Goal: Task Accomplishment & Management: Use online tool/utility

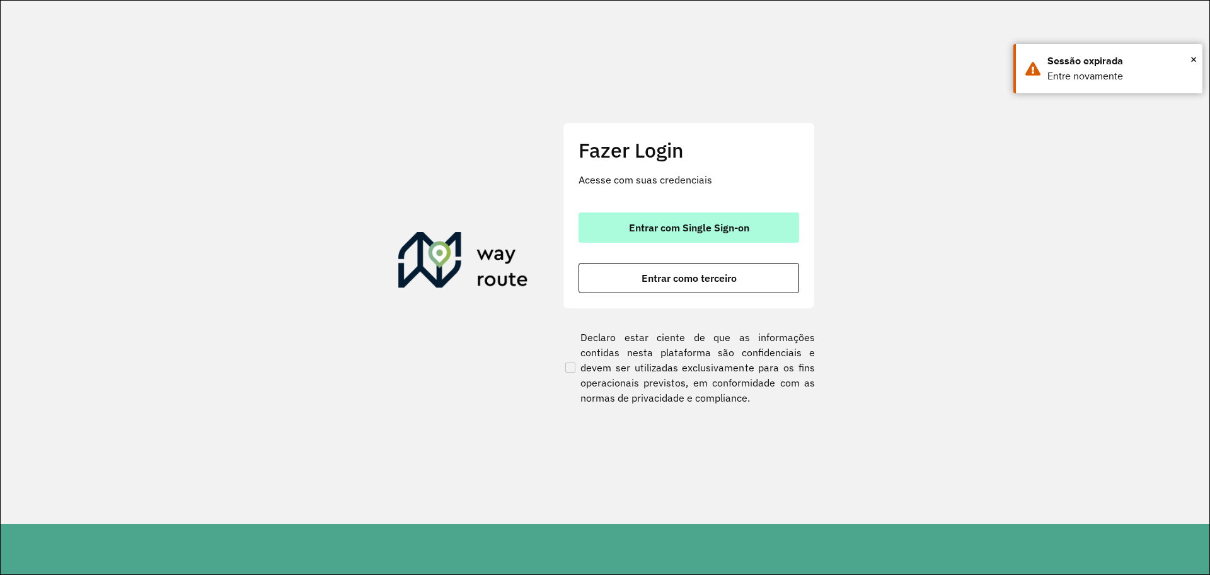
click at [703, 226] on span "Entrar com Single Sign-on" at bounding box center [689, 227] width 120 height 10
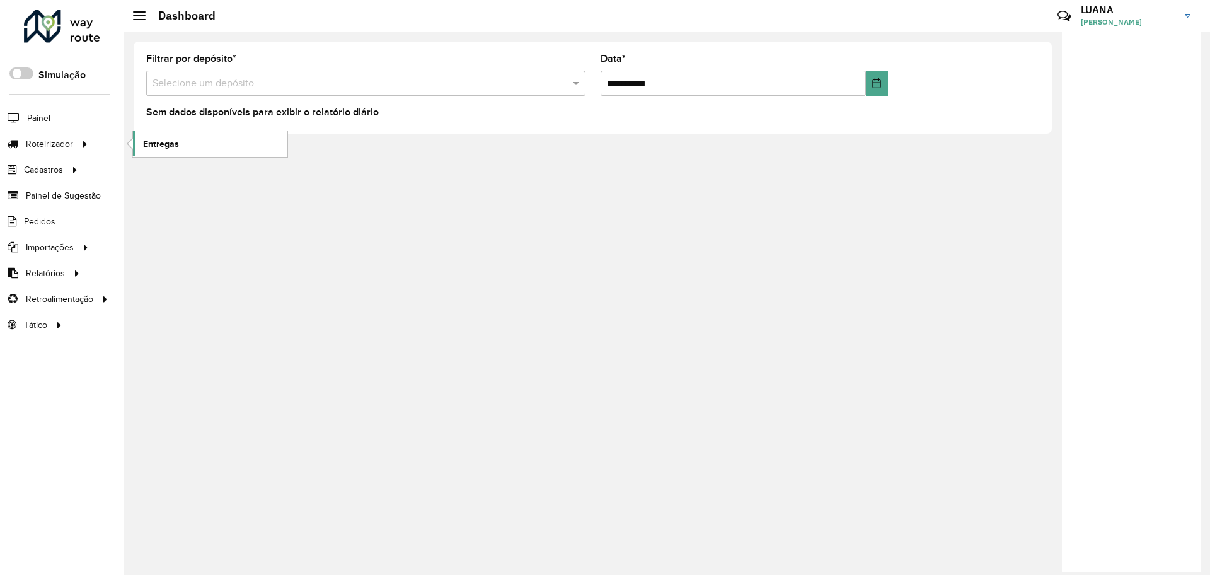
click at [157, 147] on span "Entregas" at bounding box center [161, 143] width 36 height 13
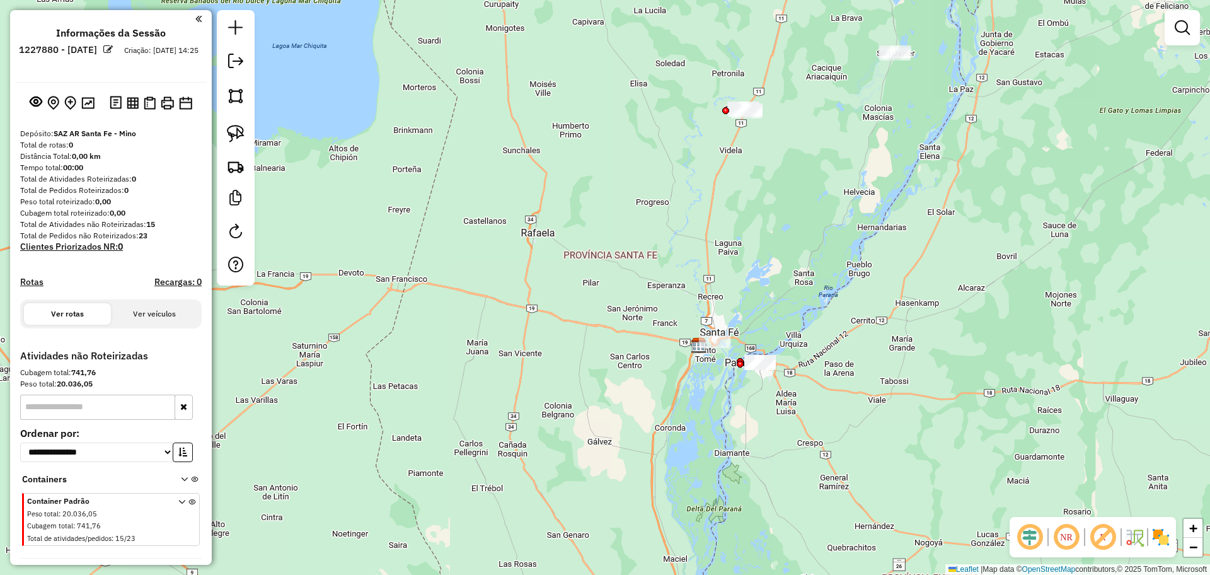
drag, startPoint x: 725, startPoint y: 243, endPoint x: 718, endPoint y: 272, distance: 29.3
click at [718, 272] on div "Janela de atendimento Grade de atendimento Capacidade Transportadoras Veículos …" at bounding box center [605, 287] width 1210 height 575
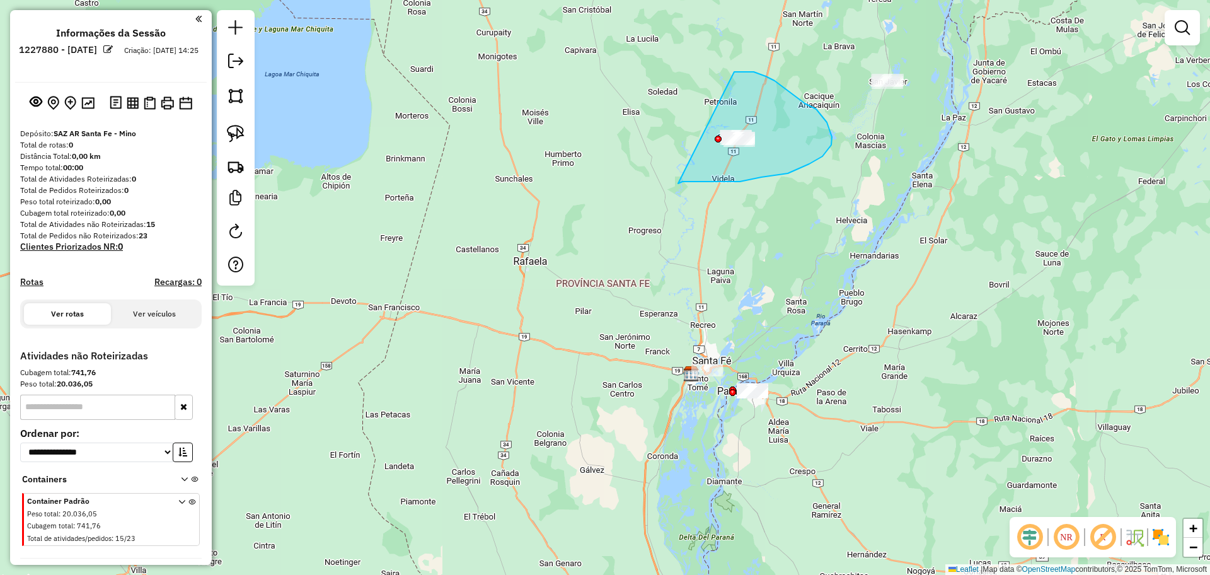
drag, startPoint x: 685, startPoint y: 181, endPoint x: 697, endPoint y: 72, distance: 110.3
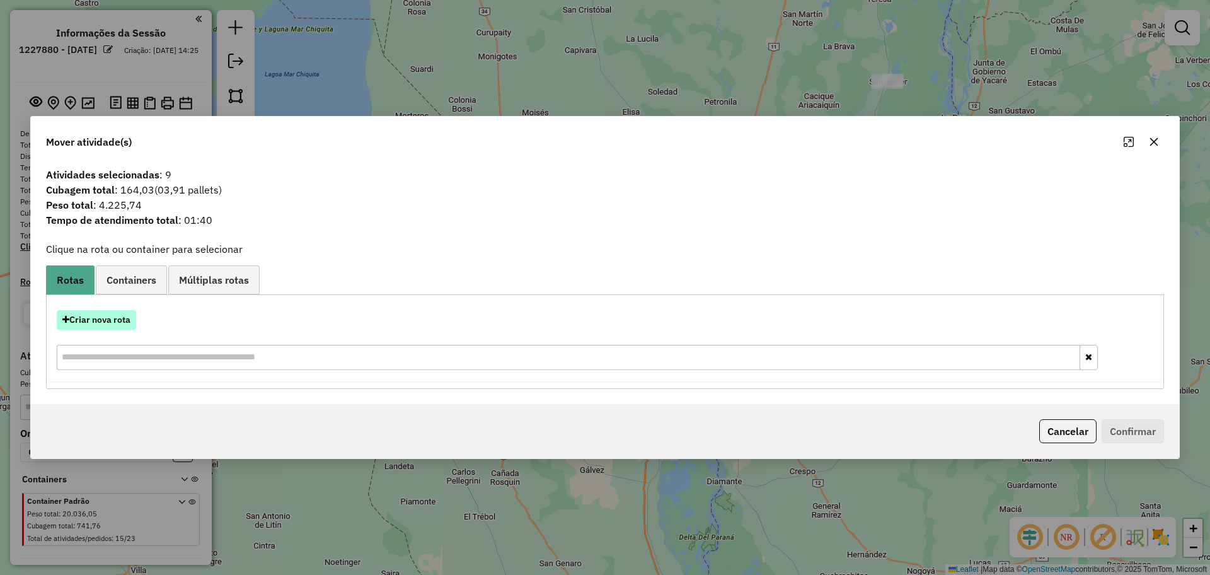
click at [117, 319] on button "Criar nova rota" at bounding box center [96, 320] width 79 height 20
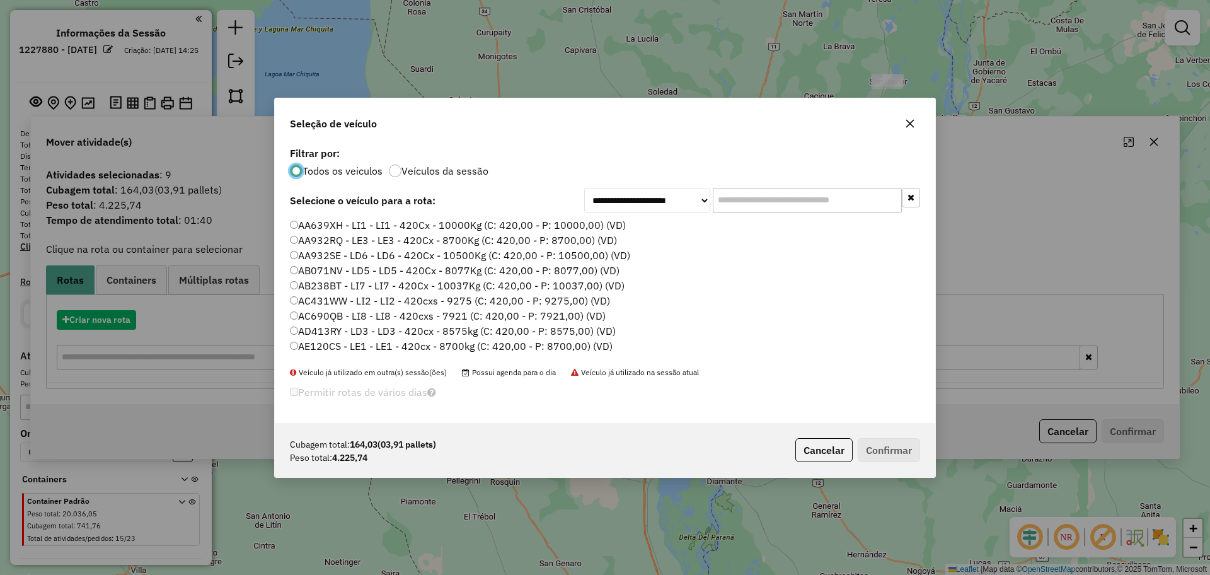
scroll to position [7, 4]
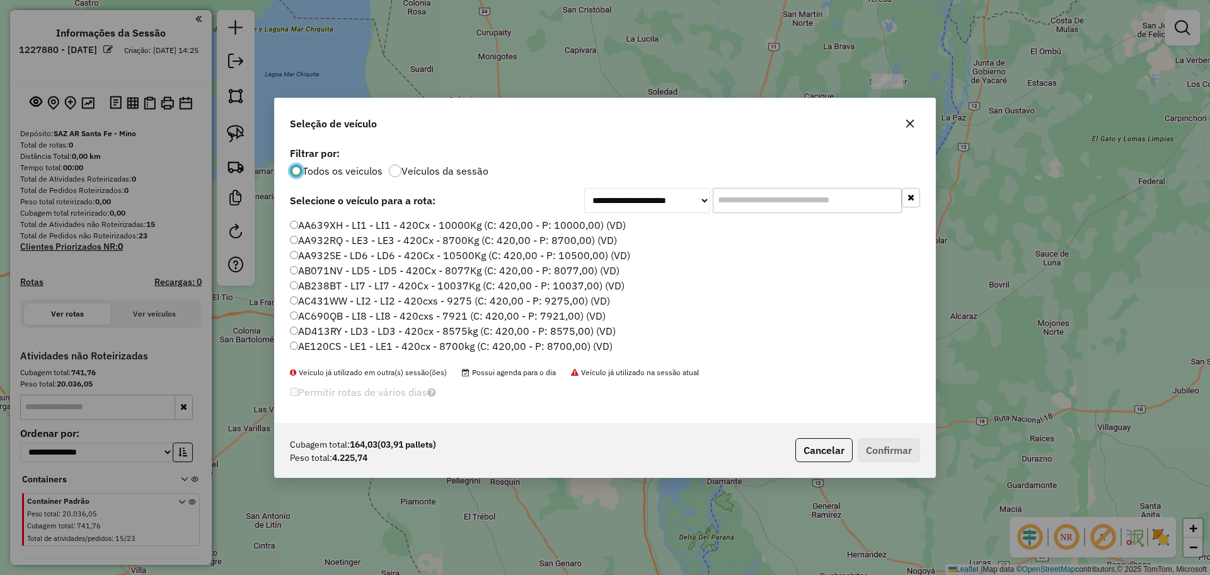
click at [779, 204] on input "text" at bounding box center [806, 200] width 189 height 25
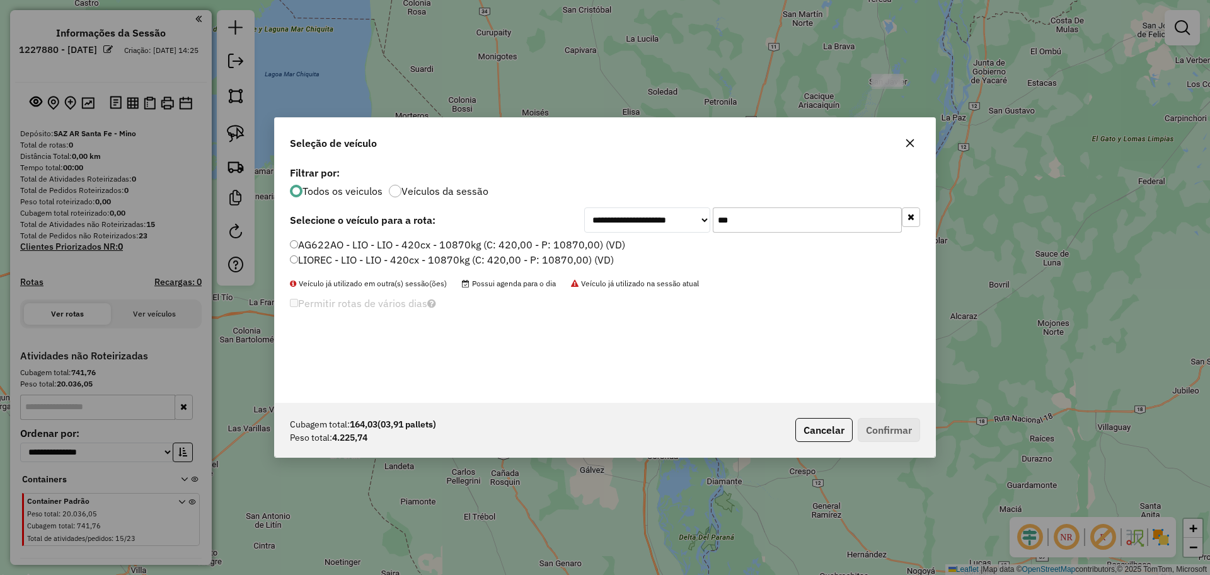
type input "***"
click at [607, 249] on label "AG622AO - LIO - LIO - 420cx - 10870kg (C: 420,00 - P: 10870,00) (VD)" at bounding box center [457, 244] width 335 height 15
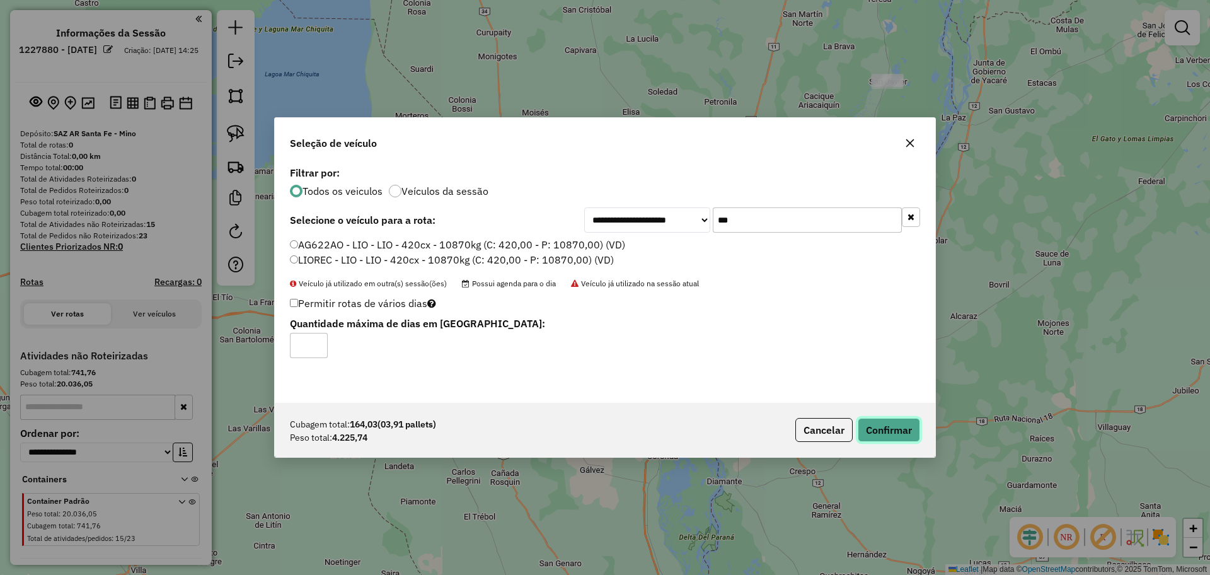
click at [874, 433] on button "Confirmar" at bounding box center [888, 430] width 62 height 24
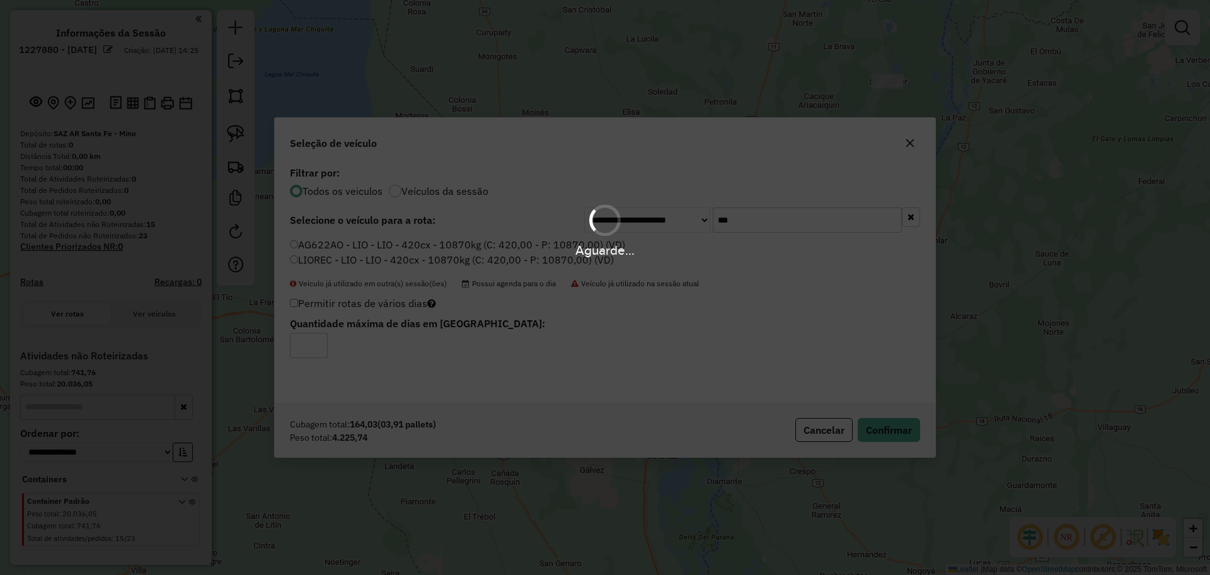
click at [188, 472] on div "Aguarde..." at bounding box center [605, 287] width 1210 height 575
click at [671, 312] on div "Aguarde..." at bounding box center [605, 287] width 1210 height 575
click at [179, 159] on div "Aguarde..." at bounding box center [605, 287] width 1210 height 575
click at [663, 273] on div "Aguarde..." at bounding box center [605, 287] width 1210 height 575
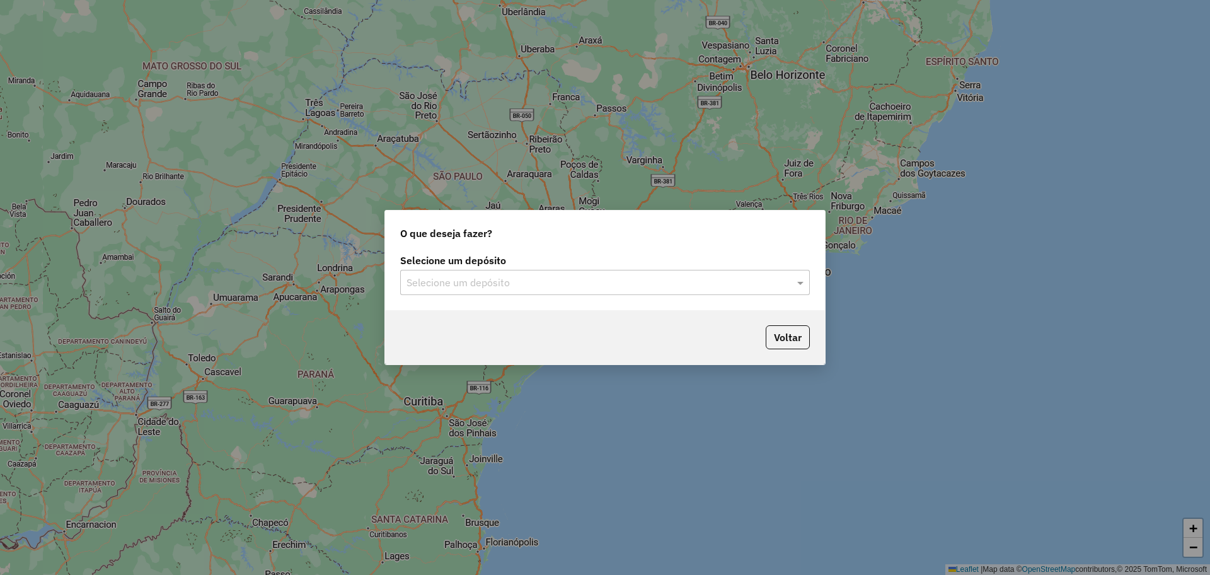
click at [622, 280] on input "text" at bounding box center [592, 282] width 372 height 15
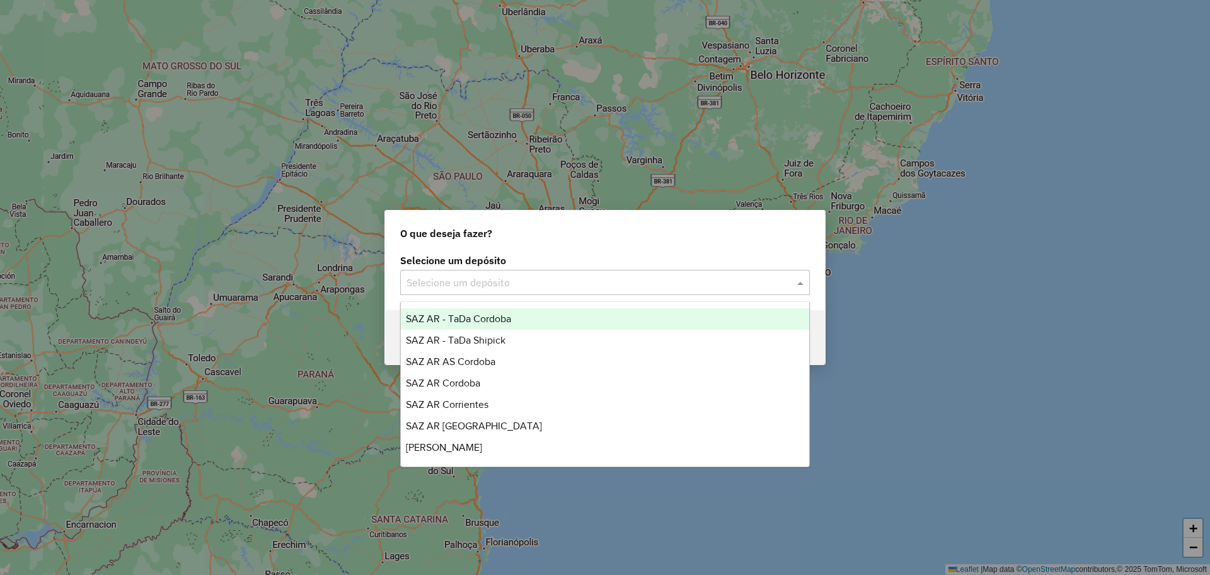
type input "*"
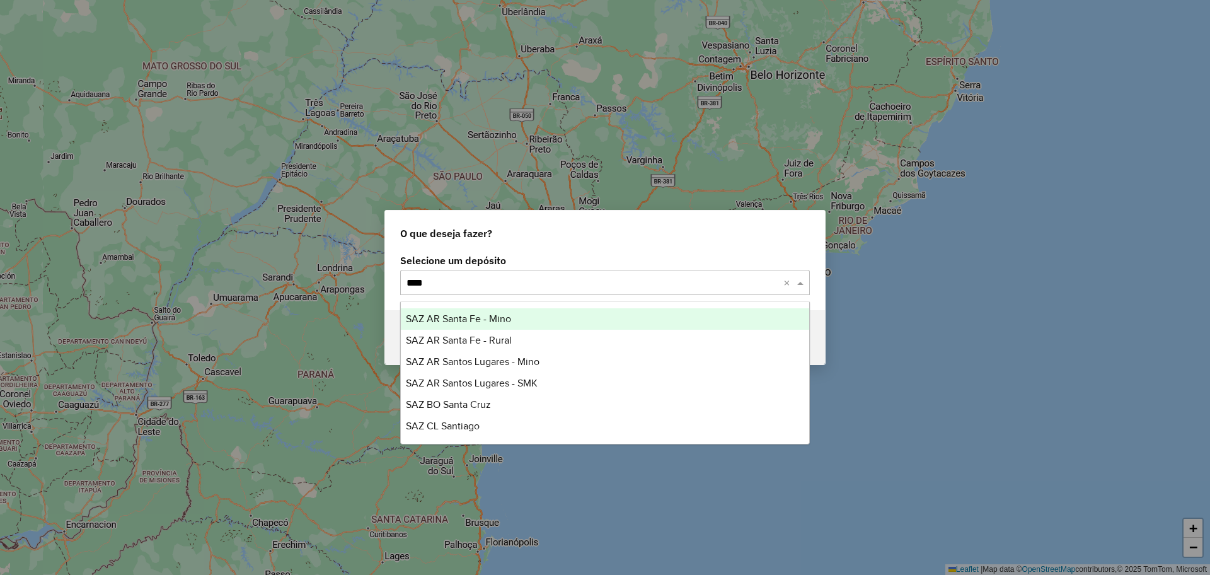
type input "*****"
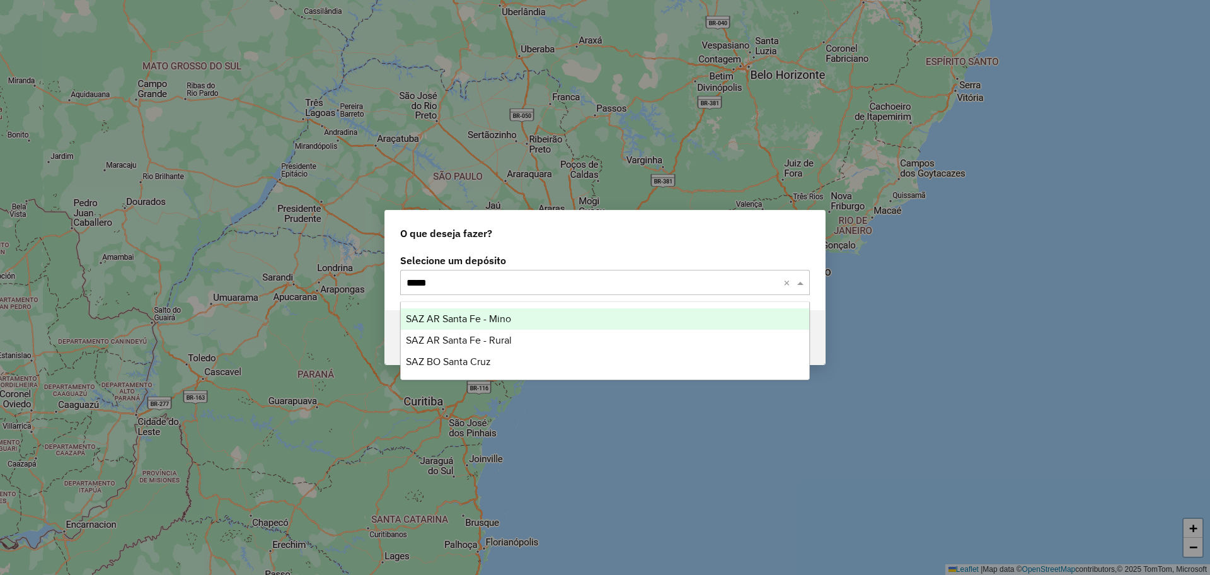
click at [641, 309] on div "SAZ AR Santa Fe - Mino" at bounding box center [605, 318] width 408 height 21
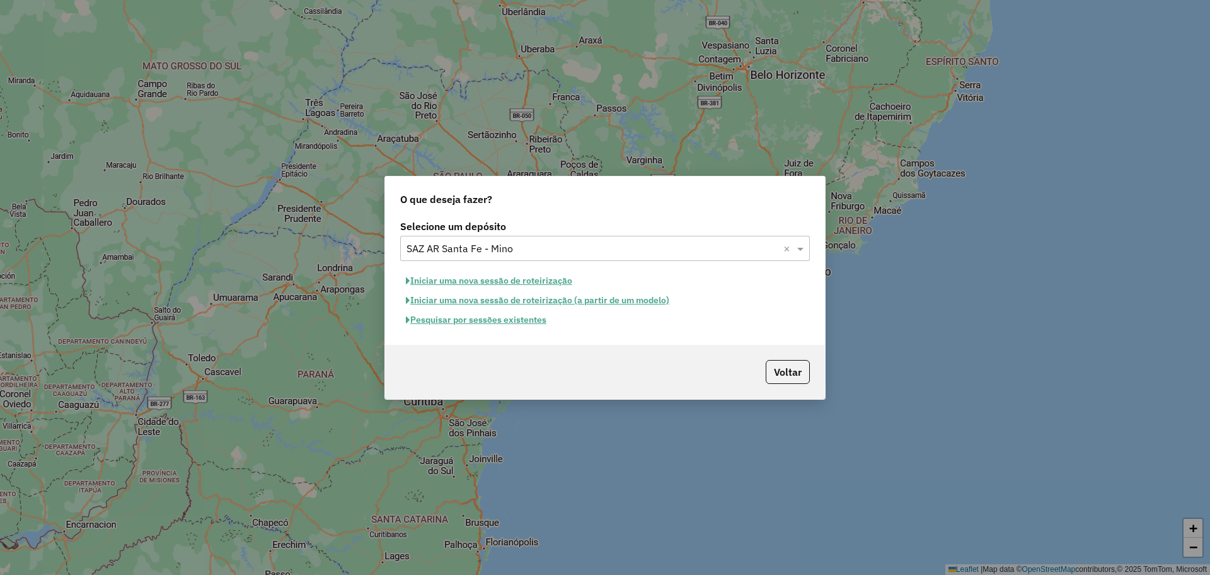
click at [529, 318] on button "Pesquisar por sessões existentes" at bounding box center [476, 320] width 152 height 20
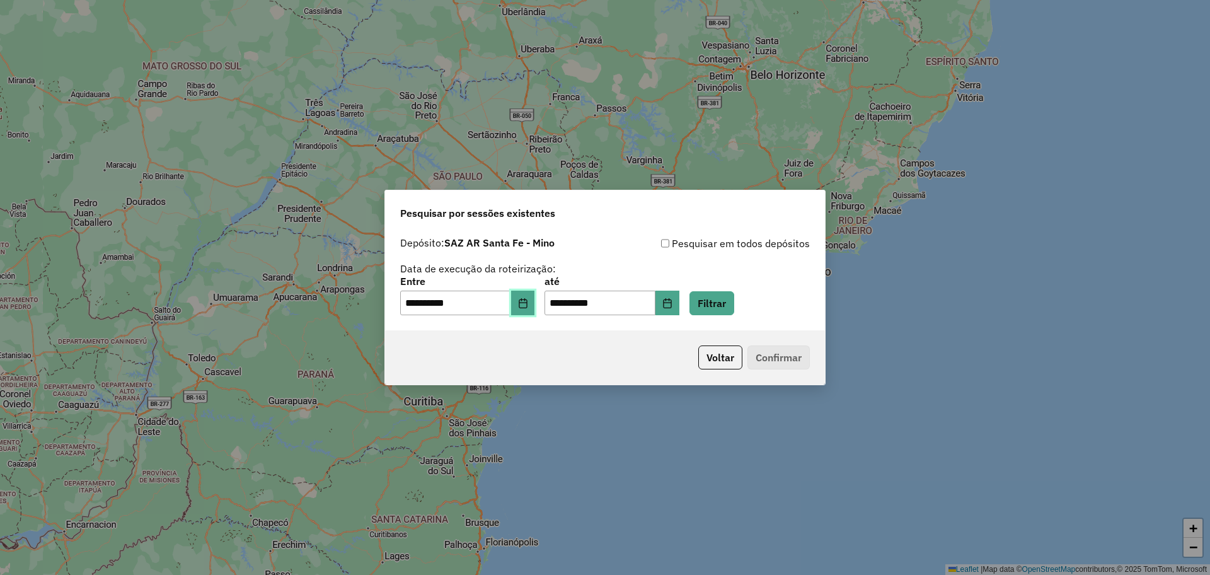
click at [527, 305] on icon "Choose Date" at bounding box center [523, 303] width 10 height 10
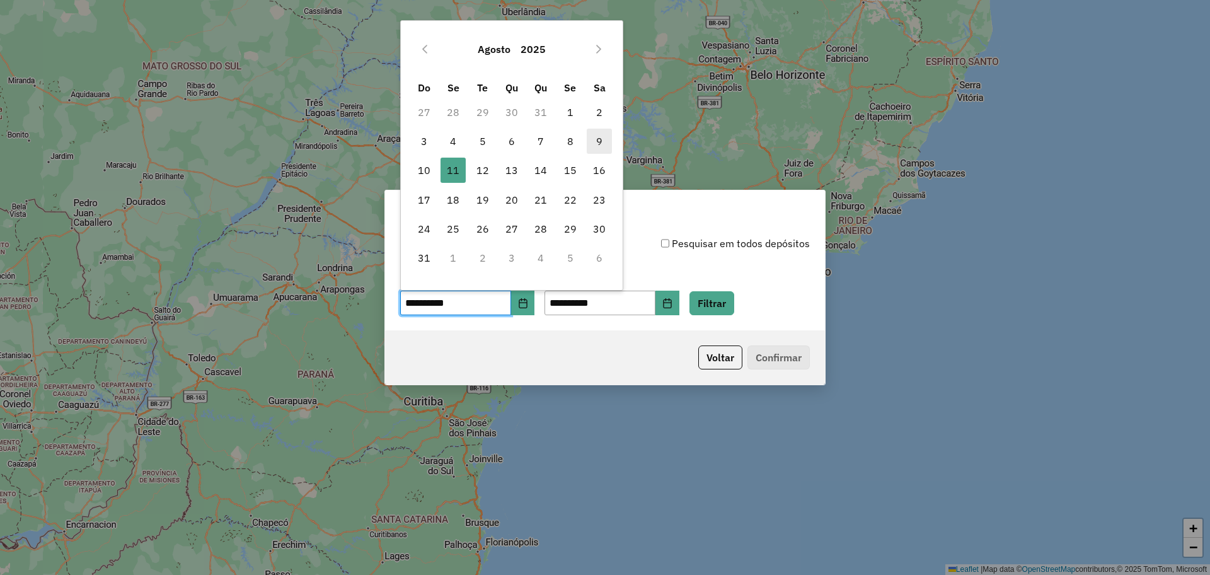
click at [601, 139] on span "9" at bounding box center [599, 141] width 25 height 25
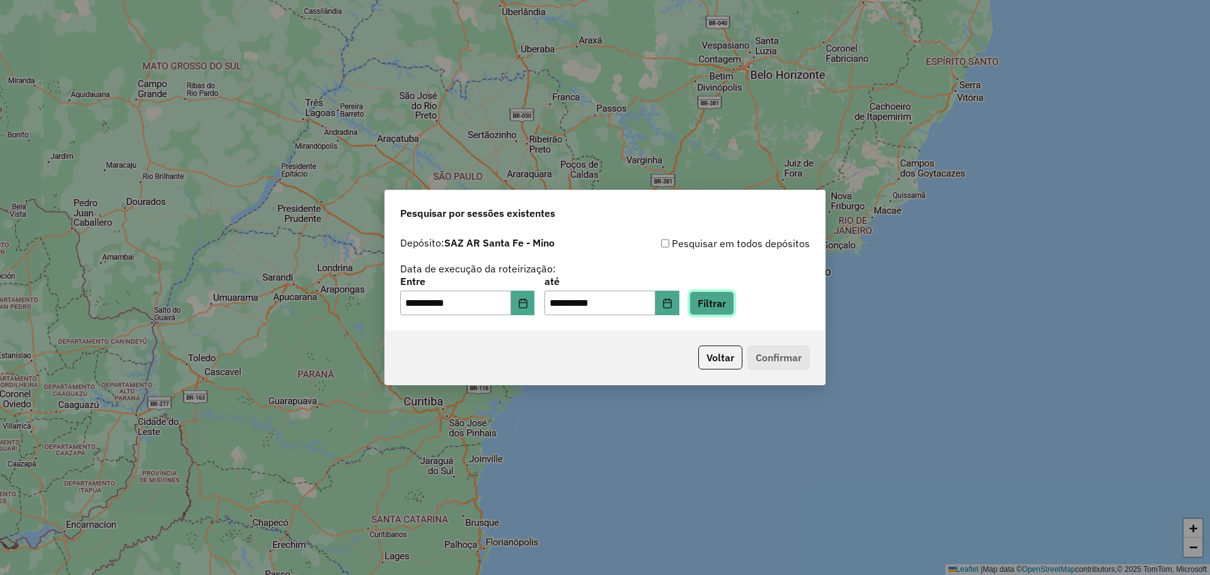
click at [734, 303] on button "Filtrar" at bounding box center [711, 303] width 45 height 24
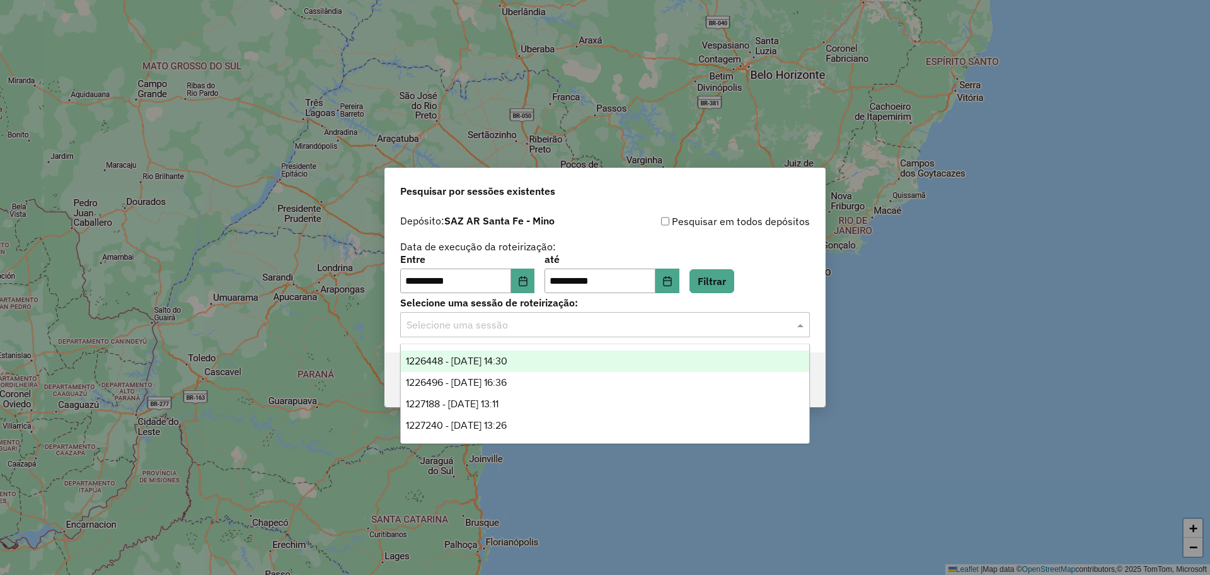
click at [531, 337] on div "Selecione uma sessão" at bounding box center [604, 324] width 409 height 25
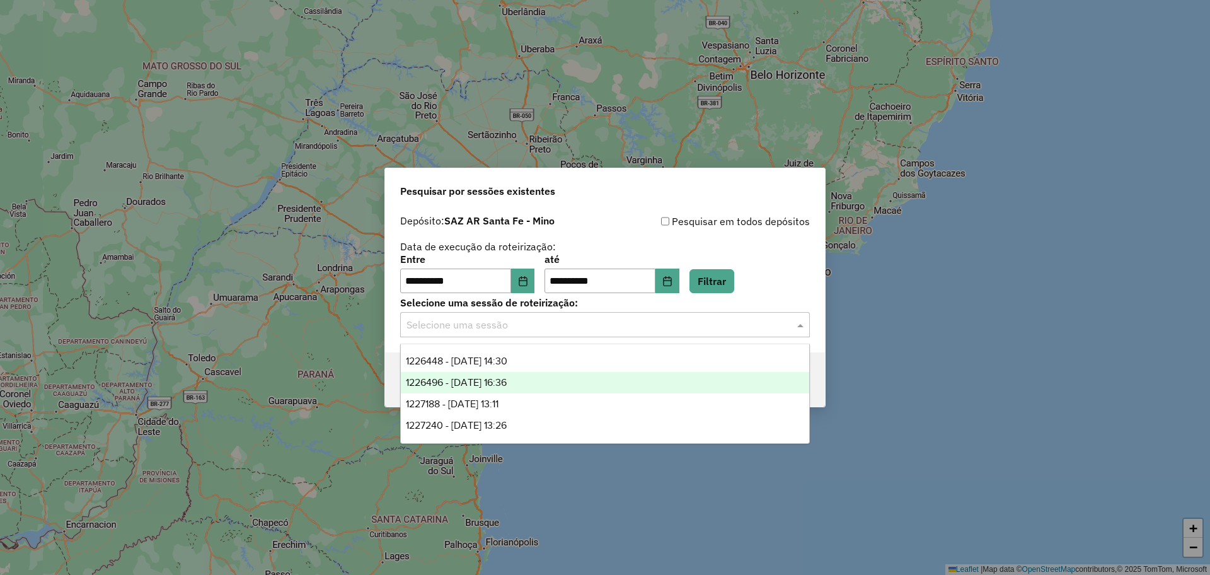
click at [547, 377] on div "1226496 - 09/08/2025 16:36" at bounding box center [605, 382] width 408 height 21
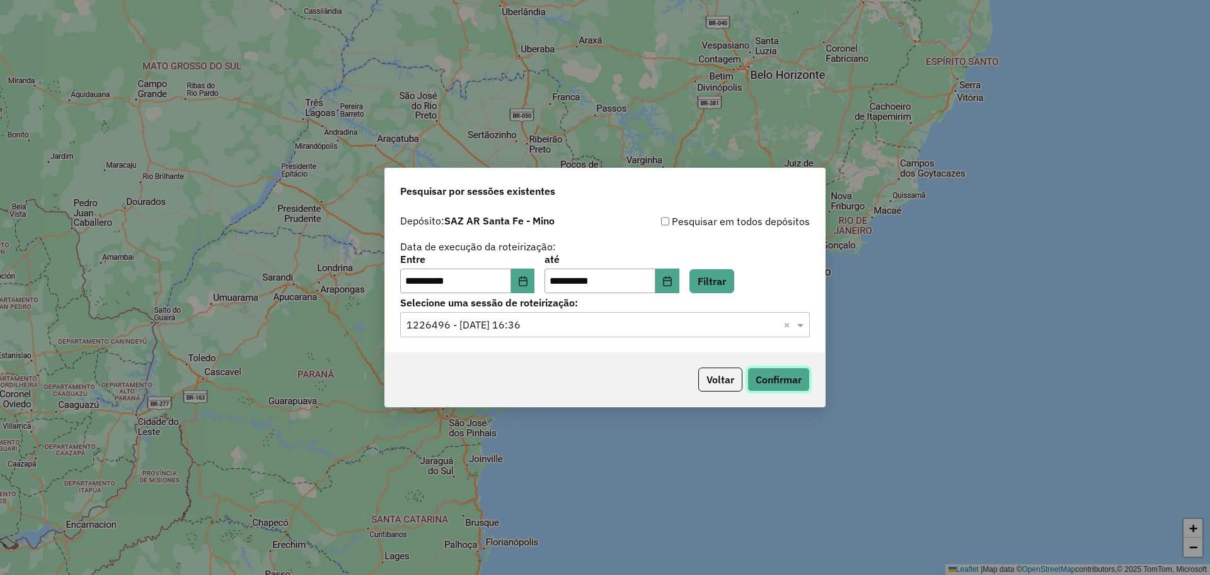
click at [792, 378] on button "Confirmar" at bounding box center [778, 379] width 62 height 24
click at [535, 282] on button "Choose Date" at bounding box center [523, 280] width 24 height 25
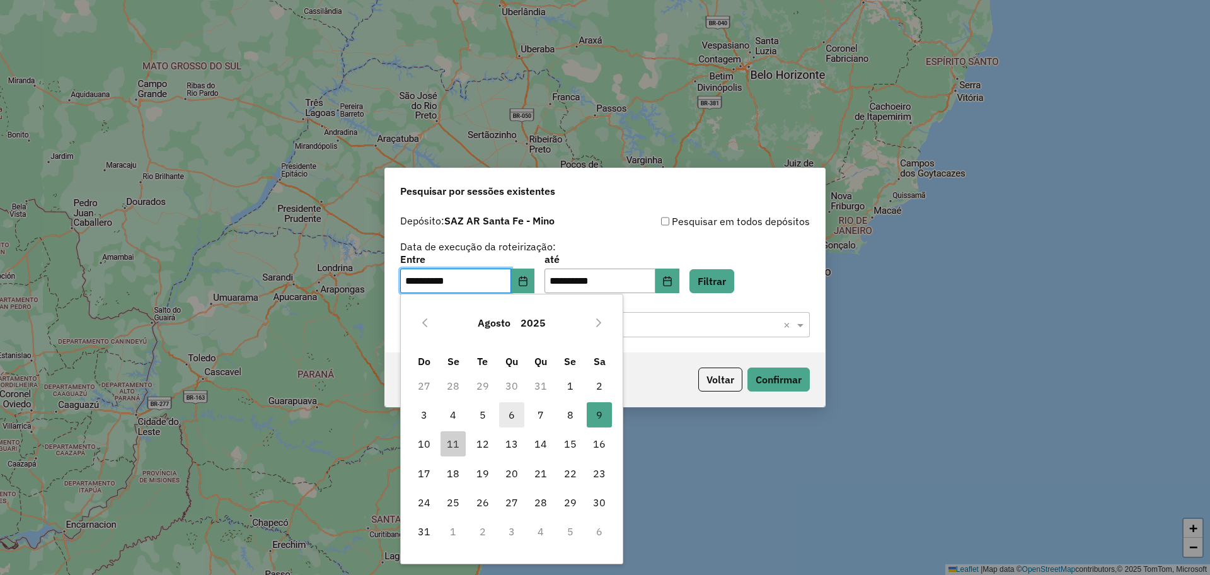
click at [510, 416] on span "6" at bounding box center [511, 414] width 25 height 25
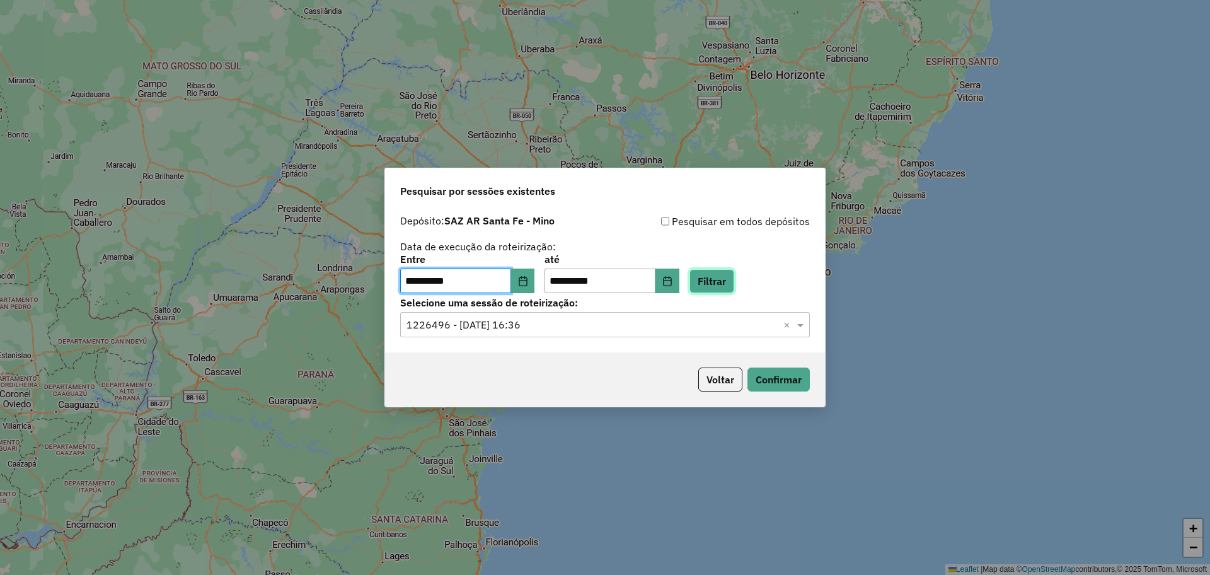
click at [734, 276] on button "Filtrar" at bounding box center [711, 281] width 45 height 24
click at [643, 327] on input "text" at bounding box center [592, 325] width 372 height 15
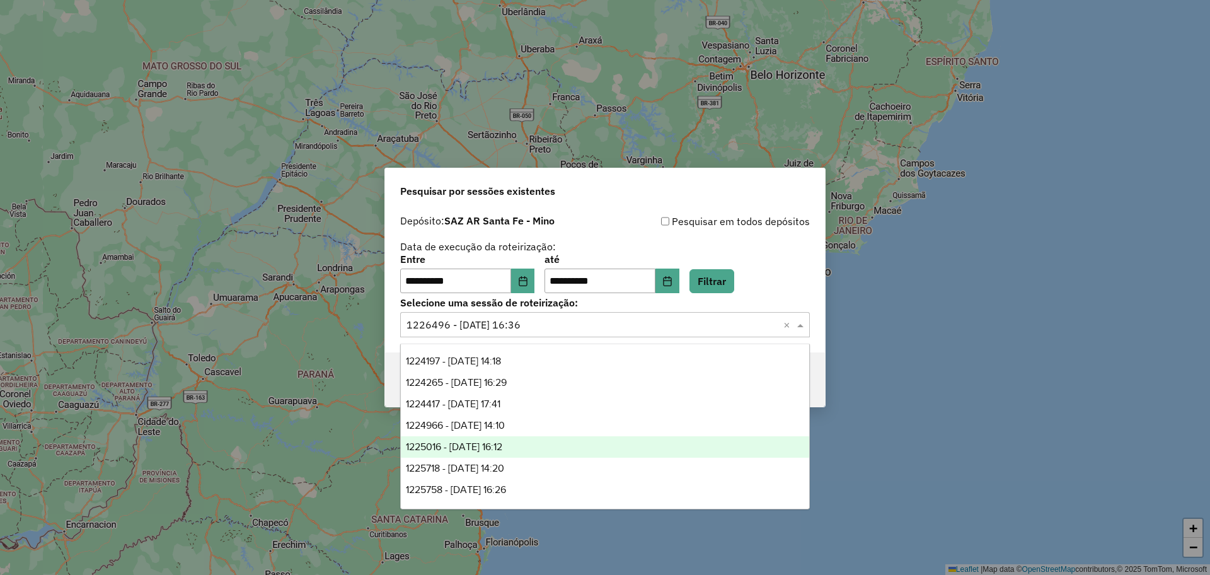
click at [552, 445] on div "1225016 - 07/08/2025 16:12" at bounding box center [605, 446] width 408 height 21
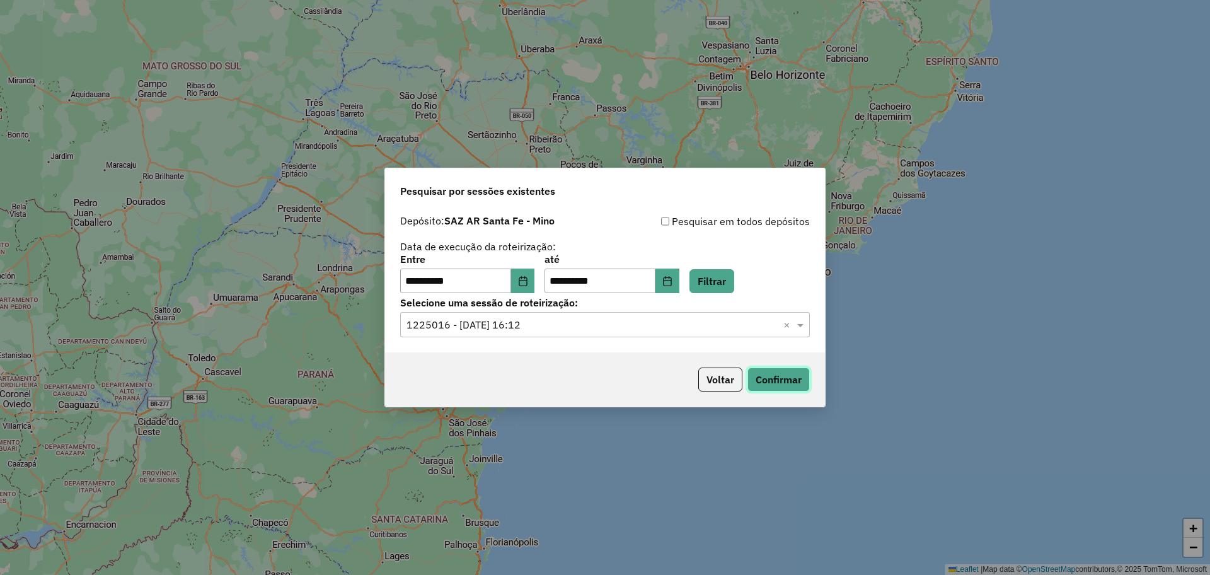
click at [760, 375] on button "Confirmar" at bounding box center [778, 379] width 62 height 24
click at [523, 284] on button "Choose Date" at bounding box center [523, 280] width 24 height 25
click at [716, 278] on button "Filtrar" at bounding box center [711, 281] width 45 height 24
drag, startPoint x: 646, startPoint y: 328, endPoint x: 639, endPoint y: 331, distance: 7.9
click at [644, 328] on input "text" at bounding box center [592, 325] width 372 height 15
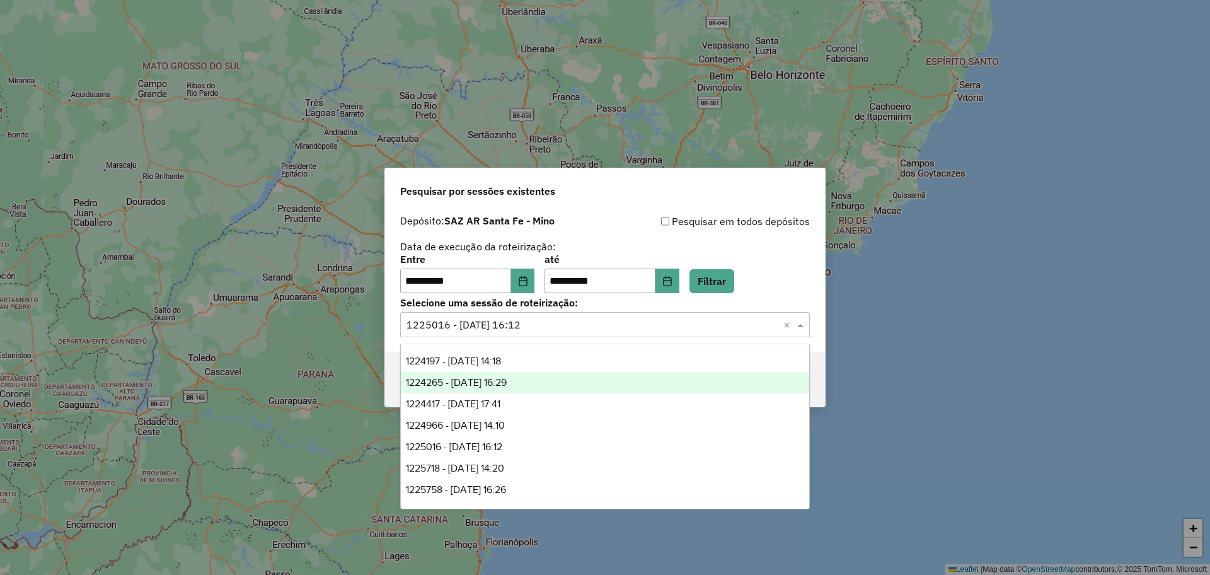
click at [505, 387] on span "1224265 - 06/08/2025 16:29" at bounding box center [456, 382] width 101 height 11
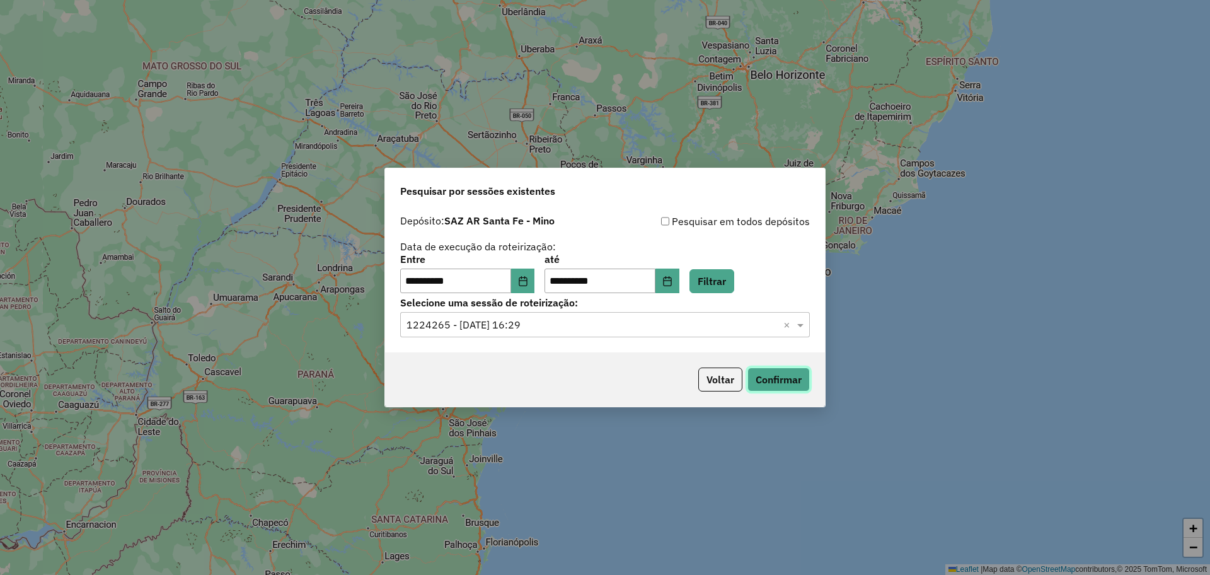
click at [797, 381] on button "Confirmar" at bounding box center [778, 379] width 62 height 24
click at [575, 319] on input "text" at bounding box center [592, 325] width 372 height 15
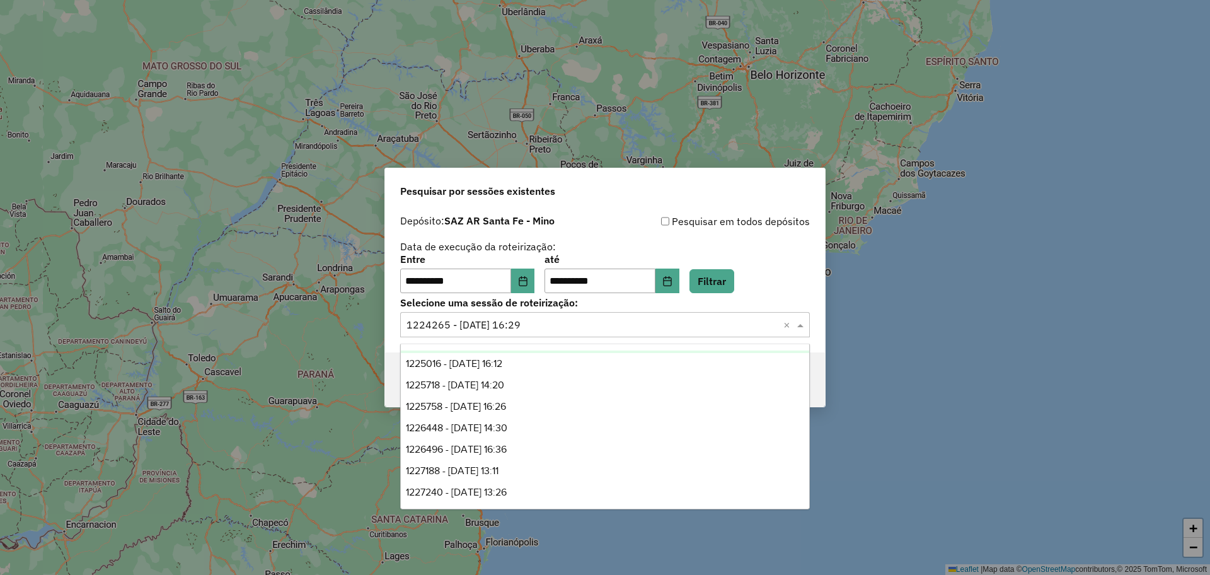
scroll to position [84, 0]
click at [506, 492] on span "1227240 - 11/08/2025 13:26" at bounding box center [456, 490] width 101 height 11
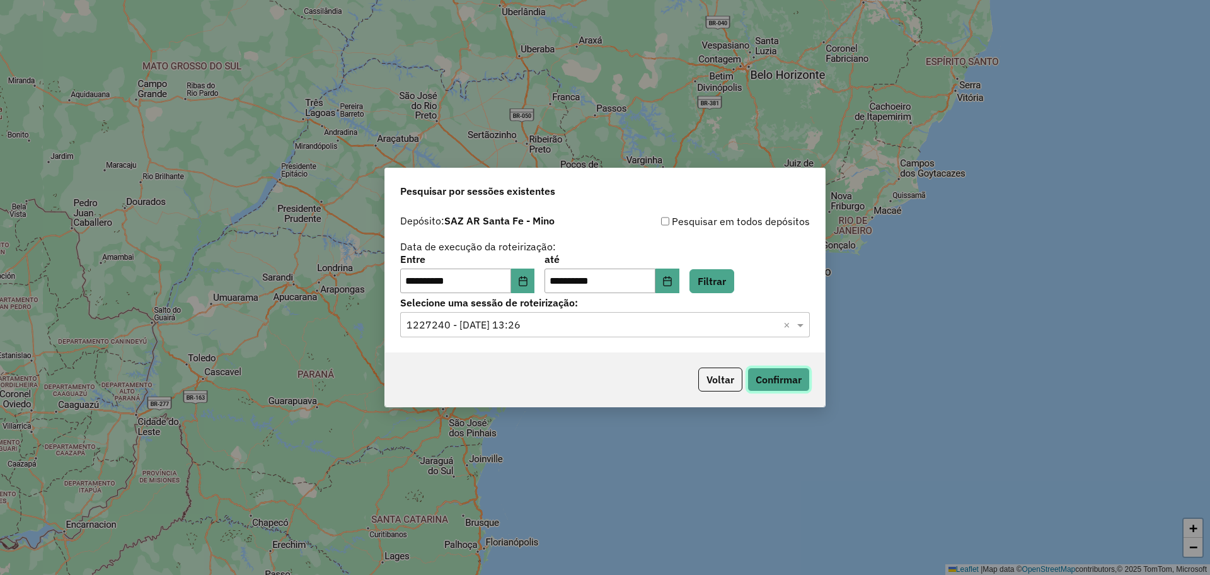
click at [767, 377] on button "Confirmar" at bounding box center [778, 379] width 62 height 24
click at [528, 289] on button "Choose Date" at bounding box center [523, 280] width 24 height 25
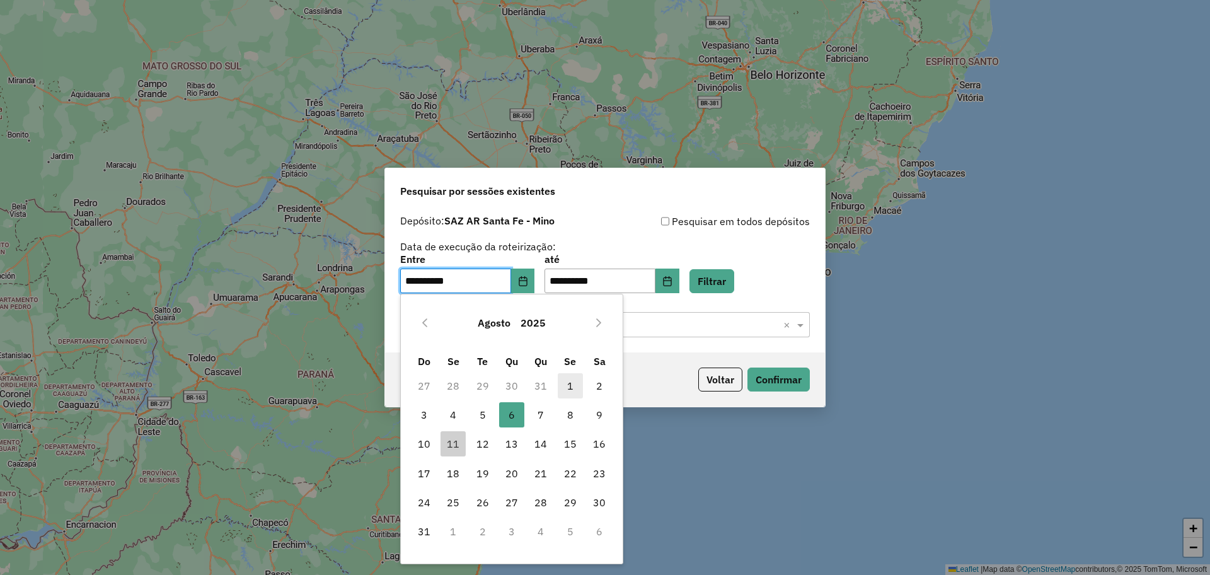
click at [566, 392] on span "1" at bounding box center [570, 385] width 25 height 25
type input "**********"
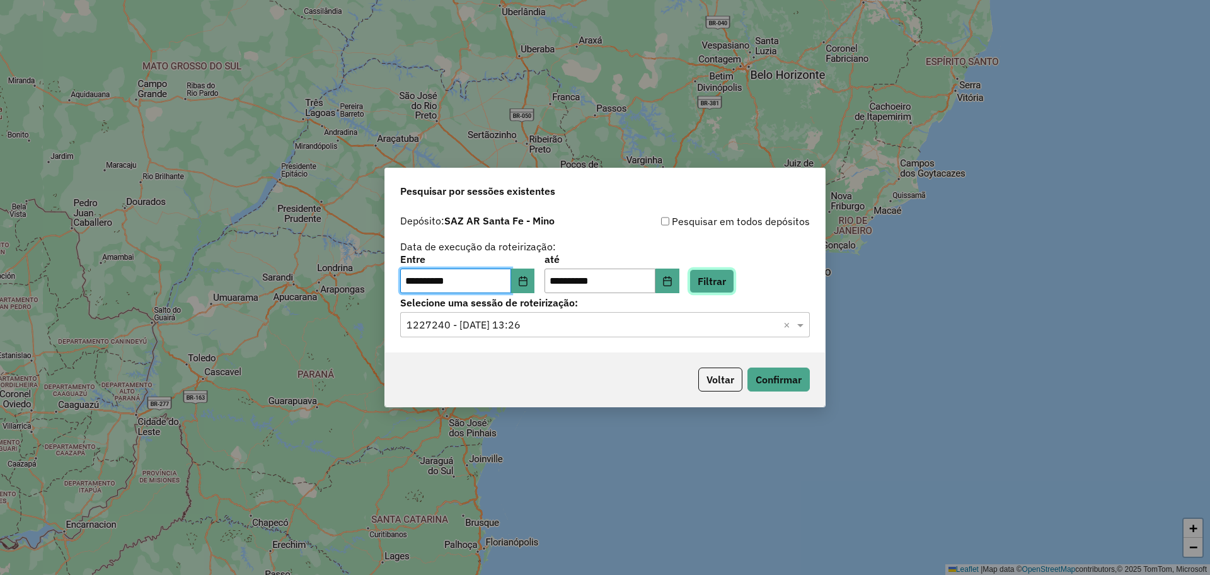
click at [716, 280] on button "Filtrar" at bounding box center [711, 281] width 45 height 24
click at [617, 324] on input "text" at bounding box center [592, 325] width 372 height 15
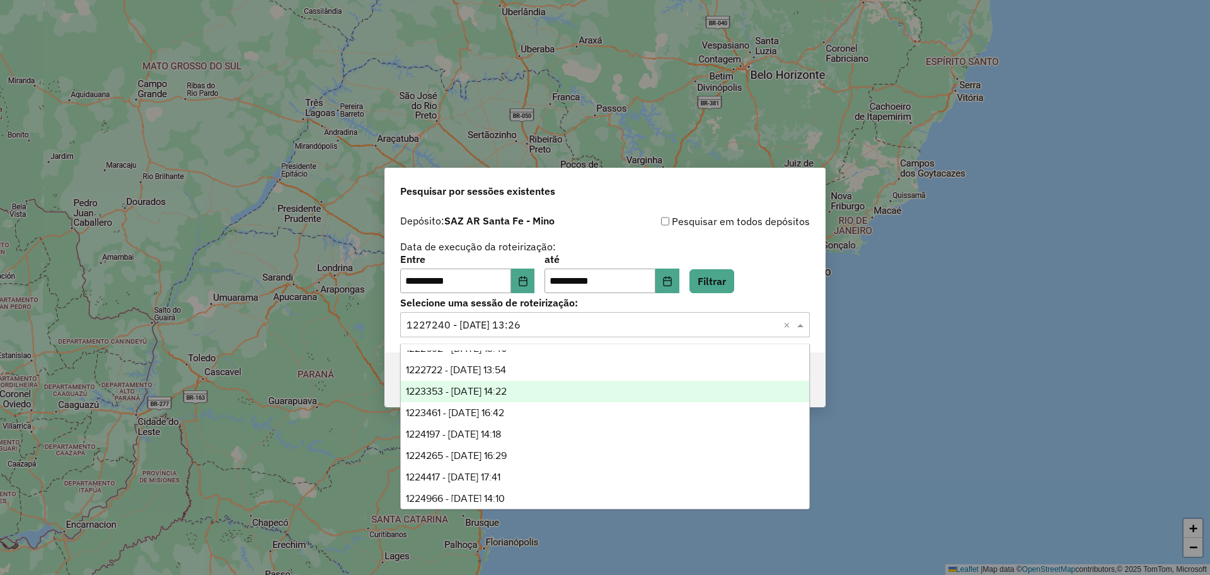
scroll to position [0, 0]
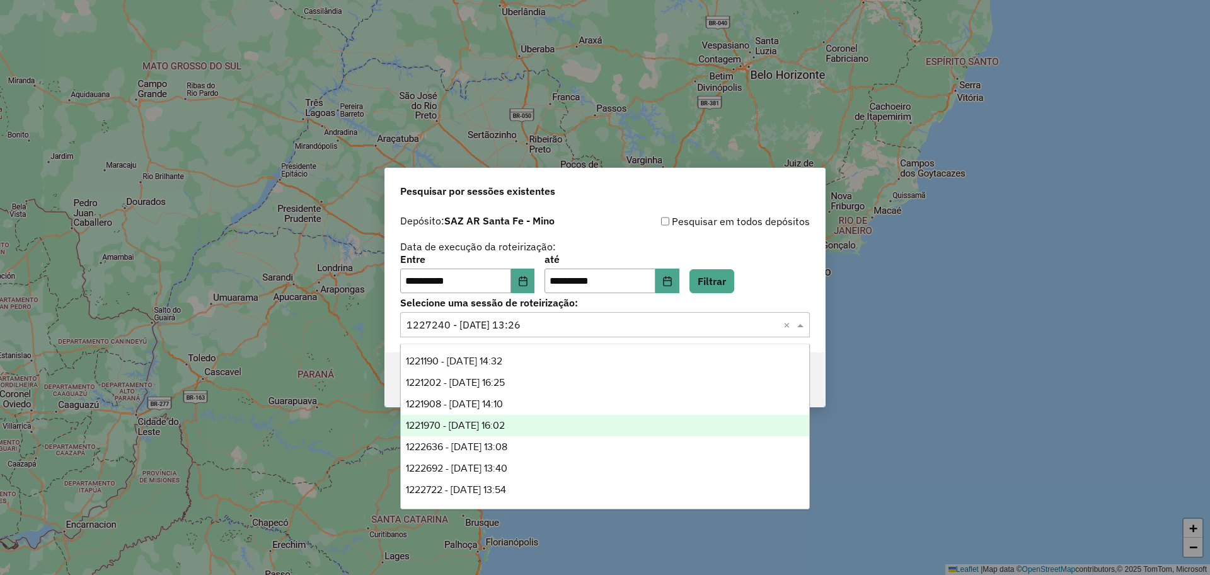
click at [505, 425] on span "1221970 - 02/08/2025 16:02" at bounding box center [455, 425] width 99 height 11
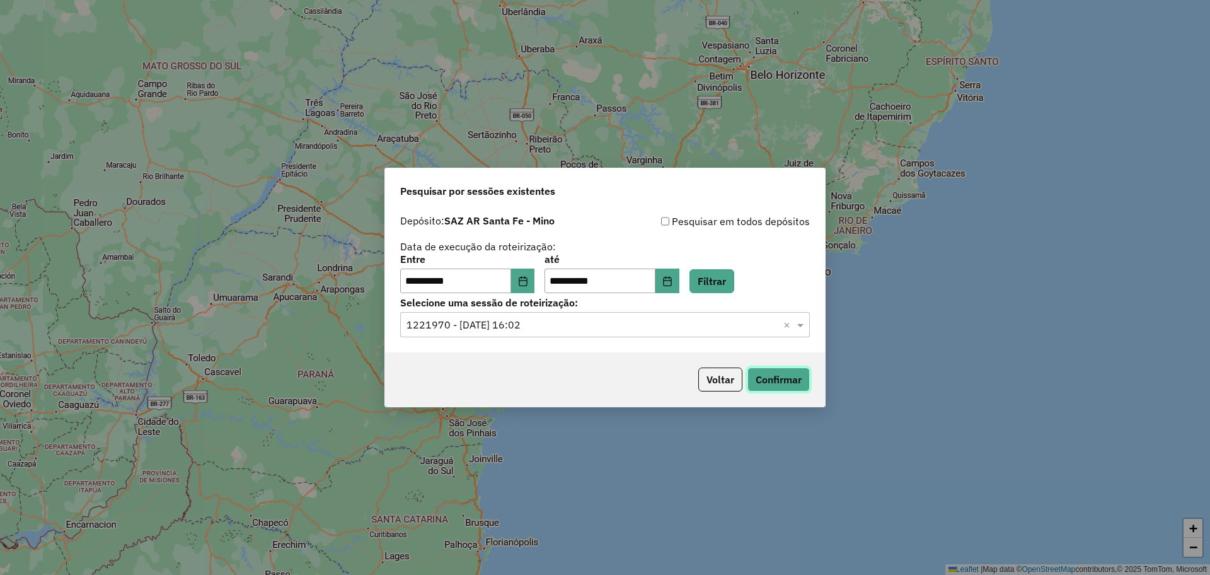
click at [761, 377] on button "Confirmar" at bounding box center [778, 379] width 62 height 24
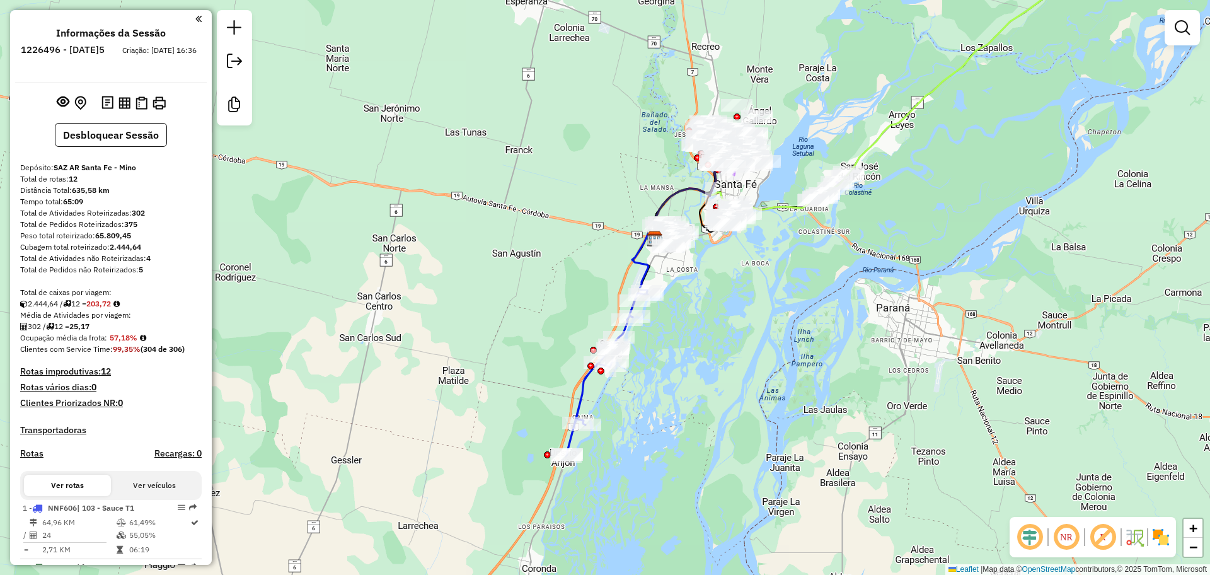
click at [641, 271] on icon at bounding box center [643, 261] width 23 height 59
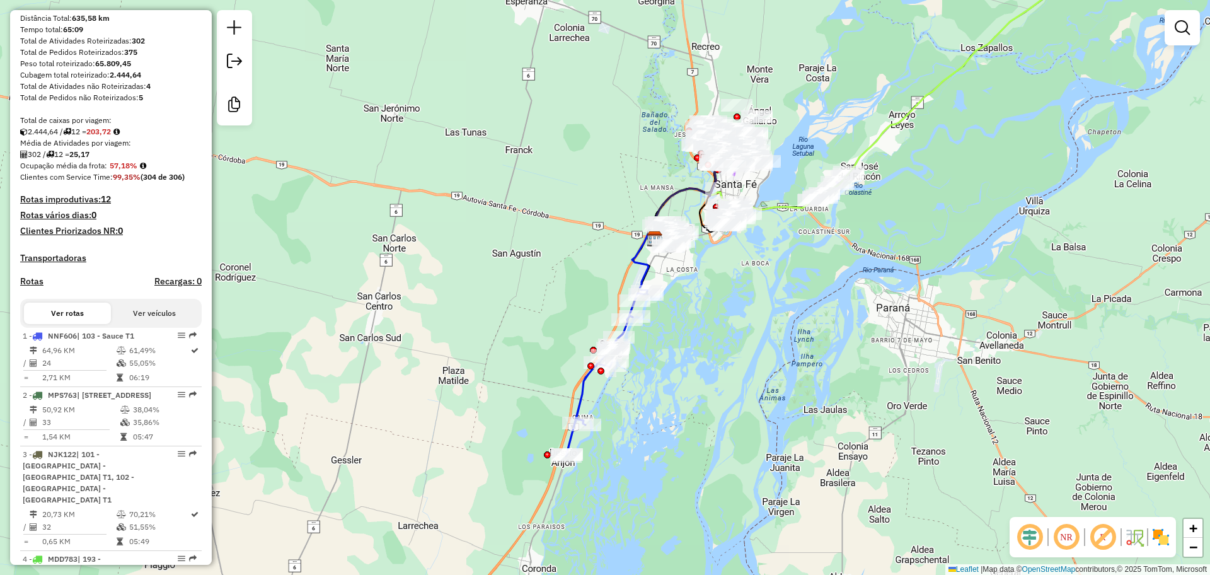
select select "**********"
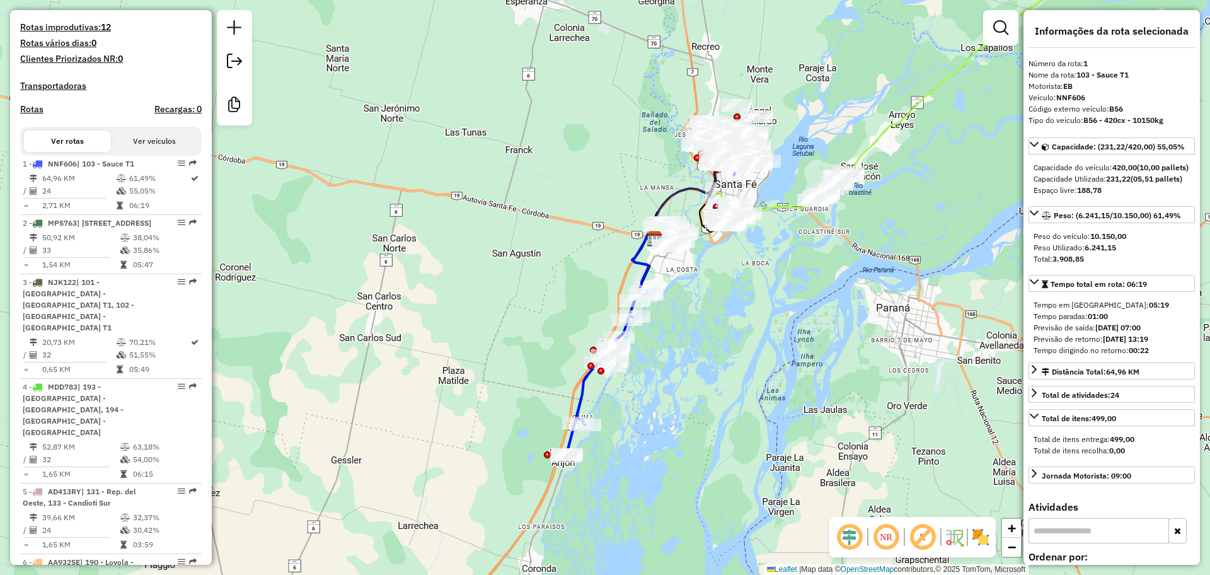
scroll to position [489, 0]
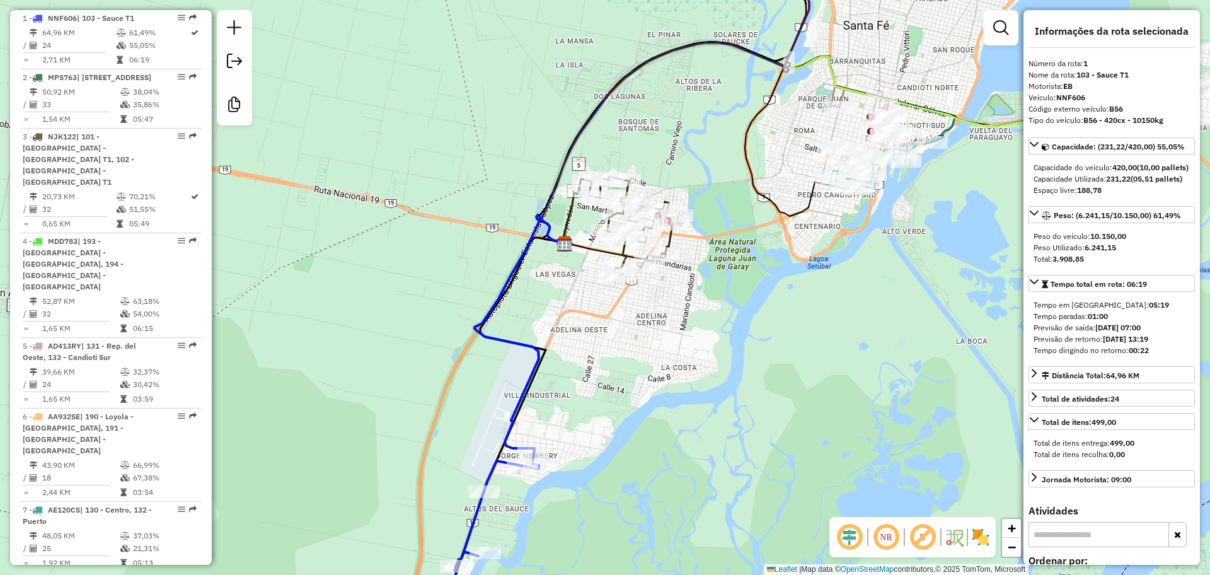
click at [570, 211] on icon at bounding box center [570, 217] width 16 height 52
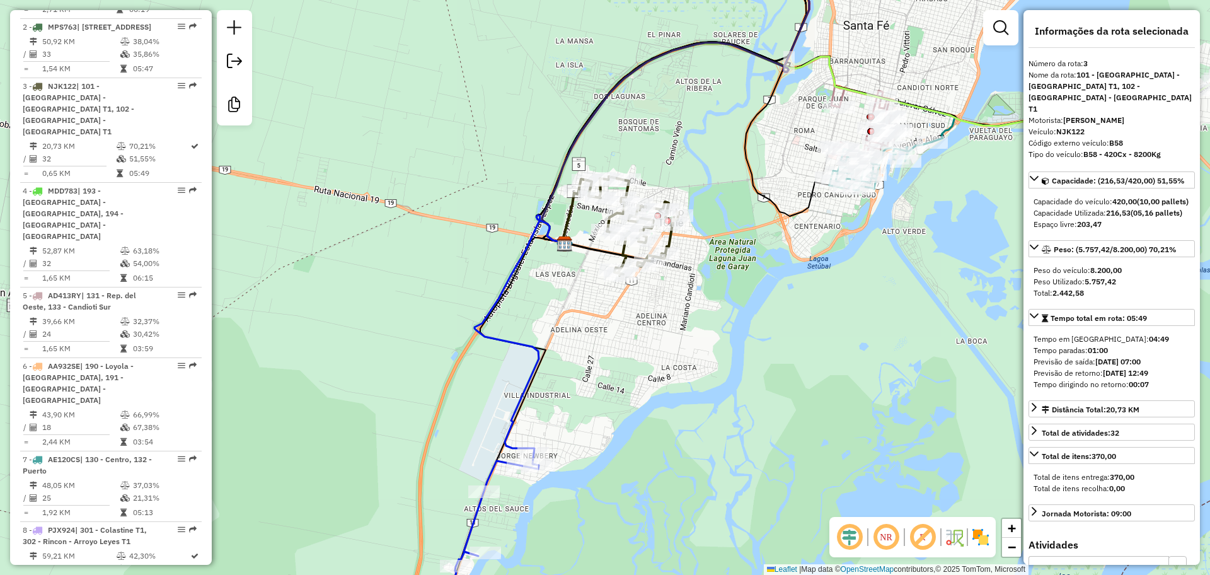
scroll to position [619, 0]
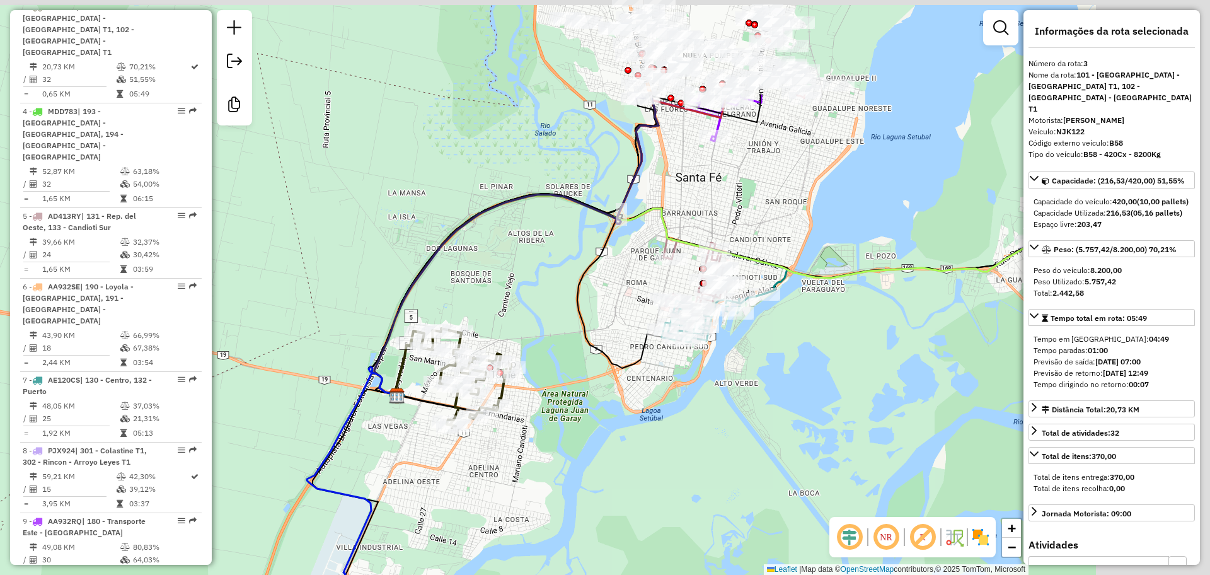
drag, startPoint x: 881, startPoint y: 283, endPoint x: 705, endPoint y: 431, distance: 229.8
click at [711, 432] on div "Janela de atendimento Grade de atendimento Capacidade Transportadoras Veículos …" at bounding box center [605, 287] width 1210 height 575
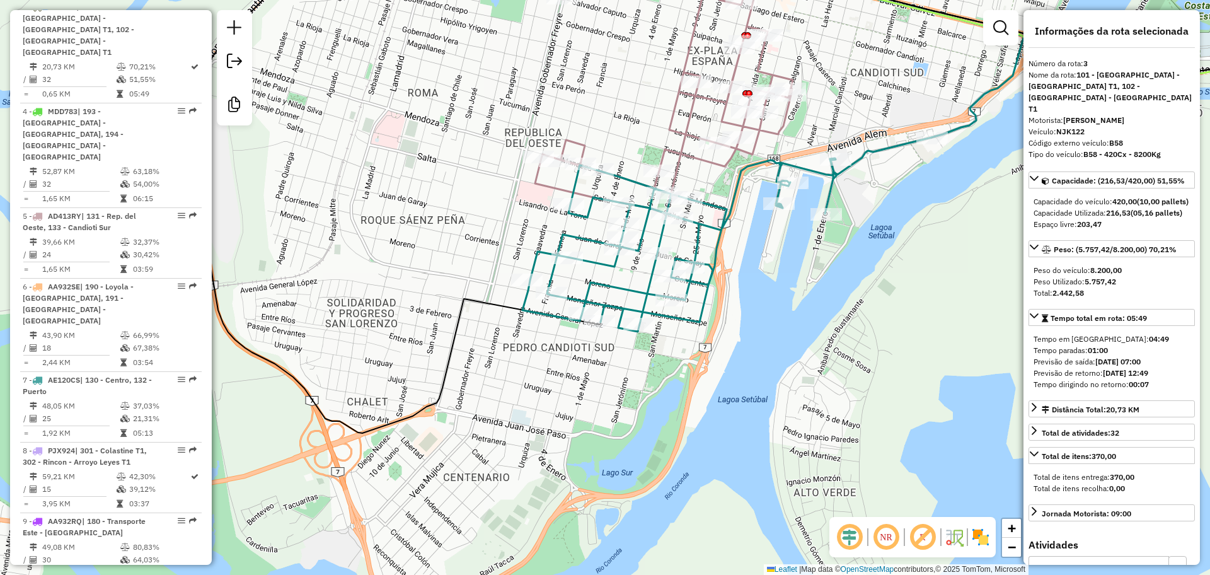
click at [621, 286] on icon at bounding box center [726, 234] width 409 height 194
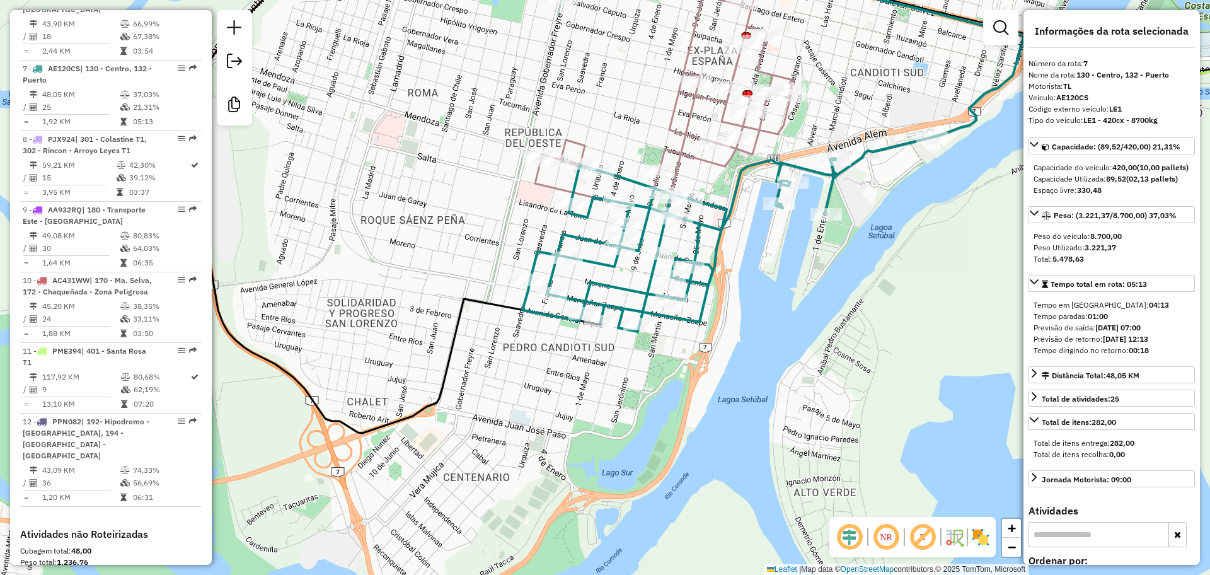
scroll to position [947, 0]
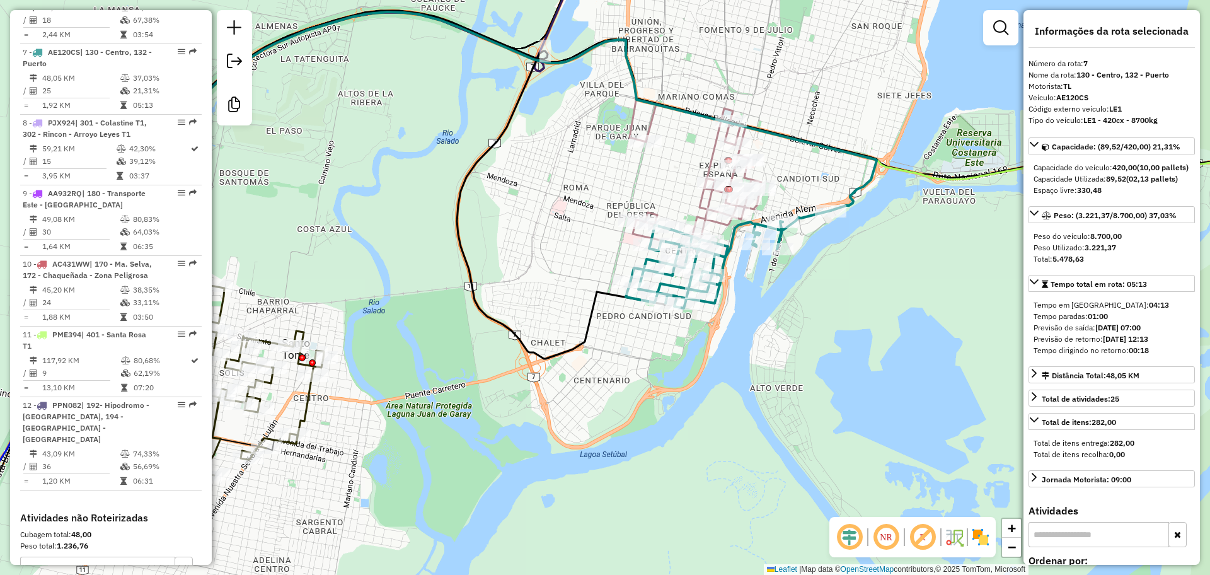
click at [655, 115] on icon at bounding box center [696, 177] width 129 height 144
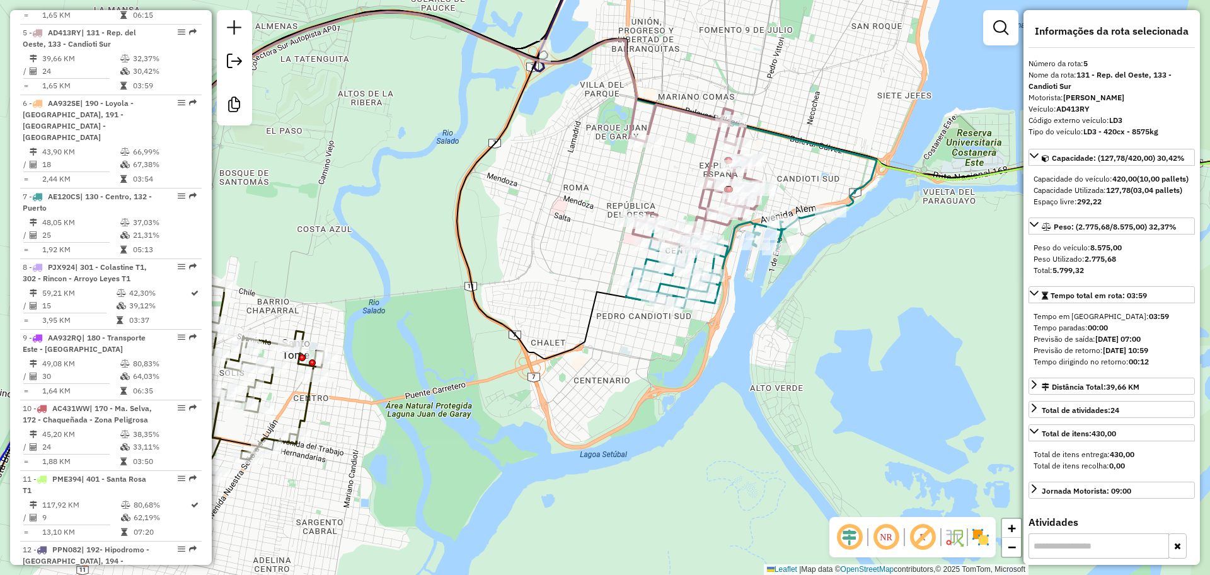
scroll to position [794, 0]
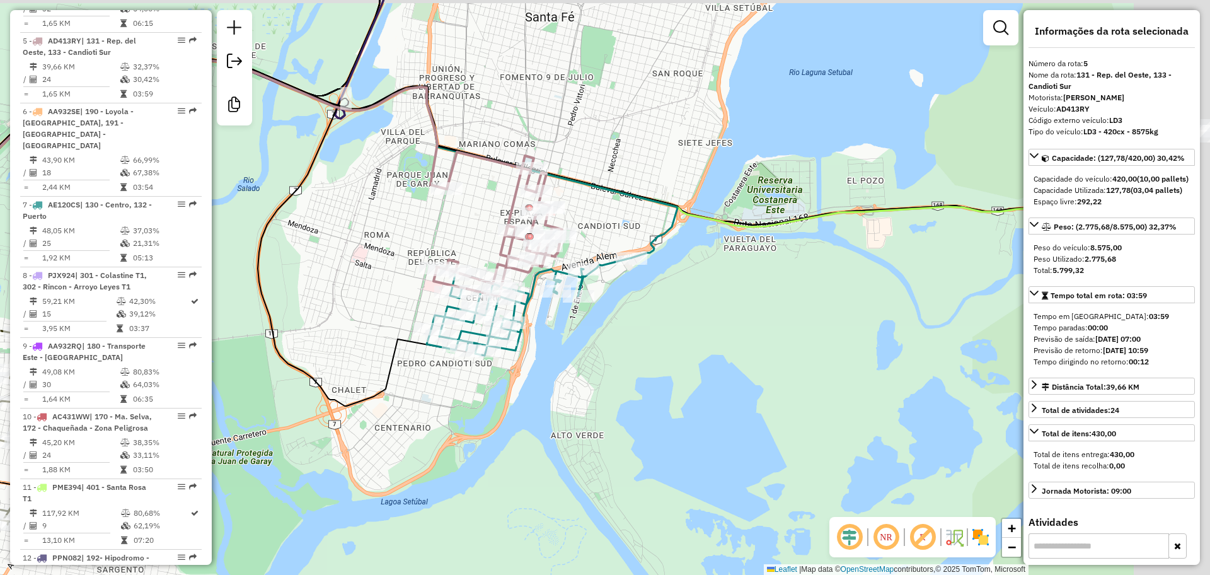
drag, startPoint x: 873, startPoint y: 272, endPoint x: 609, endPoint y: 323, distance: 268.8
click at [595, 335] on div "Janela de atendimento Grade de atendimento Capacidade Transportadoras Veículos …" at bounding box center [605, 287] width 1210 height 575
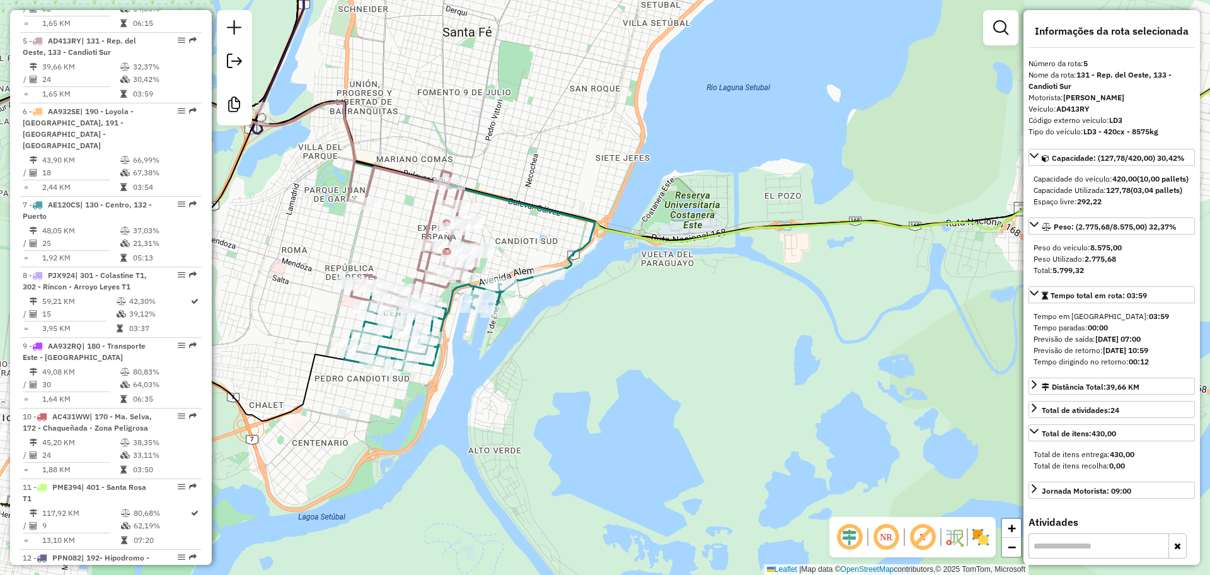
click at [760, 226] on icon at bounding box center [604, 118] width 1451 height 248
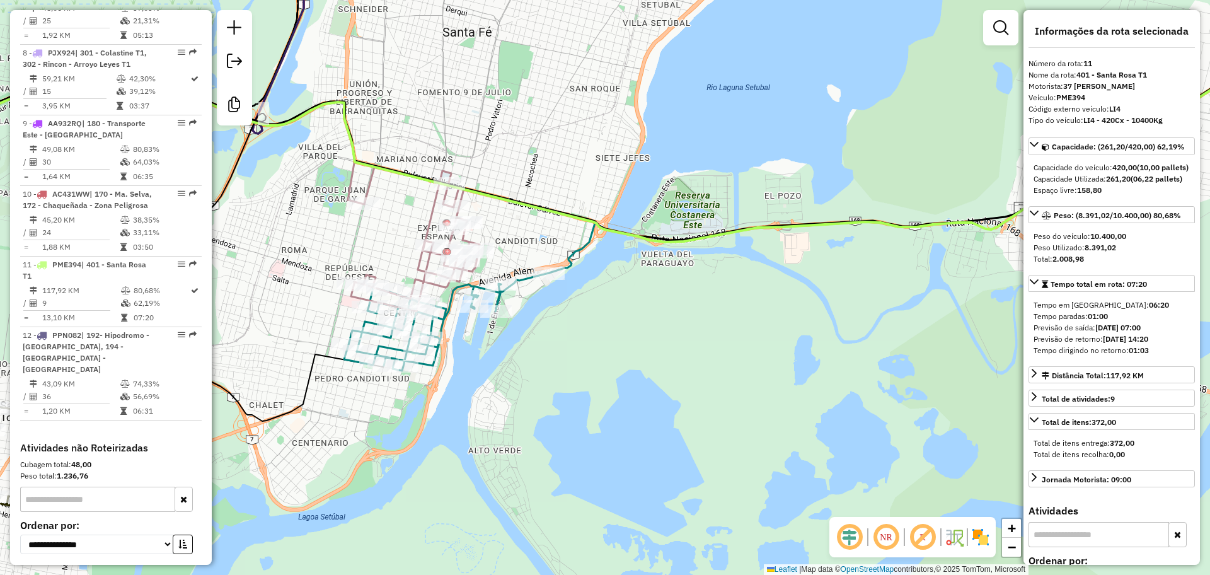
scroll to position [1058, 0]
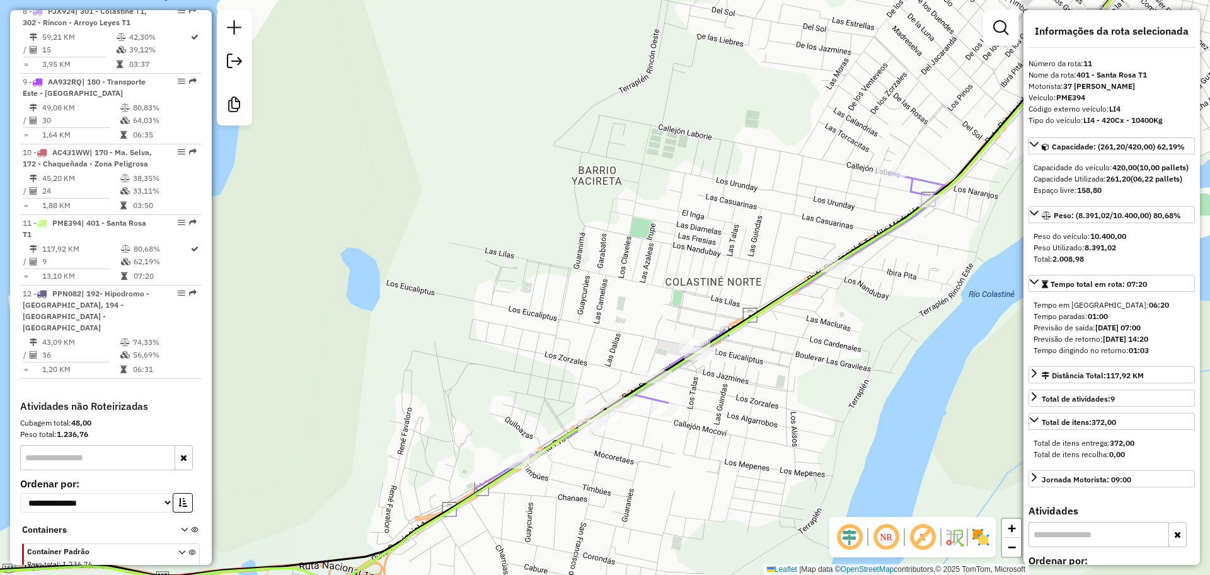
click at [922, 177] on icon at bounding box center [790, 249] width 629 height 486
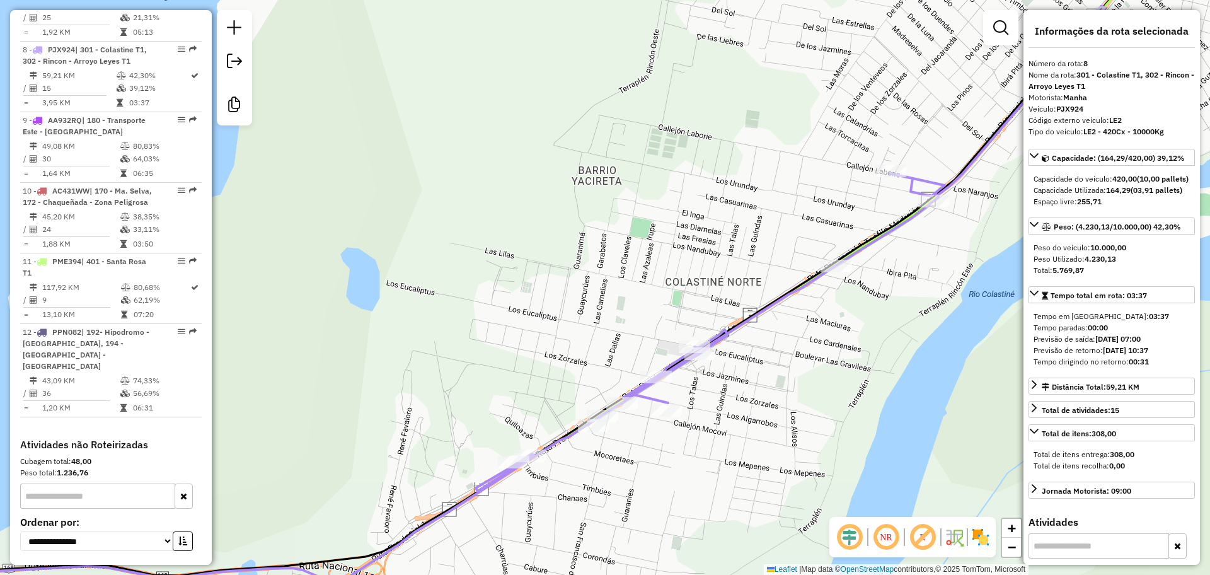
scroll to position [1017, 0]
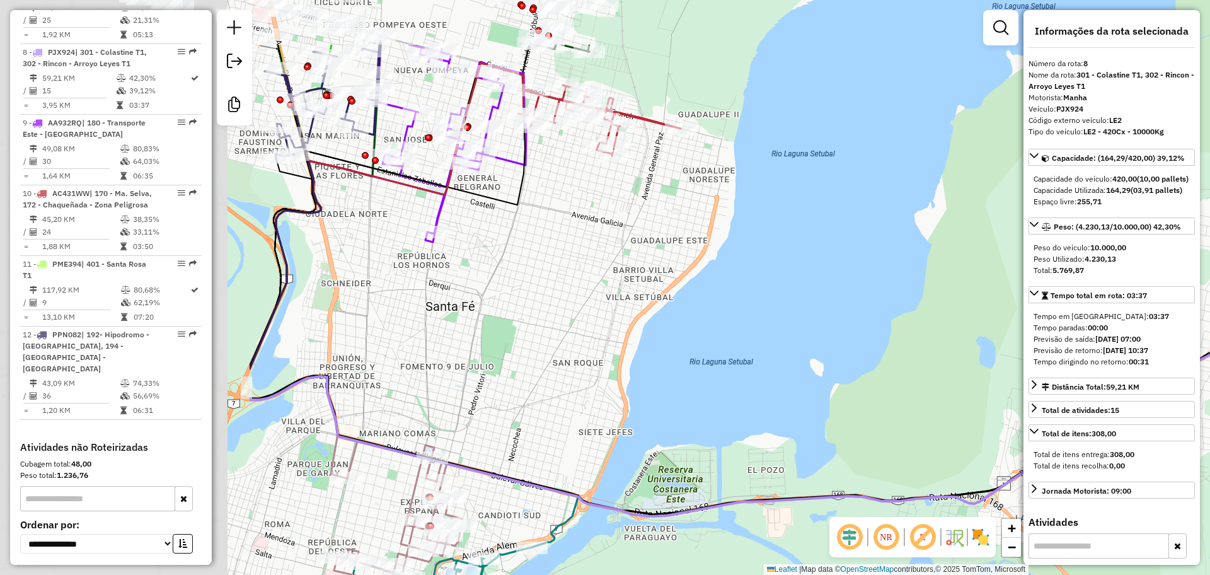
drag, startPoint x: 697, startPoint y: 228, endPoint x: 1072, endPoint y: 333, distance: 389.1
click at [1071, 333] on hb-router-mapa "Informações da Sessão 1226496 - 09/08/2025 Criação: 08/08/2025 16:36 Desbloquea…" at bounding box center [605, 287] width 1210 height 575
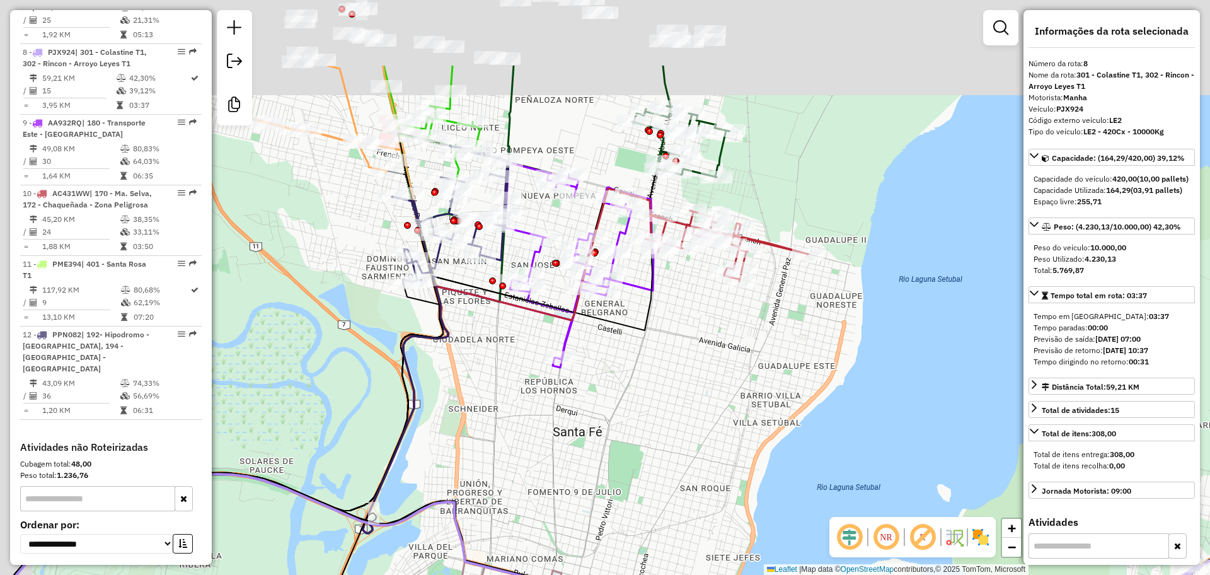
drag, startPoint x: 594, startPoint y: 350, endPoint x: 738, endPoint y: 521, distance: 224.0
click at [738, 521] on div "Janela de atendimento Grade de atendimento Capacidade Transportadoras Veículos …" at bounding box center [605, 287] width 1210 height 575
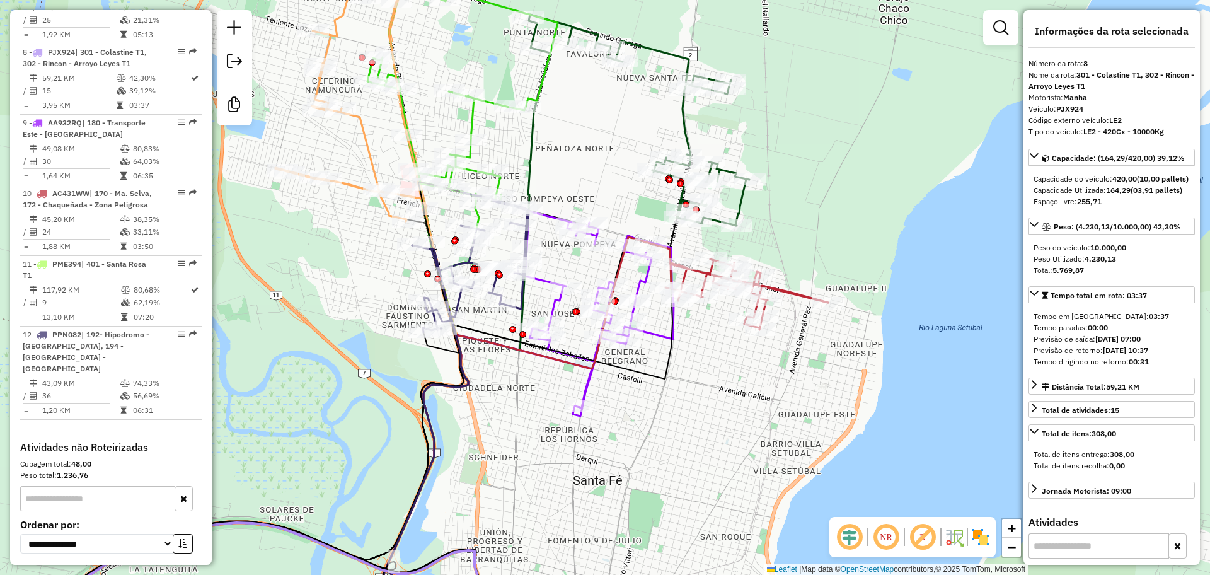
click at [785, 292] on icon at bounding box center [746, 294] width 163 height 71
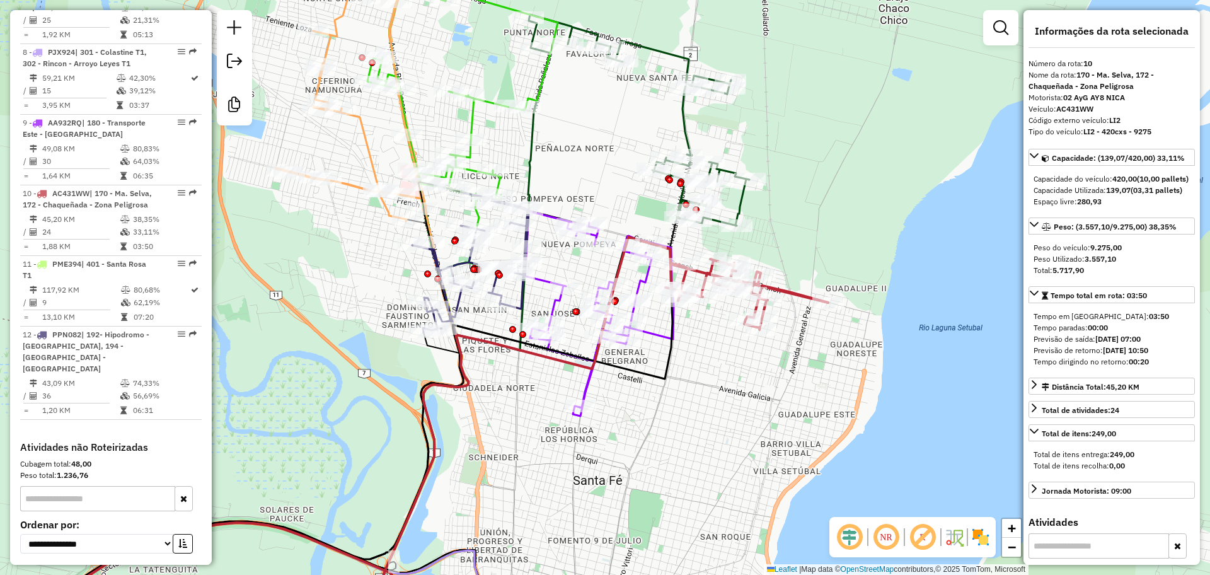
scroll to position [1058, 0]
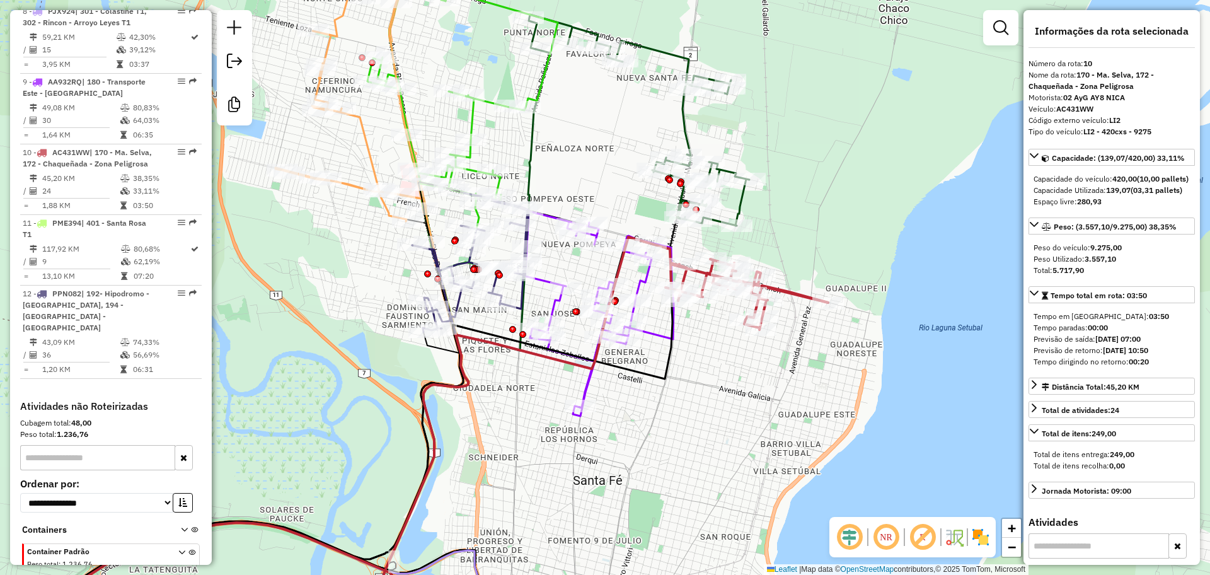
click at [587, 379] on icon at bounding box center [599, 313] width 149 height 205
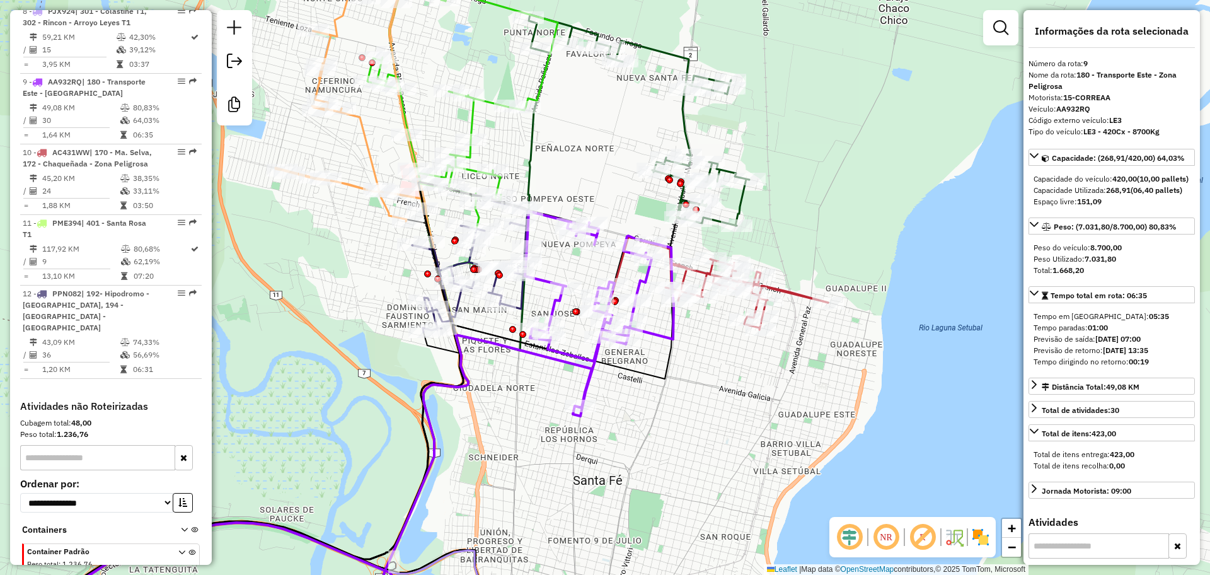
click at [684, 122] on icon at bounding box center [639, 119] width 220 height 211
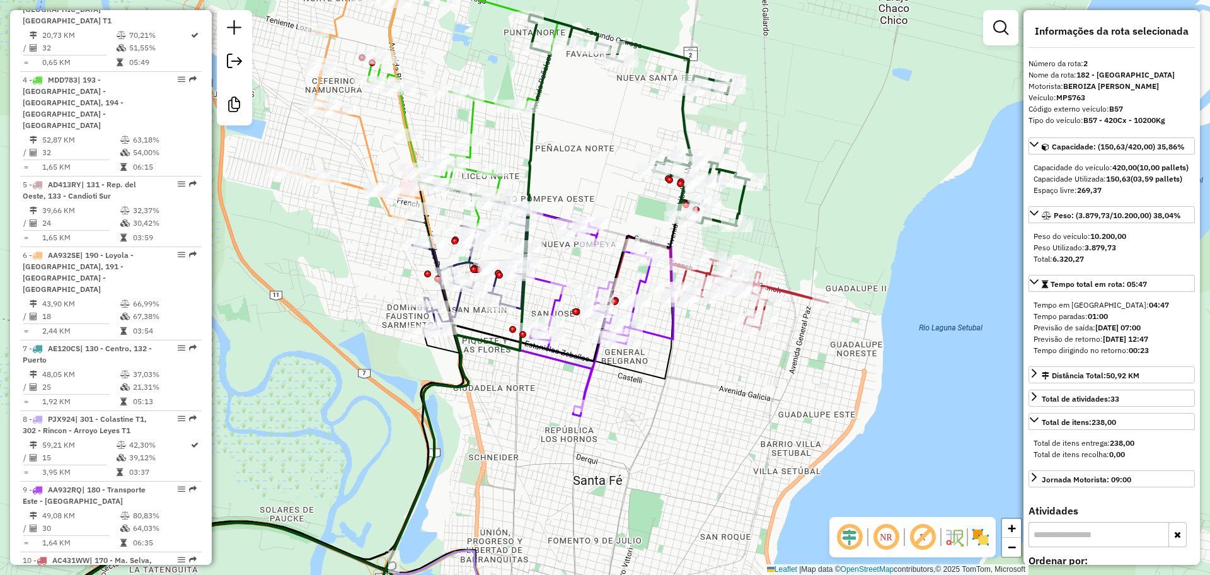
scroll to position [549, 0]
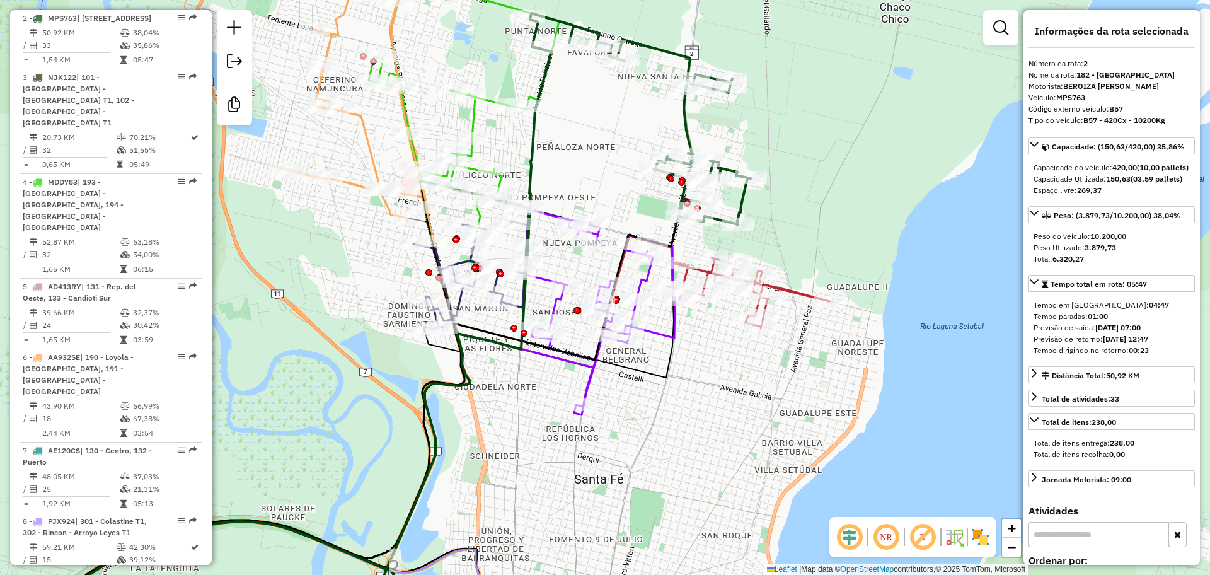
click at [479, 118] on icon at bounding box center [464, 122] width 190 height 290
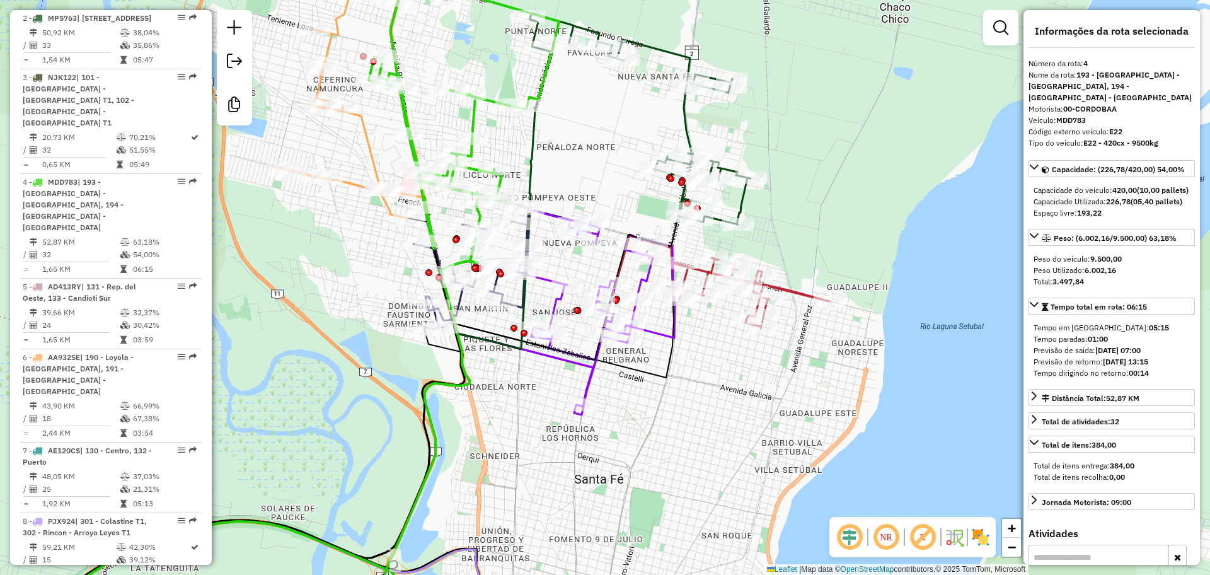
scroll to position [712, 0]
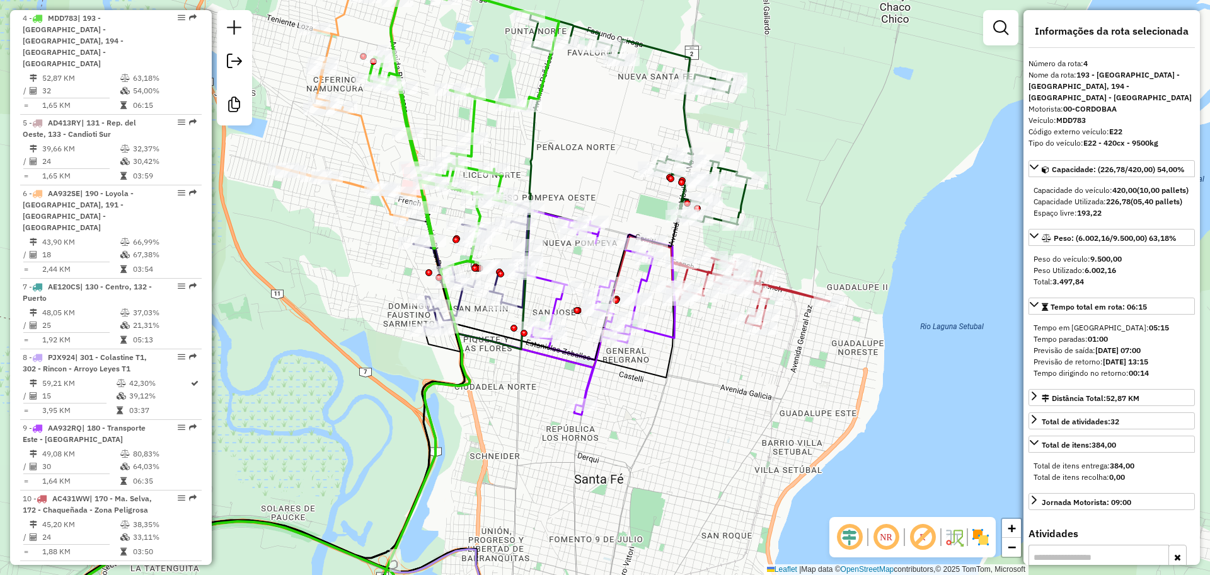
click at [372, 148] on icon at bounding box center [249, 369] width 440 height 525
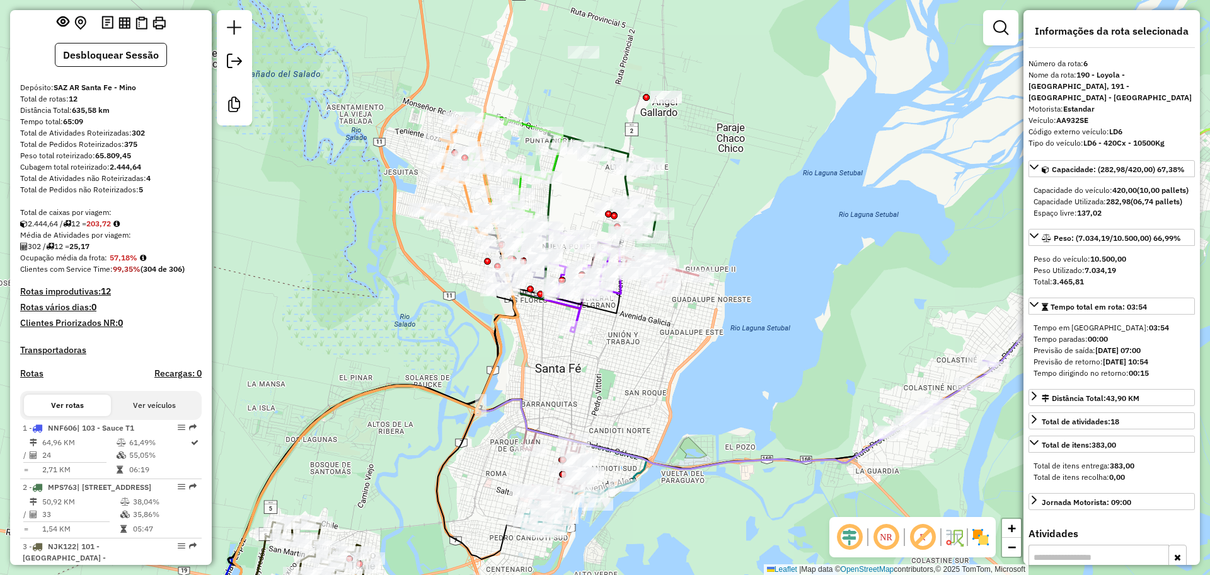
scroll to position [0, 0]
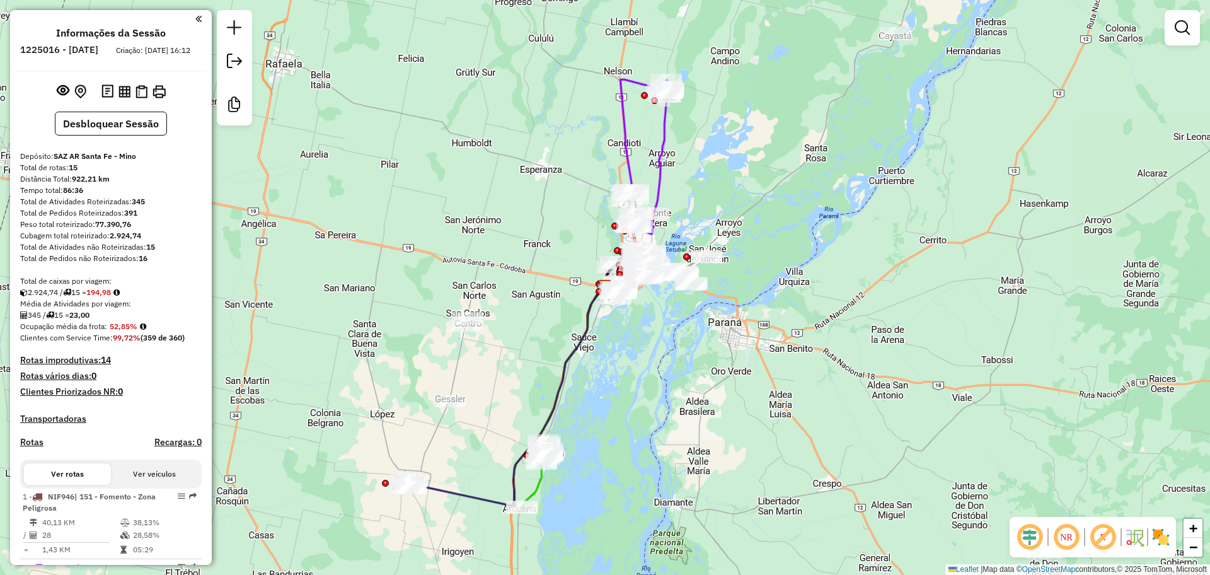
click at [568, 378] on icon at bounding box center [507, 394] width 193 height 221
select select "**********"
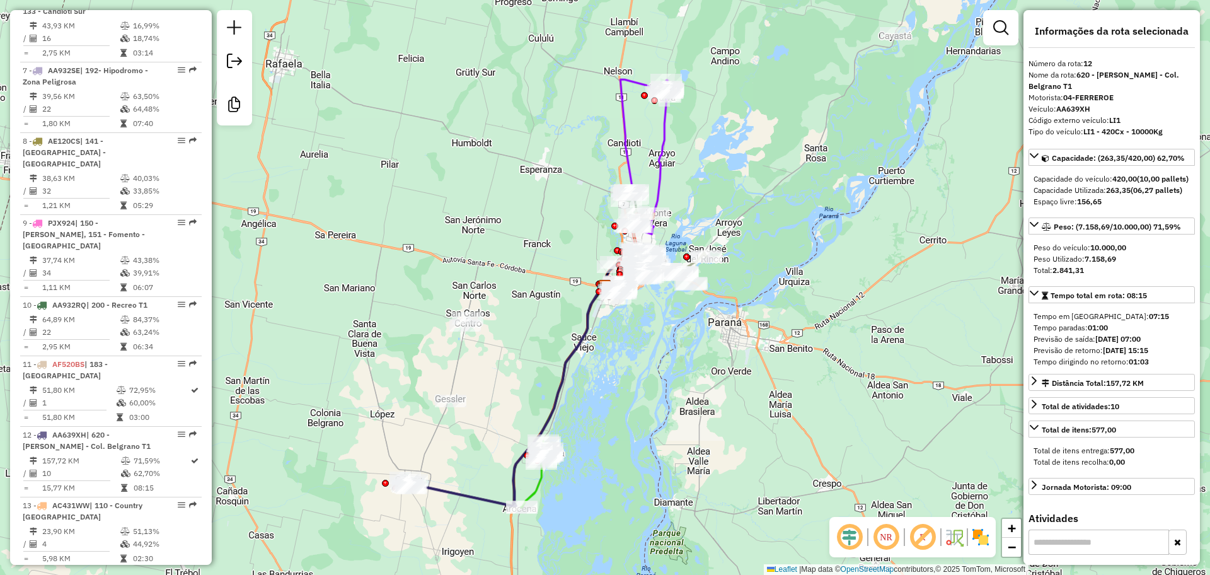
scroll to position [1270, 0]
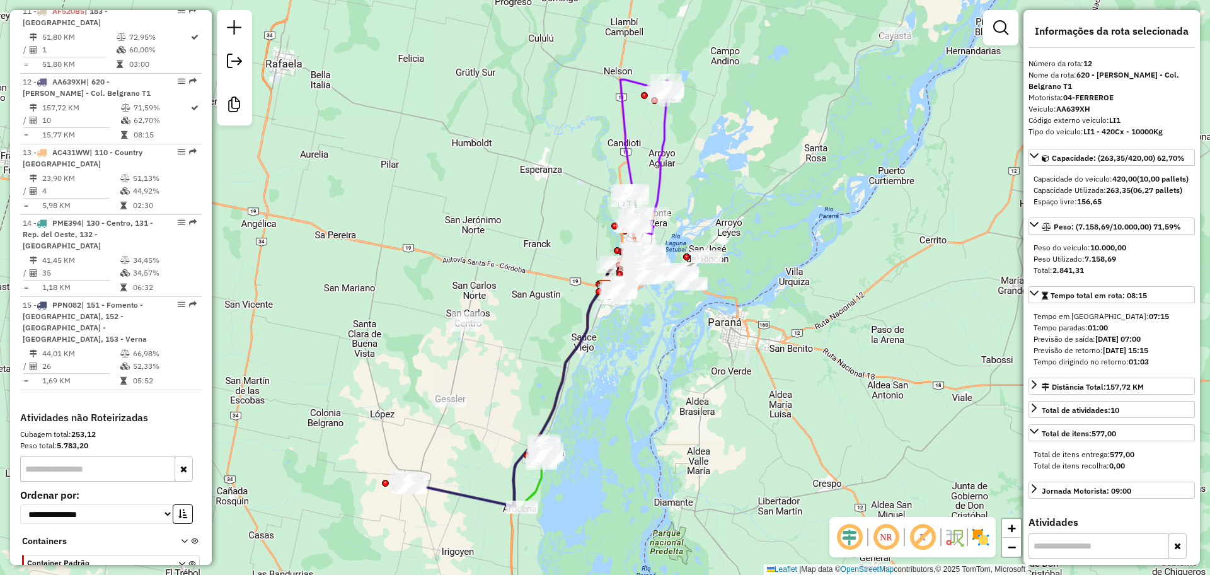
click at [537, 486] on icon at bounding box center [534, 473] width 28 height 67
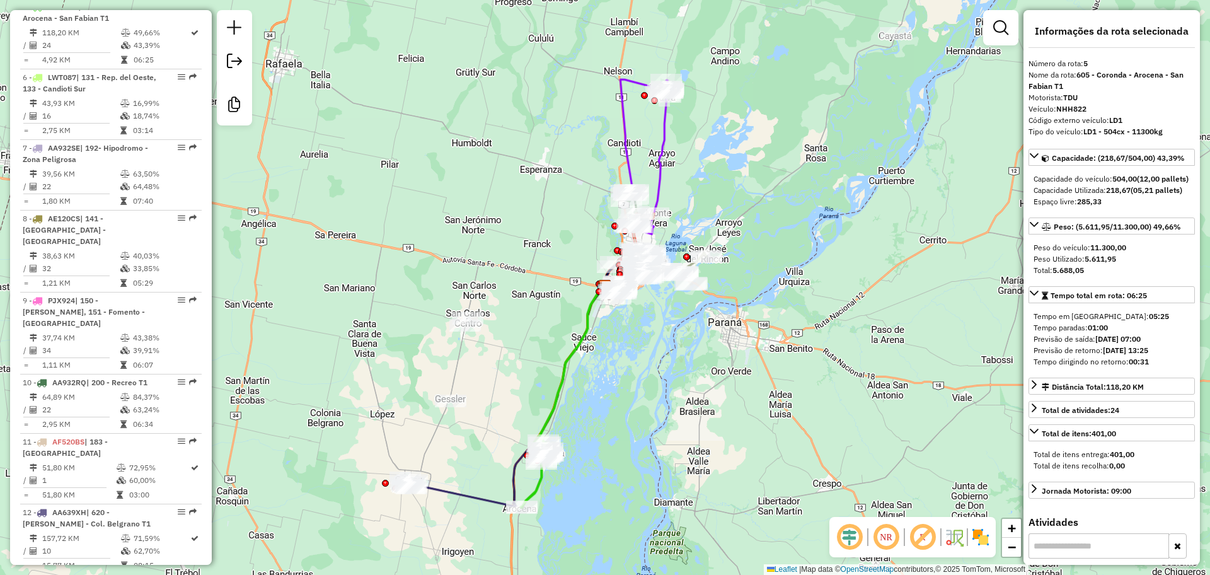
scroll to position [817, 0]
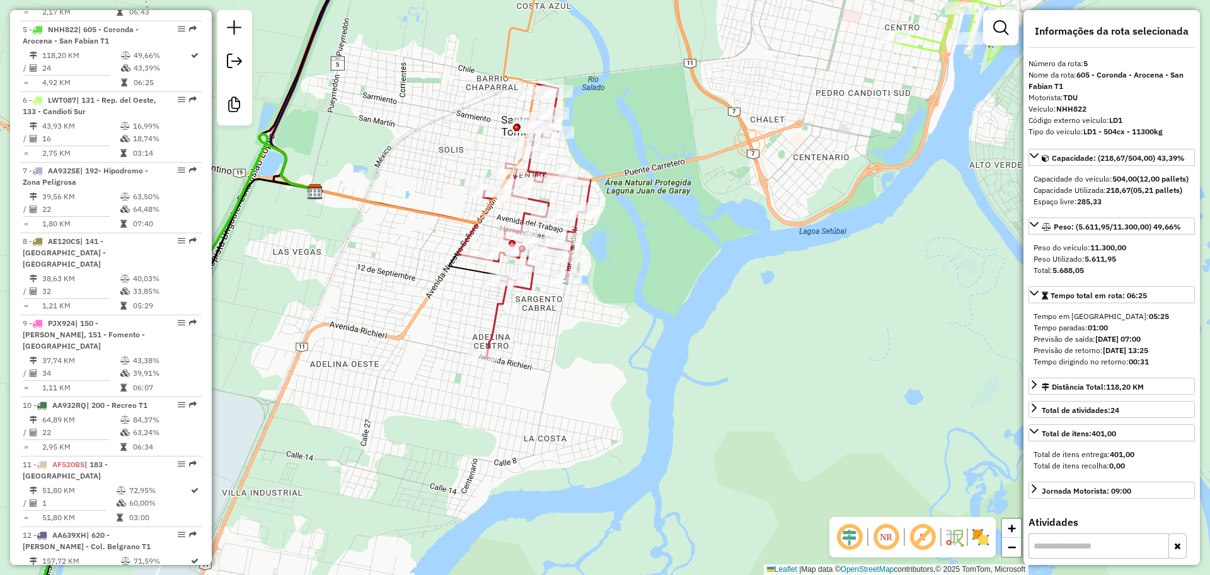
click at [499, 309] on icon at bounding box center [523, 221] width 133 height 274
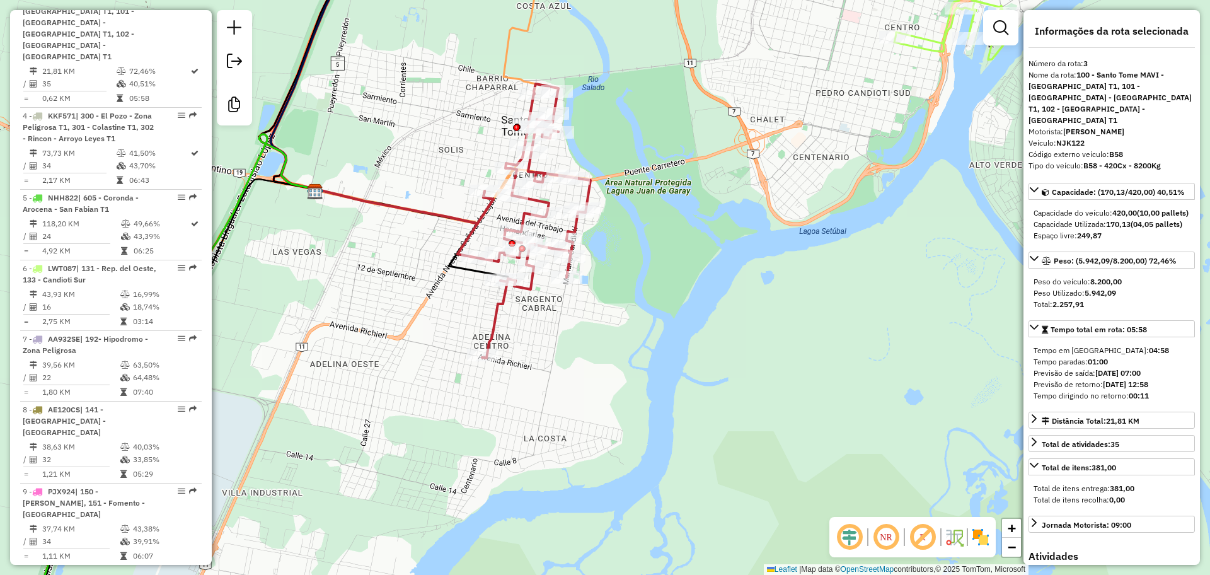
scroll to position [631, 0]
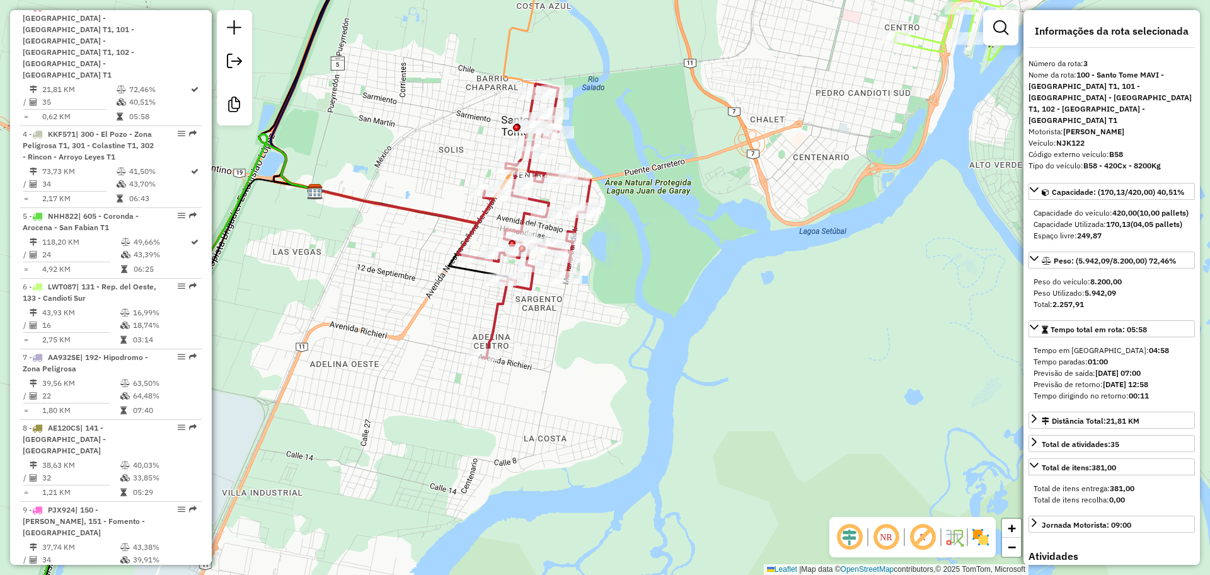
click at [529, 20] on icon at bounding box center [524, 31] width 42 height 176
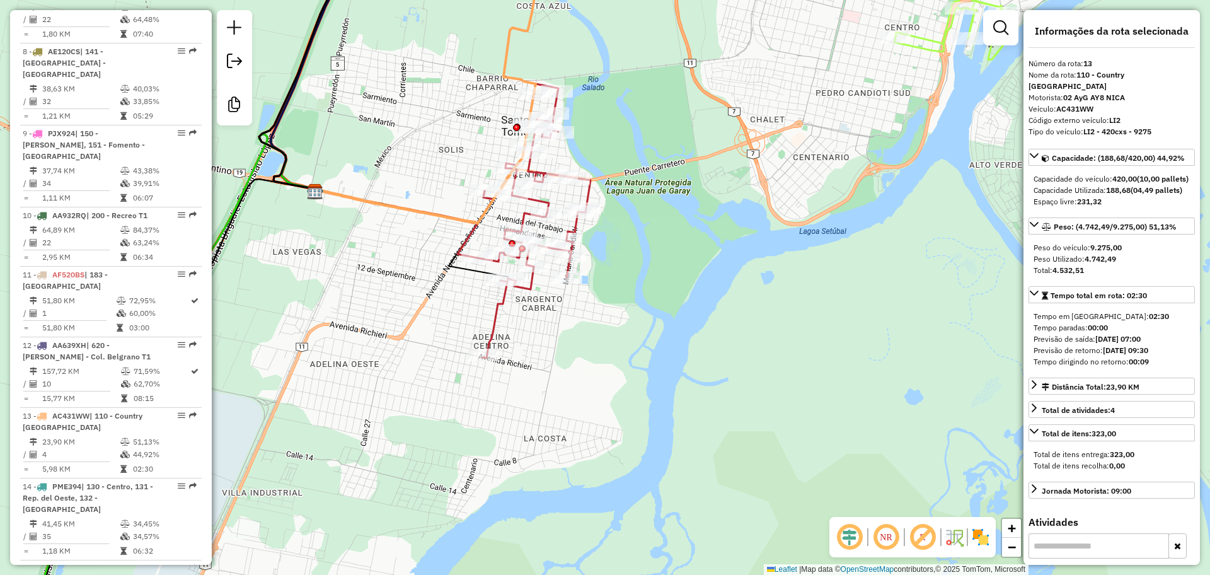
scroll to position [1270, 0]
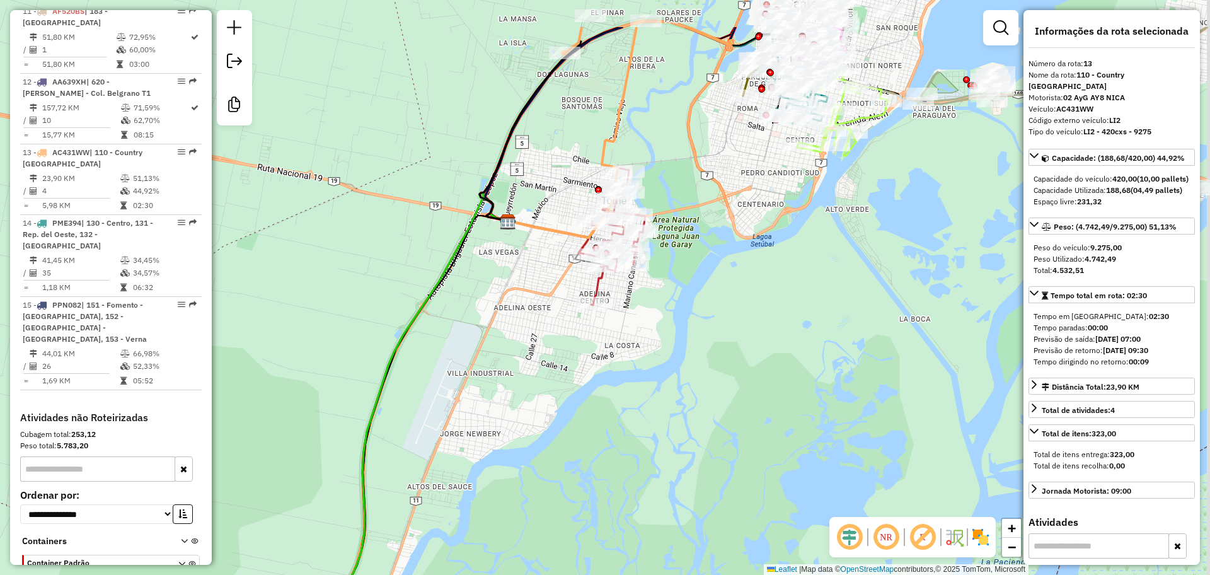
drag, startPoint x: 828, startPoint y: 107, endPoint x: 696, endPoint y: 372, distance: 296.1
click at [696, 372] on div "Janela de atendimento Grade de atendimento Capacidade Transportadoras Veículos …" at bounding box center [605, 287] width 1210 height 575
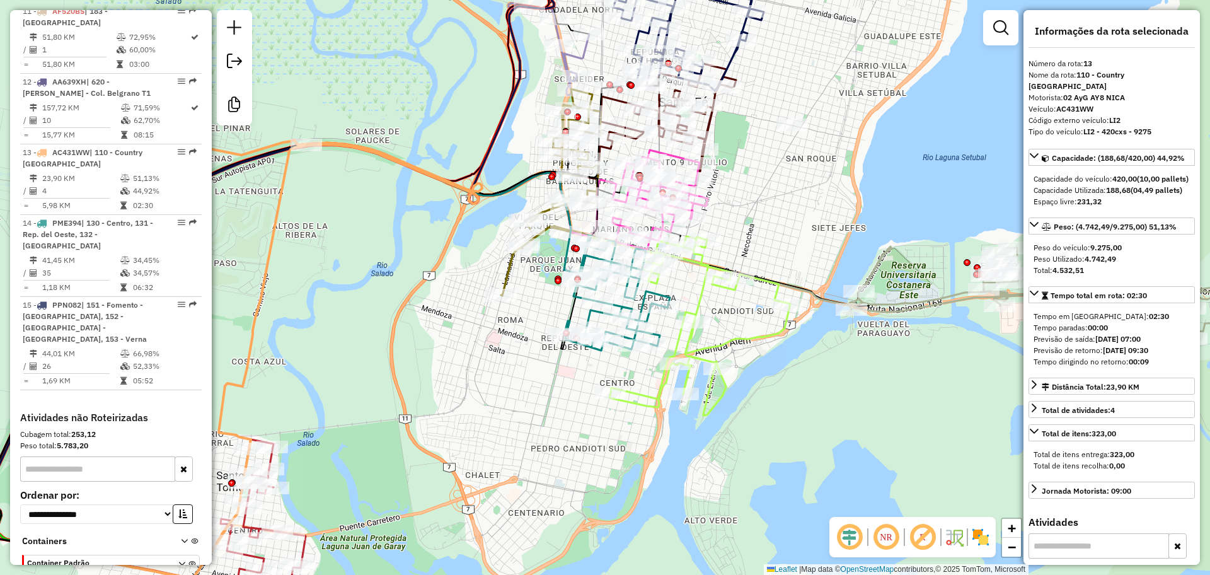
click at [749, 336] on icon at bounding box center [699, 325] width 181 height 179
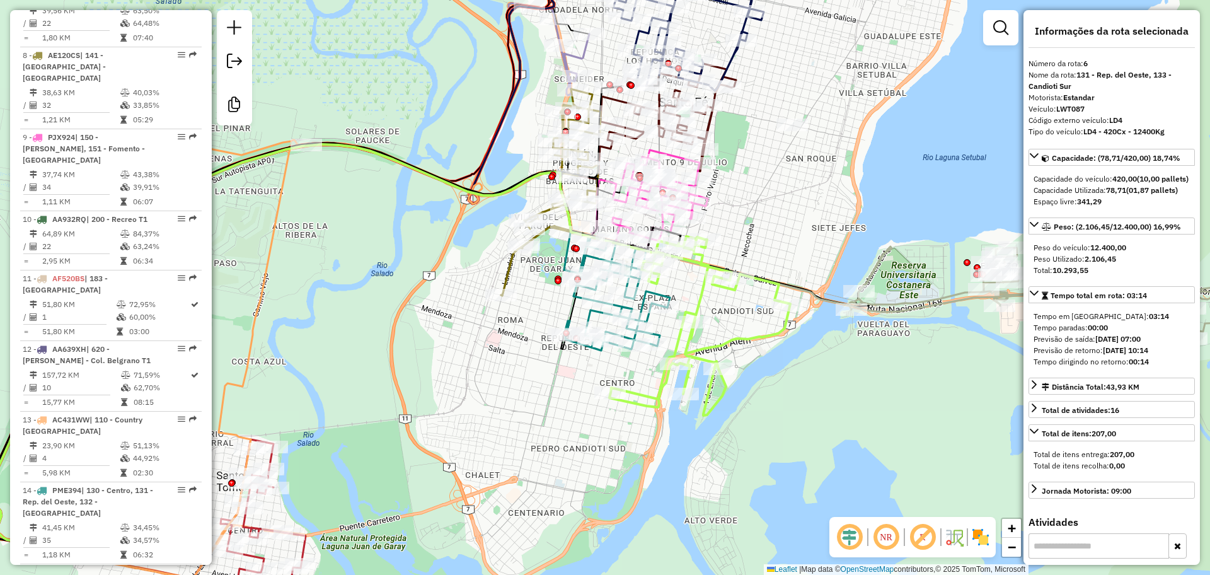
scroll to position [888, 0]
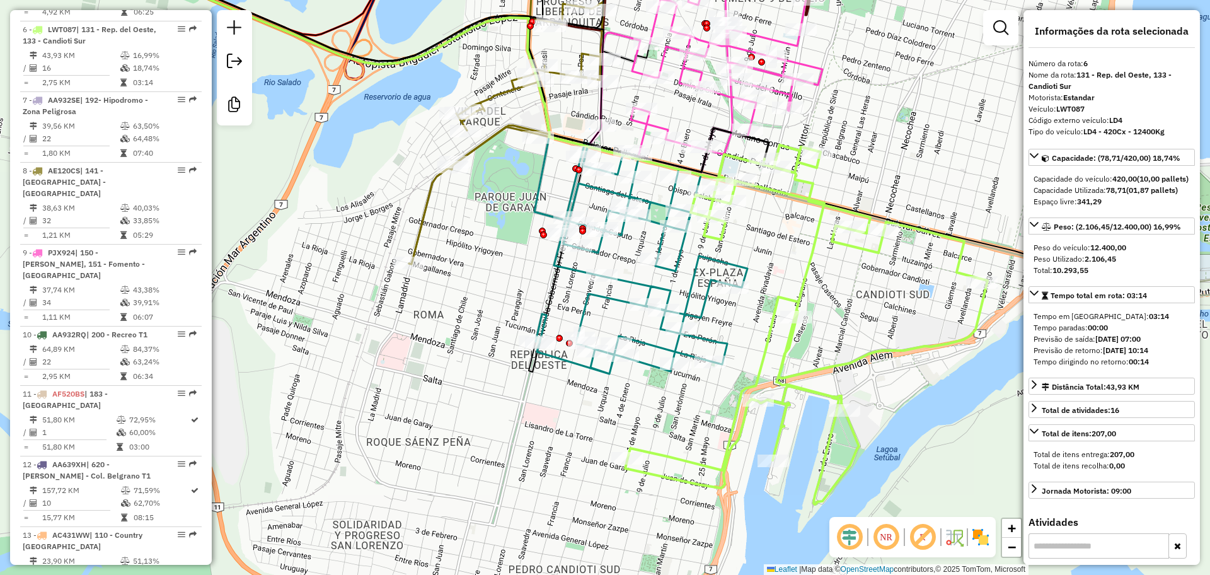
click at [602, 300] on icon at bounding box center [641, 258] width 212 height 231
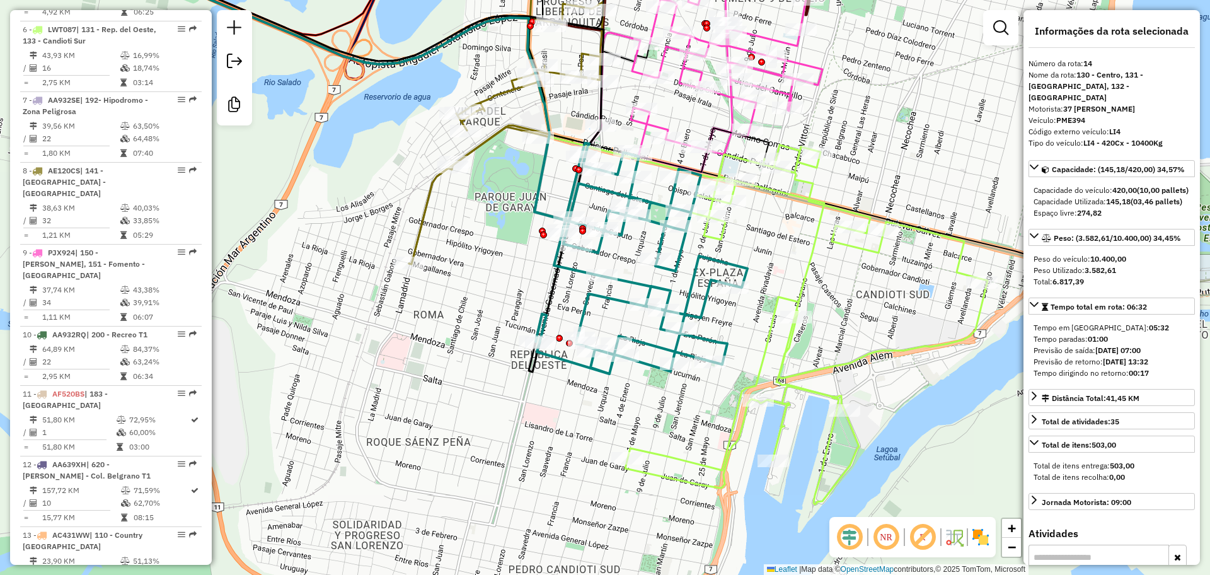
scroll to position [1270, 0]
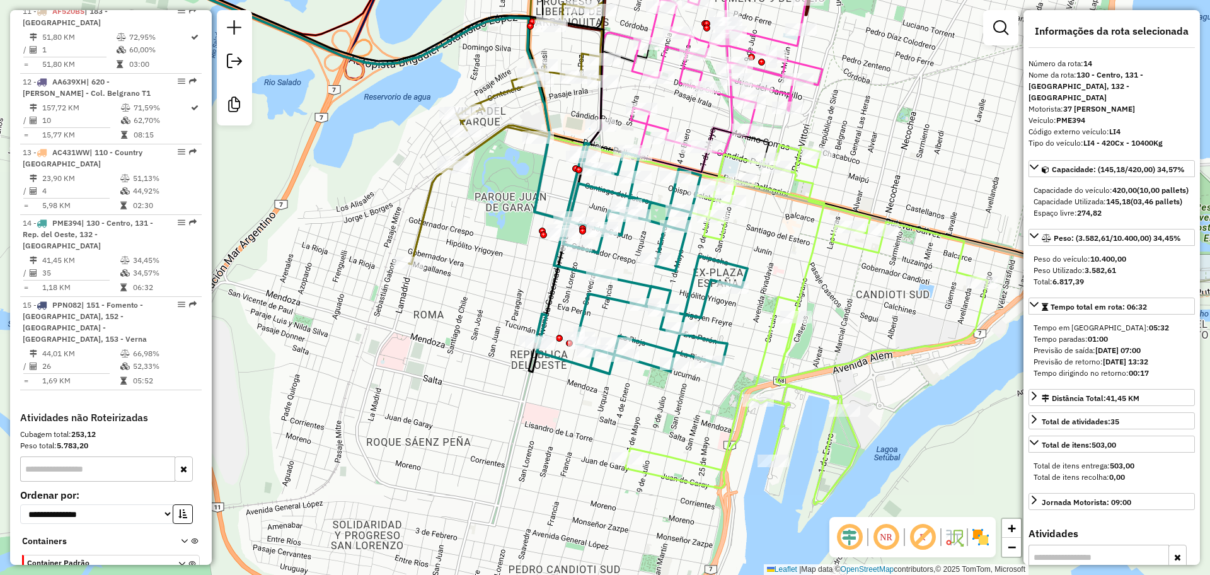
click at [426, 215] on icon at bounding box center [506, 103] width 194 height 321
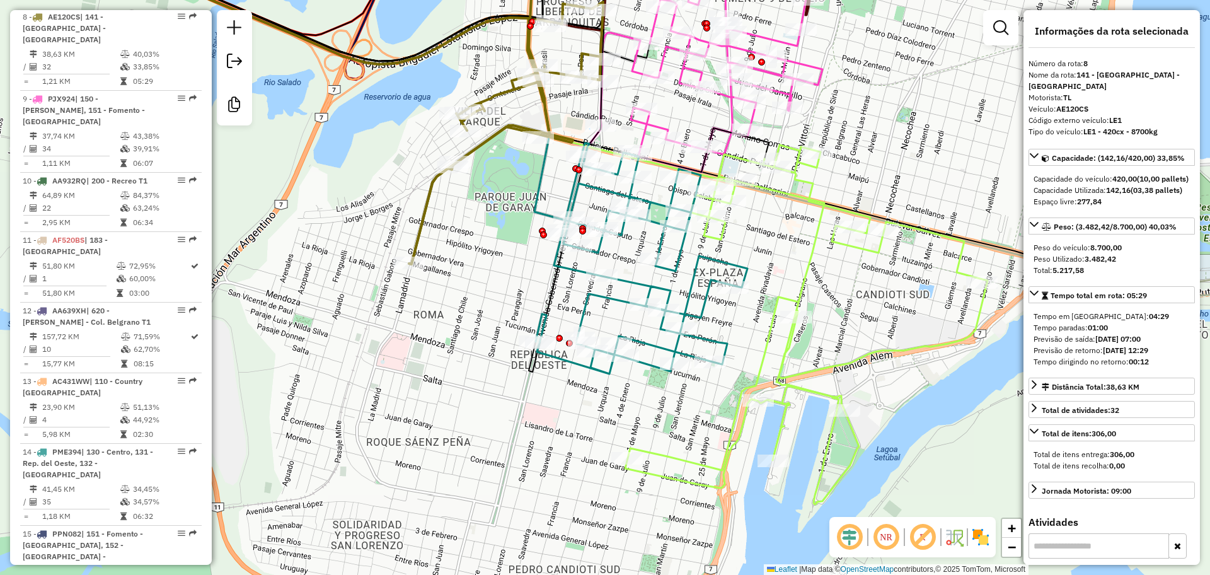
scroll to position [1029, 0]
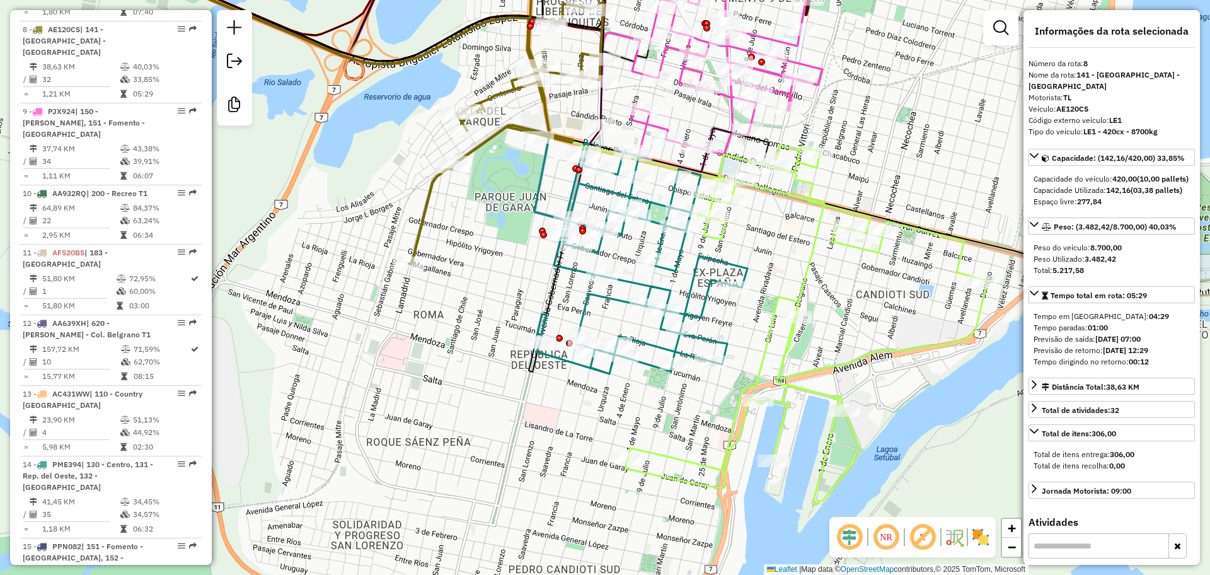
click at [632, 63] on icon at bounding box center [711, 73] width 222 height 198
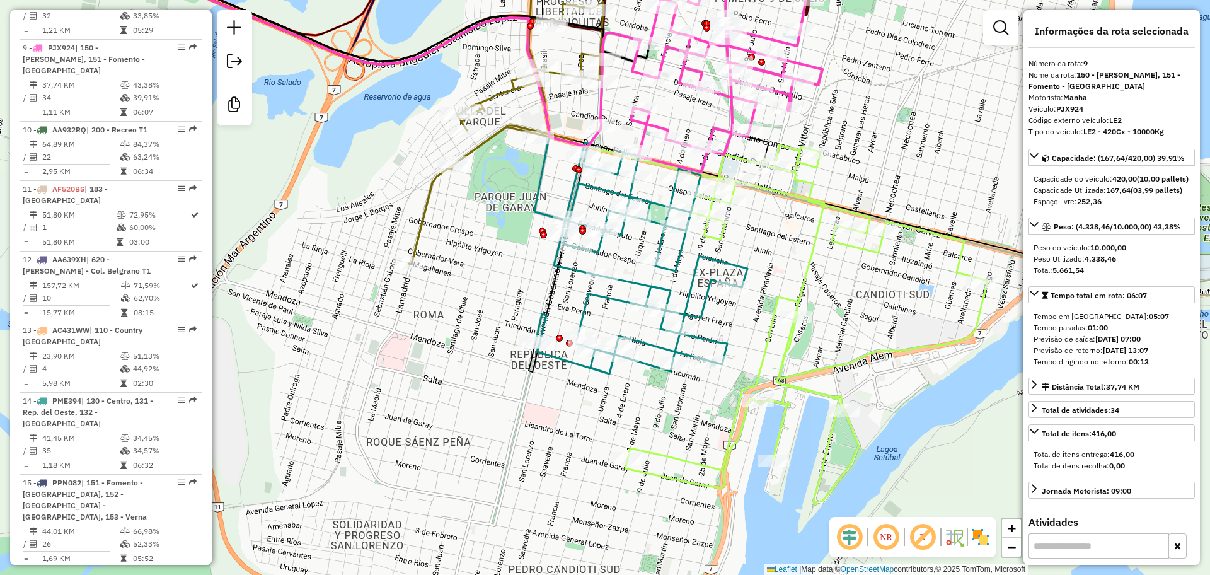
scroll to position [1099, 0]
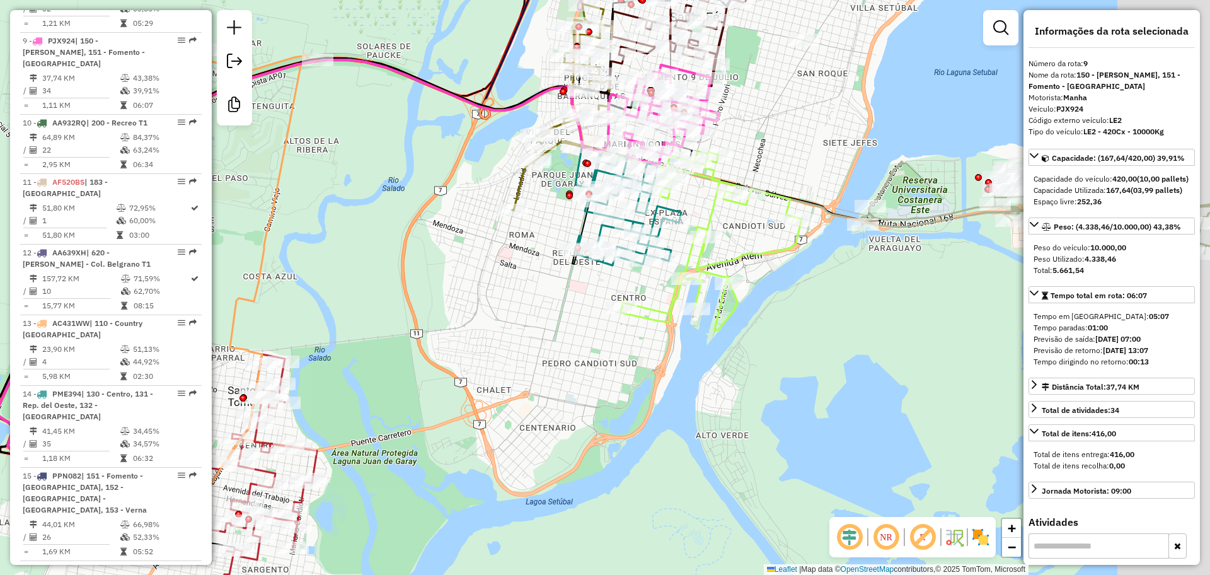
drag, startPoint x: 941, startPoint y: 131, endPoint x: 714, endPoint y: 126, distance: 226.8
click at [716, 127] on div "Janela de atendimento Grade de atendimento Capacidade Transportadoras Veículos …" at bounding box center [605, 287] width 1210 height 575
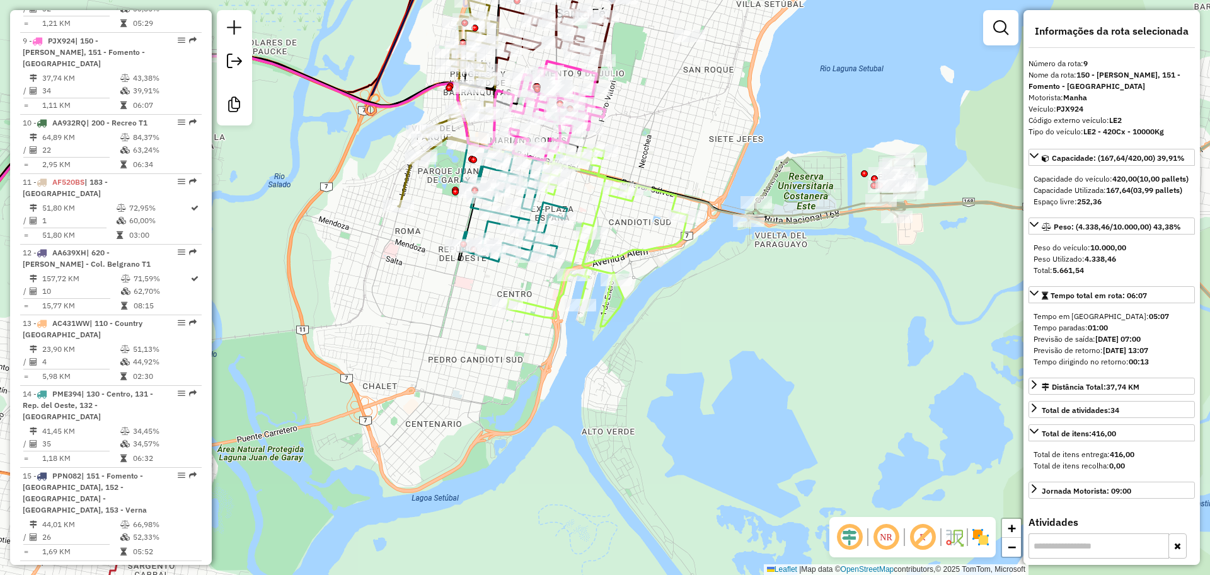
click at [837, 208] on icon at bounding box center [1039, 235] width 584 height 338
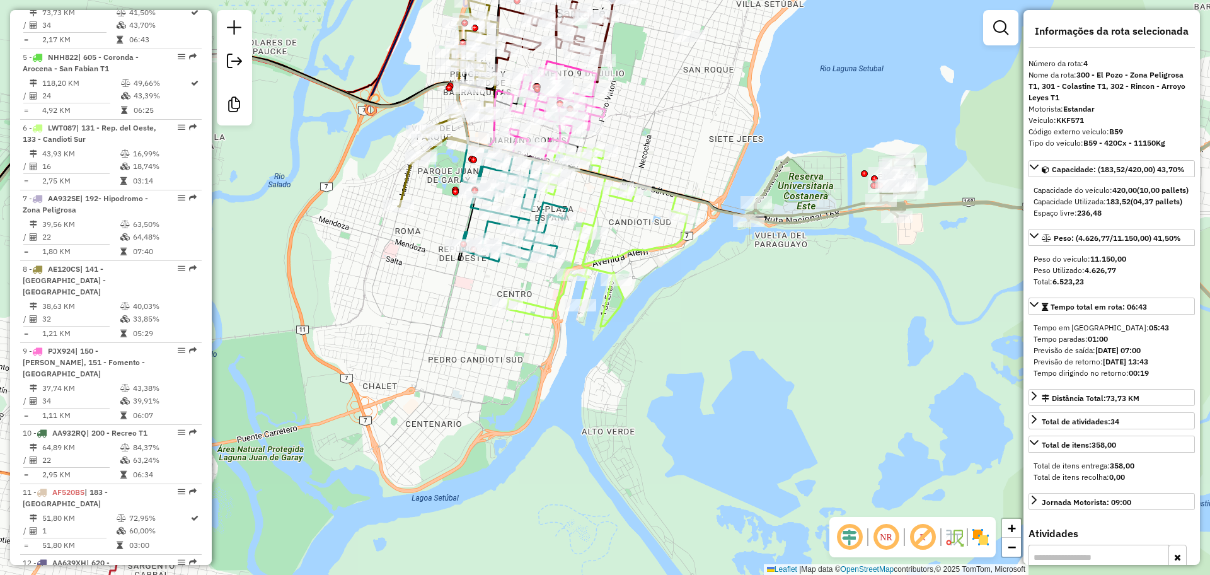
scroll to position [735, 0]
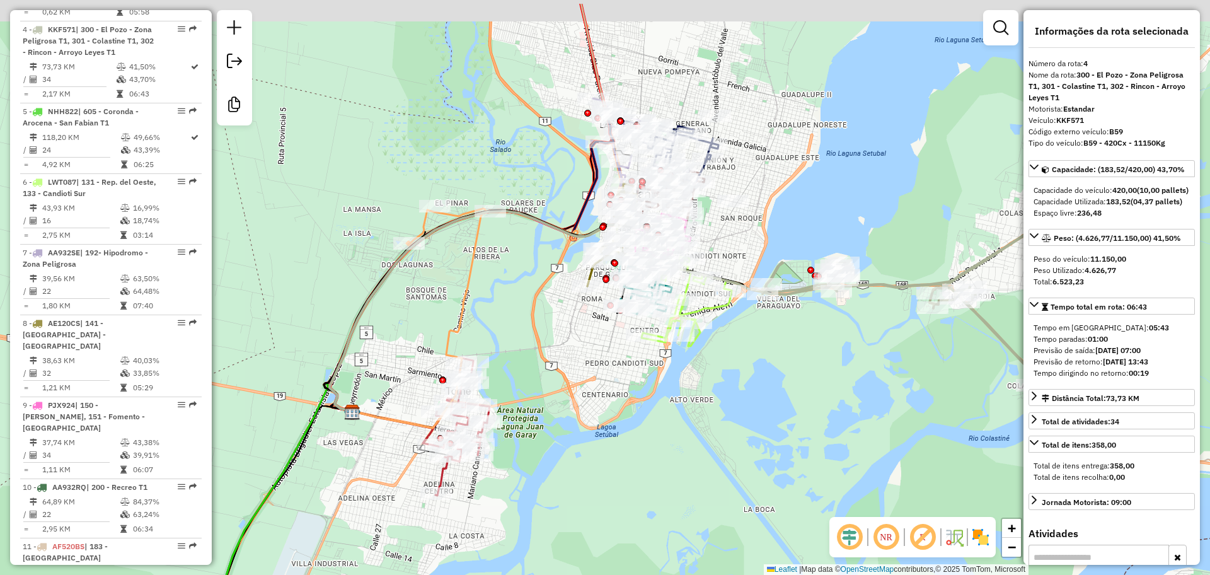
drag, startPoint x: 729, startPoint y: 184, endPoint x: 770, endPoint y: 386, distance: 205.8
click at [770, 386] on div "Janela de atendimento Grade de atendimento Capacidade Transportadoras Veículos …" at bounding box center [605, 287] width 1210 height 575
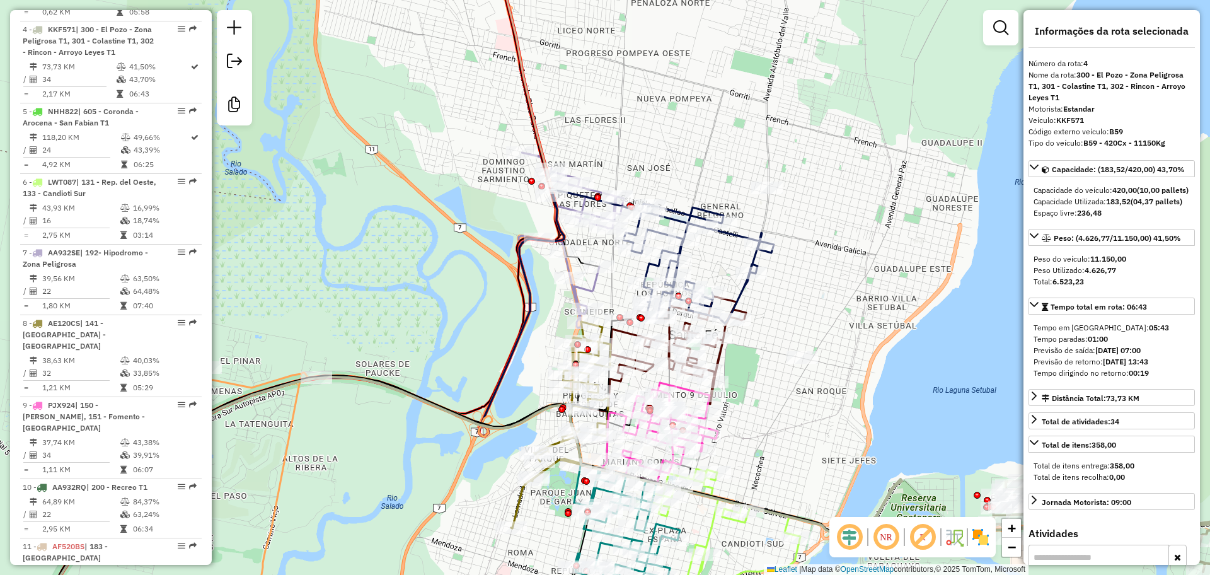
click at [738, 293] on icon at bounding box center [699, 263] width 150 height 120
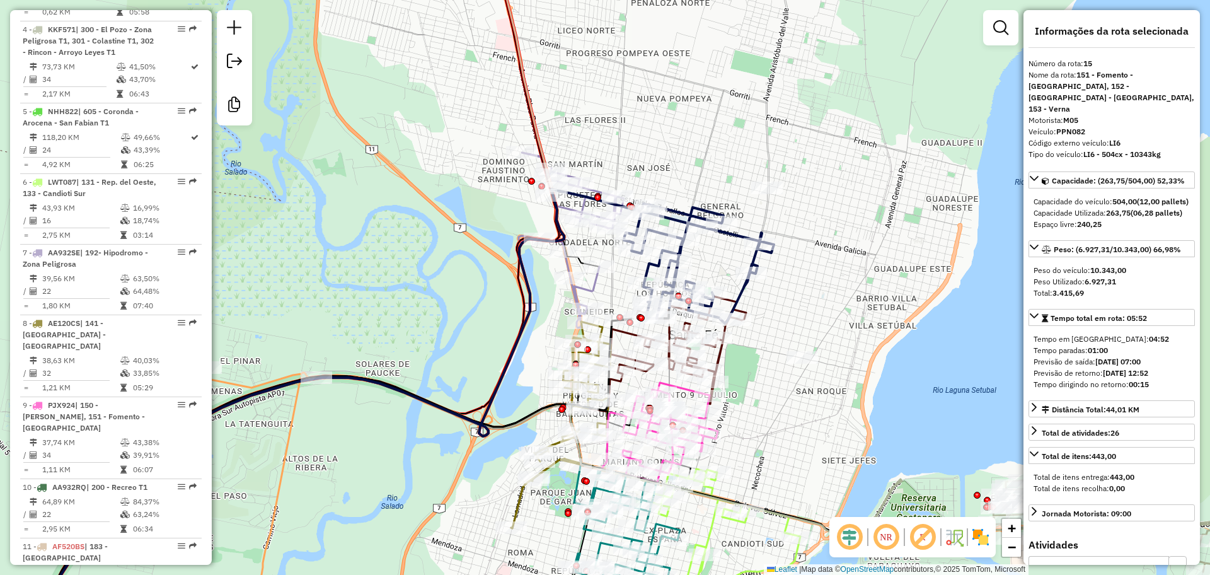
scroll to position [1270, 0]
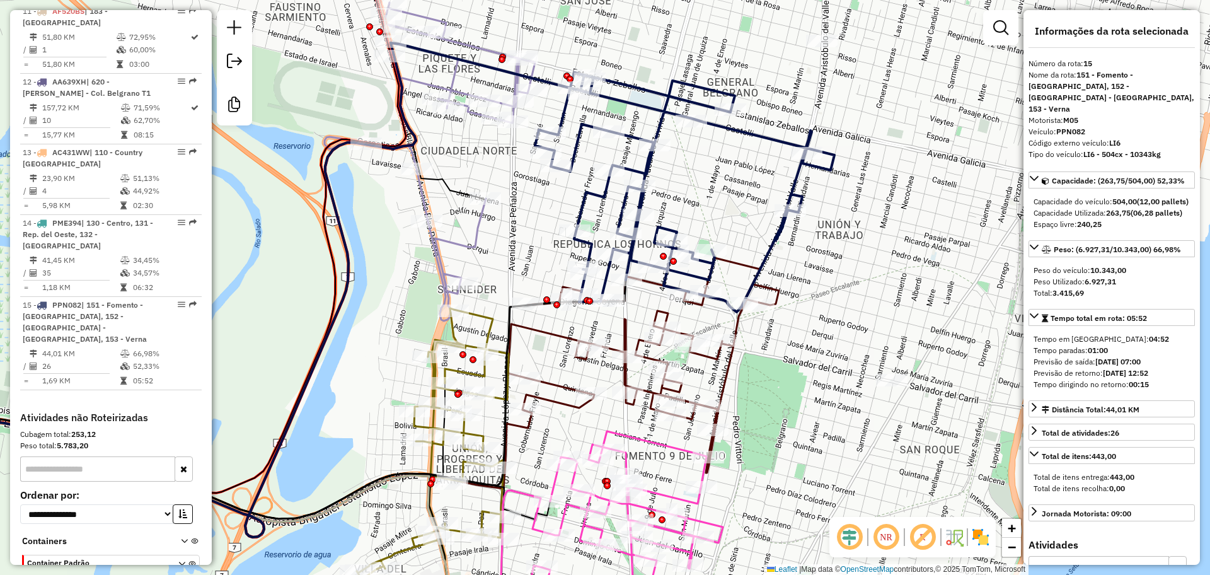
click at [724, 374] on icon at bounding box center [643, 365] width 271 height 215
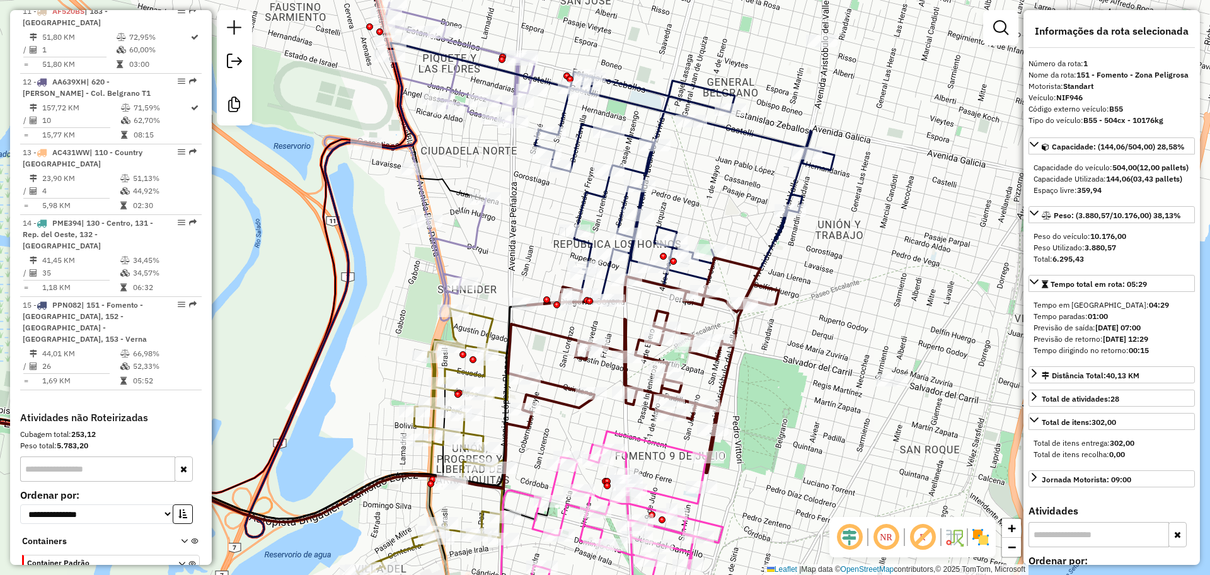
scroll to position [489, 0]
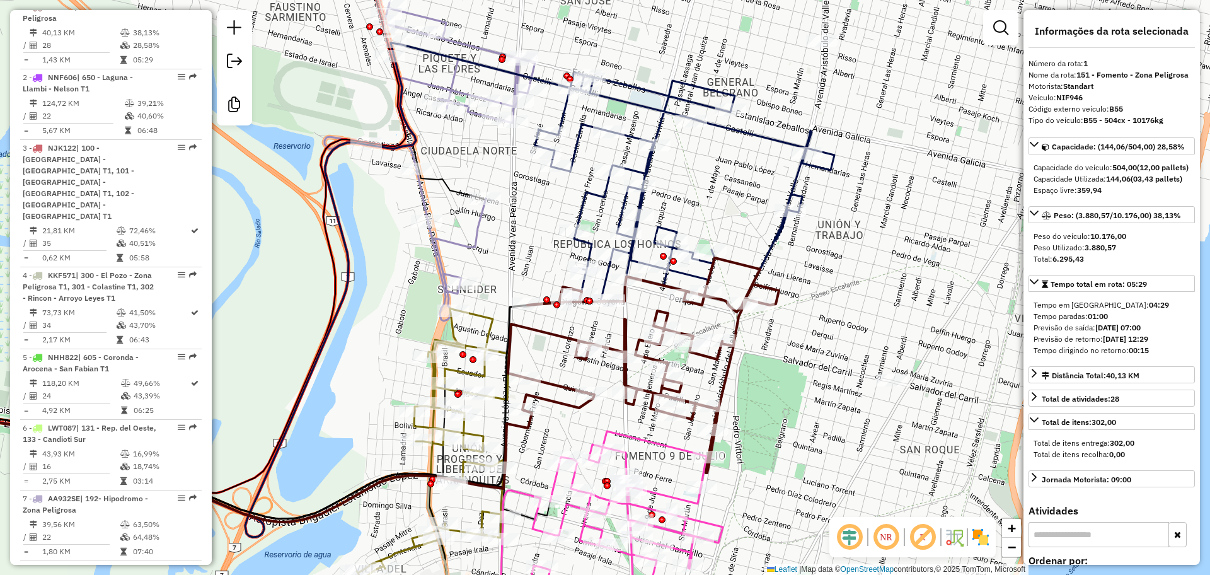
click at [634, 82] on icon at bounding box center [684, 191] width 299 height 239
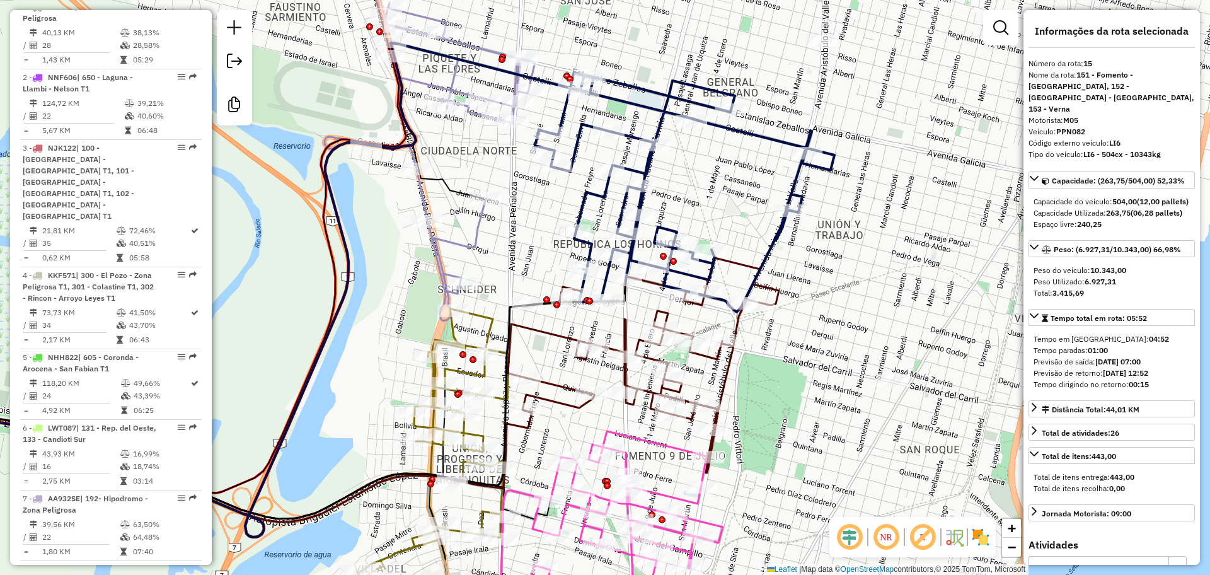
scroll to position [1270, 0]
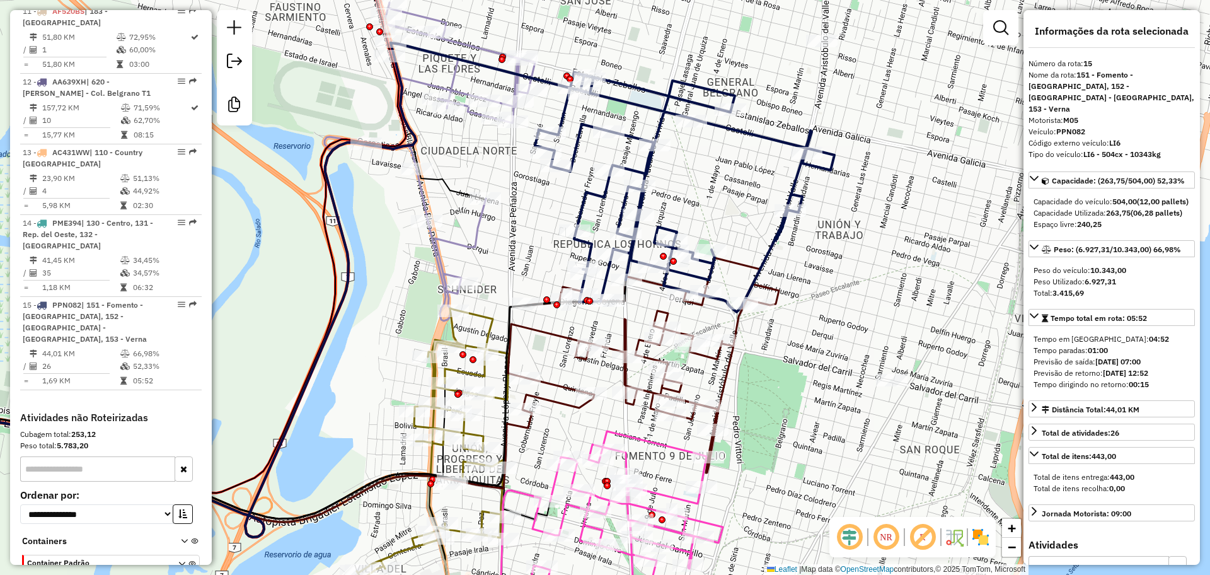
click at [479, 46] on icon at bounding box center [429, 145] width 210 height 351
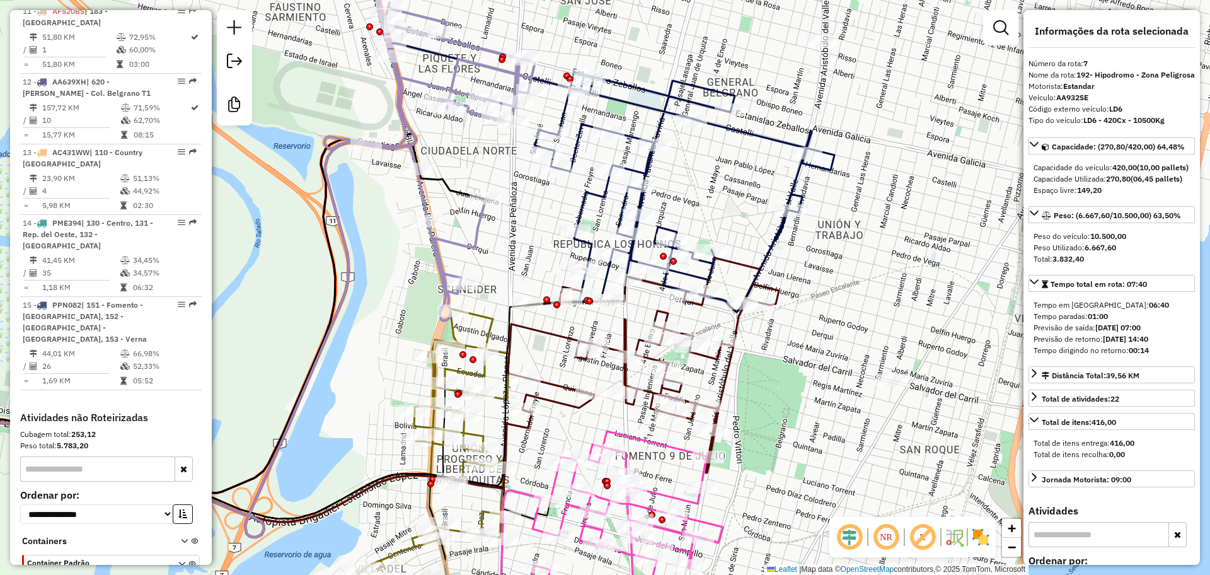
scroll to position [958, 0]
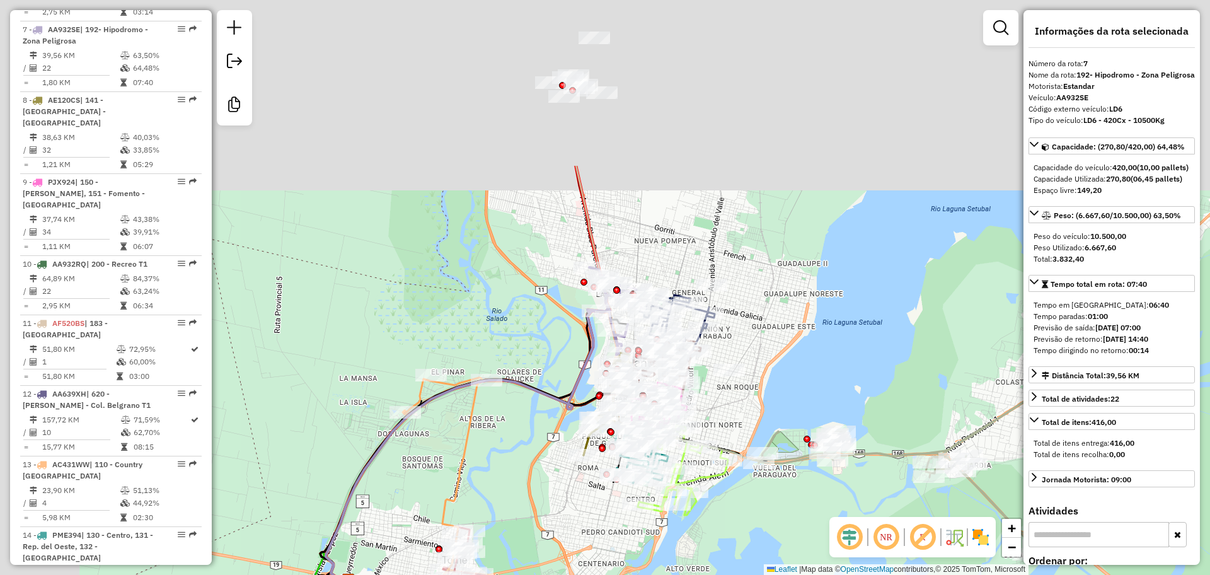
drag, startPoint x: 558, startPoint y: 21, endPoint x: 728, endPoint y: 272, distance: 302.6
click at [728, 272] on div "Janela de atendimento Grade de atendimento Capacidade Transportadoras Veículos …" at bounding box center [605, 287] width 1210 height 575
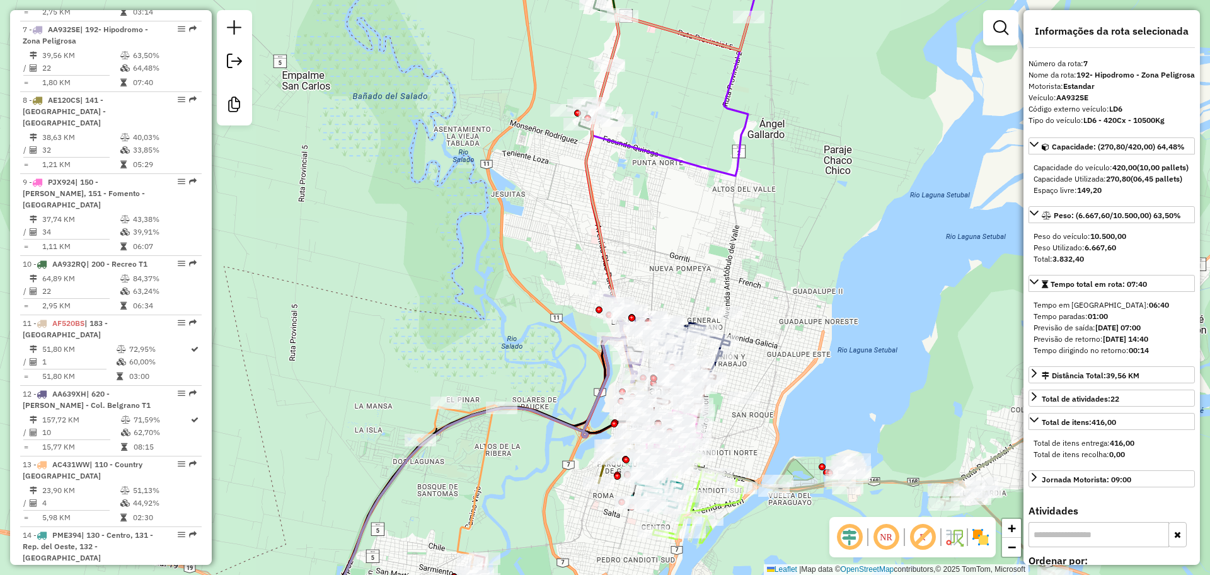
click at [663, 152] on icon at bounding box center [555, 275] width 428 height 665
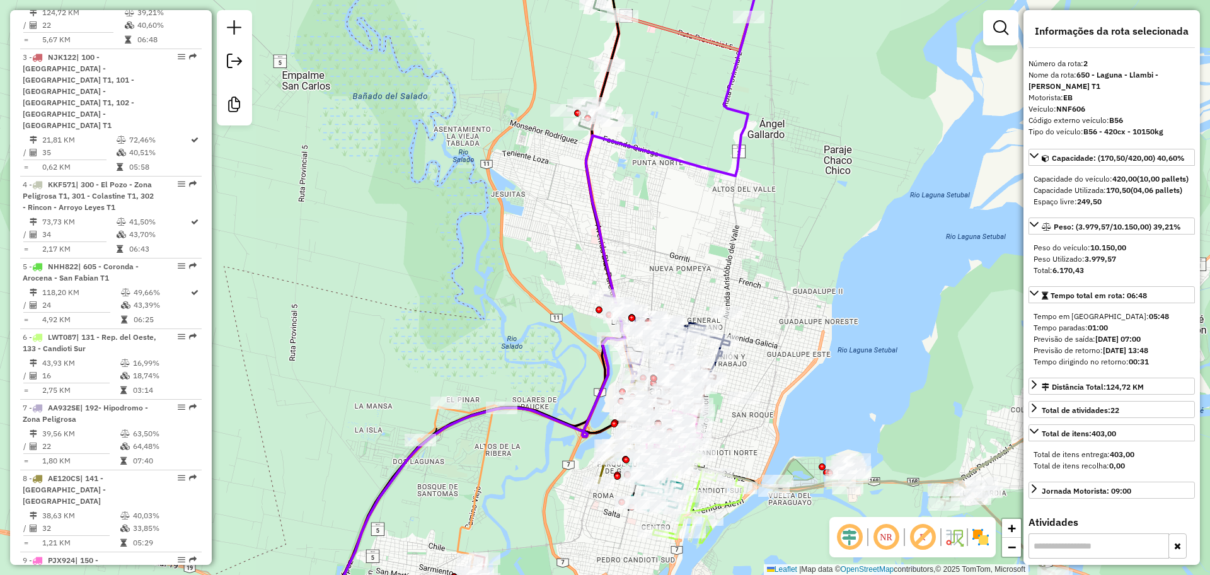
scroll to position [560, 0]
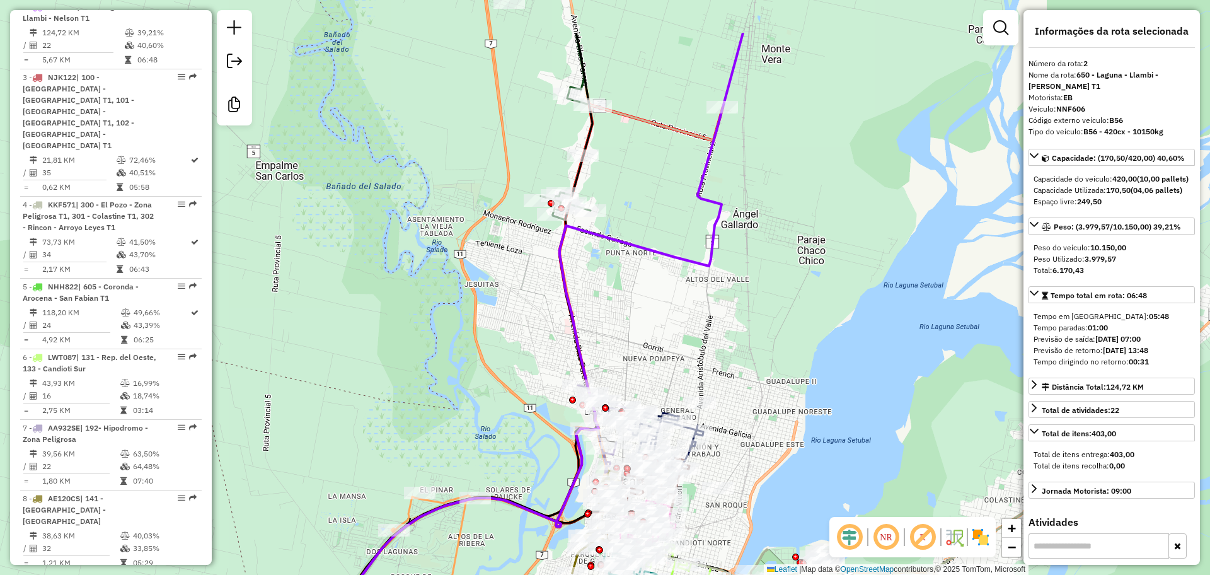
drag, startPoint x: 641, startPoint y: 281, endPoint x: 634, endPoint y: 336, distance: 55.2
click at [634, 336] on div "Janela de atendimento Grade de atendimento Capacidade Transportadoras Veículos …" at bounding box center [605, 287] width 1210 height 575
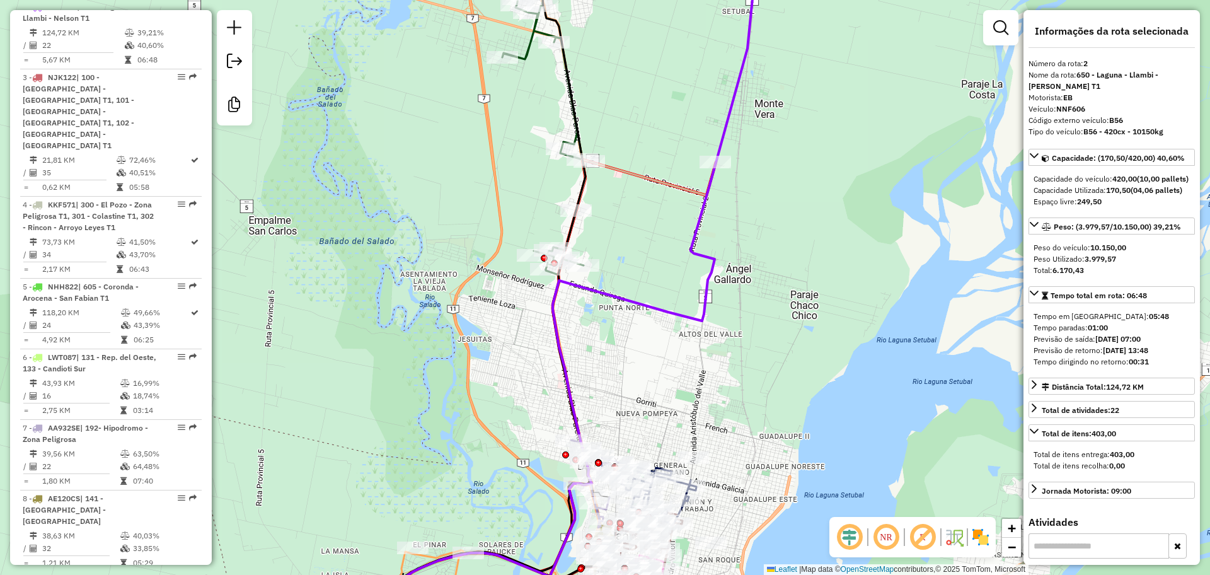
click at [525, 44] on icon at bounding box center [542, 120] width 94 height 297
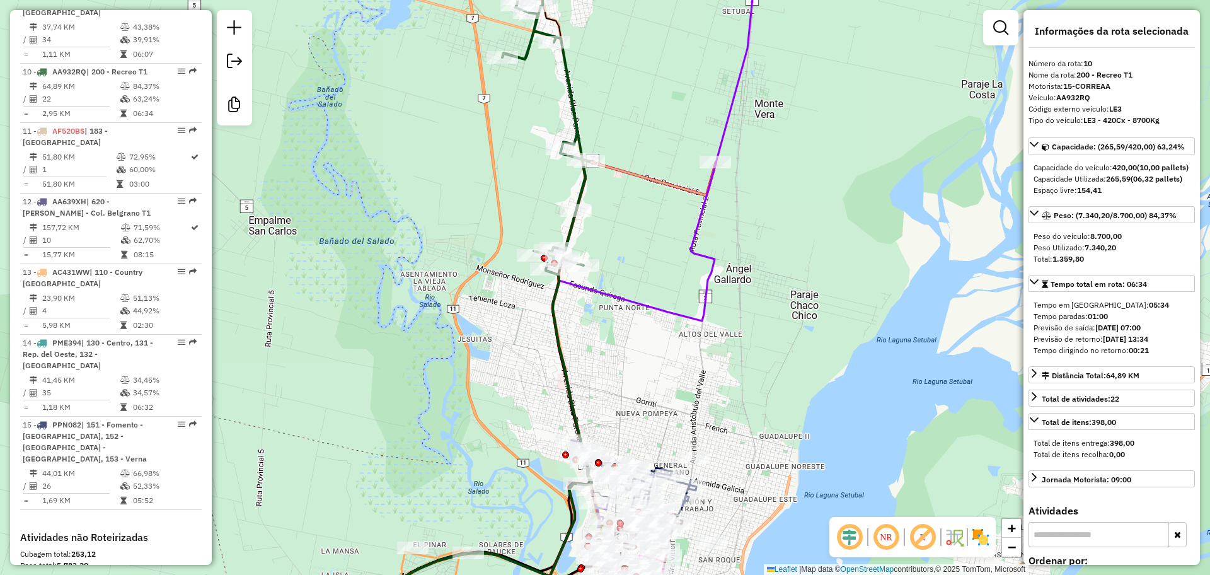
scroll to position [1181, 0]
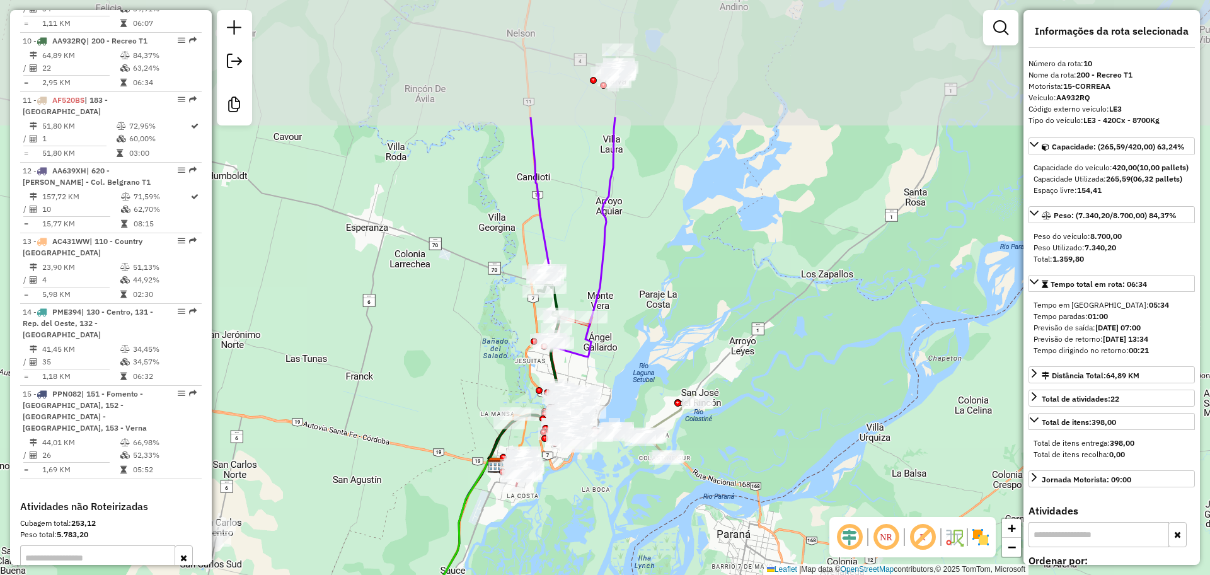
drag, startPoint x: 560, startPoint y: 151, endPoint x: 588, endPoint y: 253, distance: 105.9
click at [588, 253] on div "Janela de atendimento Grade de atendimento Capacidade Transportadoras Veículos …" at bounding box center [605, 287] width 1210 height 575
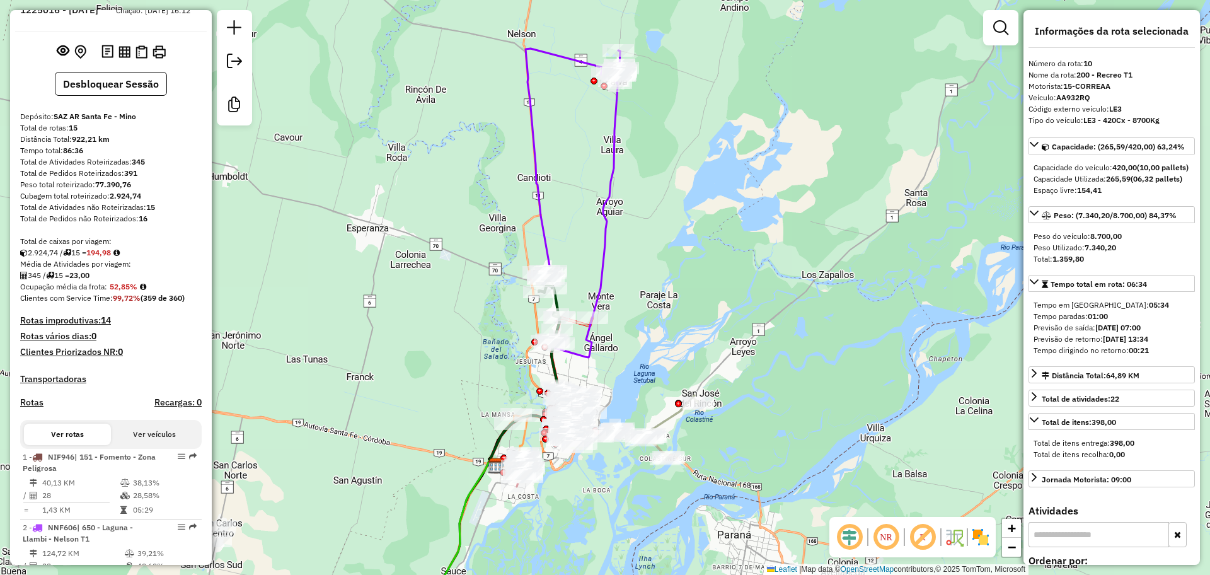
scroll to position [0, 0]
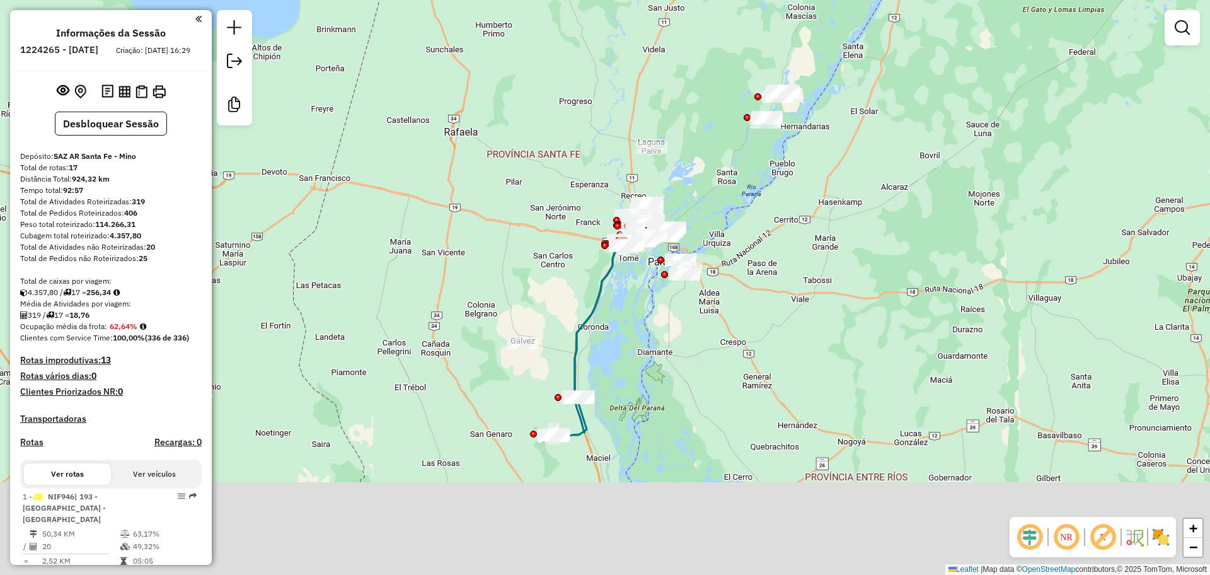
drag, startPoint x: 681, startPoint y: 493, endPoint x: 727, endPoint y: 352, distance: 148.4
click at [727, 352] on div "Janela de atendimento Grade de atendimento Capacidade Transportadoras Veículos …" at bounding box center [605, 287] width 1210 height 575
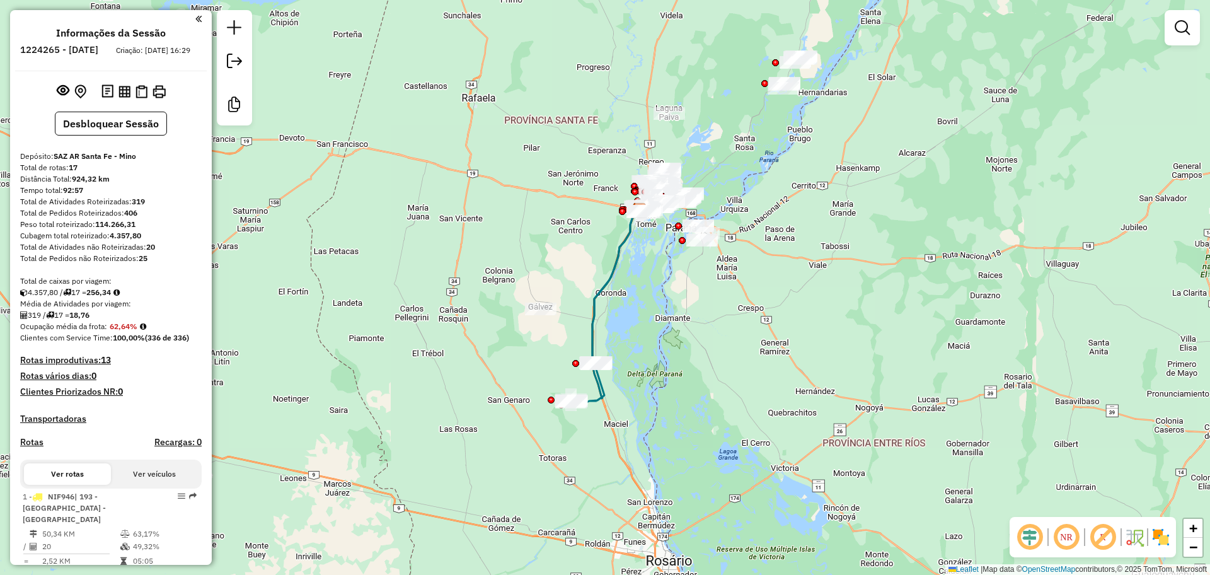
click at [601, 399] on icon at bounding box center [606, 306] width 72 height 192
select select "**********"
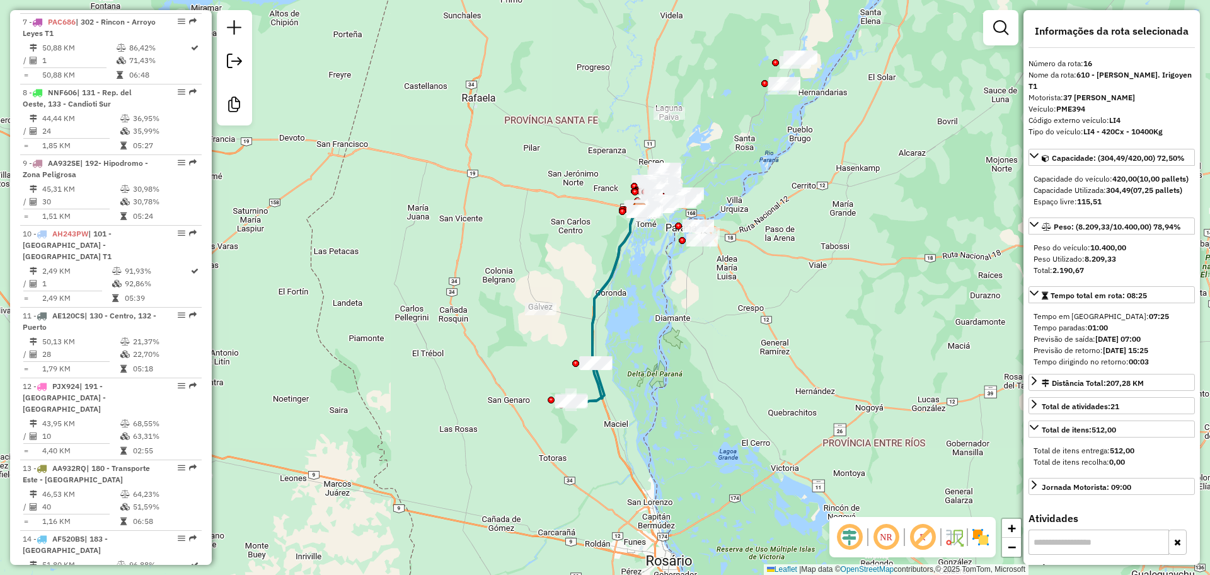
scroll to position [1388, 0]
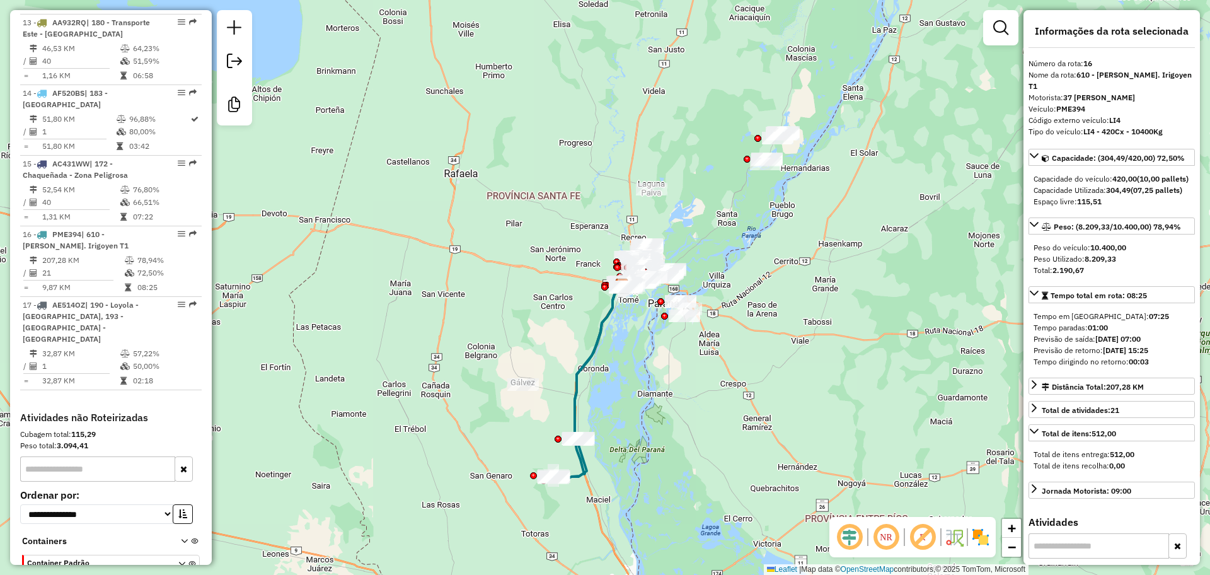
drag, startPoint x: 653, startPoint y: 292, endPoint x: 636, endPoint y: 368, distance: 77.6
click at [636, 368] on div "Janela de atendimento Grade de atendimento Capacidade Transportadoras Veículos …" at bounding box center [605, 287] width 1210 height 575
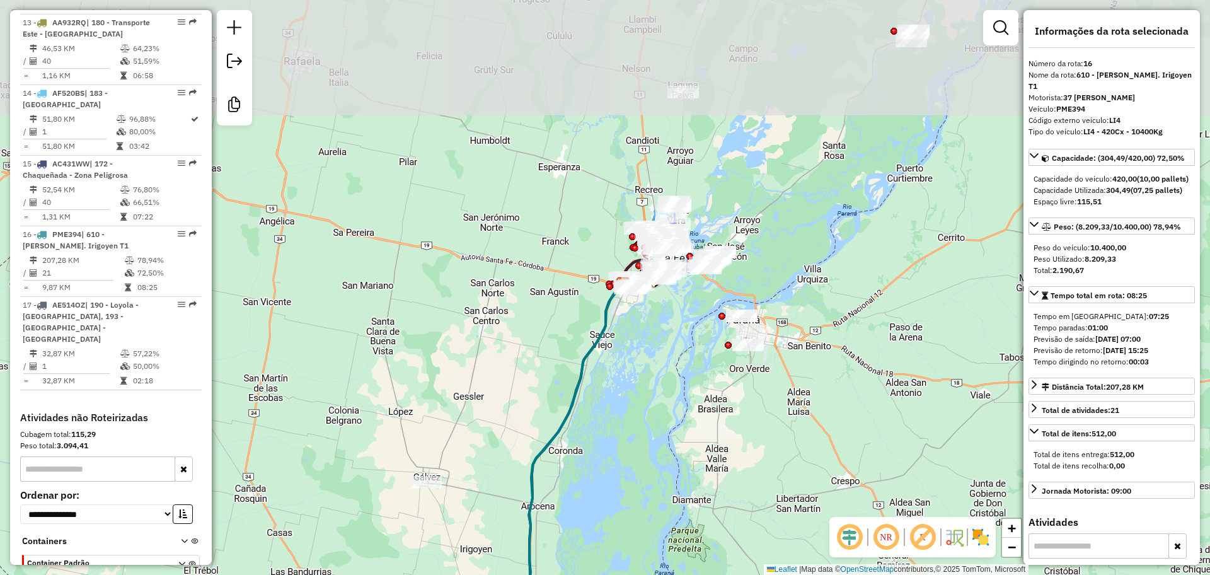
drag, startPoint x: 711, startPoint y: 306, endPoint x: 646, endPoint y: 520, distance: 223.2
click at [646, 520] on div "Janela de atendimento Grade de atendimento Capacidade Transportadoras Veículos …" at bounding box center [605, 287] width 1210 height 575
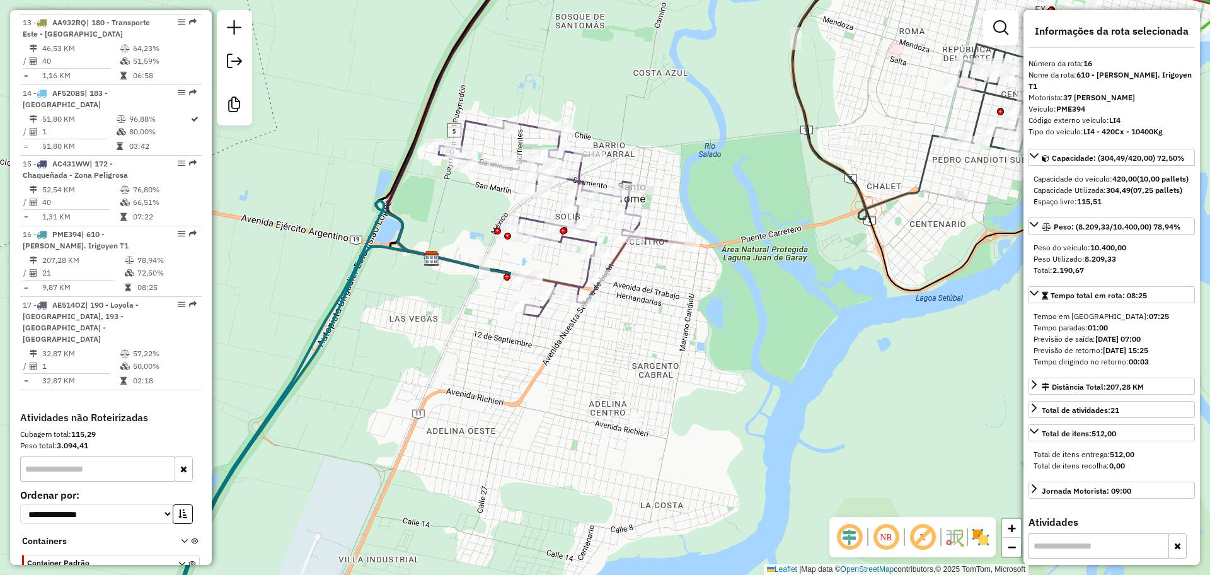
click at [618, 251] on icon at bounding box center [560, 218] width 245 height 195
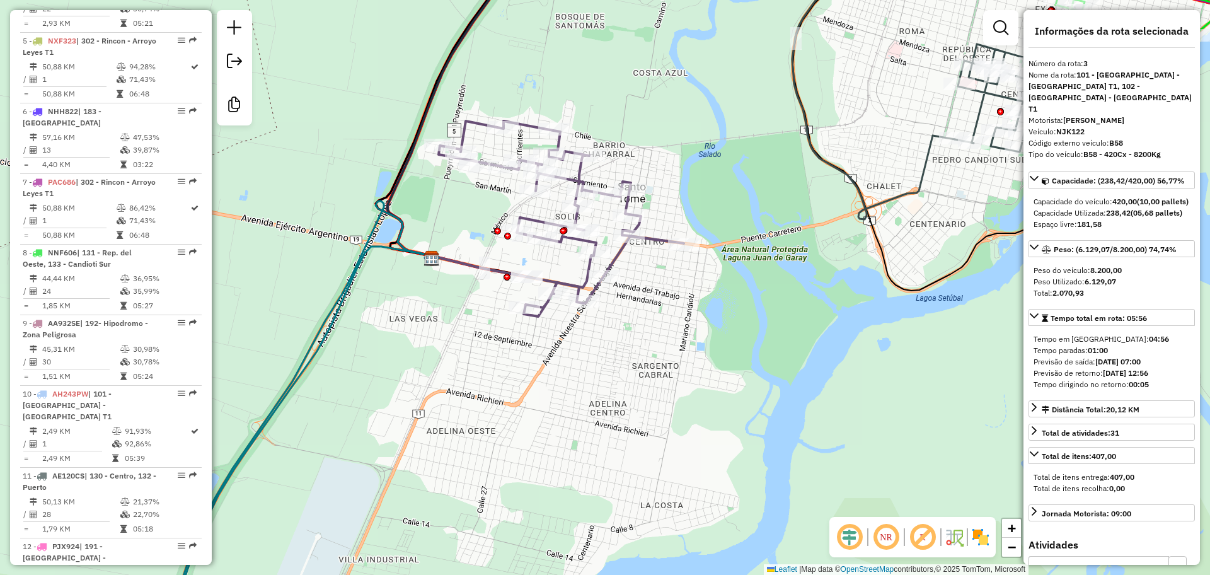
scroll to position [631, 0]
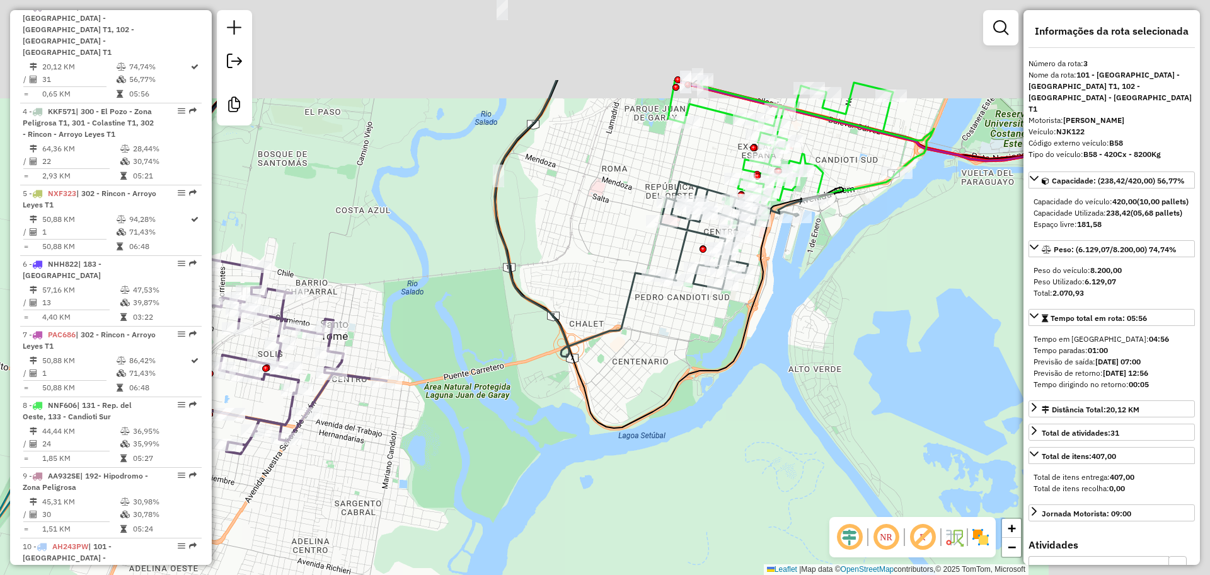
drag, startPoint x: 834, startPoint y: 298, endPoint x: 455, endPoint y: 480, distance: 420.1
click at [455, 480] on div "Janela de atendimento Grade de atendimento Capacidade Transportadoras Veículos …" at bounding box center [605, 287] width 1210 height 575
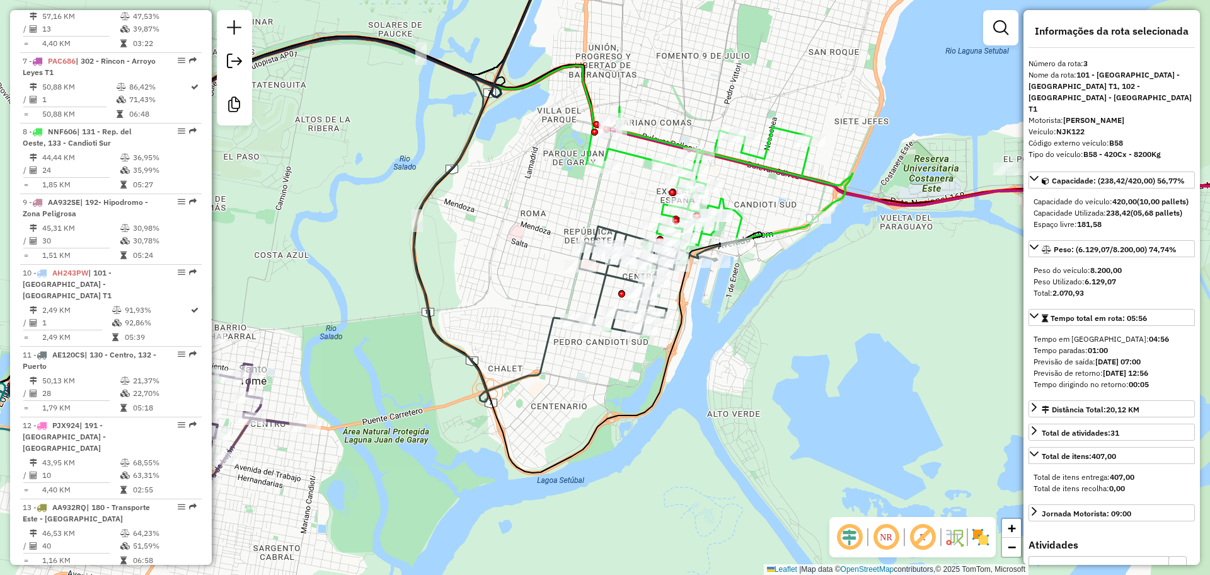
scroll to position [867, 0]
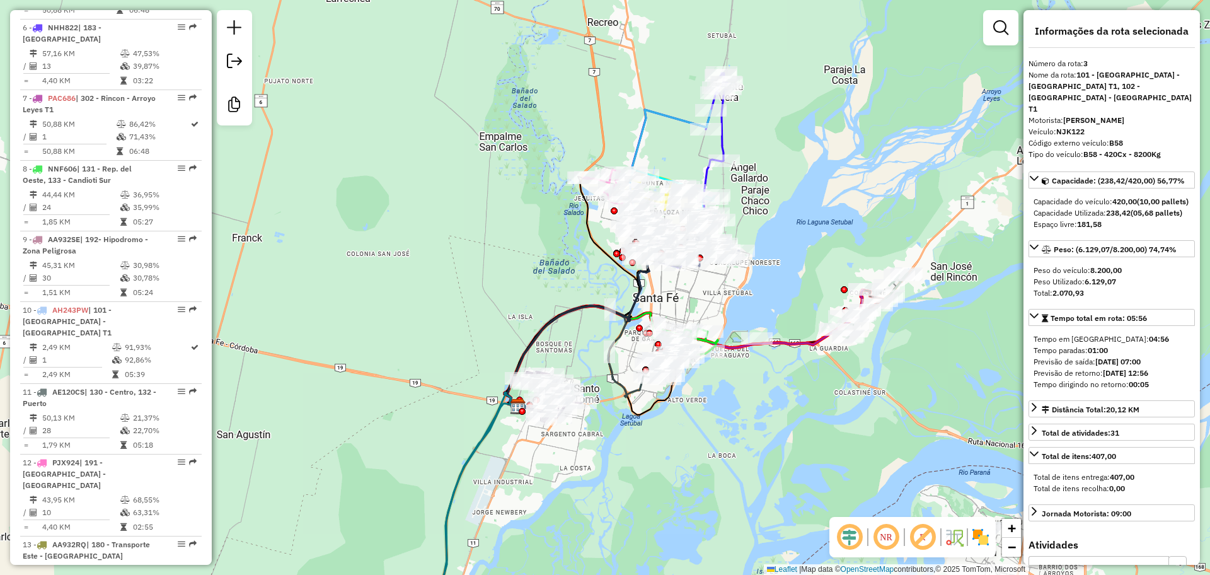
drag, startPoint x: 774, startPoint y: 232, endPoint x: 779, endPoint y: 299, distance: 67.0
click at [779, 299] on div "Janela de atendimento Grade de atendimento Capacidade Transportadoras Veículos …" at bounding box center [605, 287] width 1210 height 575
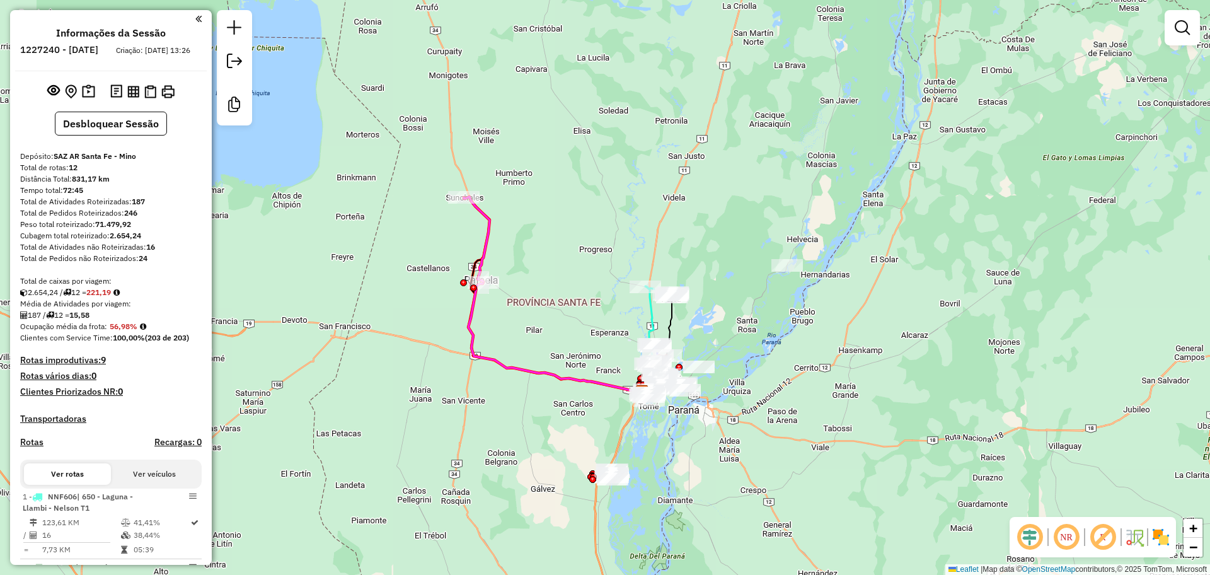
drag, startPoint x: 655, startPoint y: 377, endPoint x: 682, endPoint y: 469, distance: 96.5
click at [682, 469] on div "Janela de atendimento Grade de atendimento Capacidade Transportadoras Veículos …" at bounding box center [605, 287] width 1210 height 575
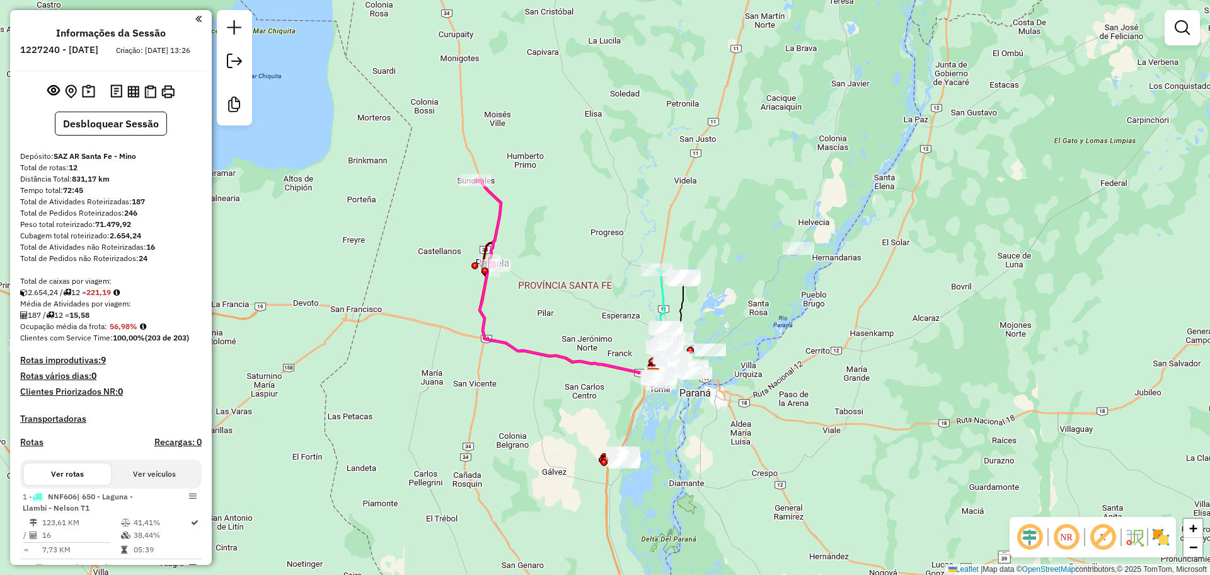
drag, startPoint x: 681, startPoint y: 485, endPoint x: 704, endPoint y: 411, distance: 77.9
click at [704, 411] on div "Janela de atendimento Grade de atendimento Capacidade Transportadoras Veículos …" at bounding box center [605, 287] width 1210 height 575
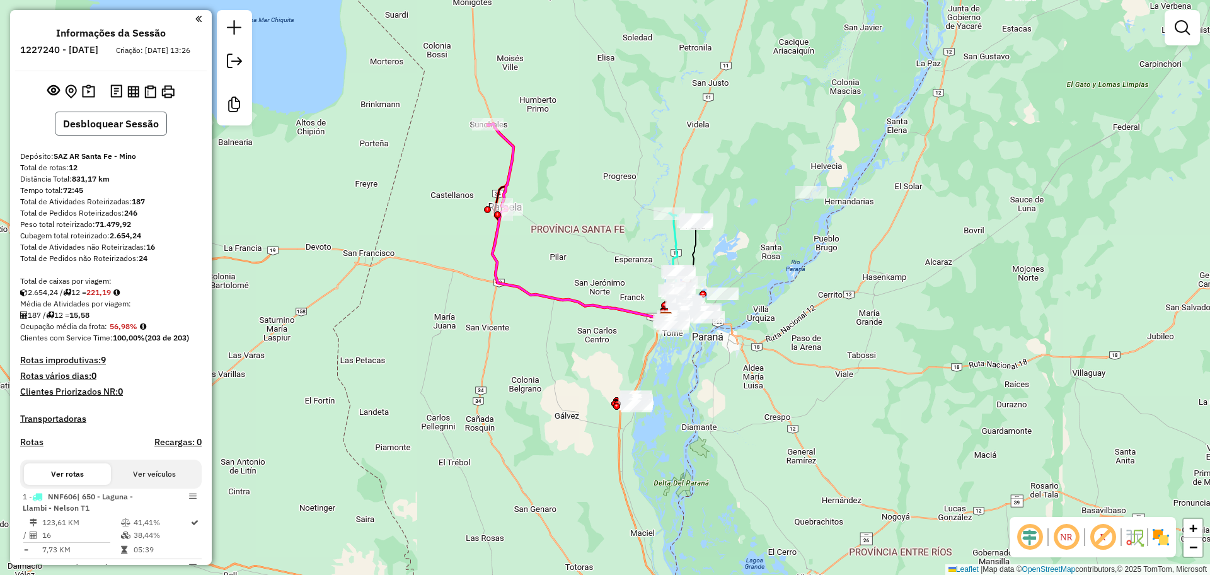
click at [127, 135] on button "Desbloquear Sessão" at bounding box center [111, 124] width 112 height 24
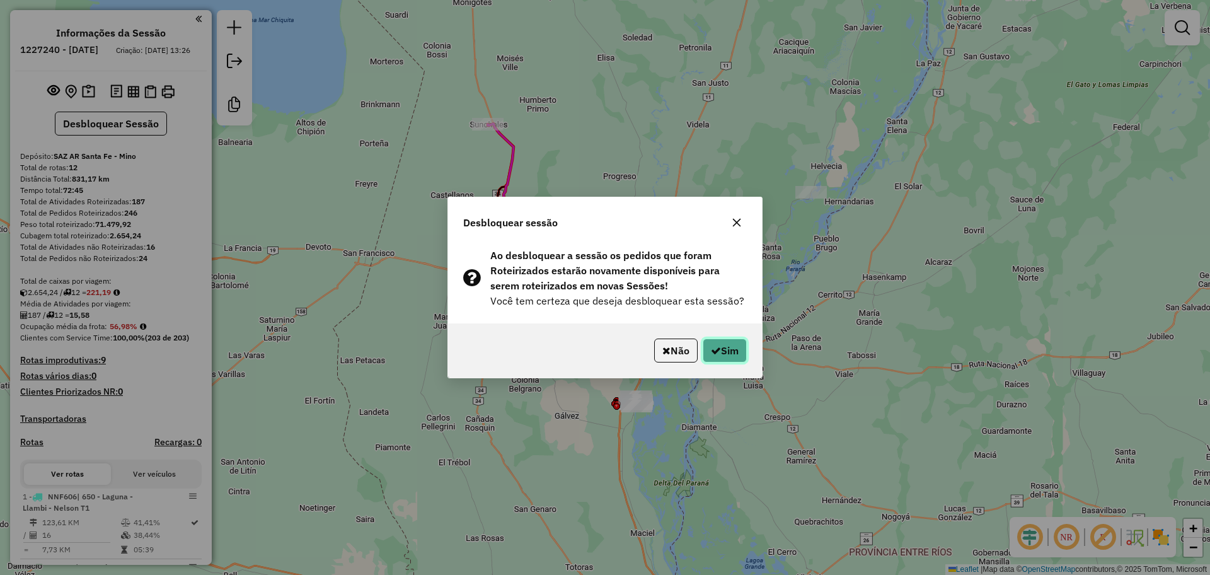
click at [716, 352] on icon "button" at bounding box center [716, 350] width 10 height 10
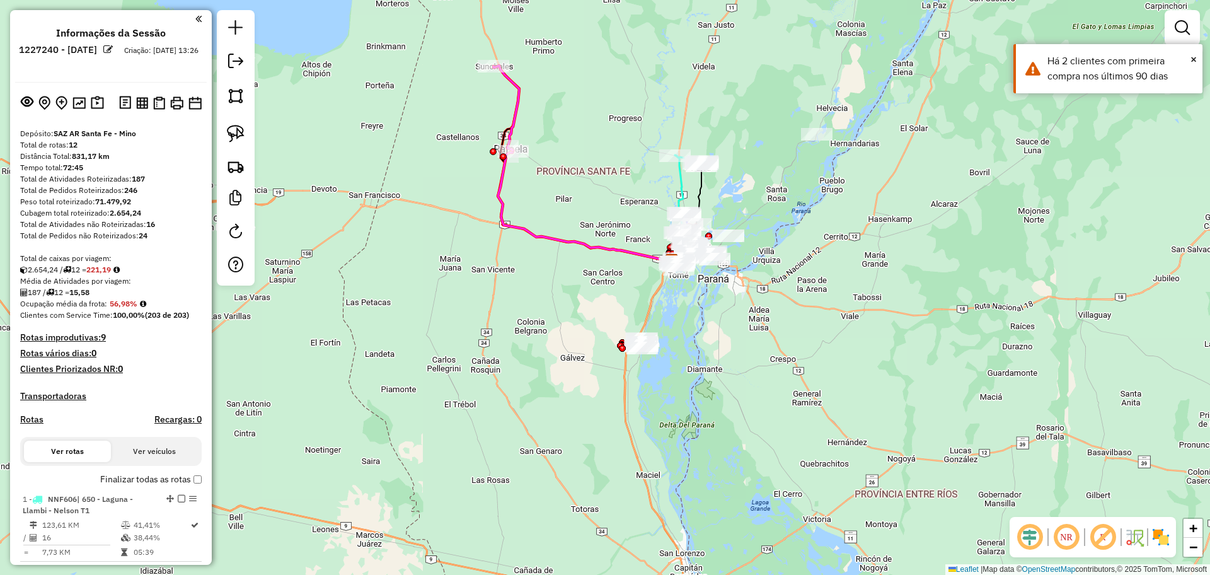
drag, startPoint x: 699, startPoint y: 486, endPoint x: 704, endPoint y: 397, distance: 89.0
click at [704, 406] on div "Janela de atendimento Grade de atendimento Capacidade Transportadoras Veículos …" at bounding box center [605, 287] width 1210 height 575
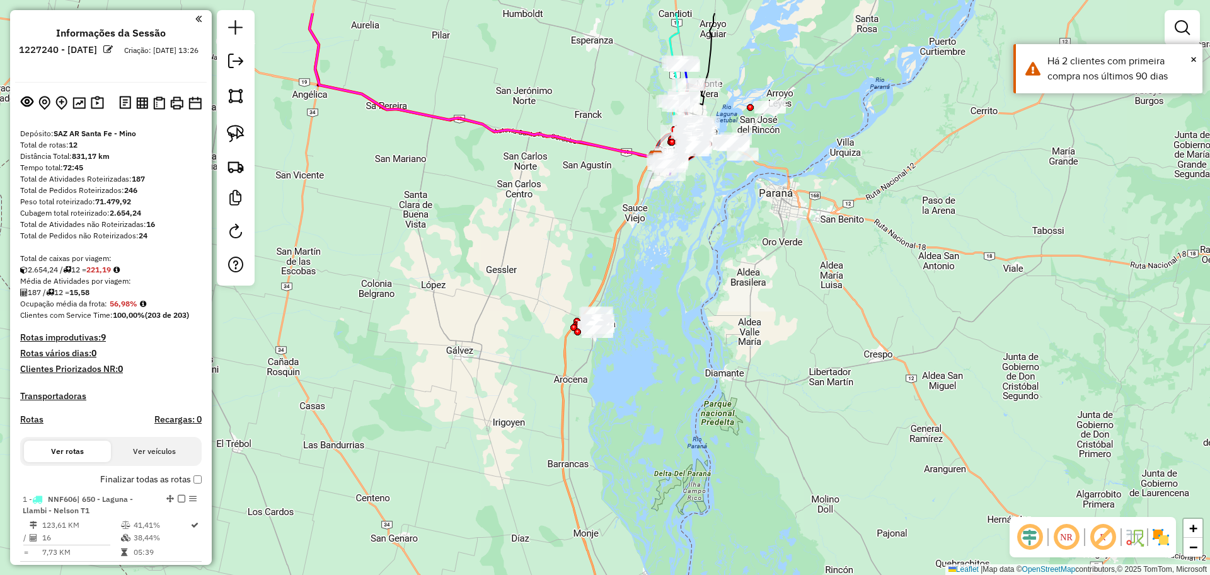
drag, startPoint x: 653, startPoint y: 342, endPoint x: 655, endPoint y: 413, distance: 70.6
click at [655, 413] on div "Janela de atendimento Grade de atendimento Capacidade Transportadoras Veículos …" at bounding box center [605, 287] width 1210 height 575
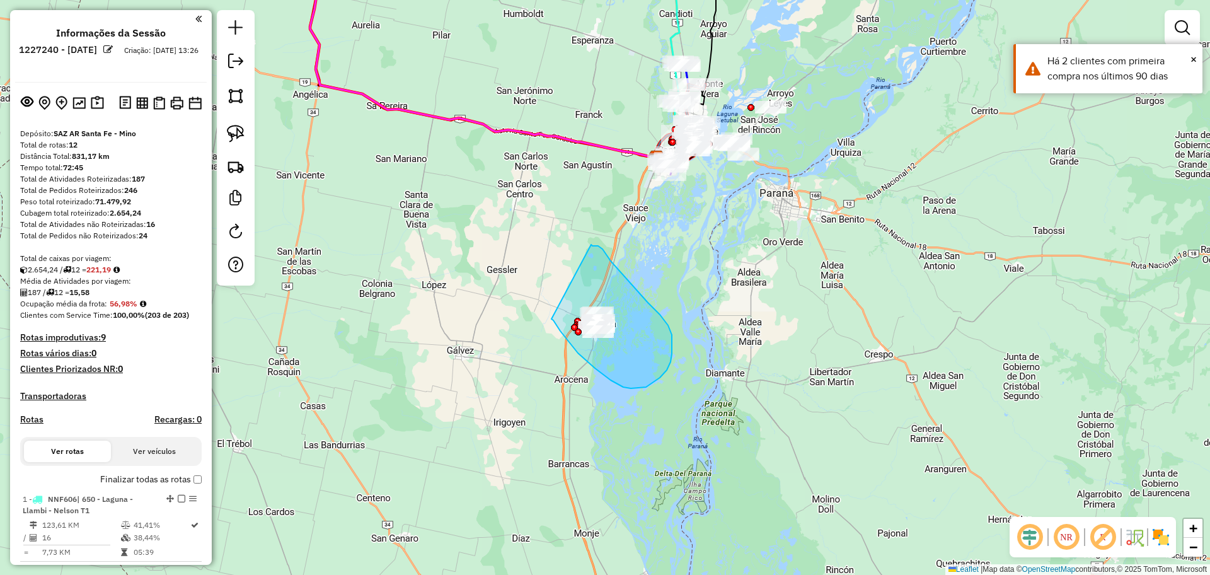
drag, startPoint x: 551, startPoint y: 319, endPoint x: 589, endPoint y: 244, distance: 83.4
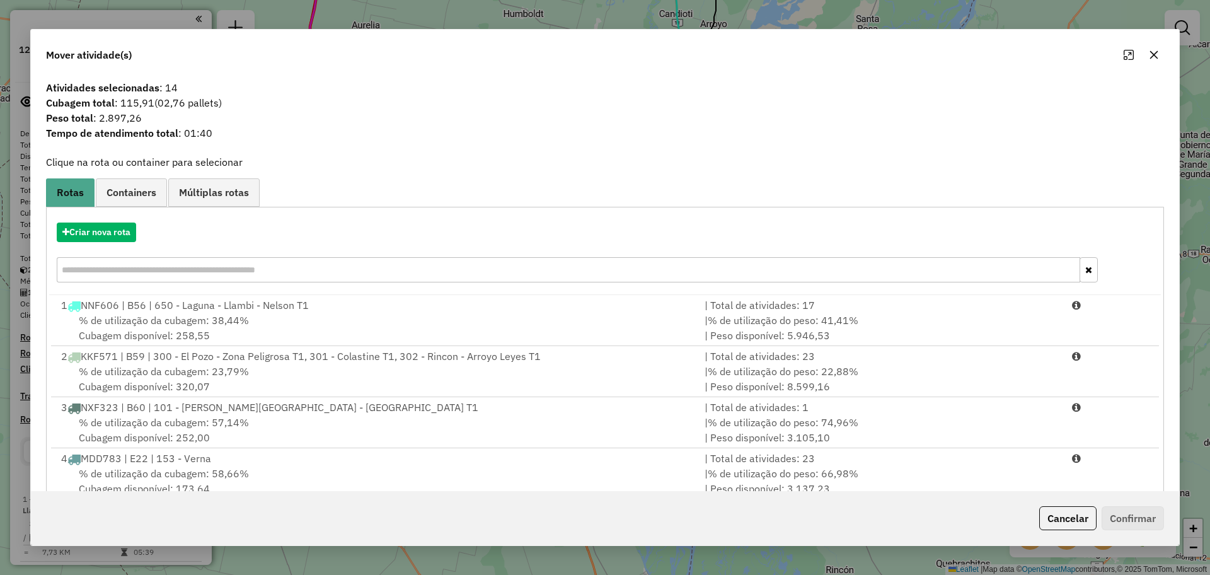
drag, startPoint x: 182, startPoint y: 86, endPoint x: 164, endPoint y: 83, distance: 18.0
click at [164, 83] on span "Atividades selecionadas : 14" at bounding box center [604, 87] width 1133 height 15
drag, startPoint x: 184, startPoint y: 104, endPoint x: 163, endPoint y: 101, distance: 21.6
click at [163, 101] on span "(02,76 pallets)" at bounding box center [187, 102] width 67 height 13
click at [1160, 52] on button "button" at bounding box center [1153, 55] width 20 height 20
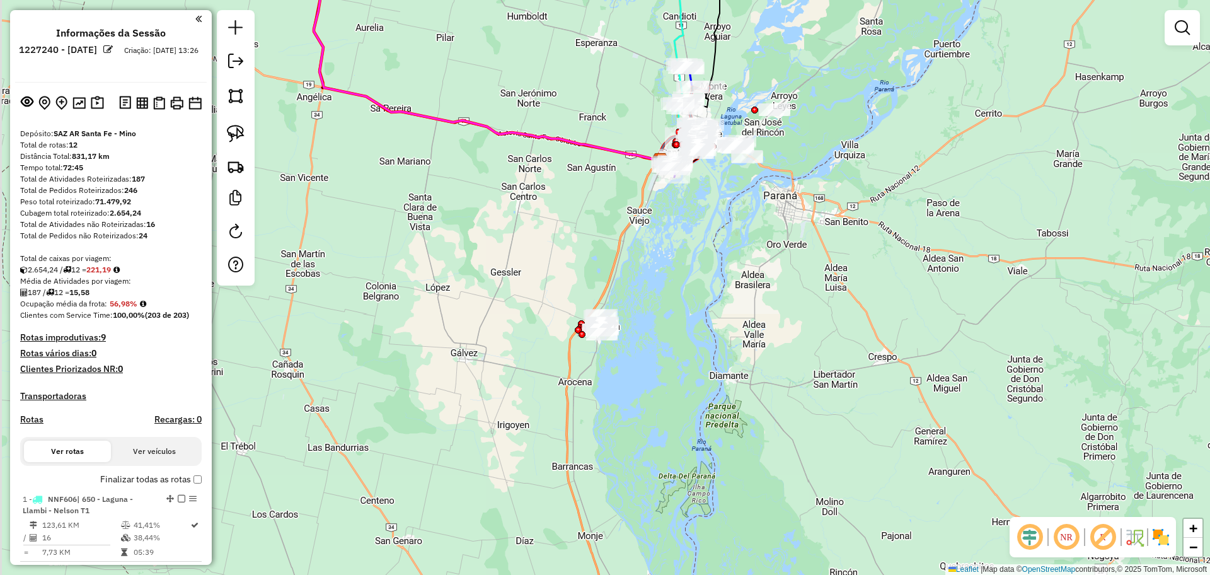
drag, startPoint x: 603, startPoint y: 365, endPoint x: 704, endPoint y: 422, distance: 116.5
click at [700, 420] on div "Janela de atendimento Grade de atendimento Capacidade Transportadoras Veículos …" at bounding box center [605, 287] width 1210 height 575
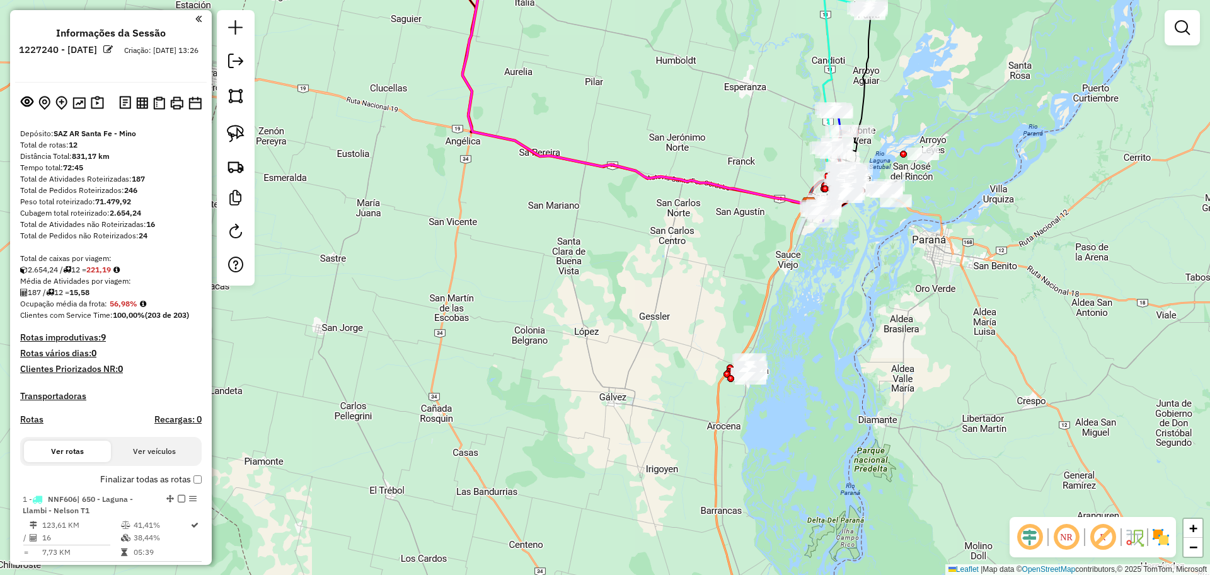
click at [808, 291] on div "Janela de atendimento Grade de atendimento Capacidade Transportadoras Veículos …" at bounding box center [605, 287] width 1210 height 575
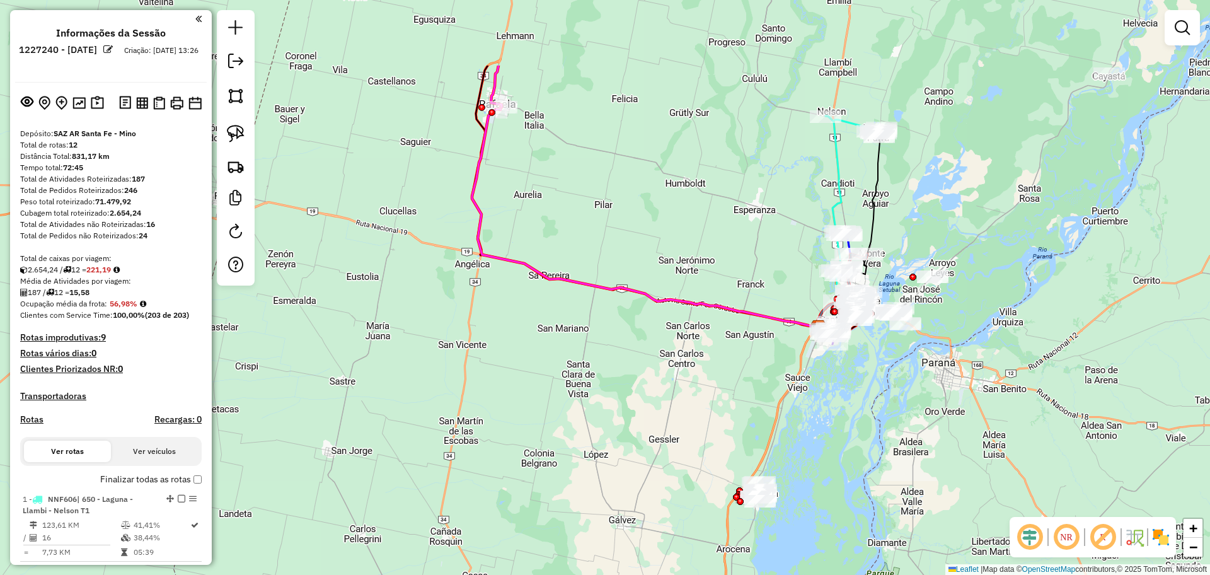
drag, startPoint x: 773, startPoint y: 307, endPoint x: 782, endPoint y: 430, distance: 123.2
click at [782, 430] on div "Janela de atendimento Grade de atendimento Capacidade Transportadoras Veículos …" at bounding box center [605, 287] width 1210 height 575
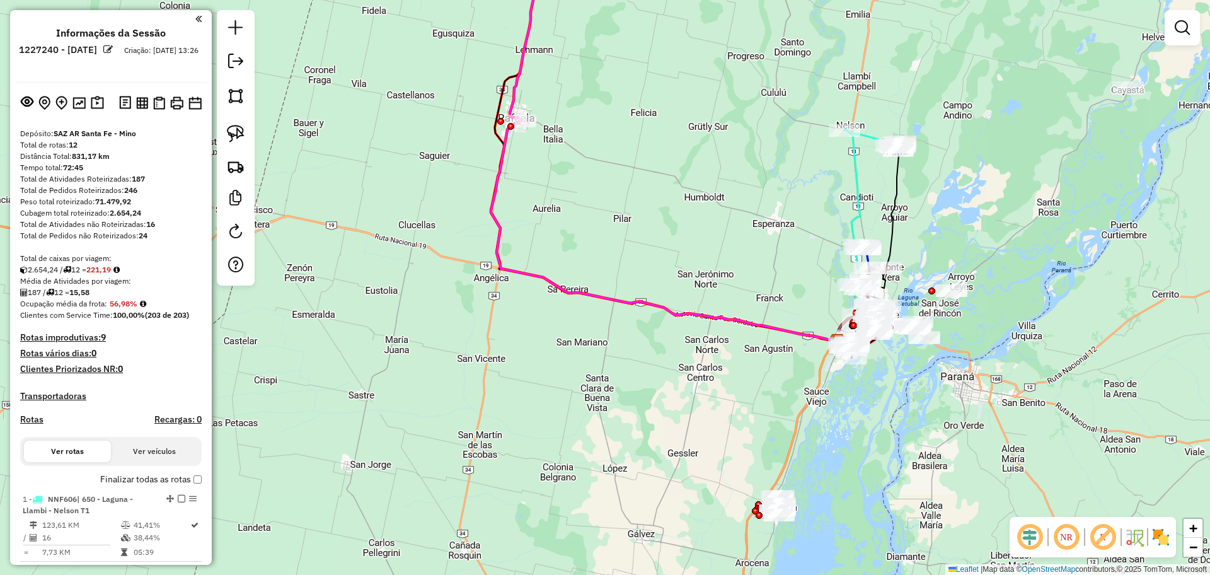
click at [246, 482] on div "Janela de atendimento Grade de atendimento Capacidade Transportadoras Veículos …" at bounding box center [605, 287] width 1210 height 575
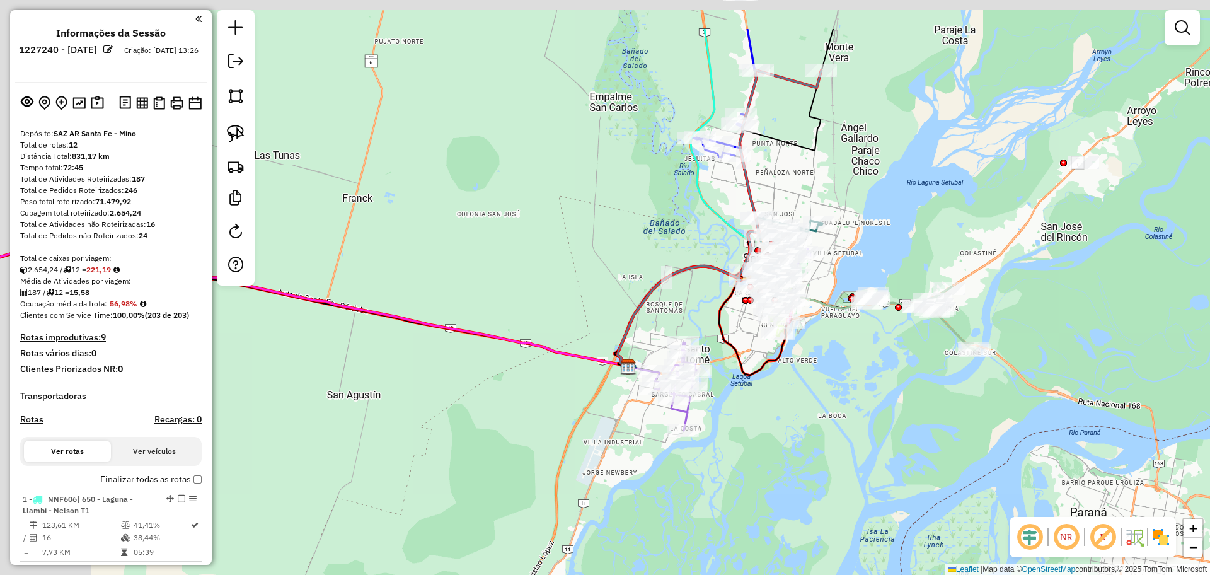
drag, startPoint x: 785, startPoint y: 357, endPoint x: 896, endPoint y: 451, distance: 145.8
click at [896, 451] on div "Janela de atendimento Grade de atendimento Capacidade Transportadoras Veículos …" at bounding box center [605, 287] width 1210 height 575
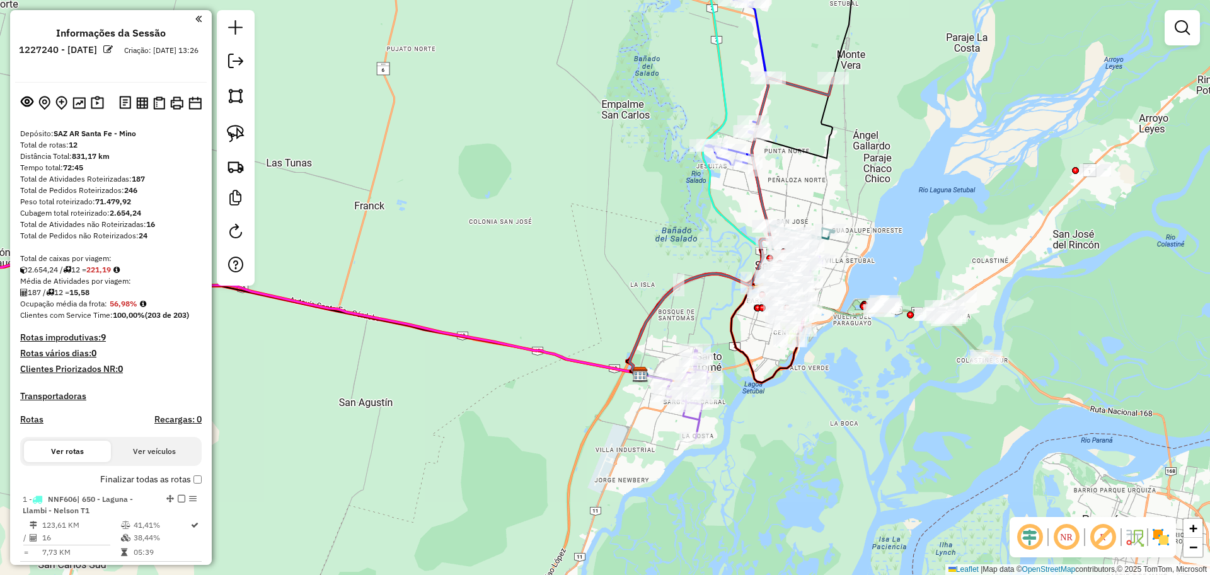
click at [1161, 546] on img at bounding box center [1160, 537] width 20 height 20
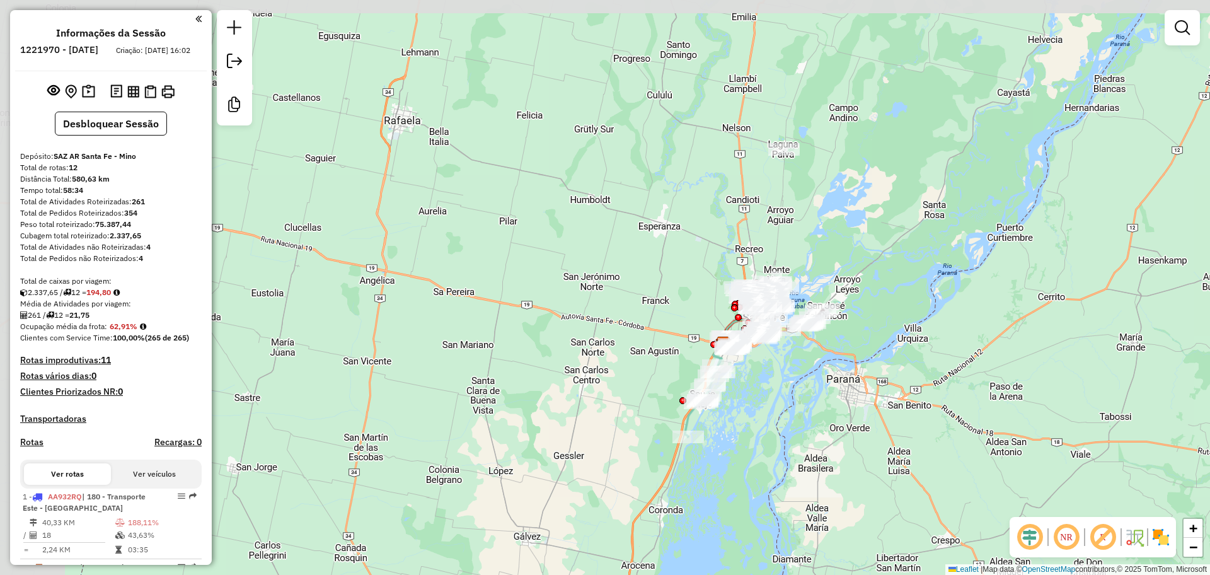
drag, startPoint x: 658, startPoint y: 375, endPoint x: 792, endPoint y: 438, distance: 147.4
click at [792, 438] on div "Janela de atendimento Grade de atendimento Capacidade Transportadoras Veículos …" at bounding box center [605, 287] width 1210 height 575
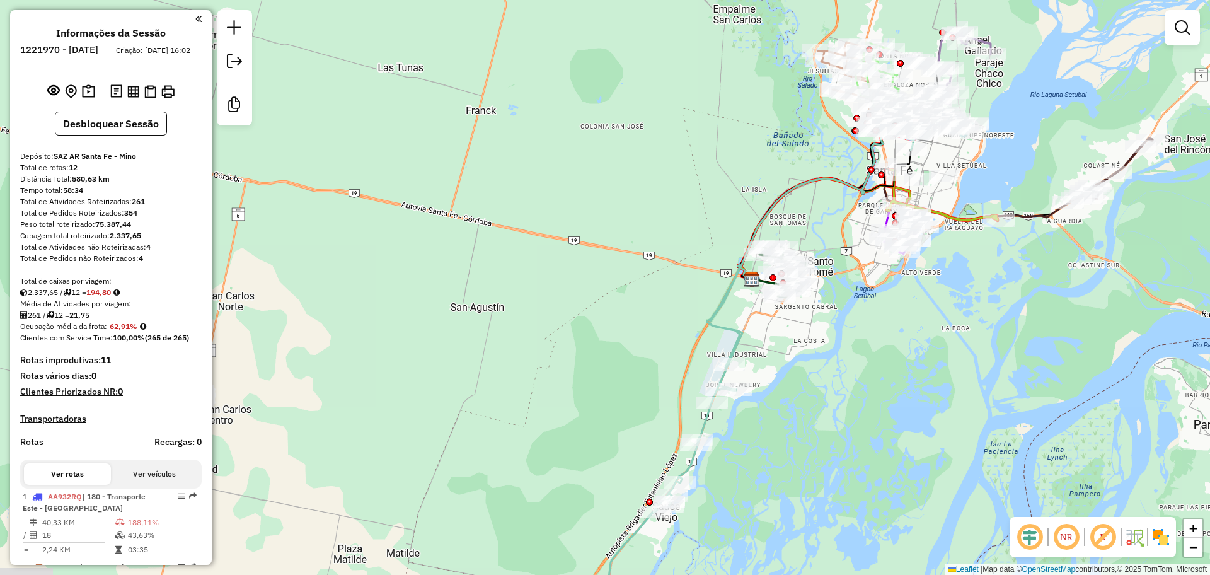
drag, startPoint x: 800, startPoint y: 275, endPoint x: 871, endPoint y: 336, distance: 93.4
click at [871, 336] on div "Janela de atendimento Grade de atendimento Capacidade Transportadoras Veículos …" at bounding box center [605, 287] width 1210 height 575
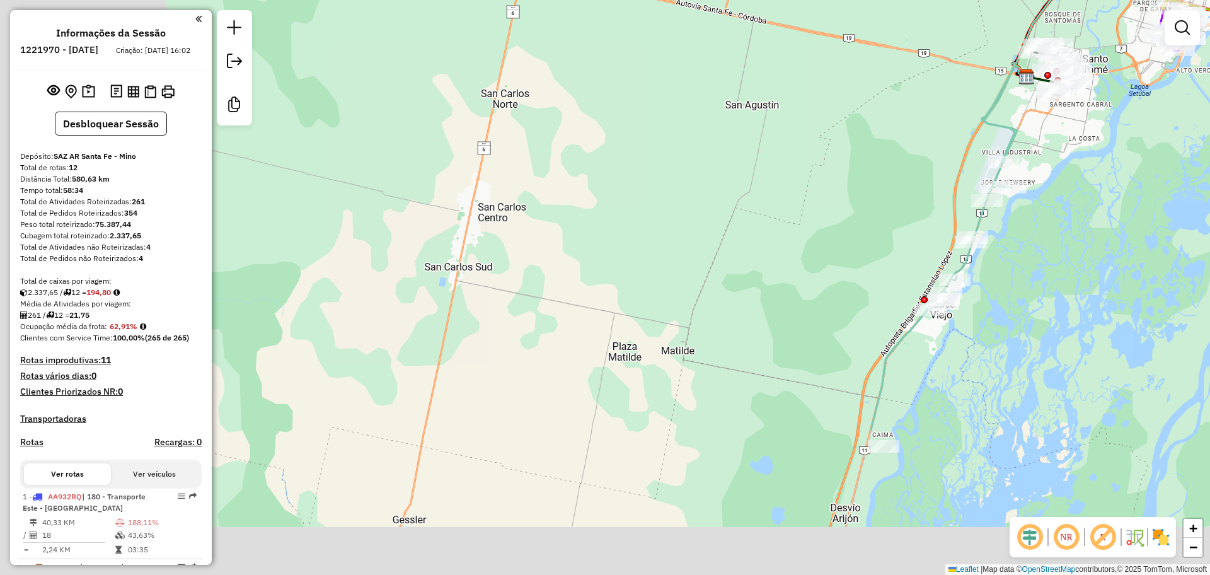
drag, startPoint x: 787, startPoint y: 420, endPoint x: 1062, endPoint y: 217, distance: 341.5
click at [1062, 216] on div "Janela de atendimento Grade de atendimento Capacidade Transportadoras Veículos …" at bounding box center [605, 287] width 1210 height 575
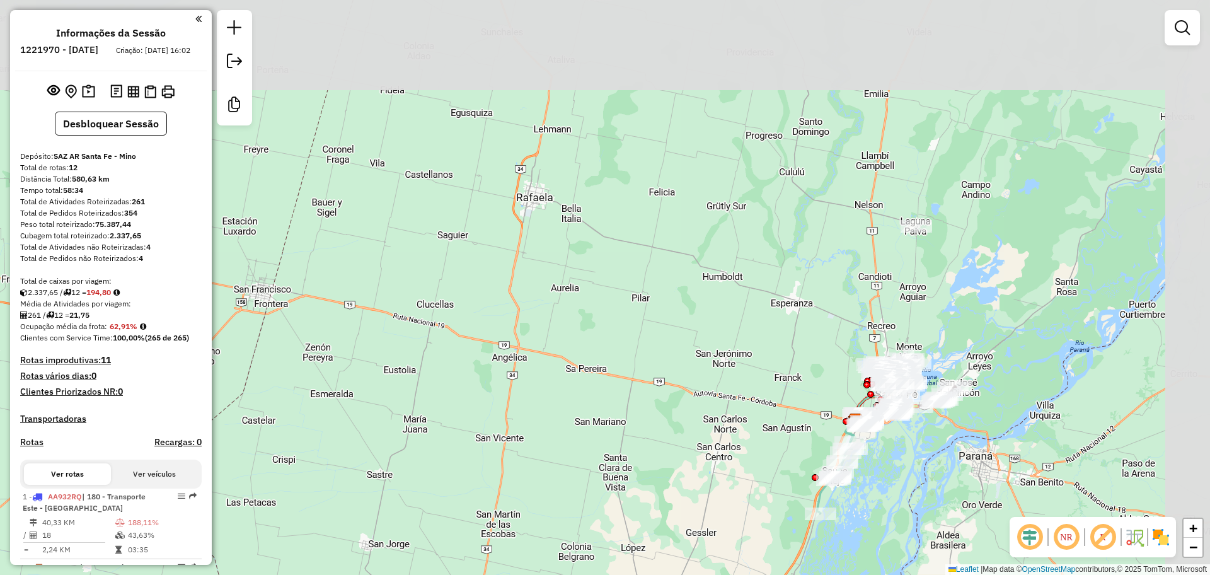
drag, startPoint x: 1081, startPoint y: 244, endPoint x: 919, endPoint y: 440, distance: 253.7
click at [919, 440] on div "Janela de atendimento Grade de atendimento Capacidade Transportadoras Veículos …" at bounding box center [605, 287] width 1210 height 575
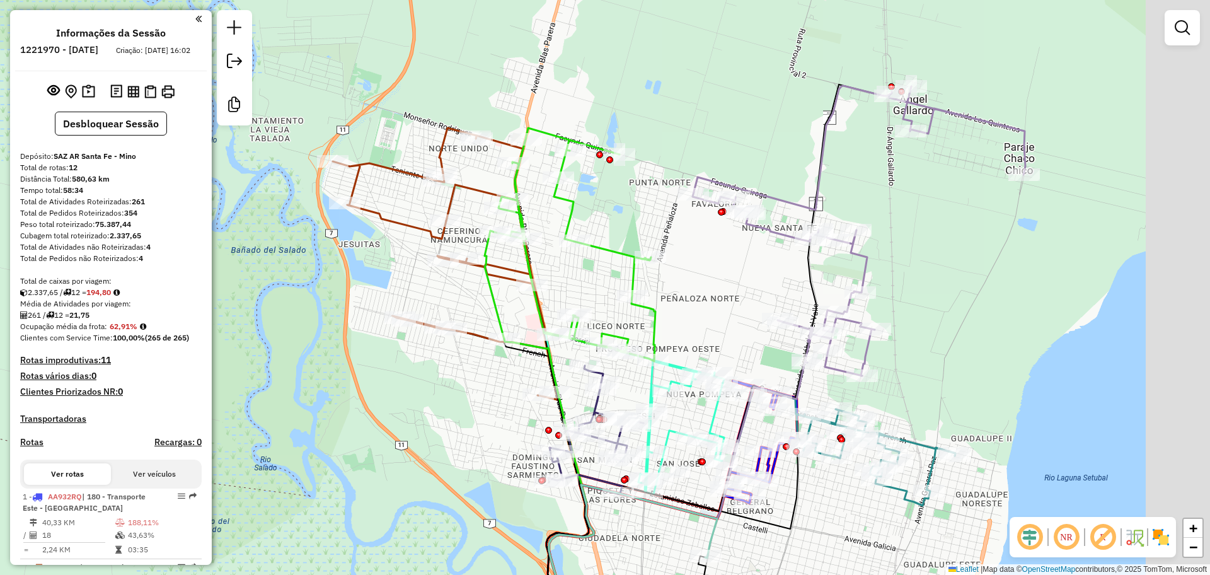
drag, startPoint x: 933, startPoint y: 323, endPoint x: 755, endPoint y: 293, distance: 180.2
click at [755, 293] on div "Janela de atendimento Grade de atendimento Capacidade Transportadoras Veículos …" at bounding box center [605, 287] width 1210 height 575
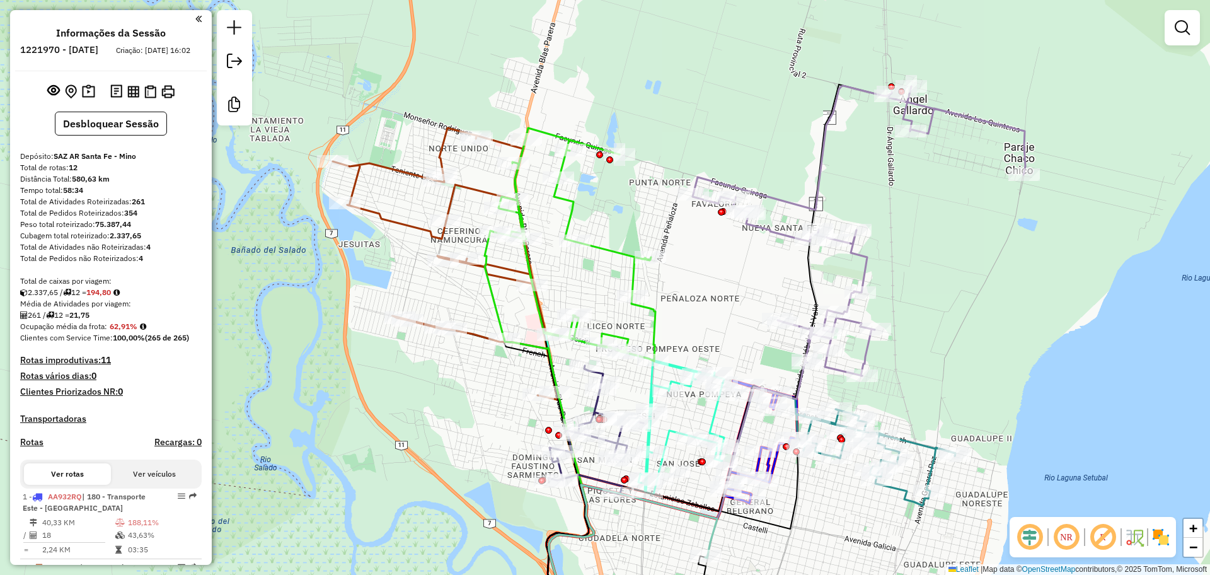
click at [825, 157] on icon at bounding box center [858, 231] width 333 height 290
select select "**********"
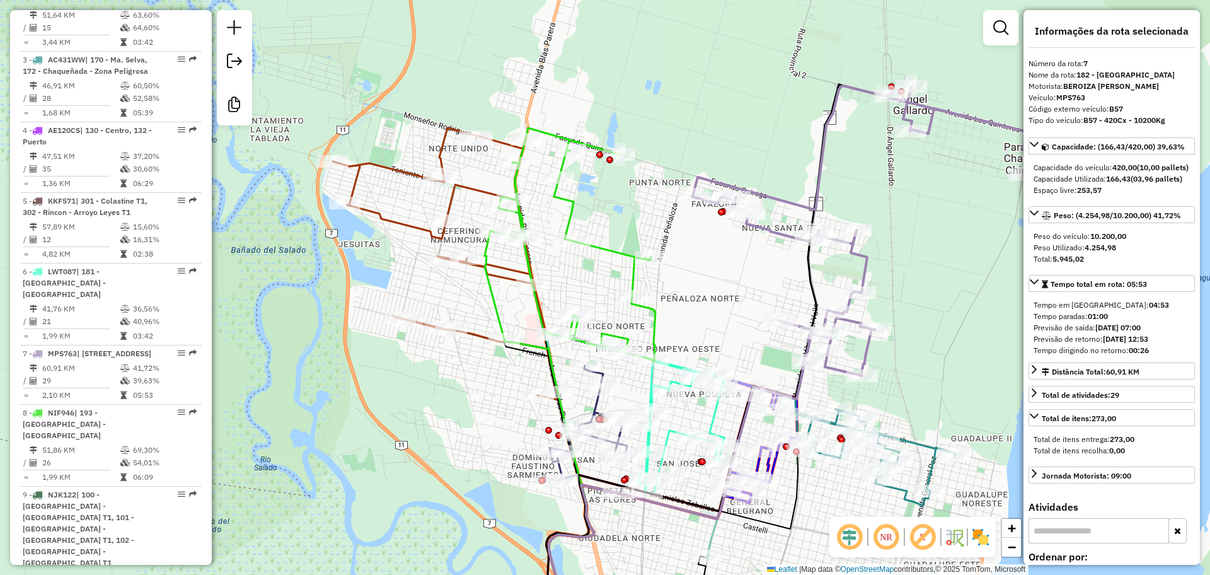
scroll to position [924, 0]
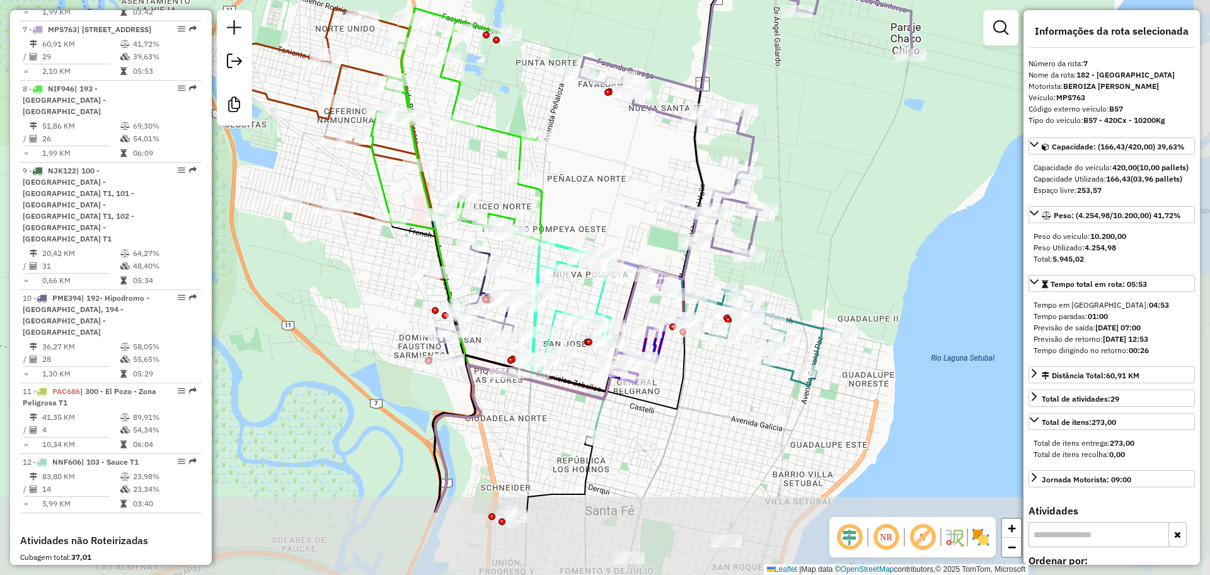
drag, startPoint x: 918, startPoint y: 389, endPoint x: 805, endPoint y: 269, distance: 164.9
click at [805, 269] on div "Janela de atendimento Grade de atendimento Capacidade Transportadoras Veículos …" at bounding box center [605, 287] width 1210 height 575
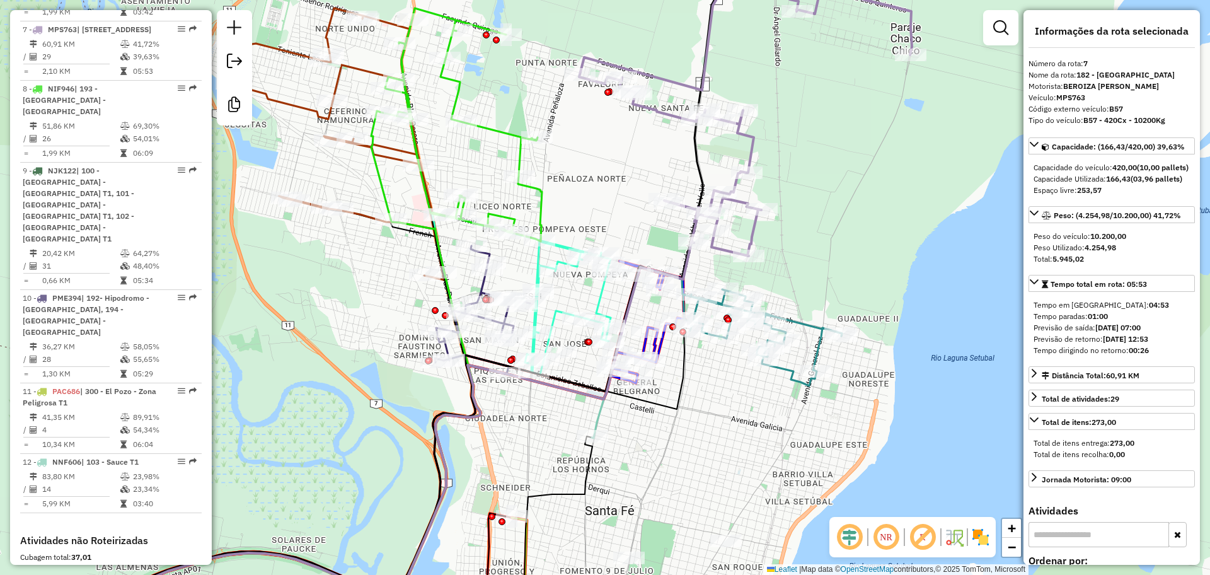
click at [489, 132] on icon at bounding box center [456, 124] width 171 height 233
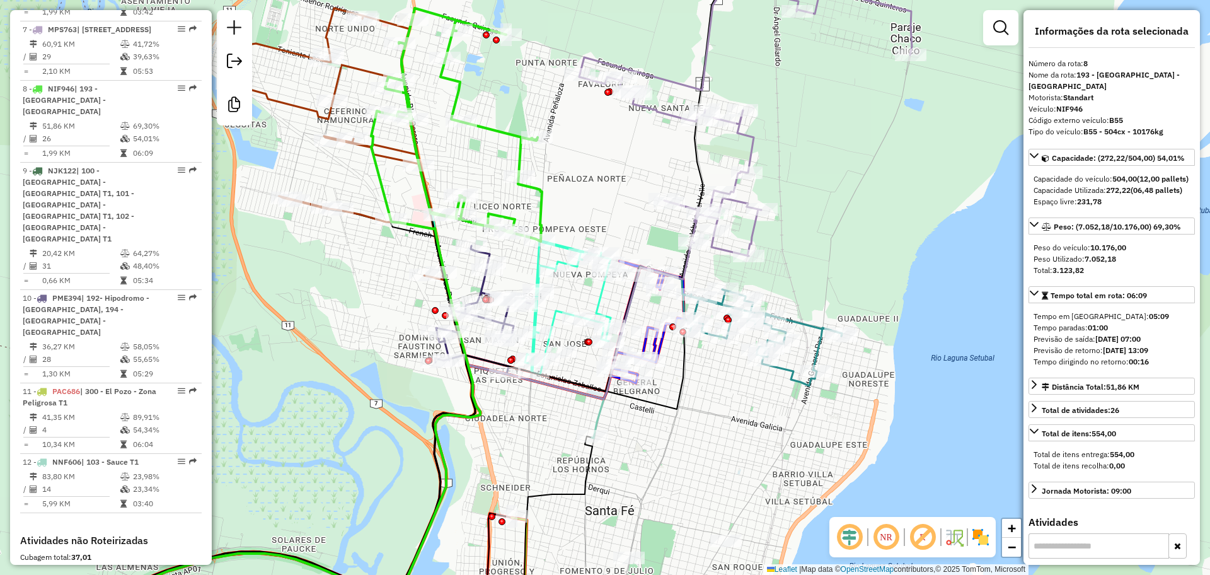
scroll to position [995, 0]
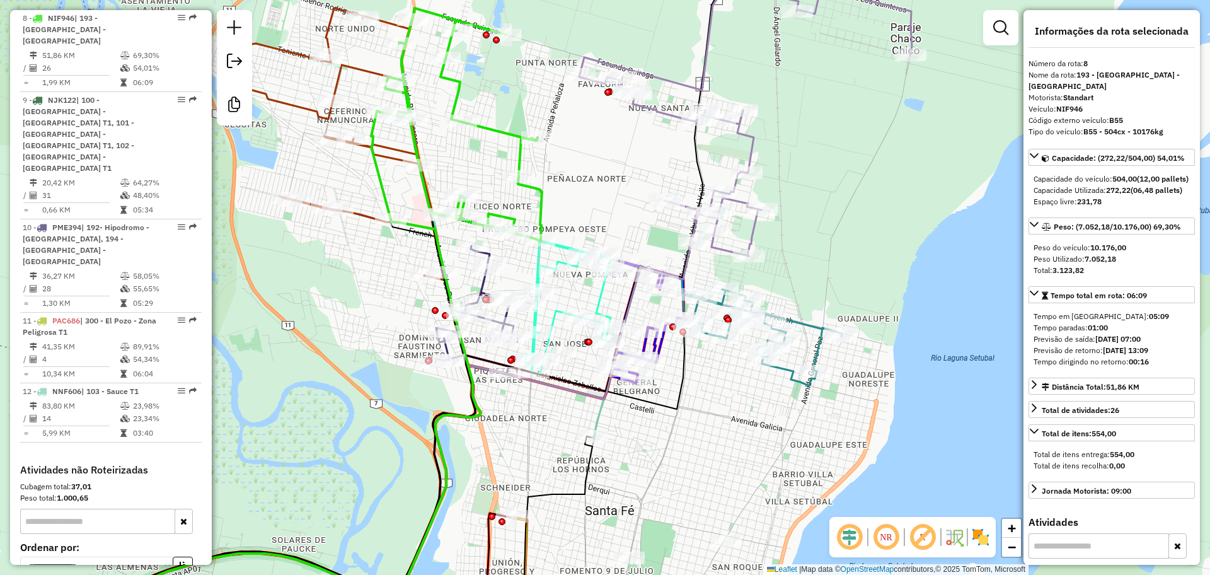
click at [818, 326] on icon at bounding box center [762, 337] width 159 height 96
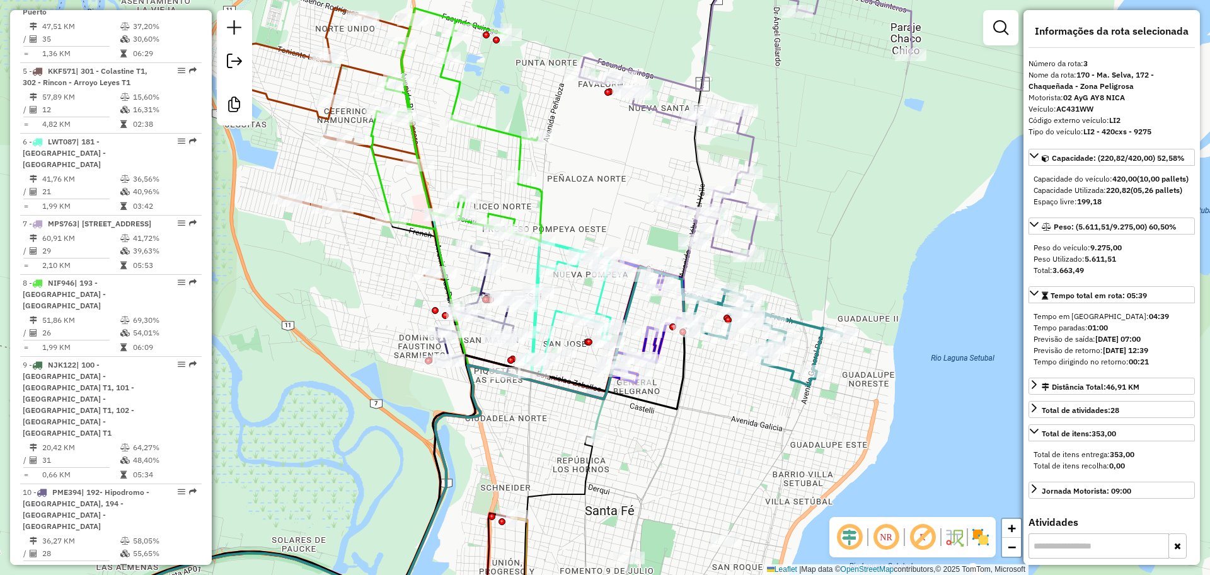
scroll to position [642, 0]
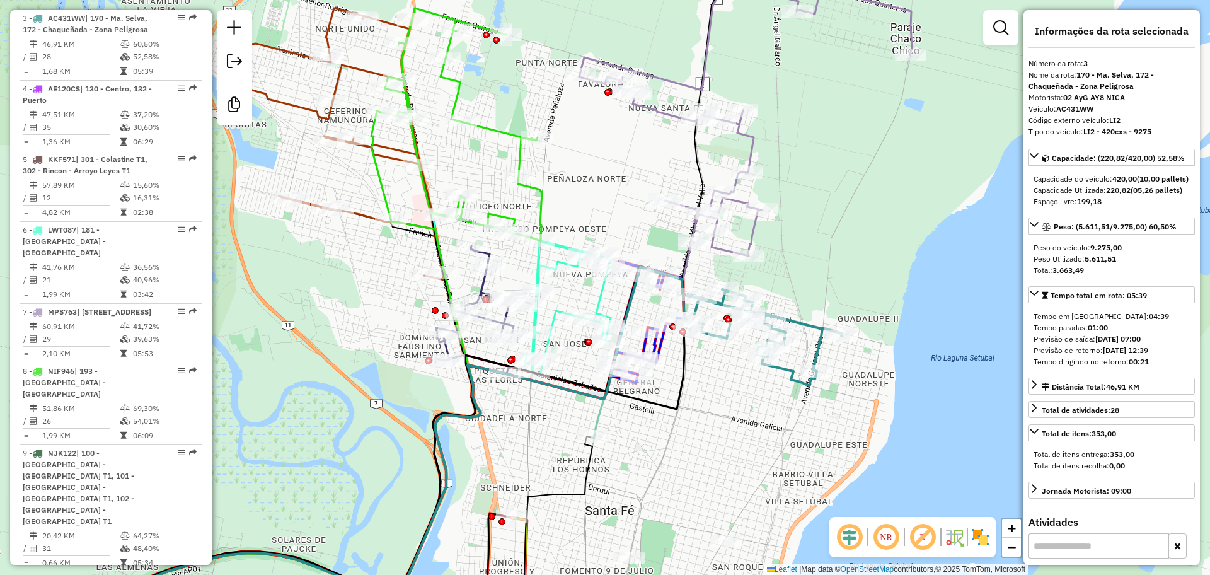
drag, startPoint x: 251, startPoint y: 456, endPoint x: 268, endPoint y: 450, distance: 18.1
click at [251, 456] on div "Janela de atendimento Grade de atendimento Capacidade Transportadoras Veículos …" at bounding box center [605, 287] width 1210 height 575
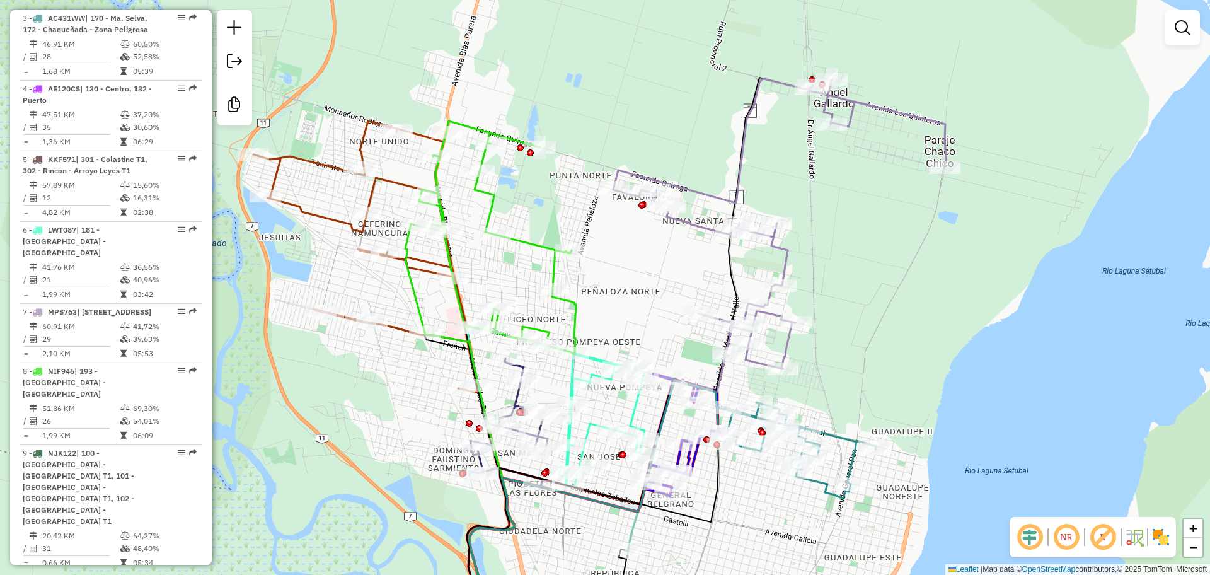
drag, startPoint x: 874, startPoint y: 193, endPoint x: 908, endPoint y: 307, distance: 119.0
click at [908, 307] on div "Janela de atendimento Grade de atendimento Capacidade Transportadoras Veículos …" at bounding box center [605, 287] width 1210 height 575
click at [842, 440] on icon at bounding box center [671, 506] width 409 height 251
select select "**********"
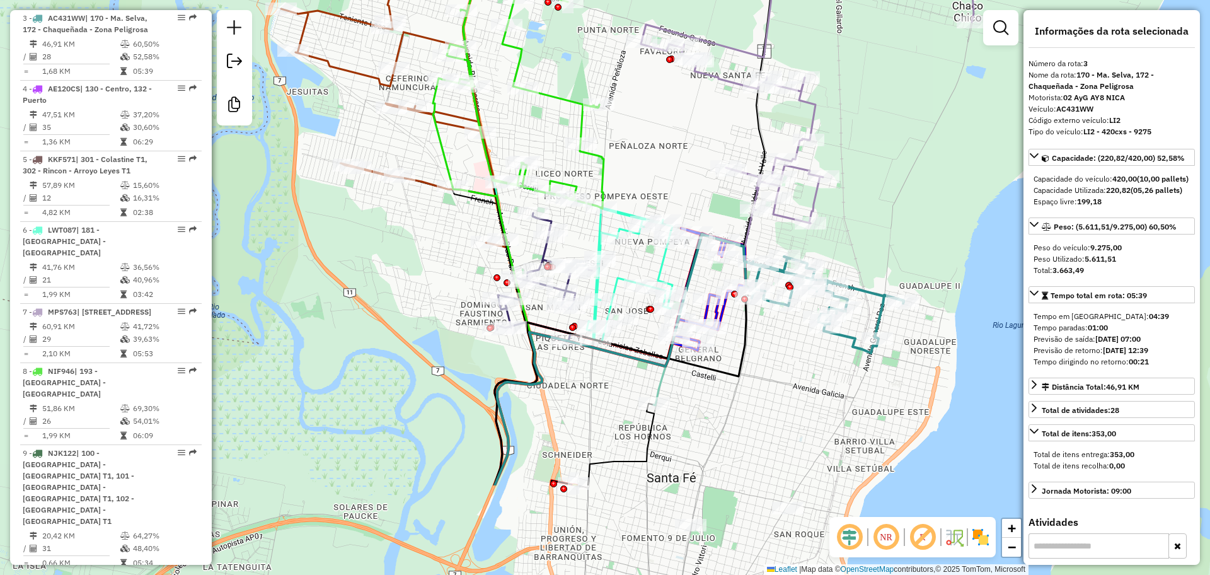
drag, startPoint x: 864, startPoint y: 384, endPoint x: 891, endPoint y: 237, distance: 149.4
click at [891, 237] on div "Janela de atendimento Grade de atendimento Capacidade Transportadoras Veículos …" at bounding box center [605, 287] width 1210 height 575
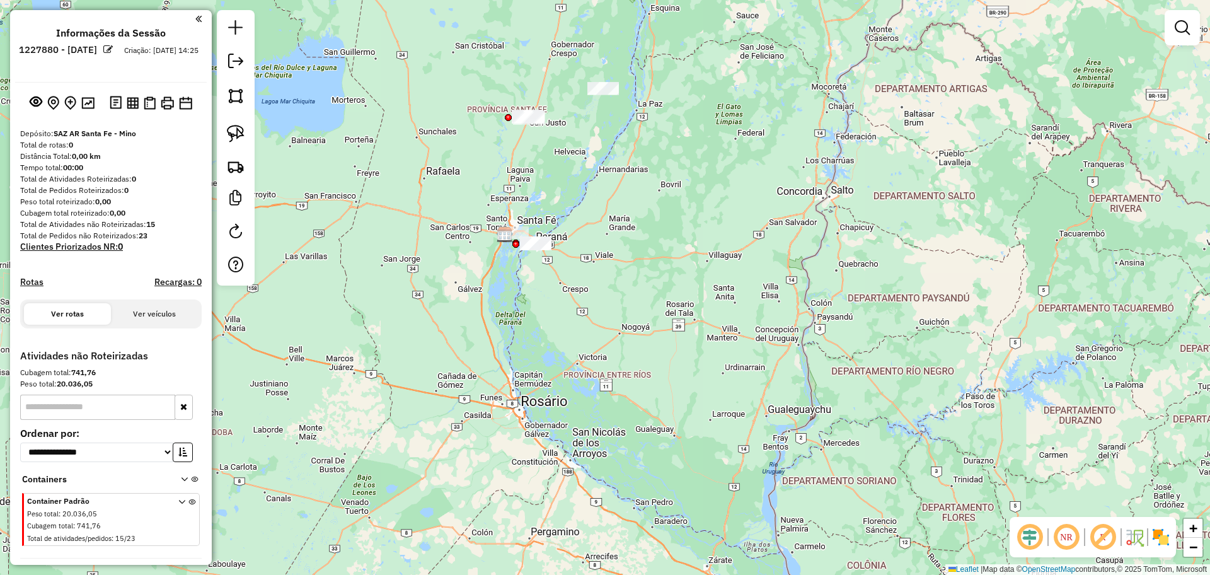
drag, startPoint x: 495, startPoint y: 97, endPoint x: 523, endPoint y: 198, distance: 104.5
click at [523, 198] on div "Janela de atendimento Grade de atendimento Capacidade Transportadoras Veículos …" at bounding box center [605, 287] width 1210 height 575
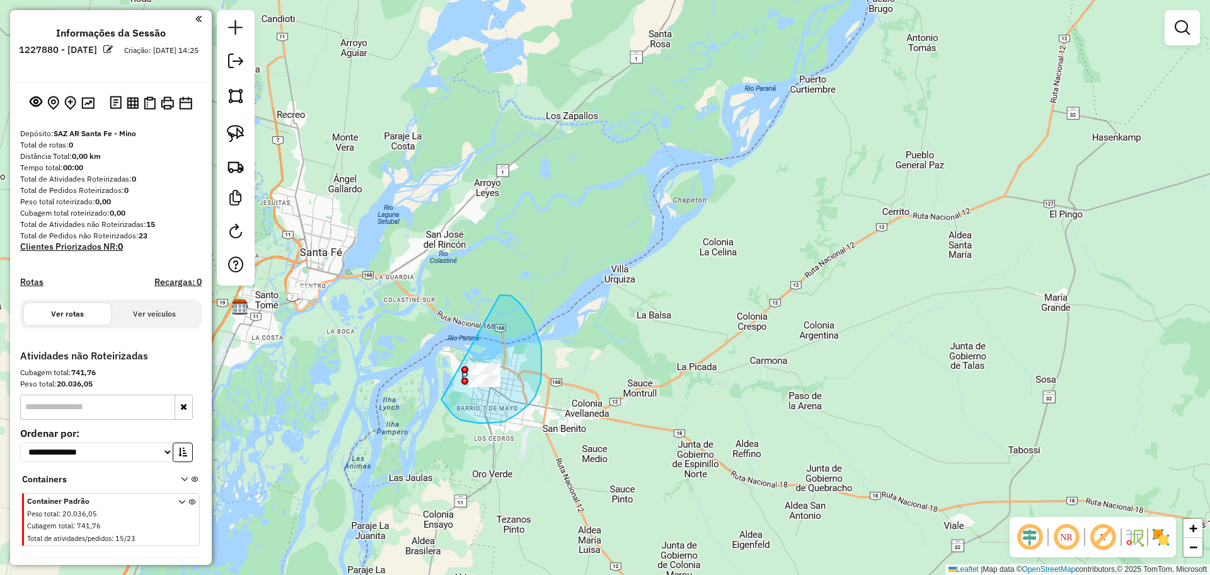
drag, startPoint x: 441, startPoint y: 399, endPoint x: 455, endPoint y: 303, distance: 97.5
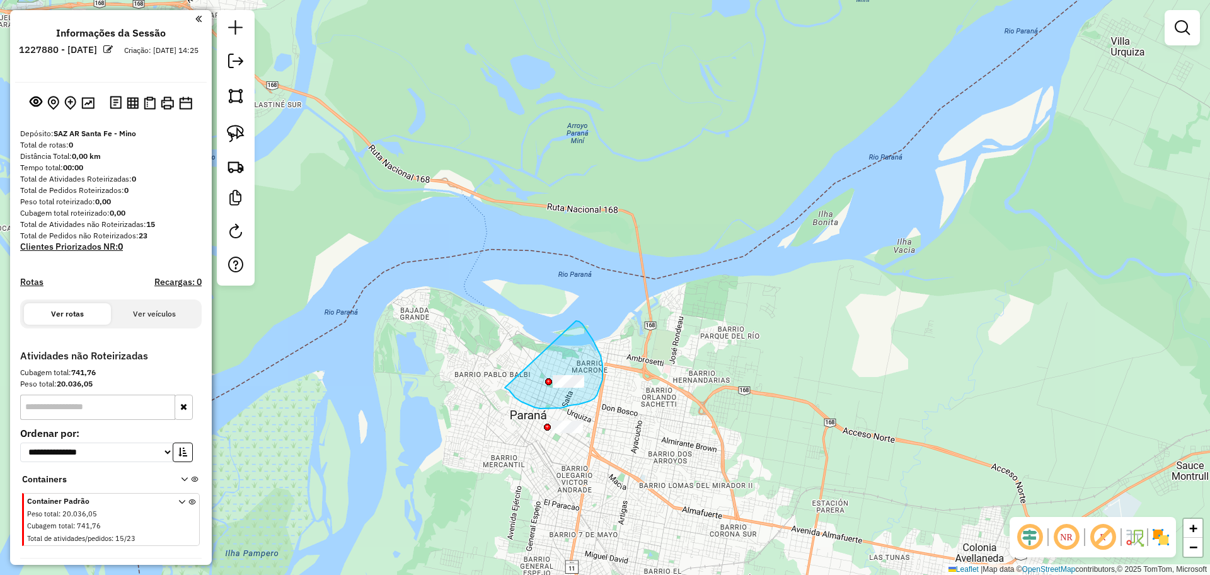
drag, startPoint x: 506, startPoint y: 387, endPoint x: 576, endPoint y: 321, distance: 96.7
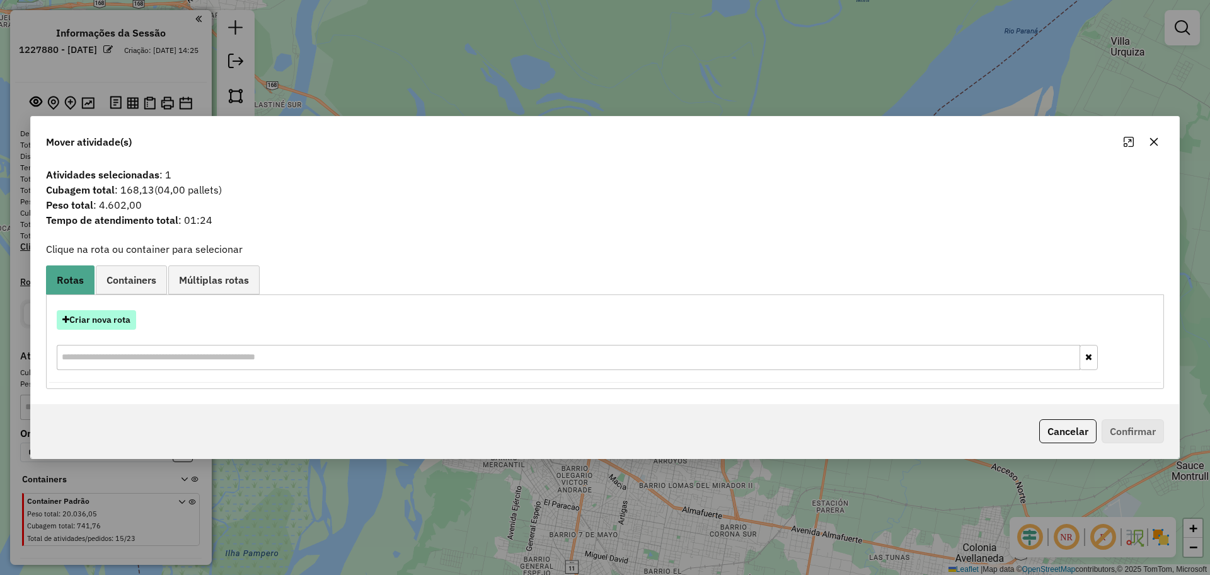
click at [113, 324] on button "Criar nova rota" at bounding box center [96, 320] width 79 height 20
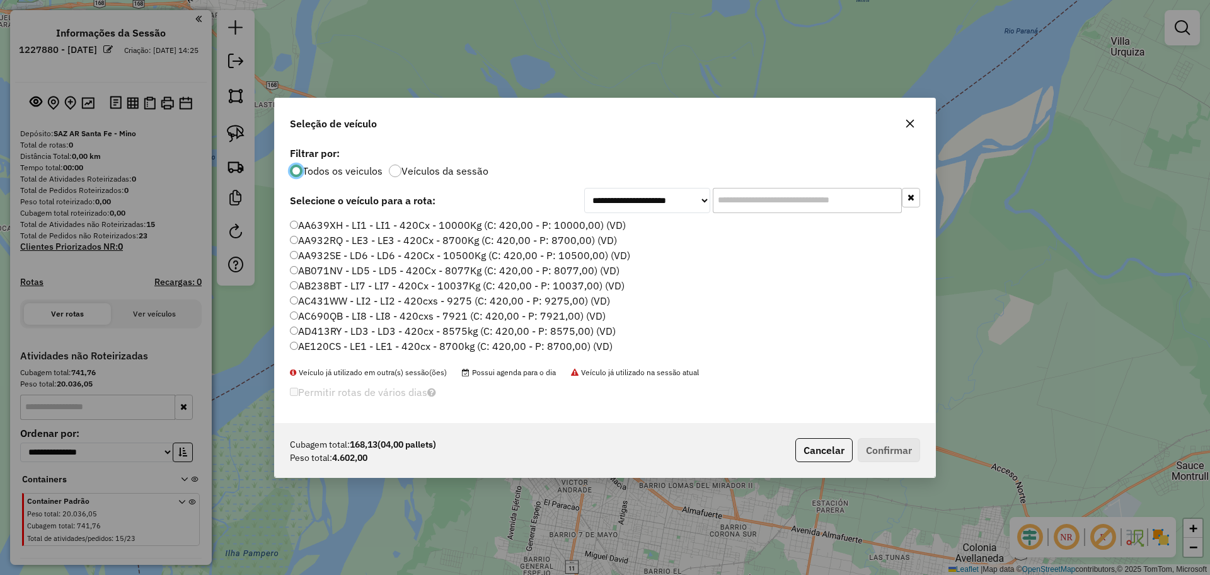
scroll to position [7, 4]
click at [758, 202] on input "text" at bounding box center [806, 200] width 189 height 25
paste input "**"
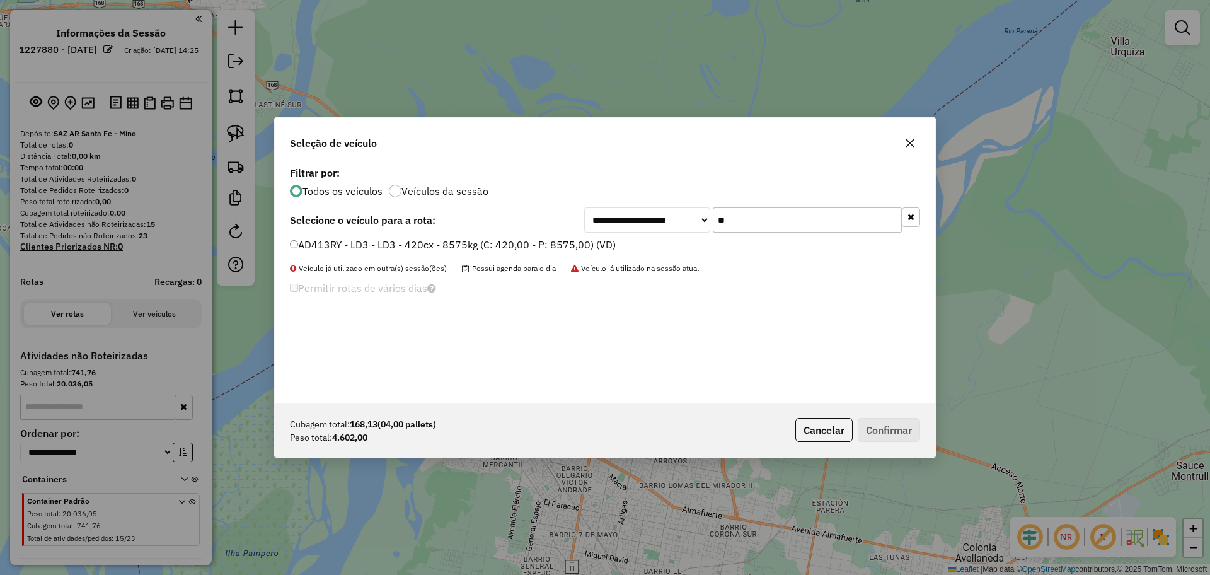
type input "**"
click at [513, 253] on div "AD413RY - LD3 - LD3 - 420cx - 8575kg (C: 420,00 - P: 8575,00) (VD)" at bounding box center [604, 249] width 645 height 25
click at [537, 248] on label "AD413RY - LD3 - LD3 - 420cx - 8575kg (C: 420,00 - P: 8575,00) (VD)" at bounding box center [453, 244] width 326 height 15
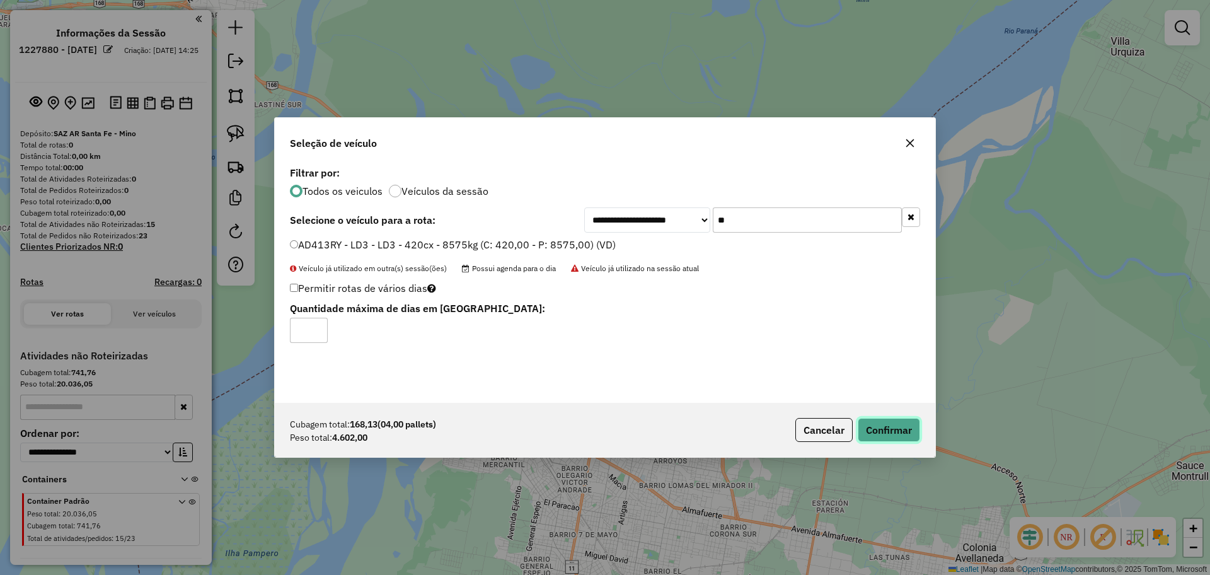
click at [893, 429] on button "Confirmar" at bounding box center [888, 430] width 62 height 24
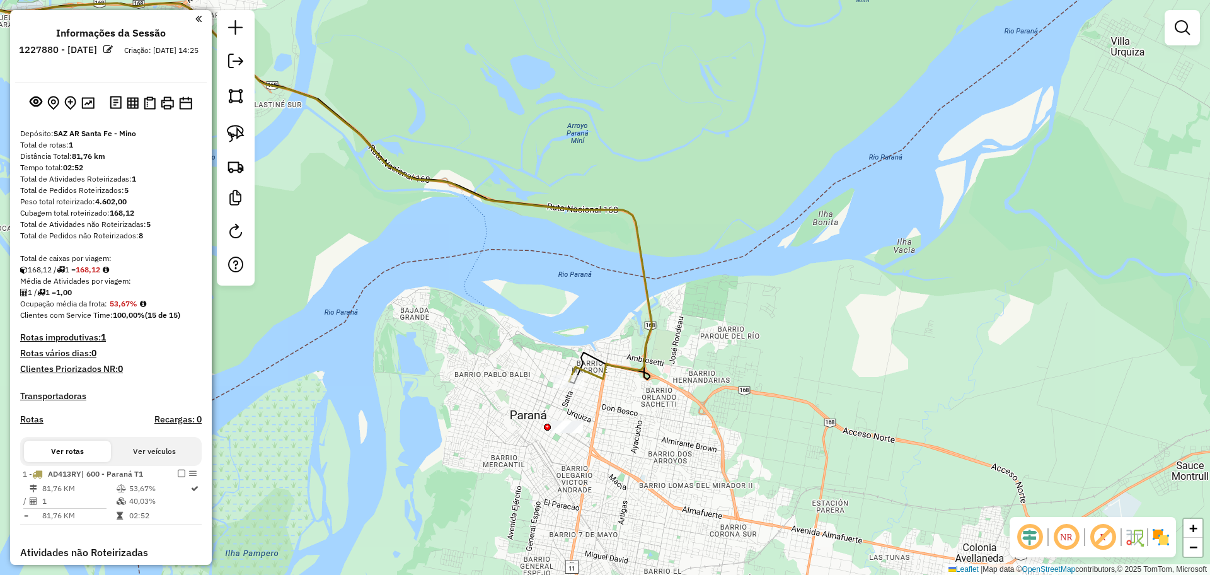
click at [614, 362] on icon at bounding box center [265, 180] width 772 height 403
select select "**********"
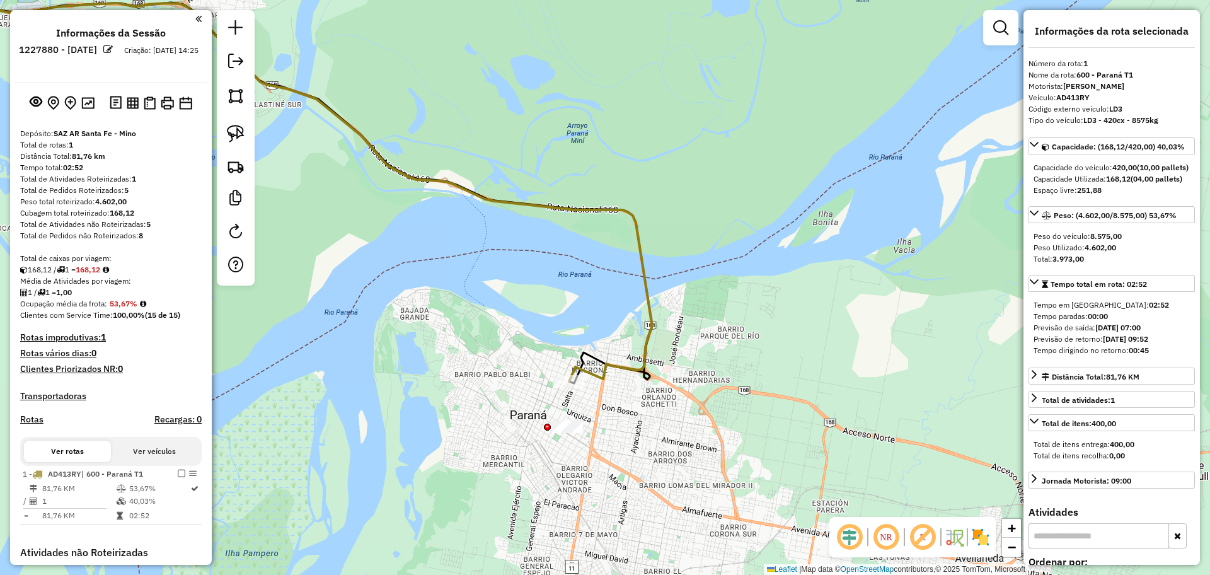
scroll to position [243, 0]
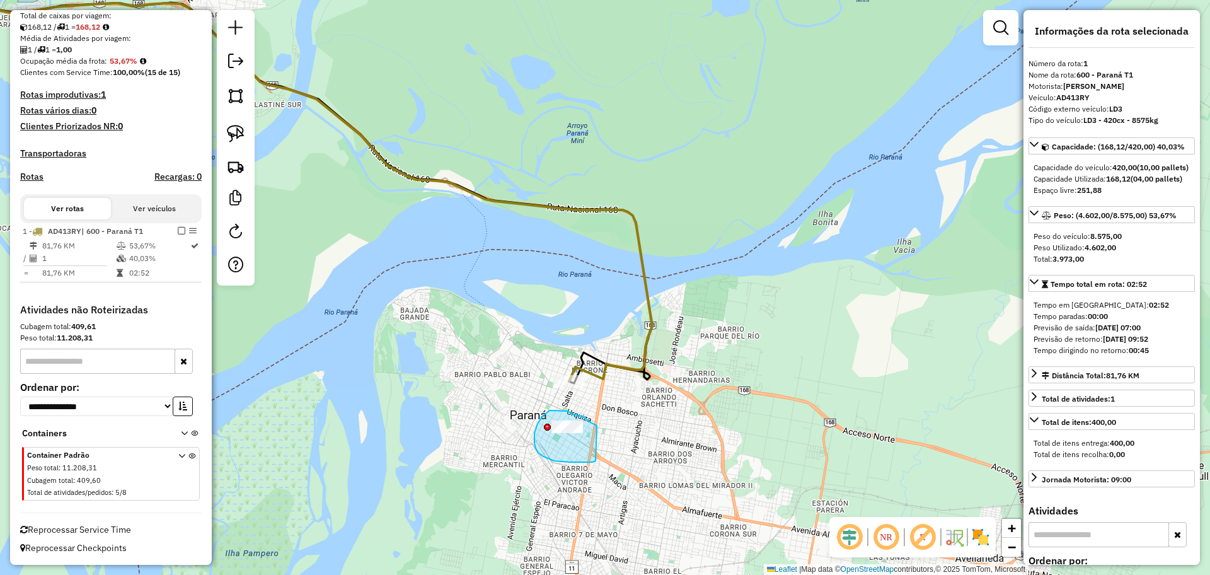
drag, startPoint x: 597, startPoint y: 426, endPoint x: 600, endPoint y: 454, distance: 28.0
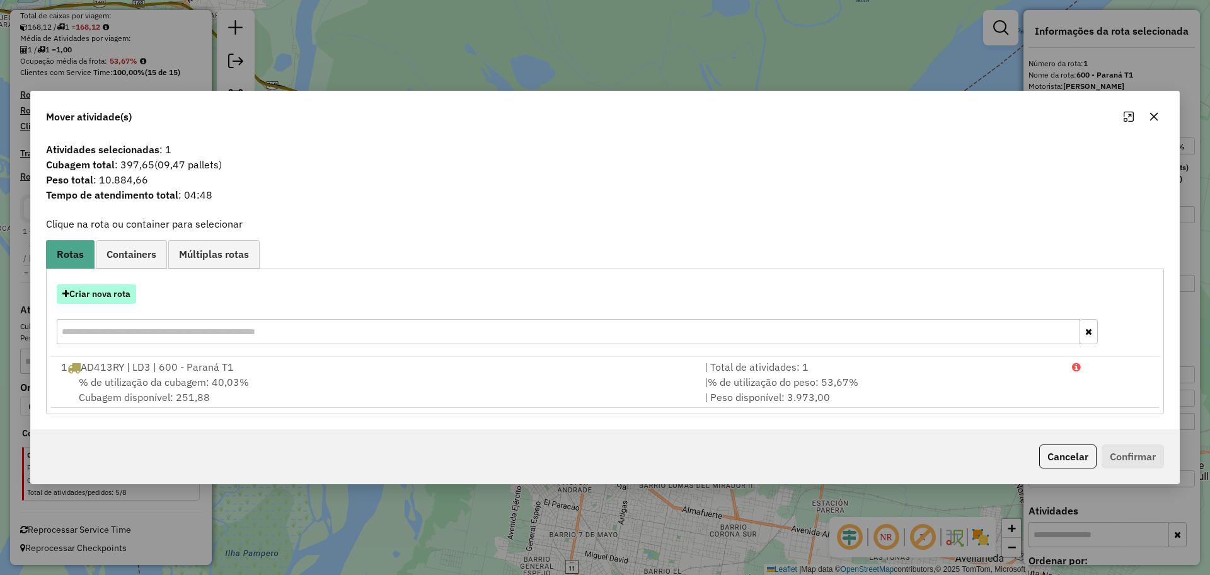
click at [105, 299] on button "Criar nova rota" at bounding box center [96, 294] width 79 height 20
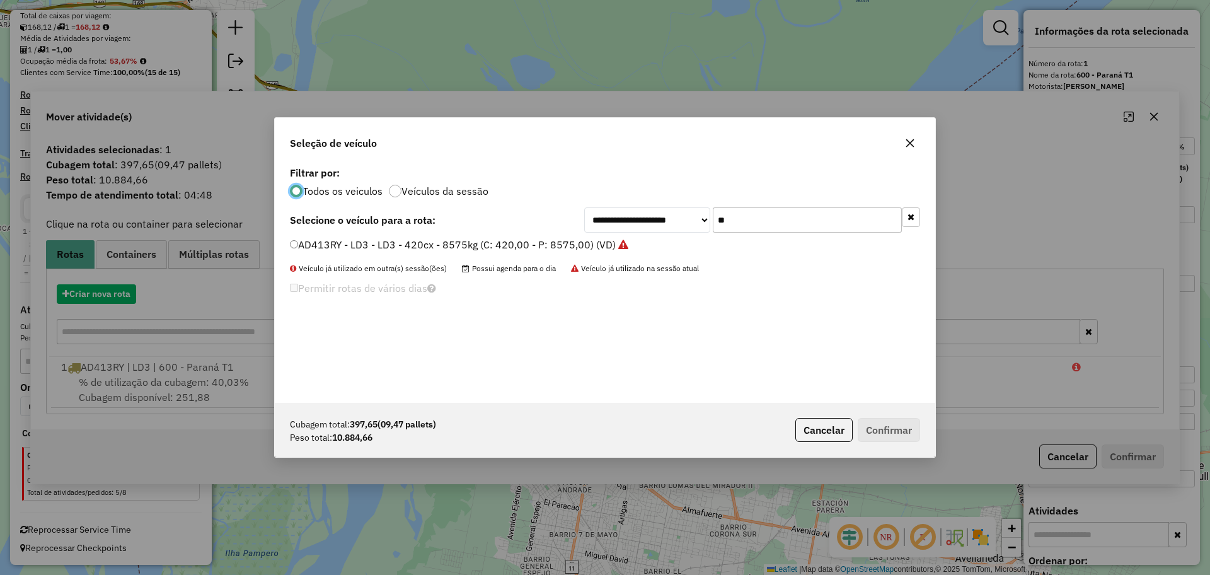
scroll to position [7, 4]
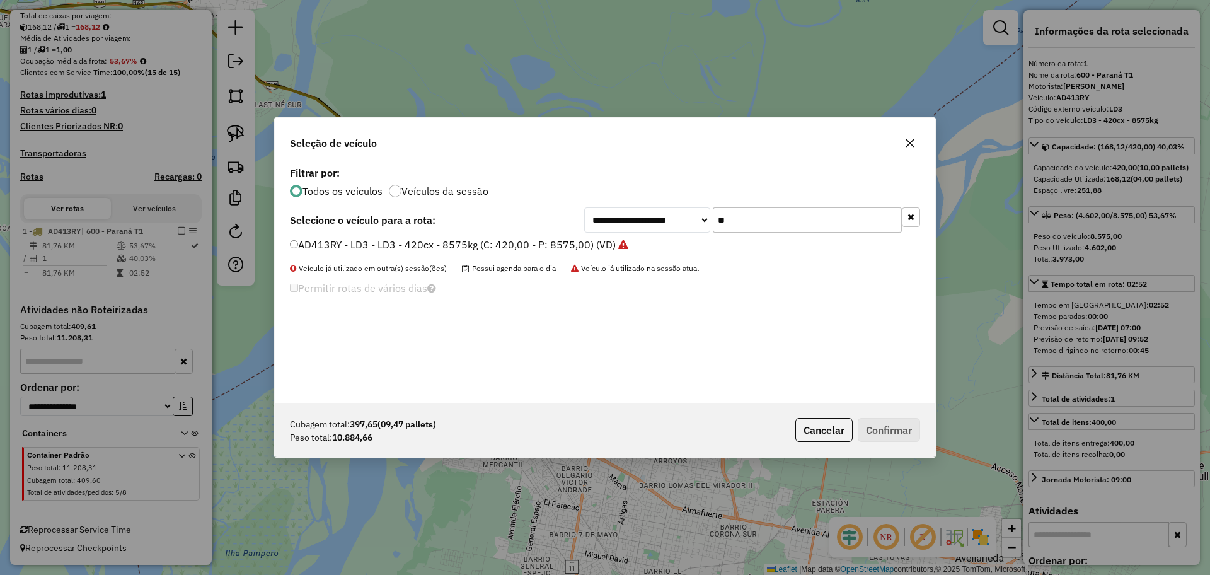
drag, startPoint x: 738, startPoint y: 229, endPoint x: 707, endPoint y: 221, distance: 31.2
click at [707, 221] on div "**********" at bounding box center [752, 219] width 336 height 25
paste input "*"
type input "***"
click at [534, 247] on label "NJK122 - B58 - B58 - 420Cx - 8200Kg (C: 420,00 - P: 8200,00) (VD)" at bounding box center [451, 244] width 323 height 15
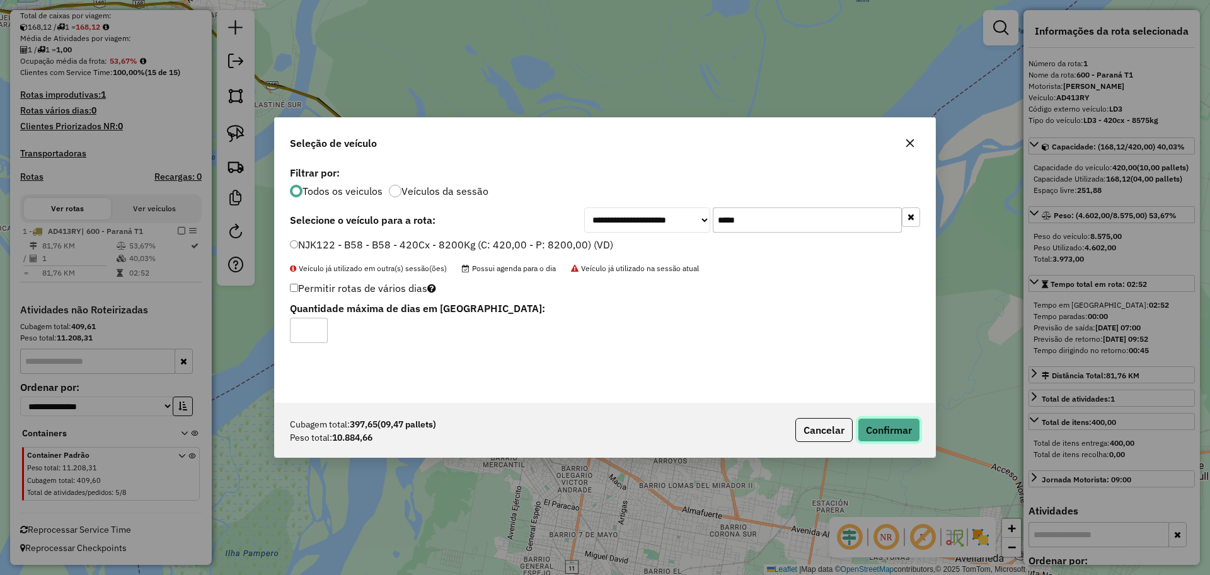
click at [898, 437] on button "Confirmar" at bounding box center [888, 430] width 62 height 24
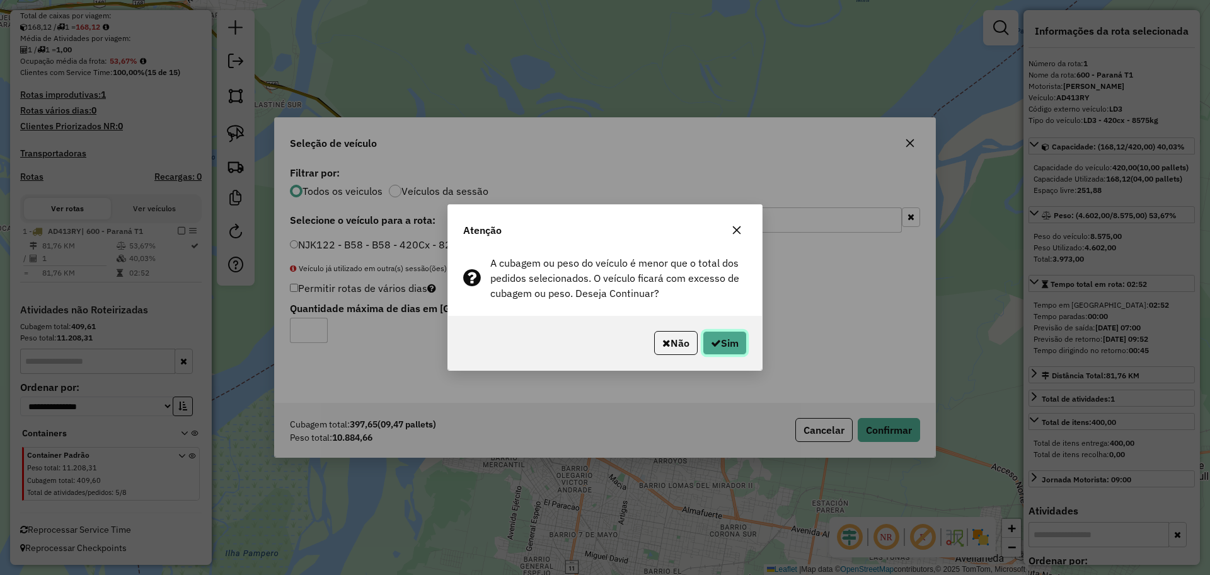
click at [730, 348] on button "Sim" at bounding box center [724, 343] width 44 height 24
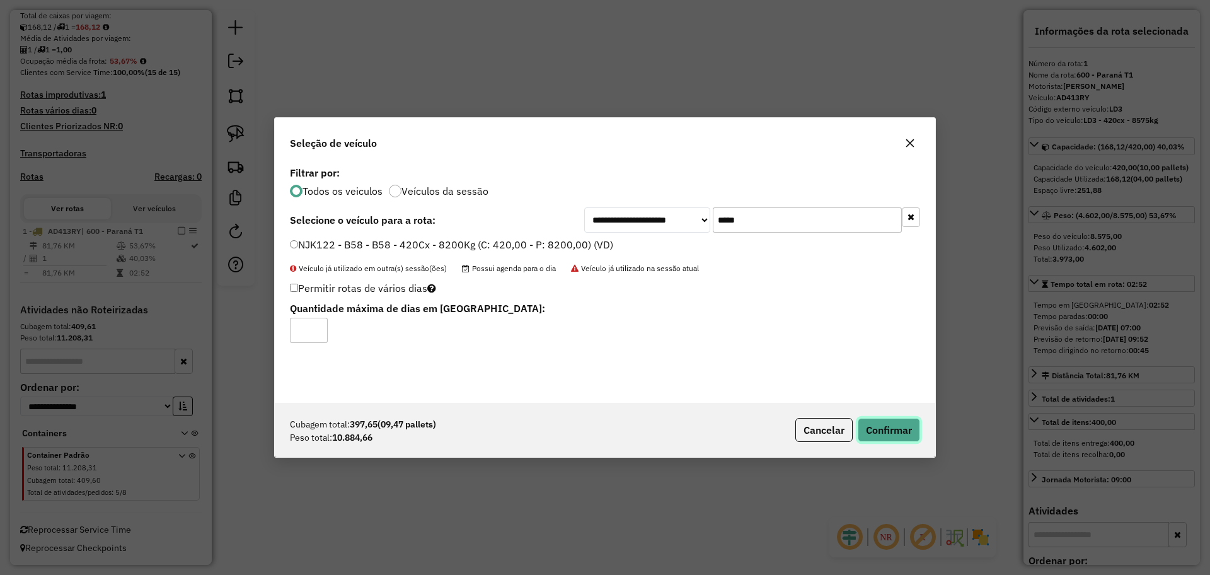
click at [907, 438] on button "Confirmar" at bounding box center [888, 430] width 62 height 24
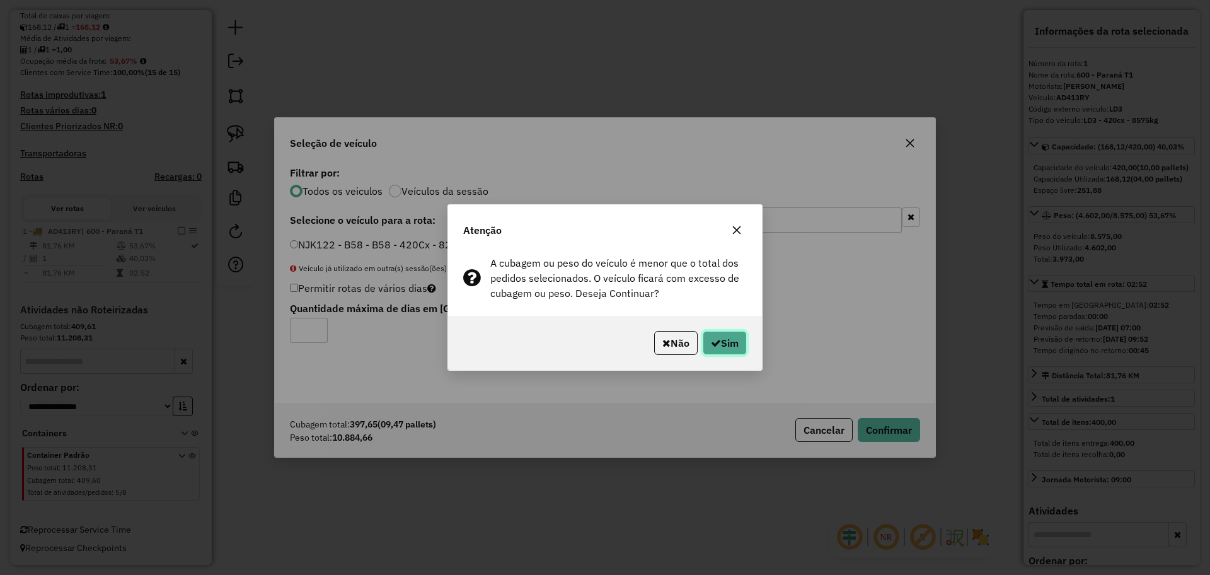
click at [716, 338] on icon "button" at bounding box center [716, 343] width 10 height 10
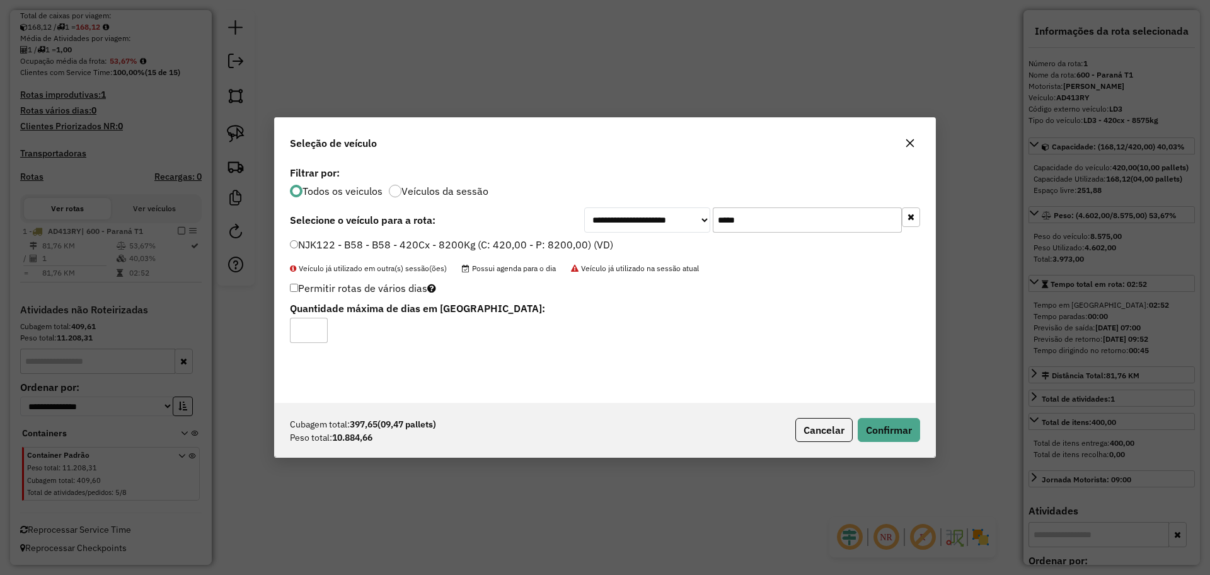
click at [905, 145] on icon "button" at bounding box center [910, 143] width 10 height 10
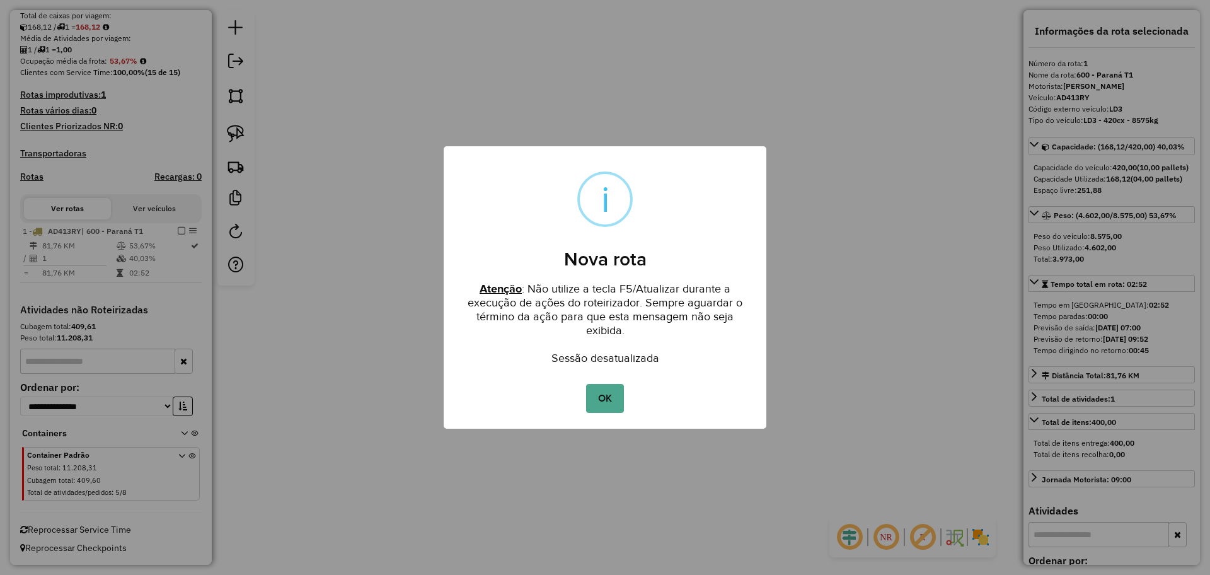
click at [611, 415] on div "OK No Cancel" at bounding box center [604, 398] width 323 height 35
click at [606, 396] on button "OK" at bounding box center [604, 398] width 37 height 29
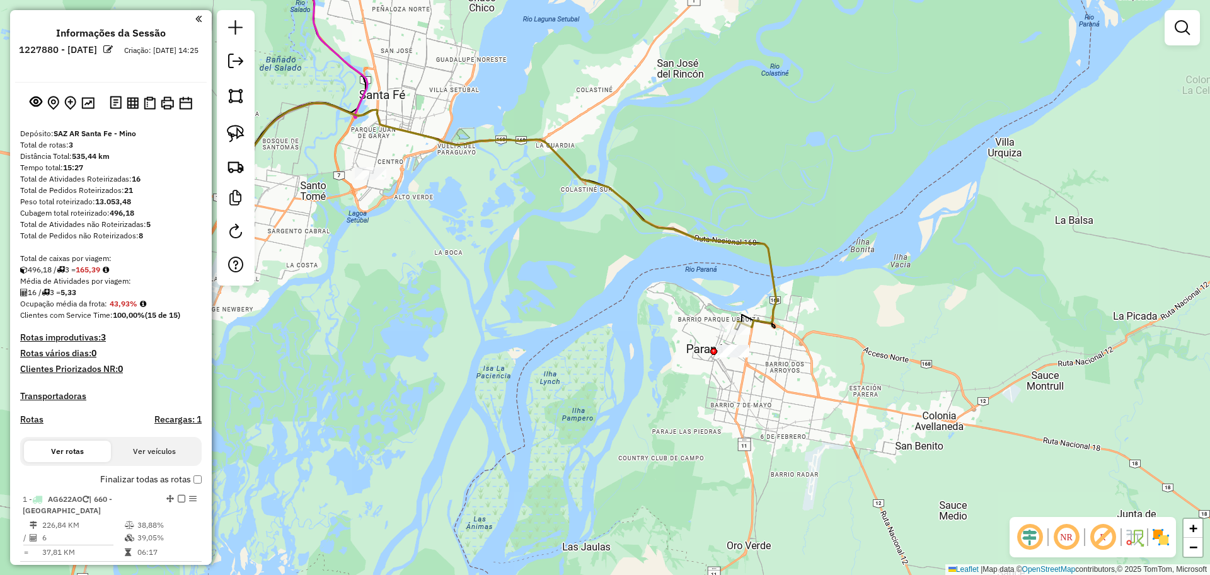
click at [333, 45] on icon at bounding box center [301, 73] width 134 height 260
select select "**********"
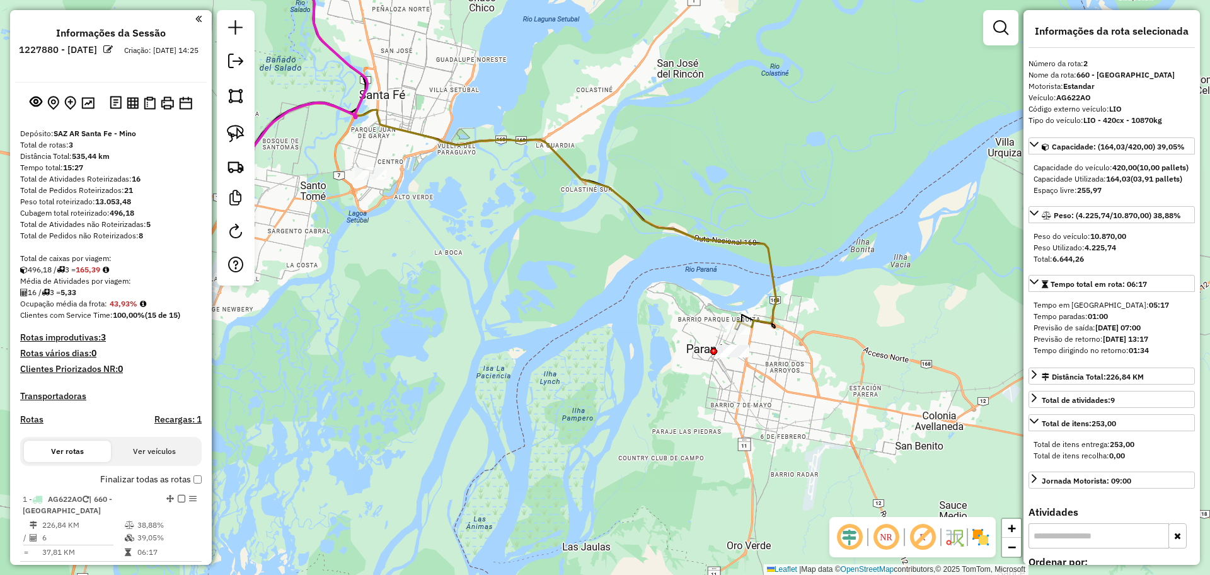
scroll to position [409, 0]
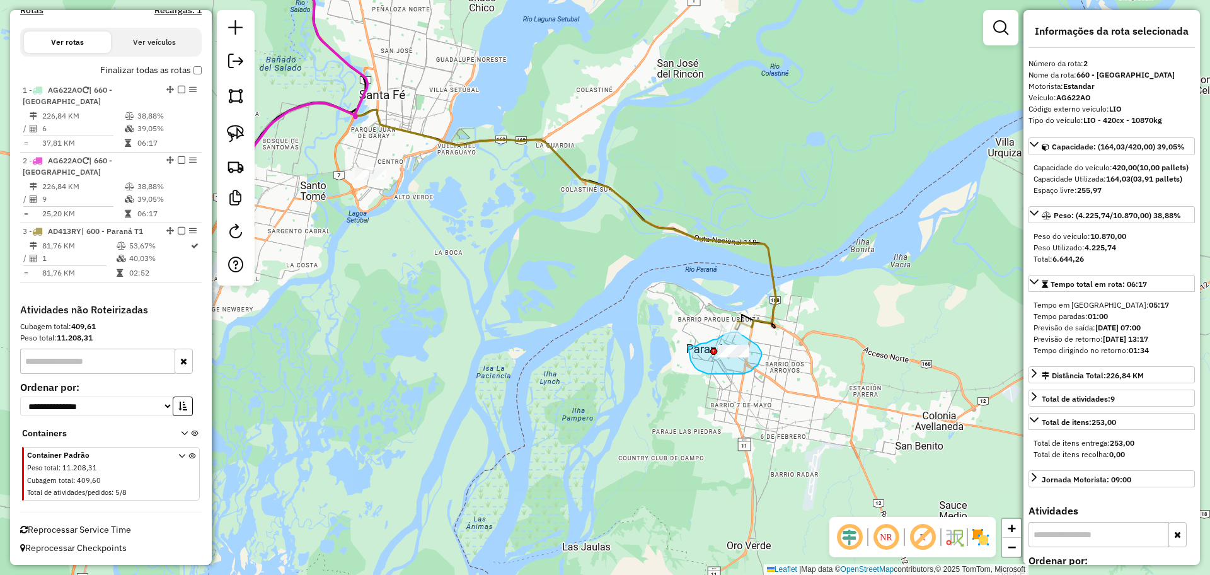
drag, startPoint x: 690, startPoint y: 360, endPoint x: 688, endPoint y: 346, distance: 14.1
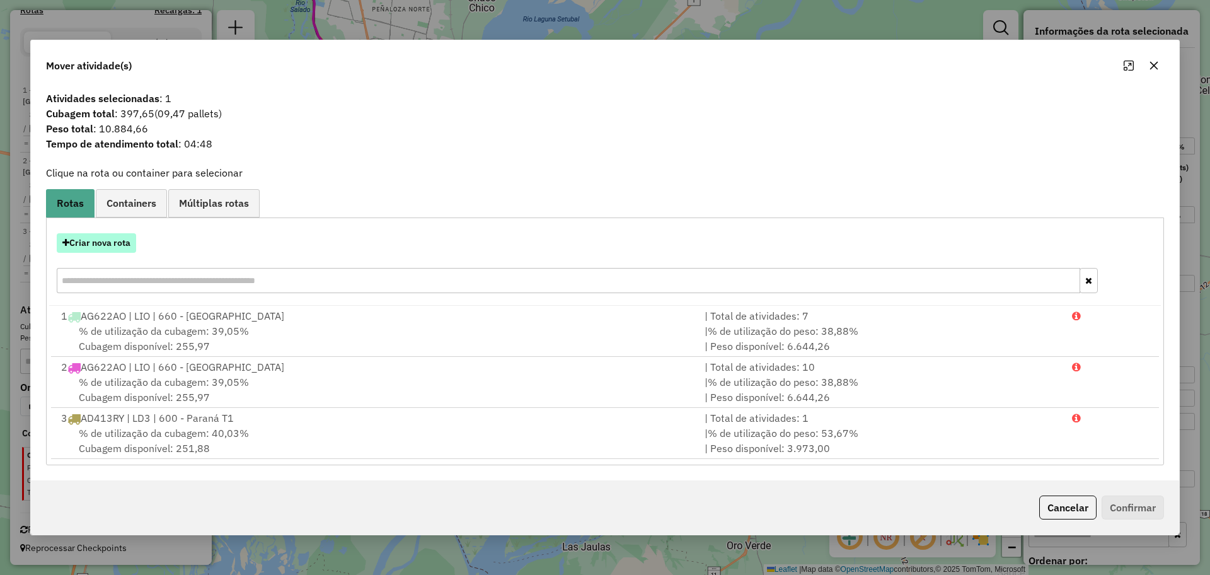
click at [113, 239] on button "Criar nova rota" at bounding box center [96, 243] width 79 height 20
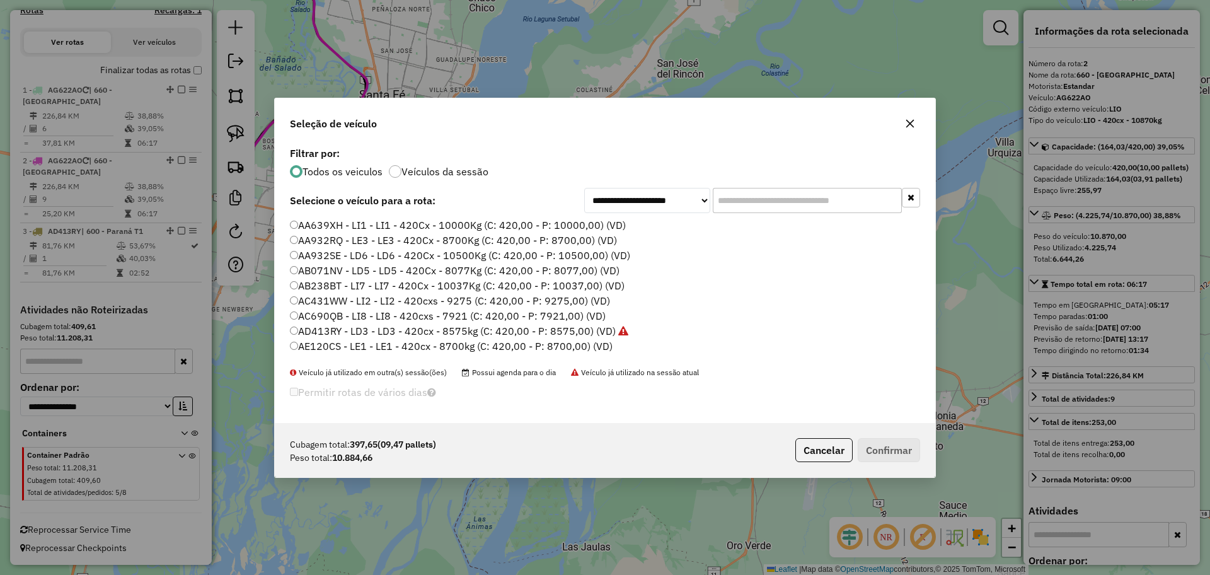
scroll to position [7, 4]
click at [754, 198] on input "text" at bounding box center [806, 200] width 189 height 25
paste input "***"
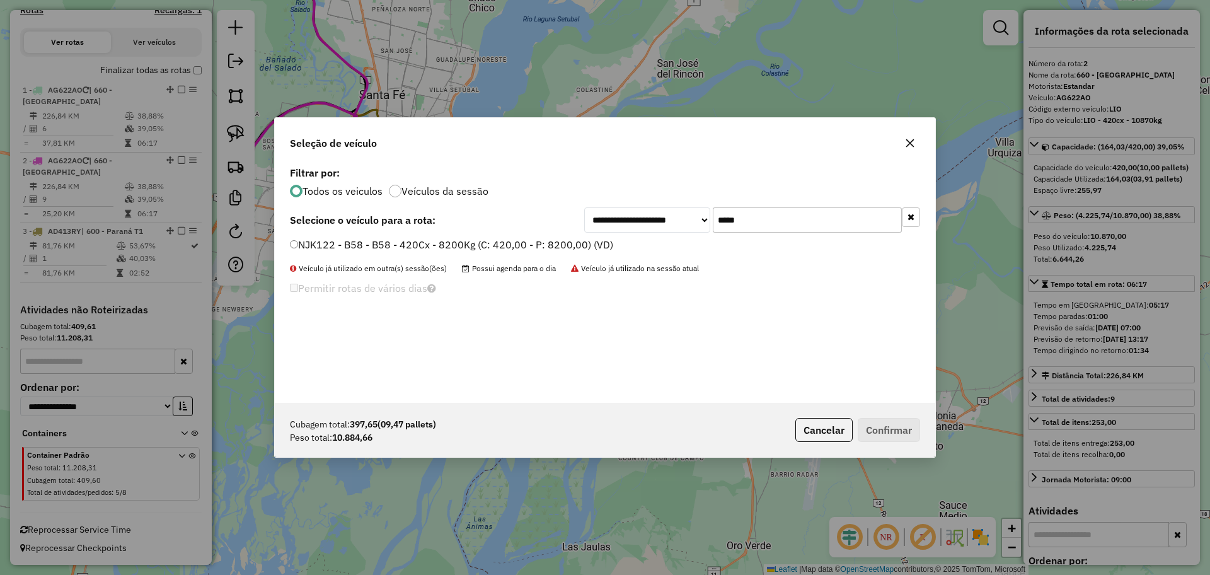
type input "***"
click at [569, 252] on li "NJK122 - B58 - B58 - 420Cx - 8200Kg (C: 420,00 - P: 8200,00) (VD)" at bounding box center [605, 244] width 630 height 15
click at [566, 243] on label "NJK122 - B58 - B58 - 420Cx - 8200Kg (C: 420,00 - P: 8200,00) (VD)" at bounding box center [451, 244] width 323 height 15
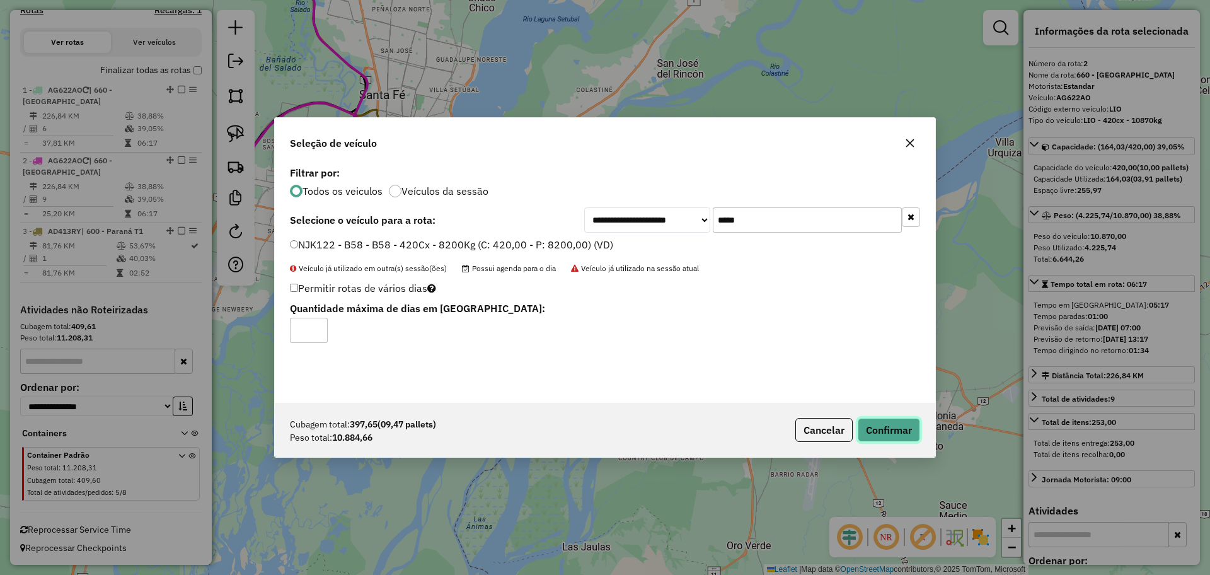
click at [902, 428] on button "Confirmar" at bounding box center [888, 430] width 62 height 24
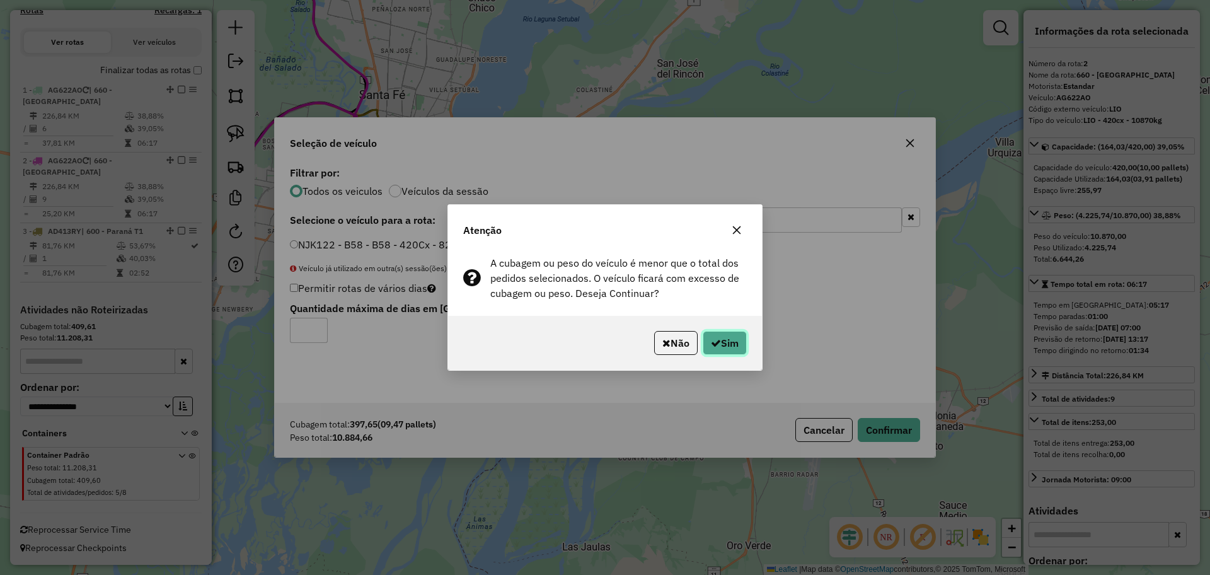
click at [705, 343] on button "Sim" at bounding box center [724, 343] width 44 height 24
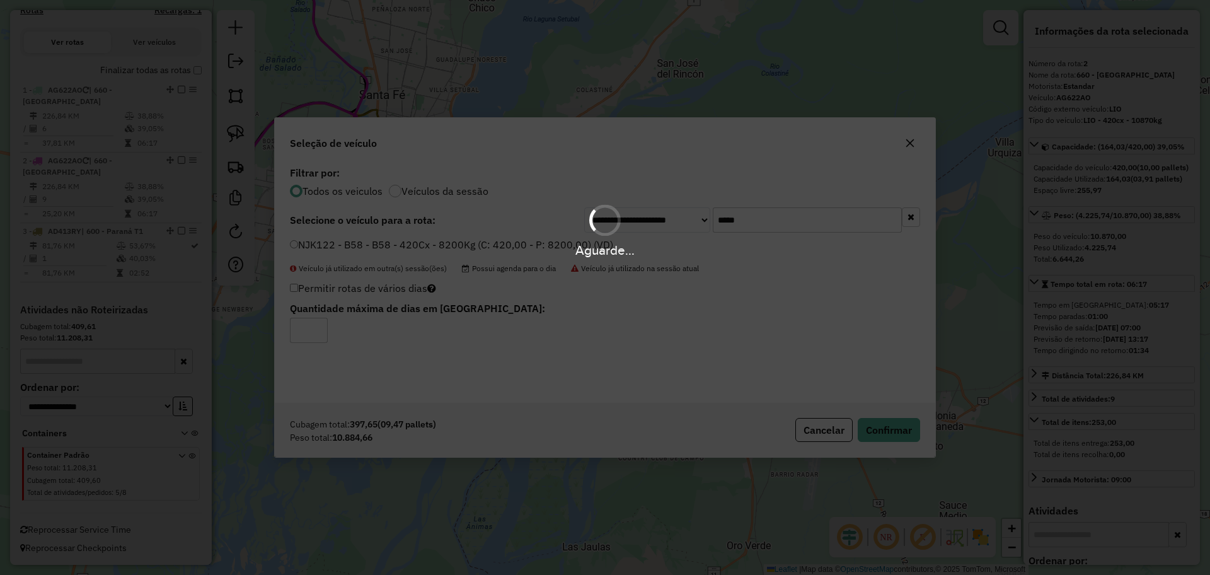
scroll to position [468, 0]
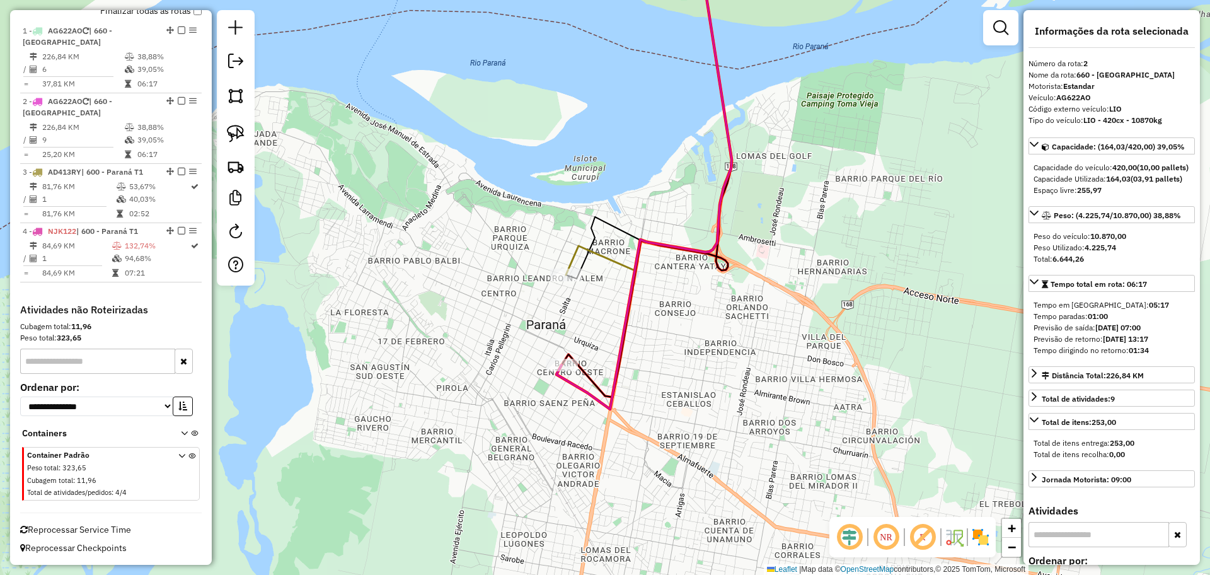
click at [627, 312] on icon at bounding box center [643, 176] width 175 height 466
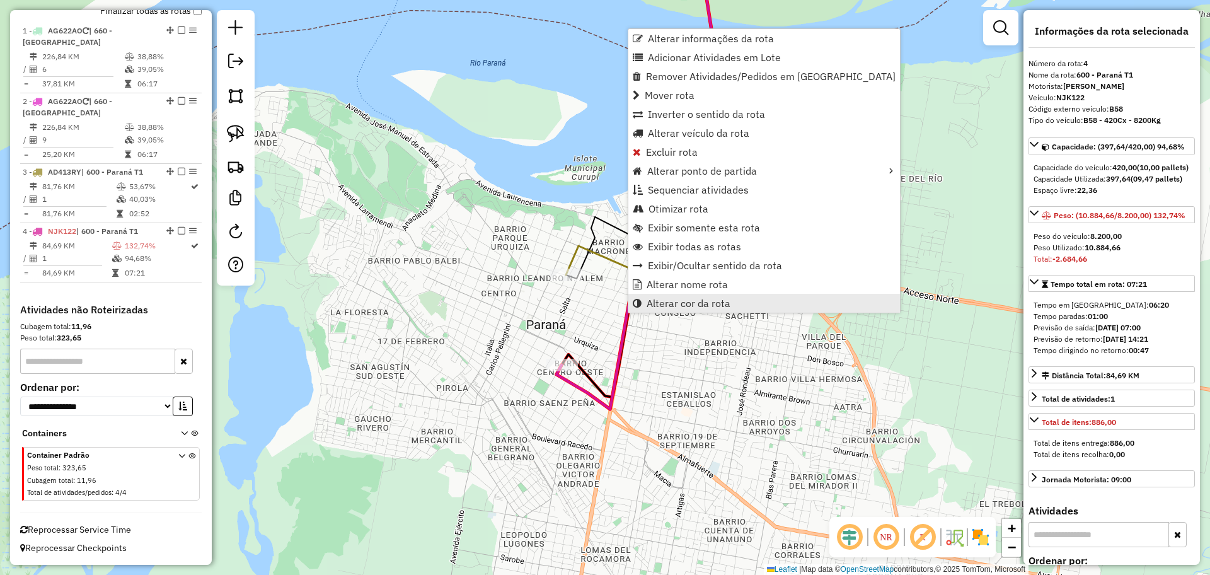
click at [714, 294] on link "Alterar cor da rota" at bounding box center [764, 303] width 272 height 19
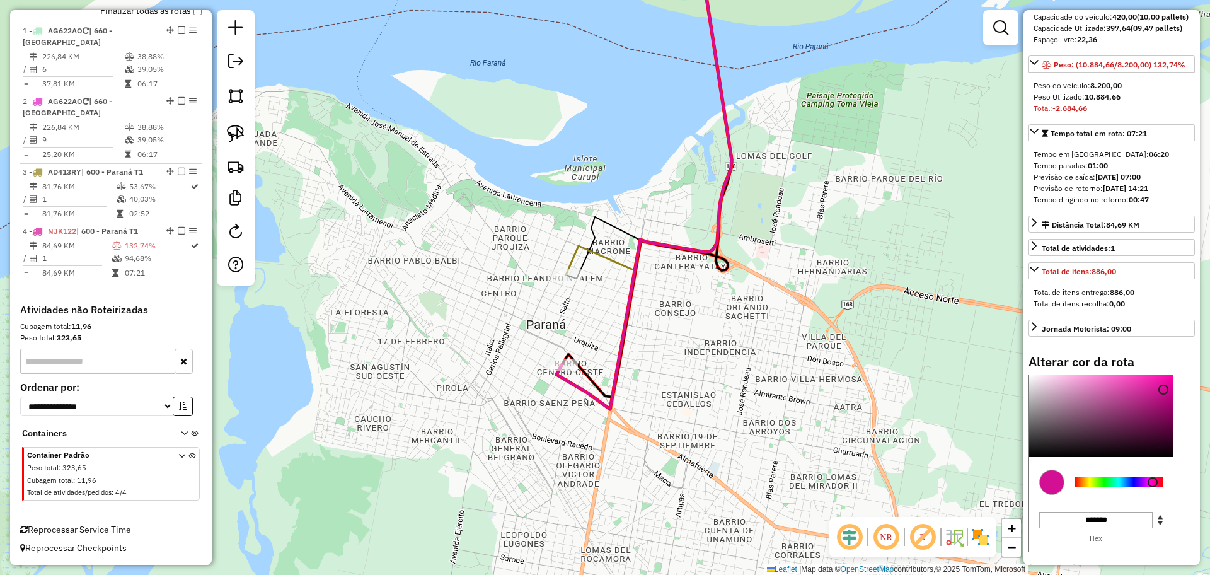
scroll to position [220, 0]
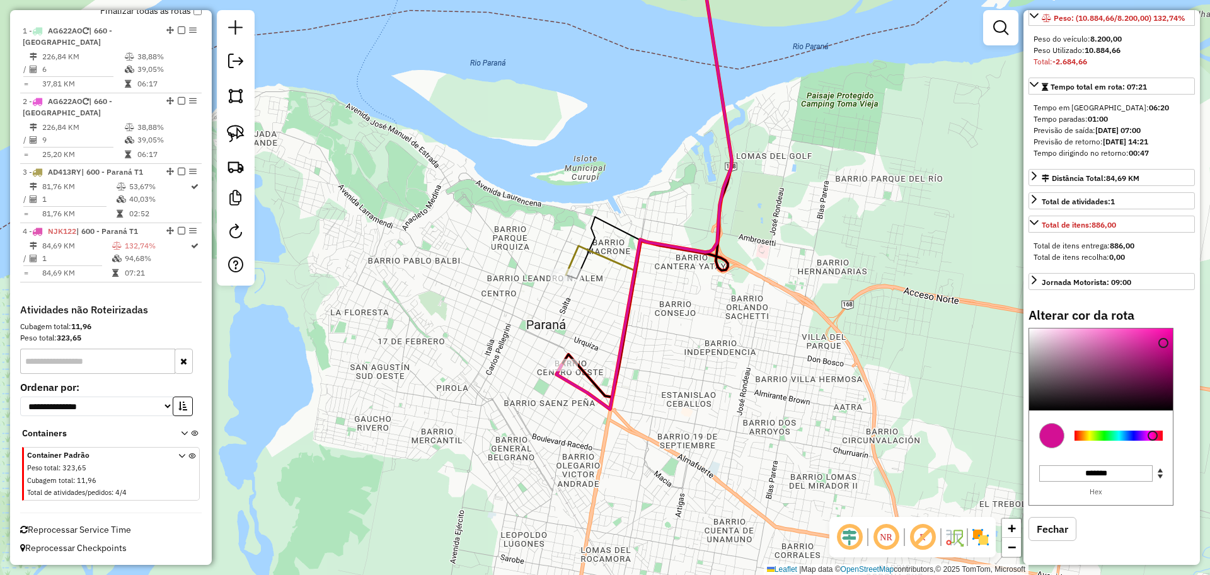
click at [1107, 437] on div at bounding box center [1118, 435] width 88 height 10
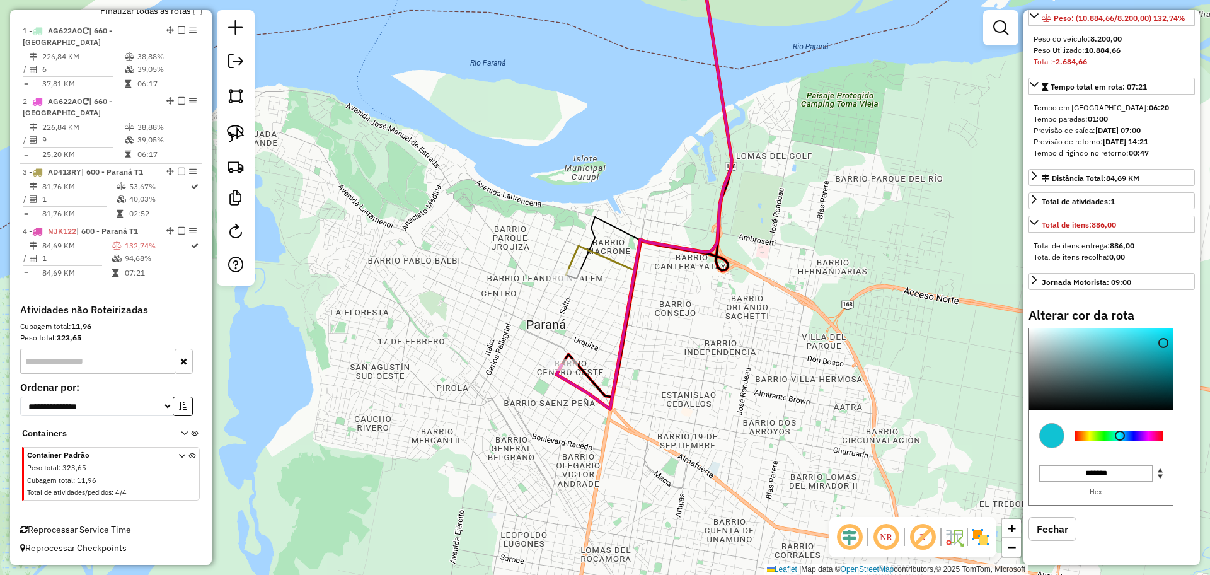
click at [1119, 435] on div at bounding box center [1118, 435] width 88 height 10
type input "*******"
drag, startPoint x: 1107, startPoint y: 361, endPoint x: 1097, endPoint y: 311, distance: 51.4
click at [1097, 311] on div "Alterar cor da rota C M Y K *** *** ** H S L *** *** *** R G B ******* Hex Fech…" at bounding box center [1111, 433] width 166 height 252
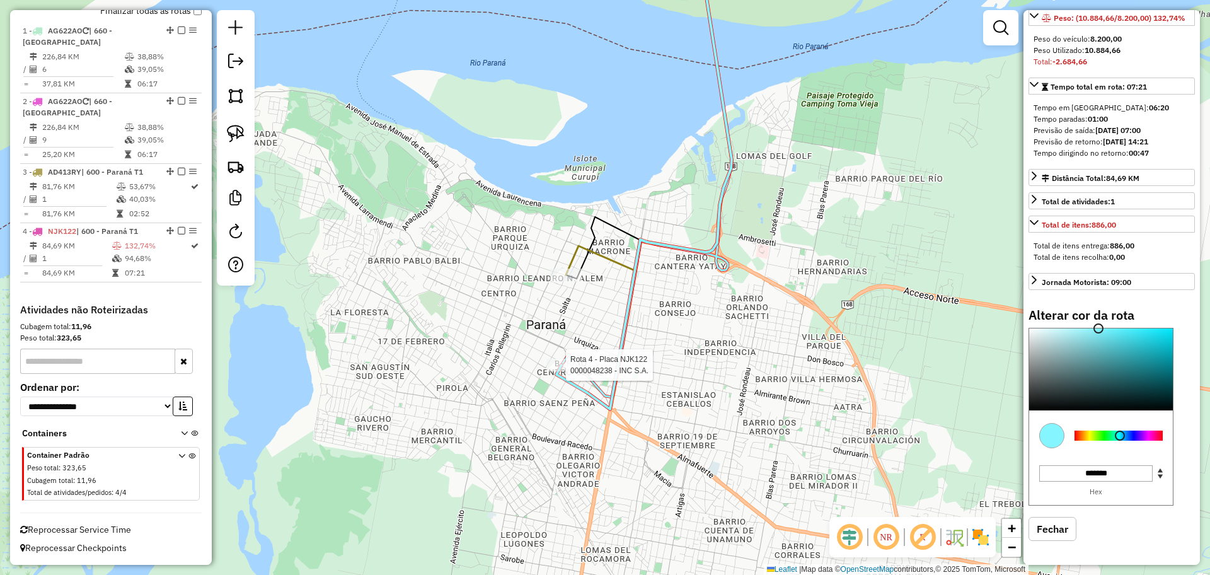
select select "**********"
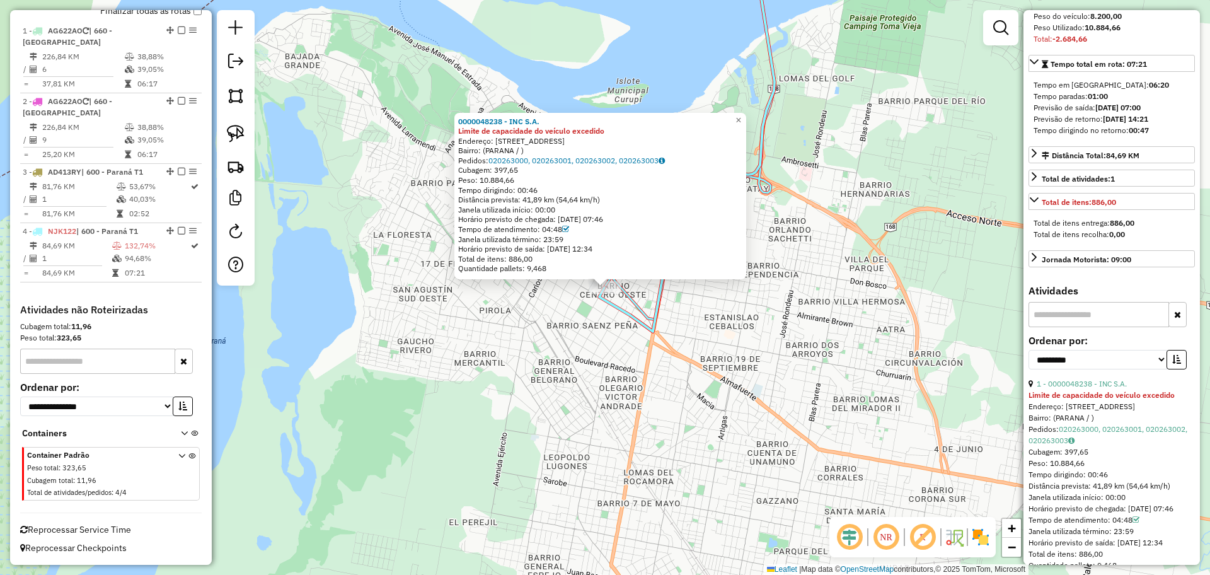
click at [529, 166] on div "Cubagem: 397,65" at bounding box center [600, 170] width 284 height 10
click at [565, 162] on link "020263000, 020263001, 020263002, 020263003" at bounding box center [576, 160] width 176 height 9
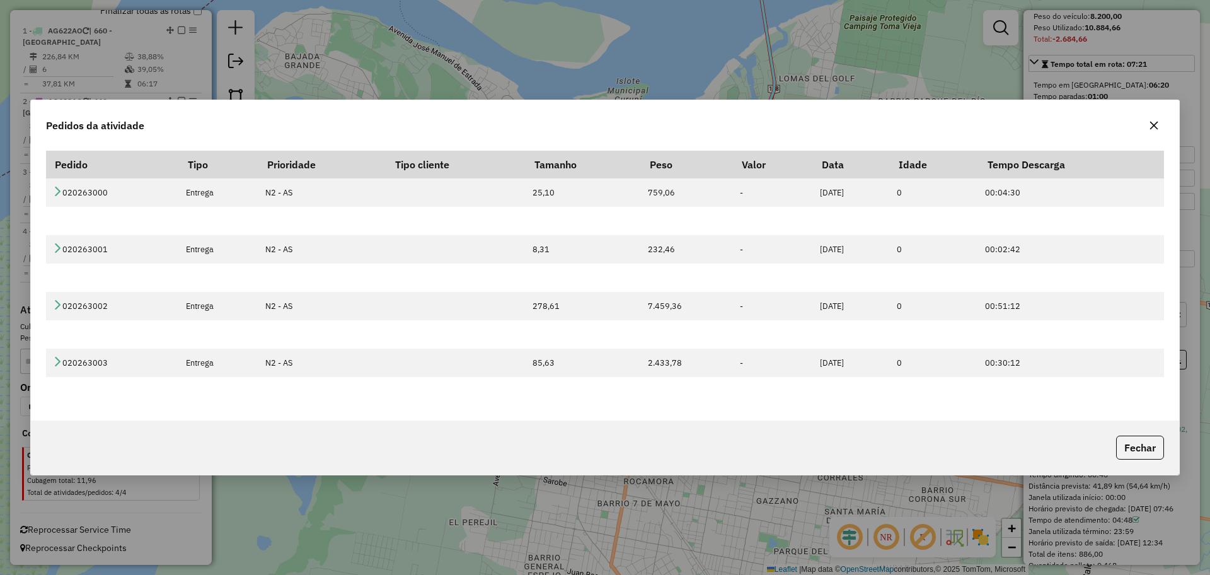
click at [1155, 129] on icon "button" at bounding box center [1153, 125] width 10 height 10
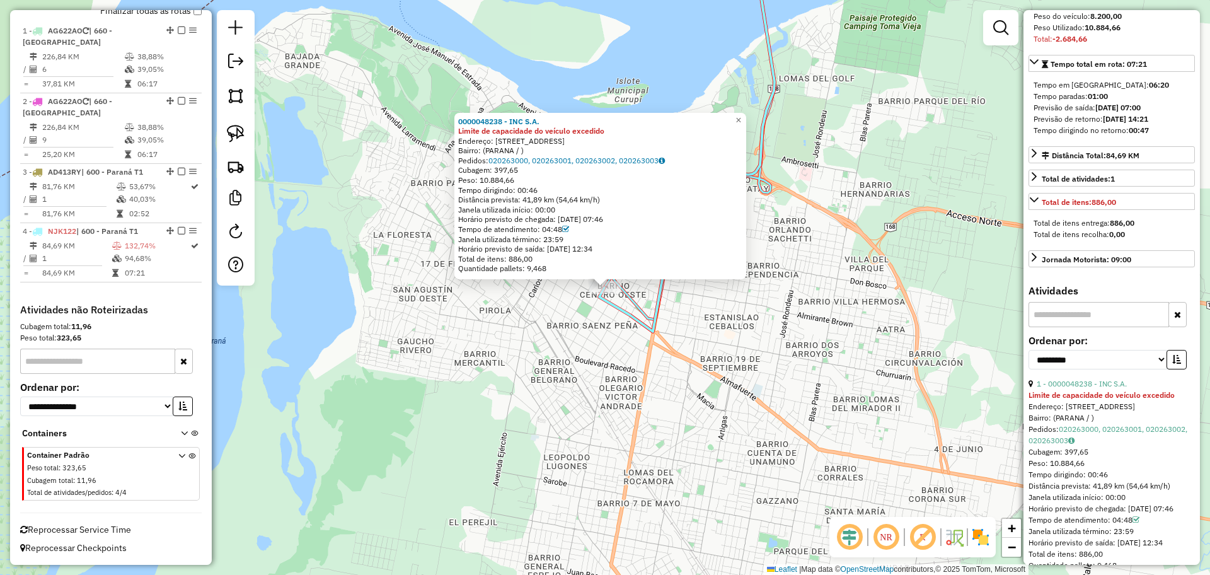
click at [703, 350] on div "0000048238 - INC S.A. Limite de capacidade do veículo excedido Endereço: IRIGOY…" at bounding box center [605, 287] width 1210 height 575
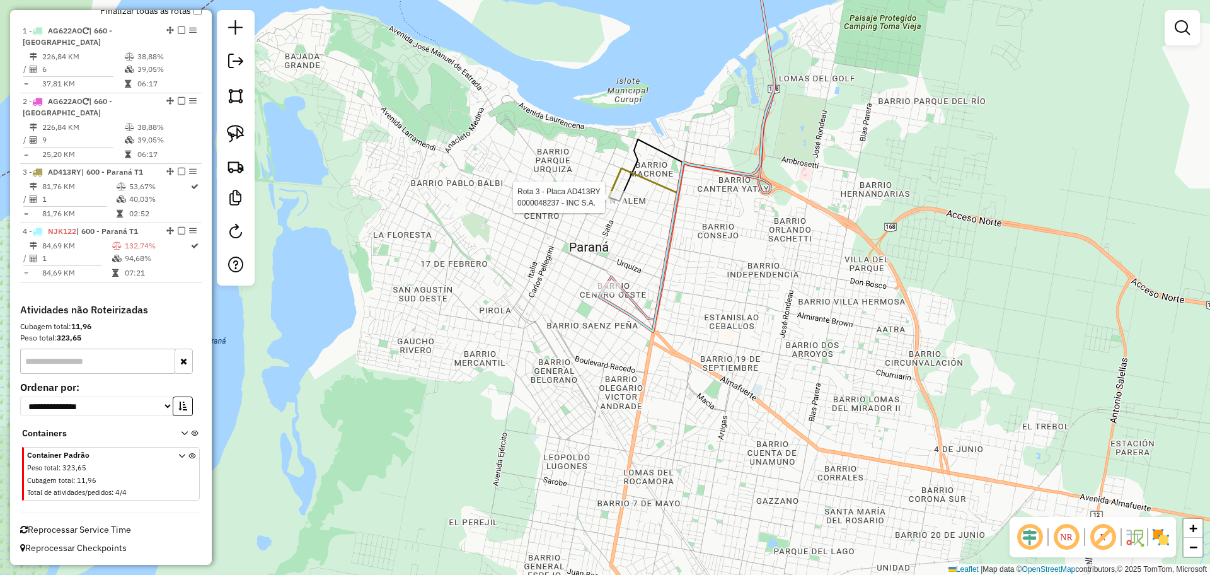
select select "**********"
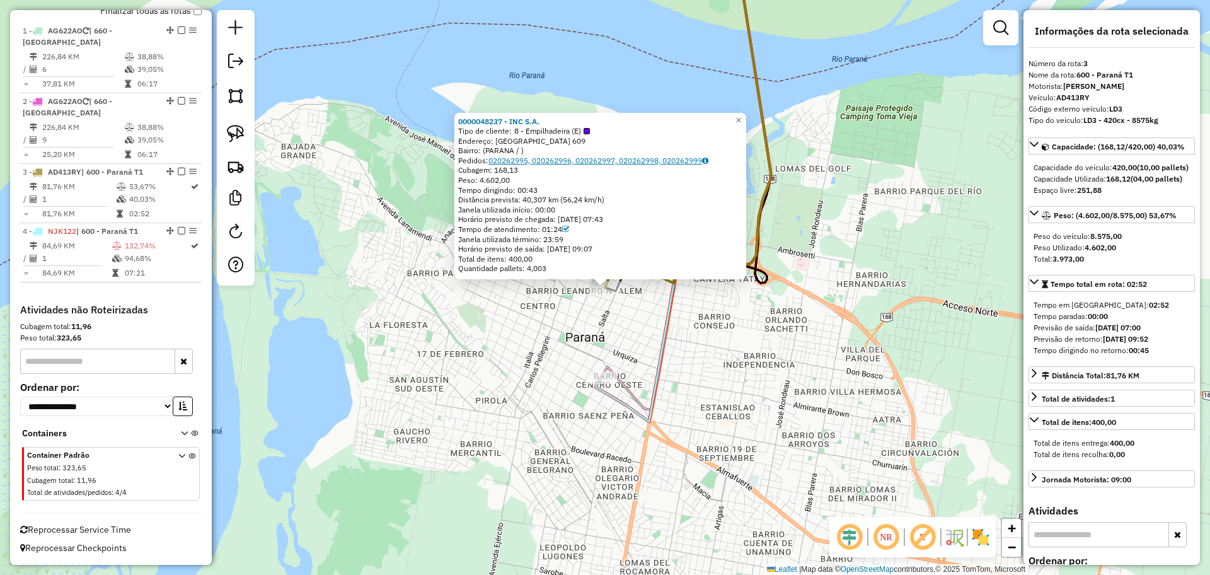
click at [583, 159] on link "020262995, 020262996, 020262997, 020262998, 020262999" at bounding box center [598, 160] width 220 height 9
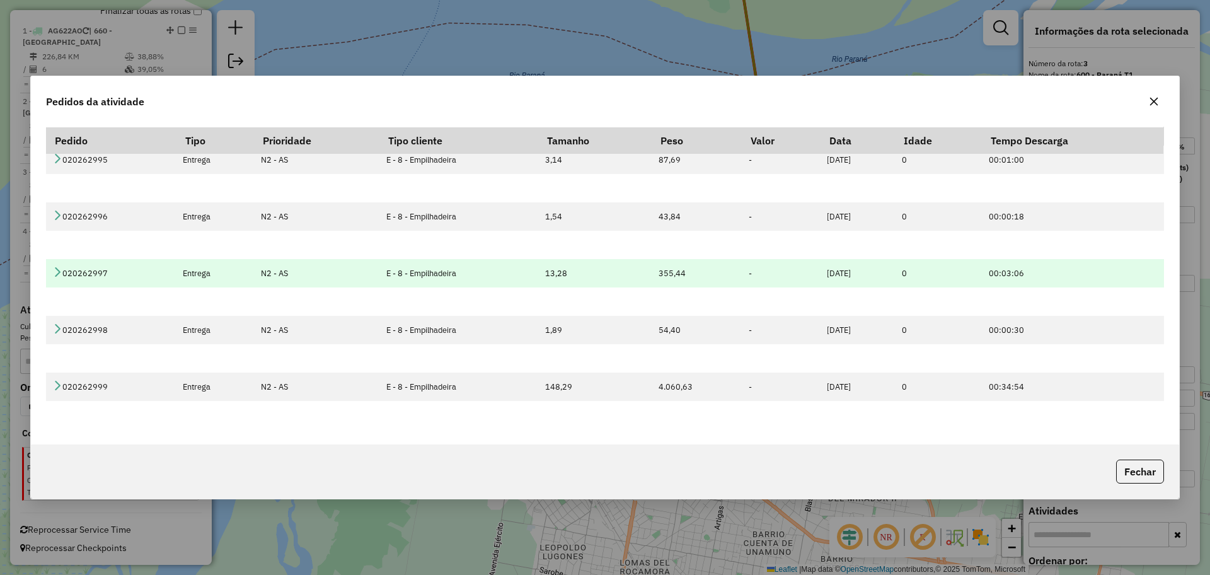
scroll to position [0, 0]
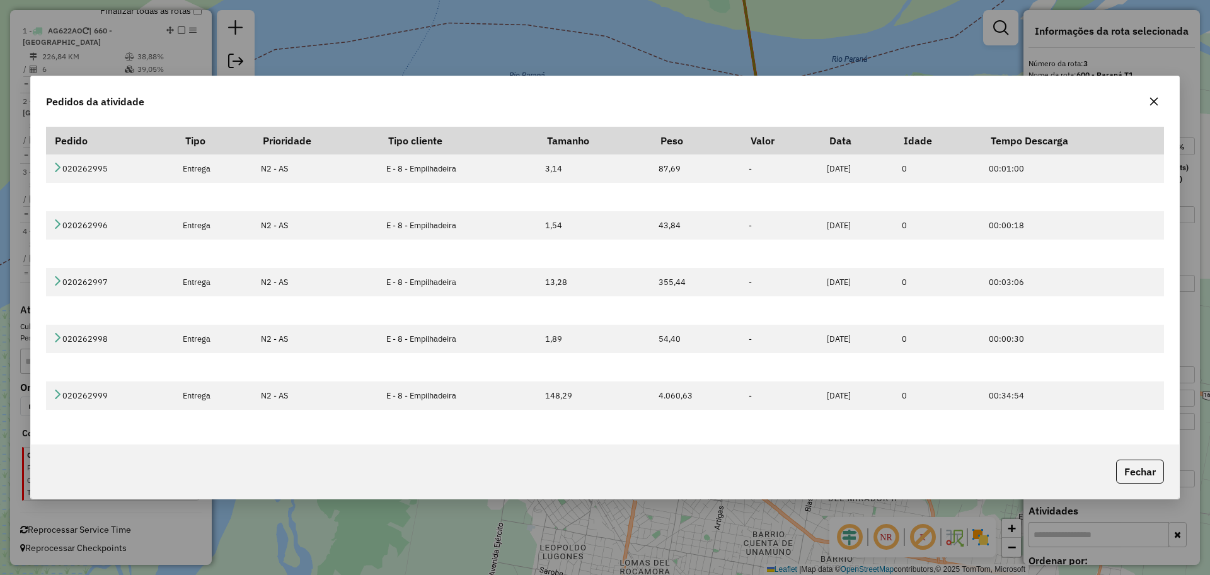
click at [1149, 105] on button "button" at bounding box center [1153, 101] width 20 height 20
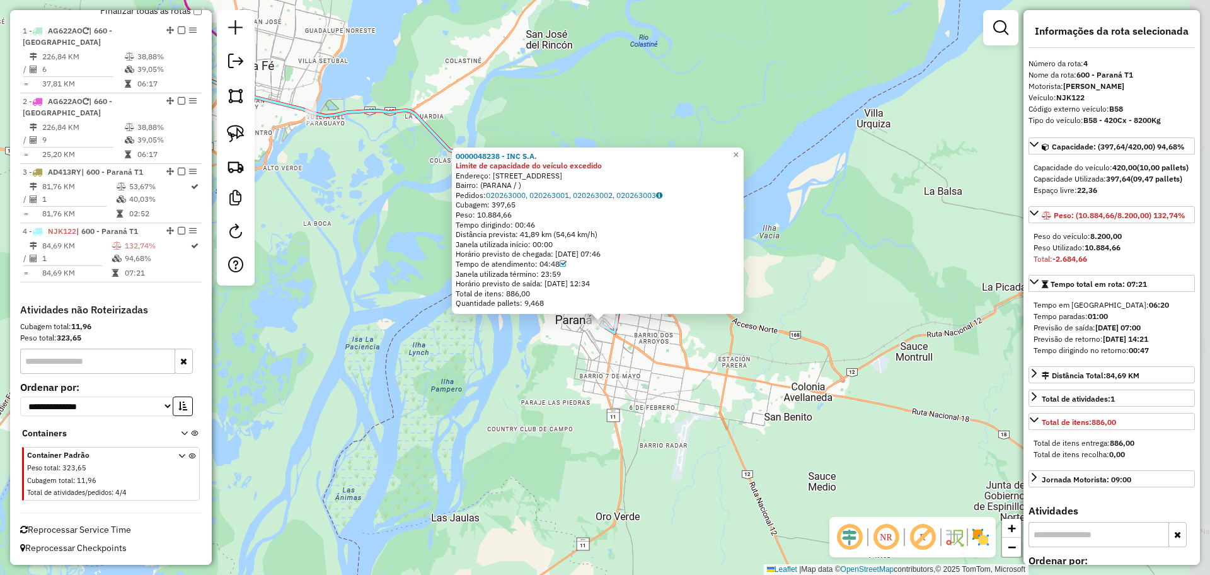
click at [578, 391] on div "0000048238 - INC S.A. Limite de capacidade do veículo excedido Endereço: IRIGOY…" at bounding box center [605, 287] width 1210 height 575
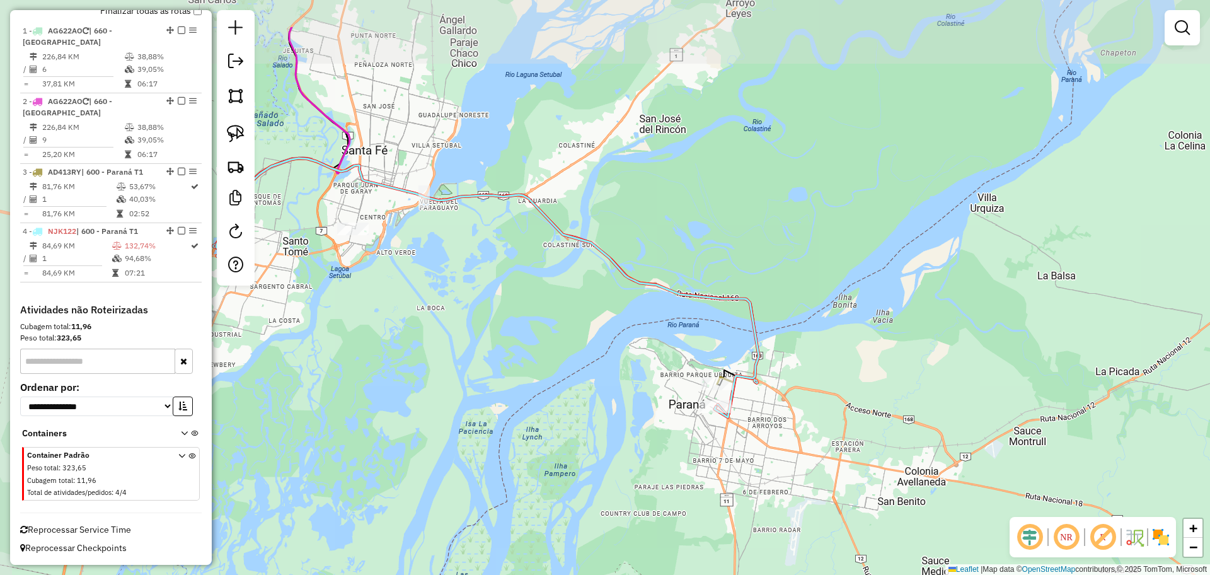
drag, startPoint x: 369, startPoint y: 193, endPoint x: 409, endPoint y: 218, distance: 47.5
click at [409, 218] on div "Janela de atendimento Grade de atendimento Capacidade Transportadoras Veículos …" at bounding box center [605, 287] width 1210 height 575
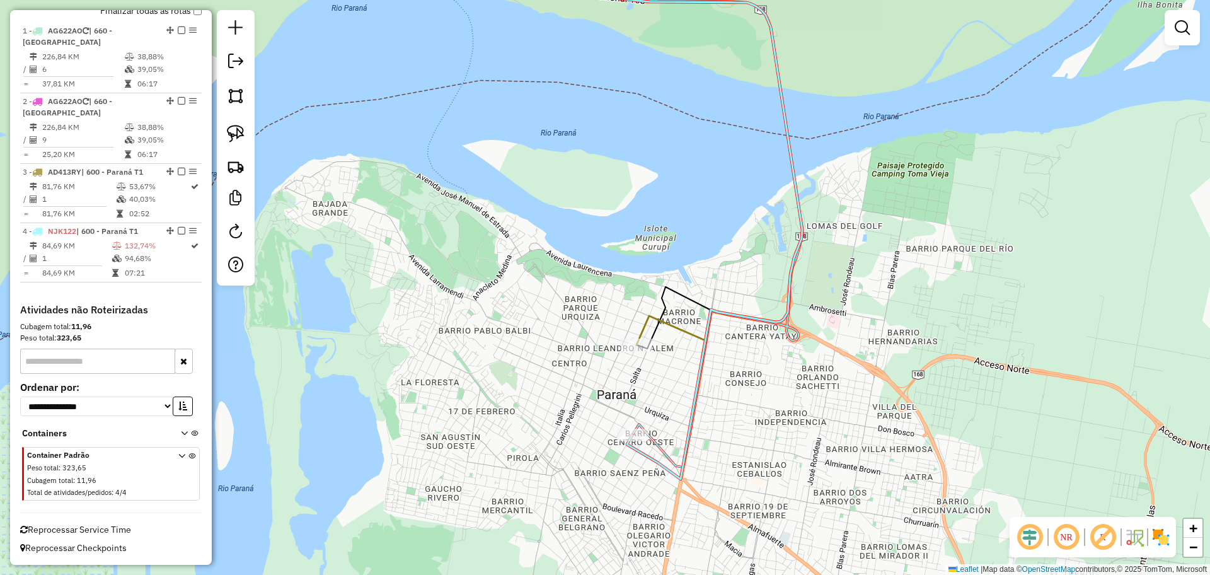
click at [677, 336] on div "Janela de atendimento Grade de atendimento Capacidade Transportadoras Veículos …" at bounding box center [605, 287] width 1210 height 575
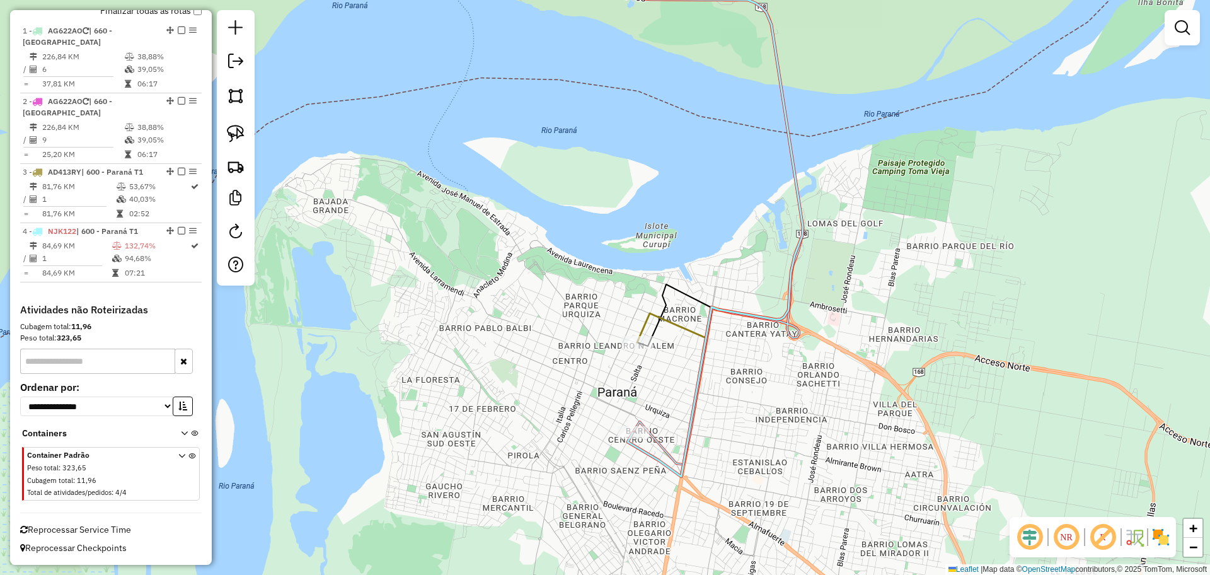
click at [678, 332] on icon at bounding box center [595, 142] width 416 height 399
select select "**********"
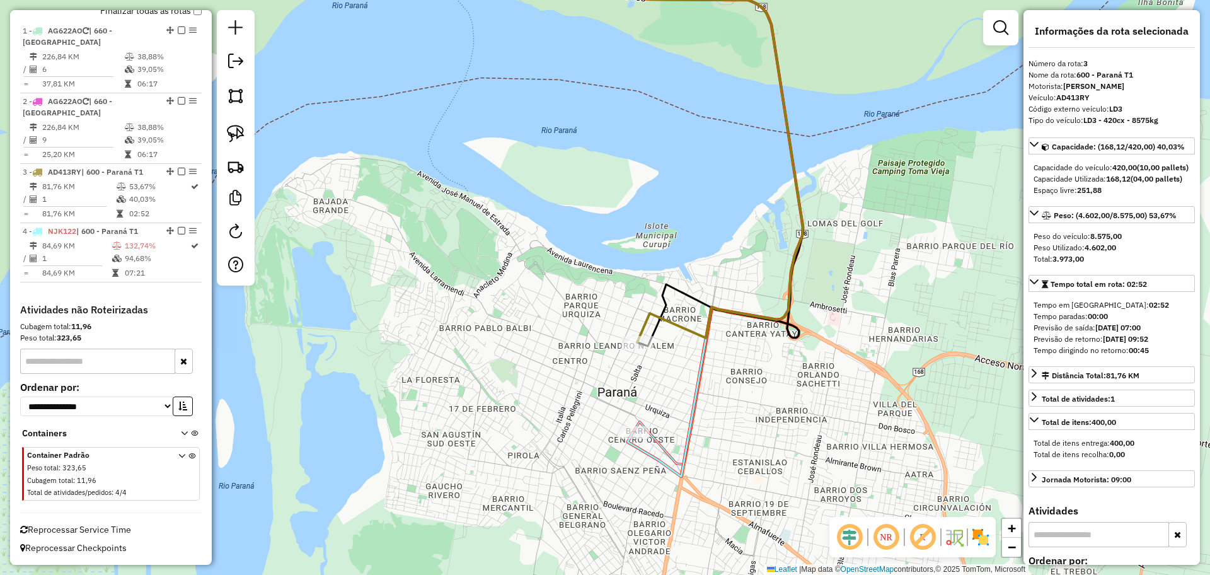
click at [685, 468] on icon at bounding box center [595, 210] width 416 height 534
click at [685, 468] on icon at bounding box center [599, 209] width 410 height 532
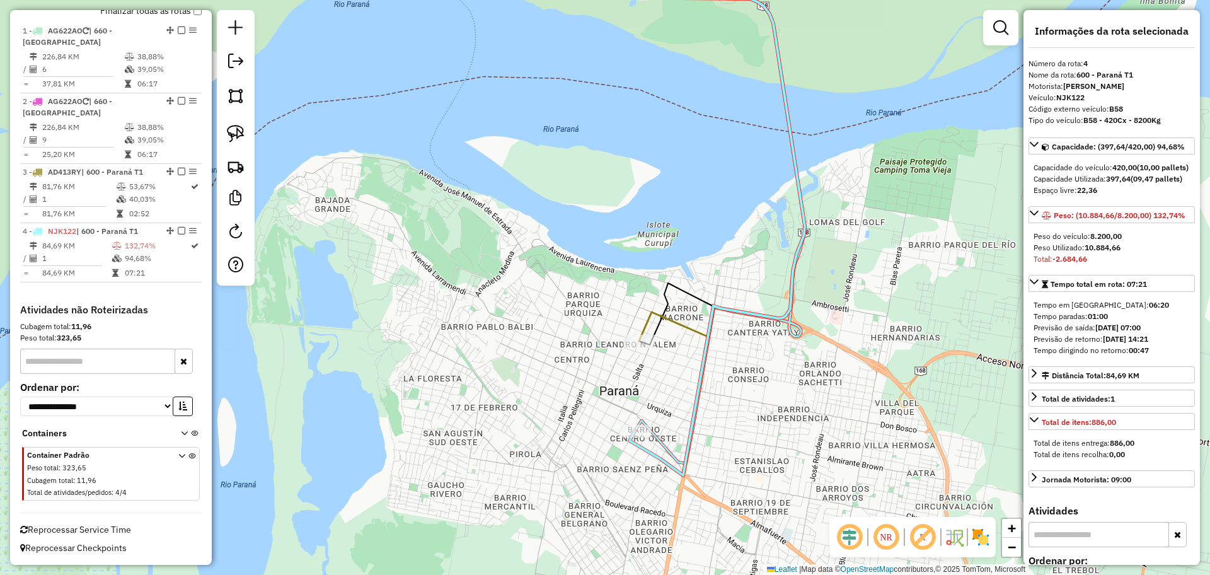
click at [691, 329] on icon at bounding box center [599, 142] width 410 height 398
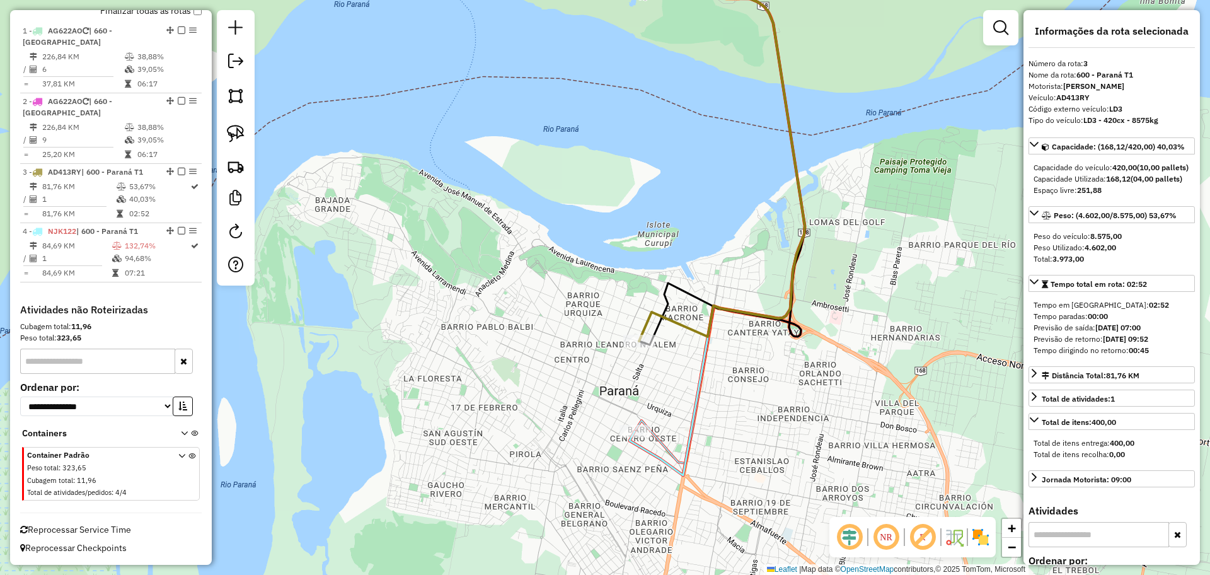
click at [667, 465] on icon at bounding box center [599, 209] width 410 height 532
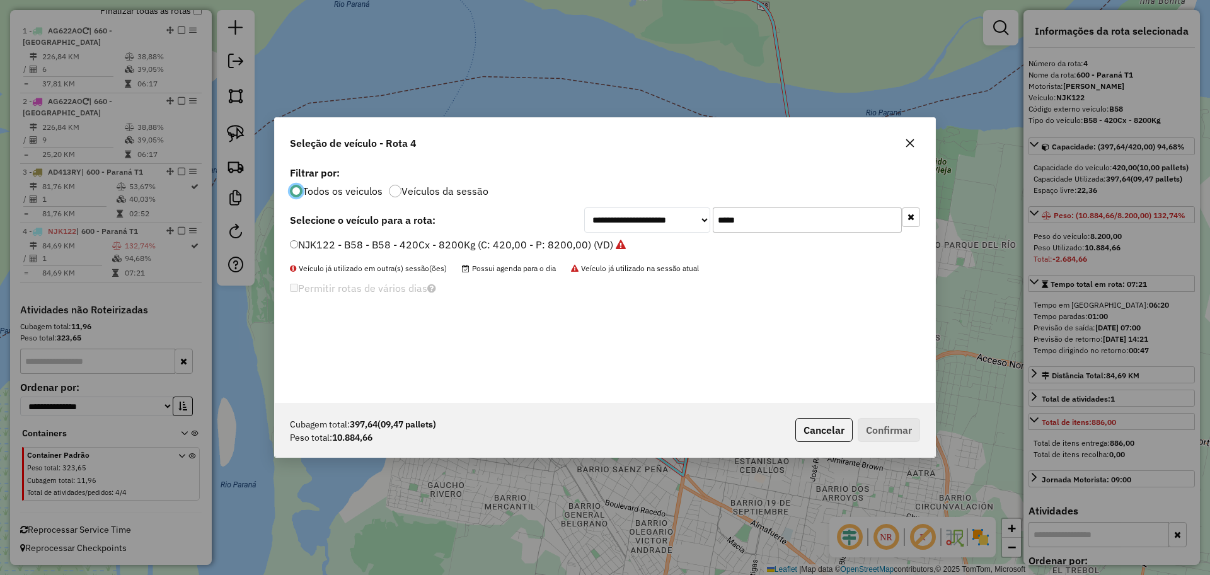
scroll to position [7, 4]
drag, startPoint x: 736, startPoint y: 214, endPoint x: 675, endPoint y: 220, distance: 61.4
click at [675, 220] on div "**********" at bounding box center [752, 219] width 336 height 25
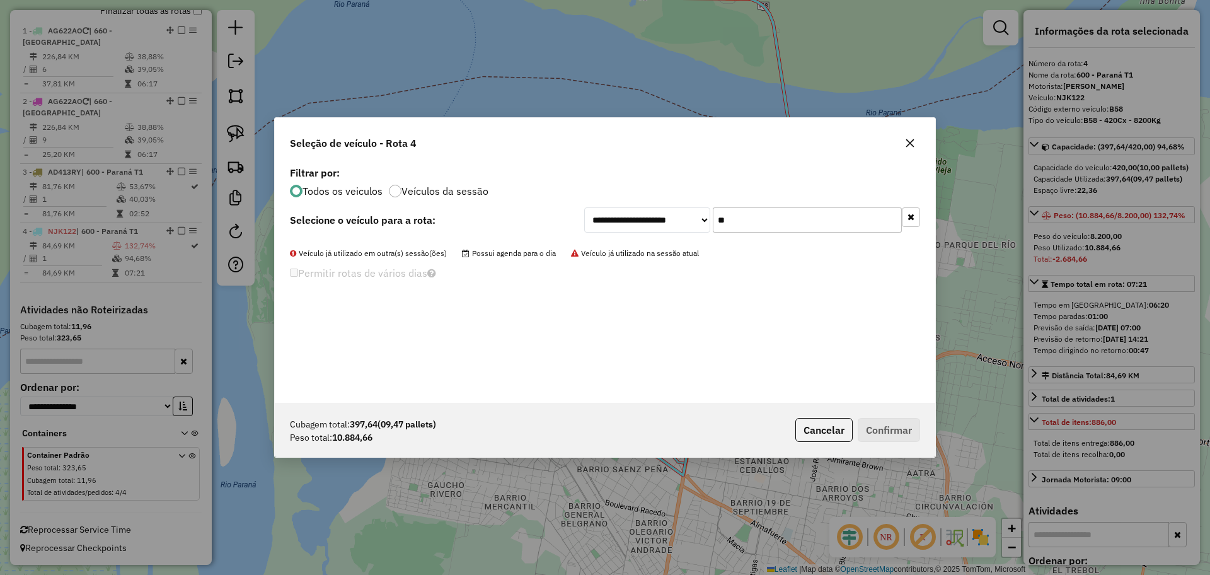
type input "*"
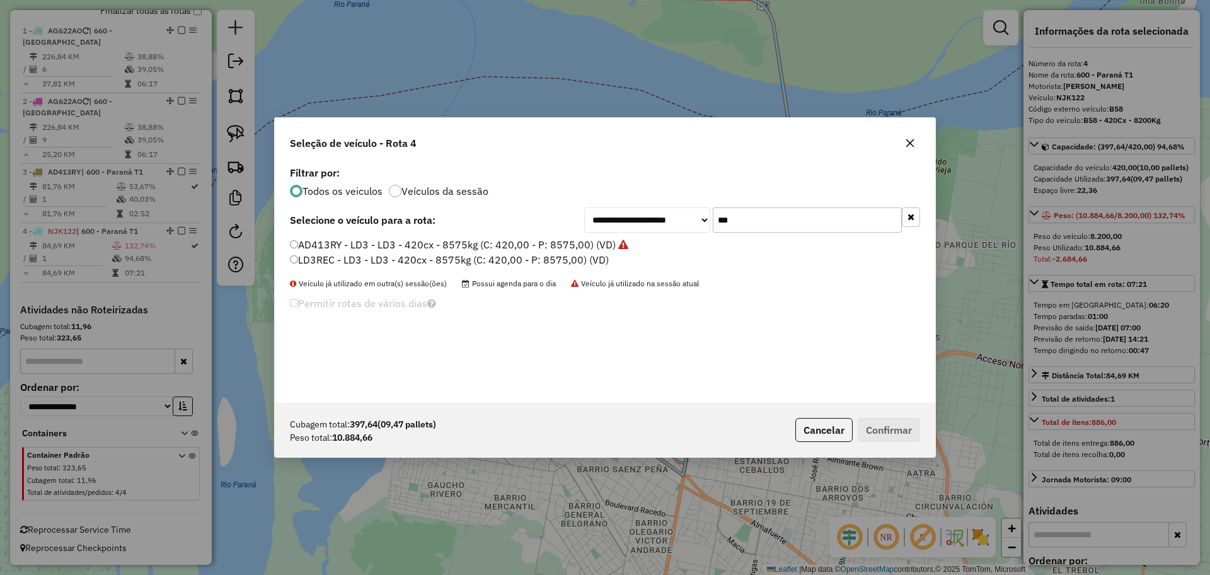
type input "***"
click at [571, 234] on div "**********" at bounding box center [605, 282] width 660 height 239
click at [587, 248] on label "AD413RY - LD3 - LD3 - 420cx - 8575kg (C: 420,00 - P: 8575,00) (VD)" at bounding box center [459, 244] width 338 height 15
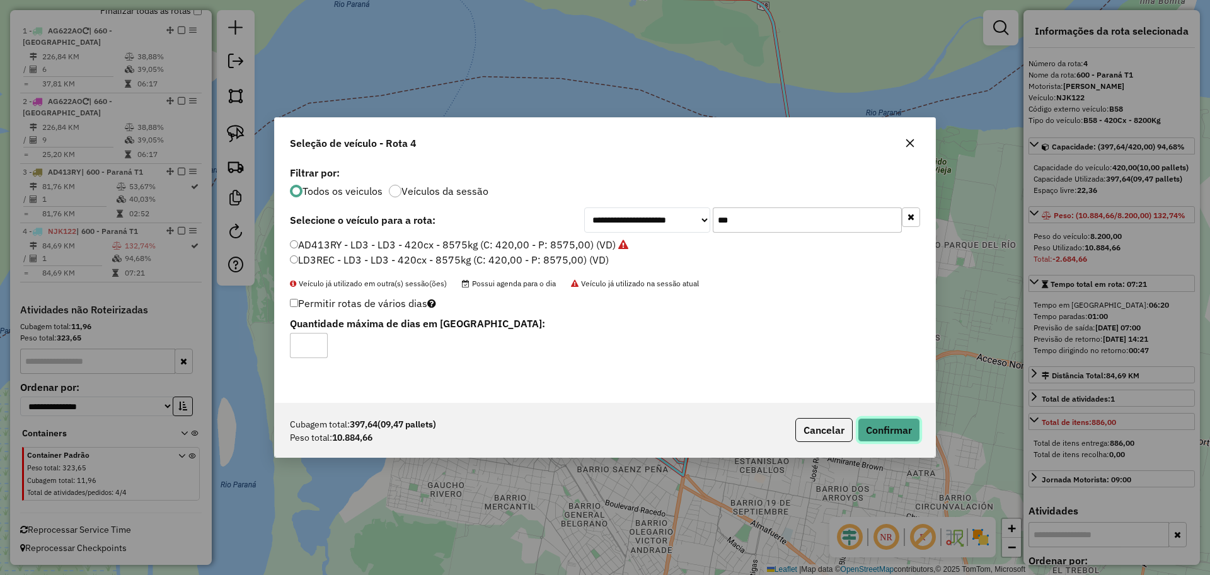
click at [884, 436] on button "Confirmar" at bounding box center [888, 430] width 62 height 24
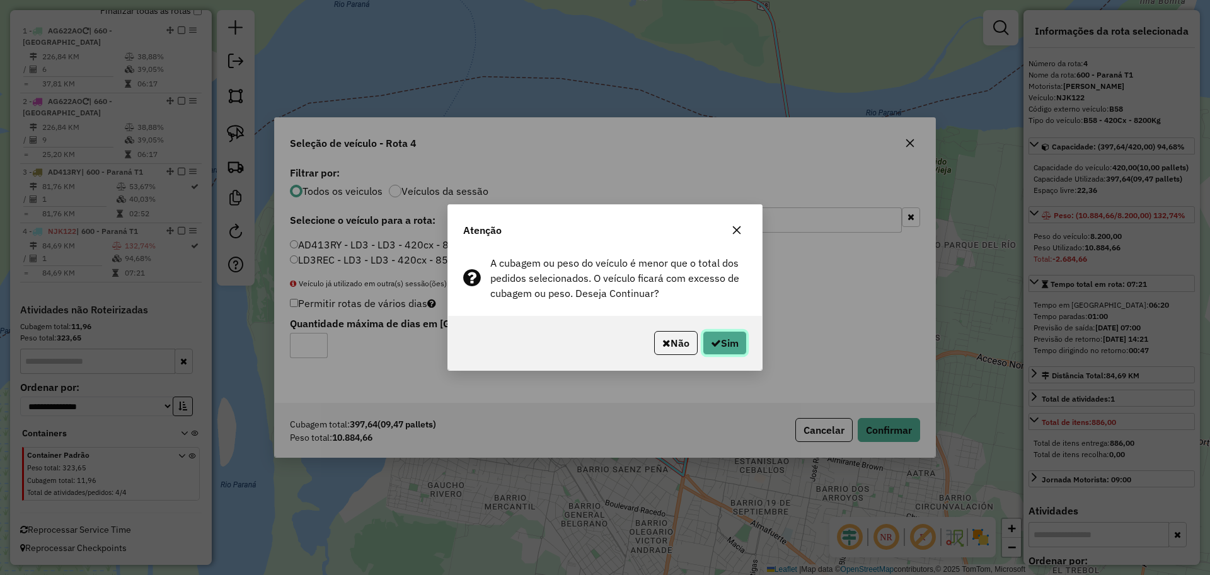
click at [721, 345] on button "Sim" at bounding box center [724, 343] width 44 height 24
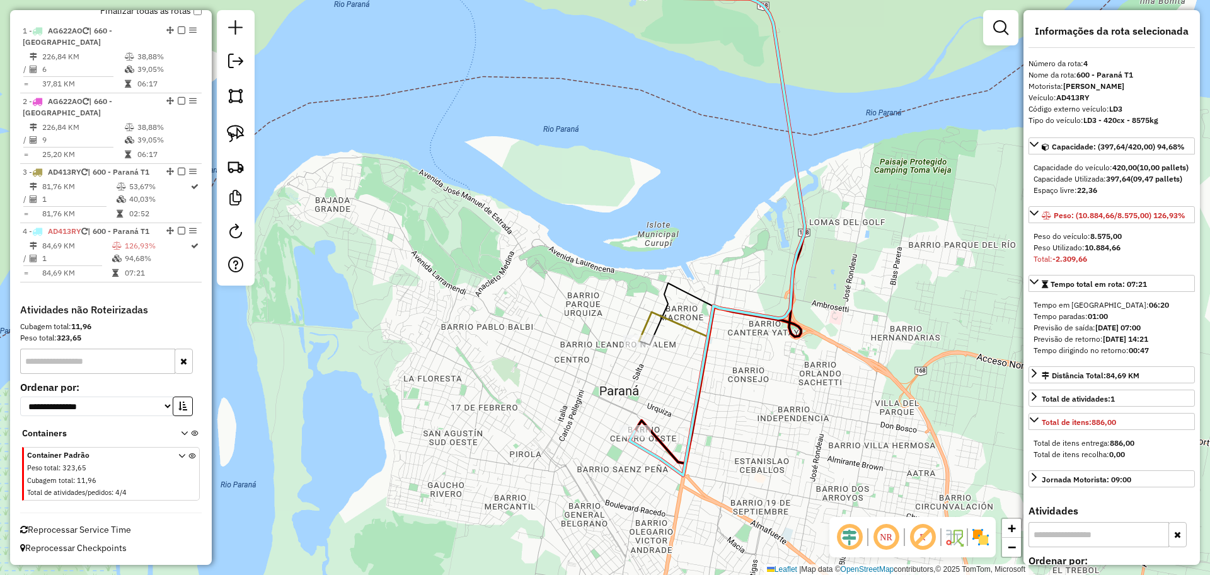
scroll to position [491, 0]
click at [668, 319] on icon at bounding box center [599, 142] width 410 height 398
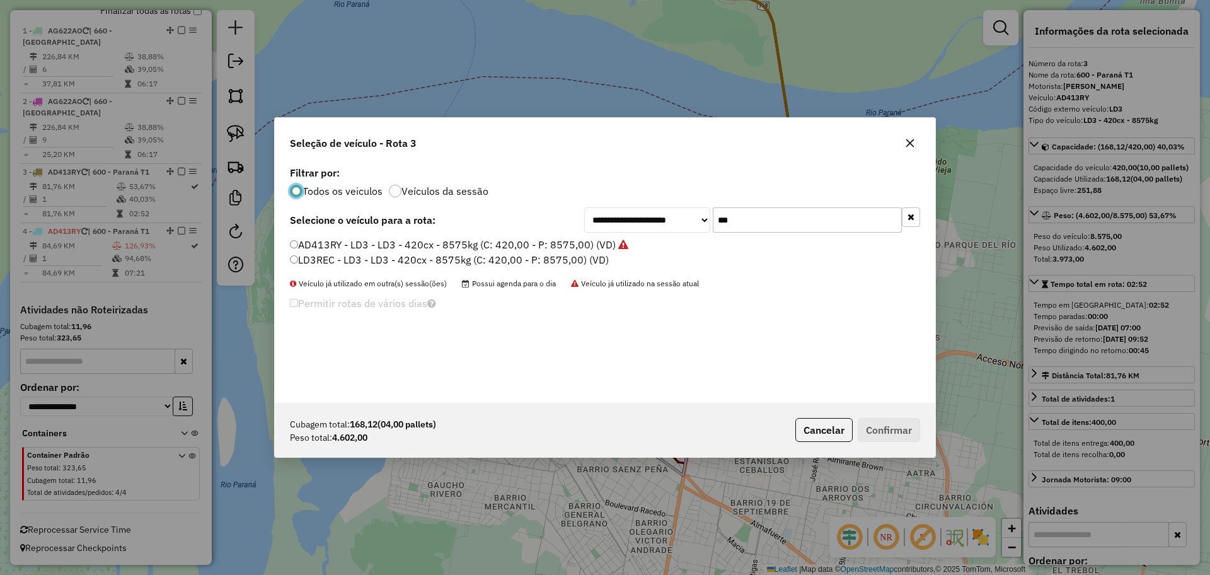
scroll to position [7, 4]
drag, startPoint x: 738, startPoint y: 219, endPoint x: 683, endPoint y: 217, distance: 54.8
click at [683, 217] on div "**********" at bounding box center [752, 219] width 336 height 25
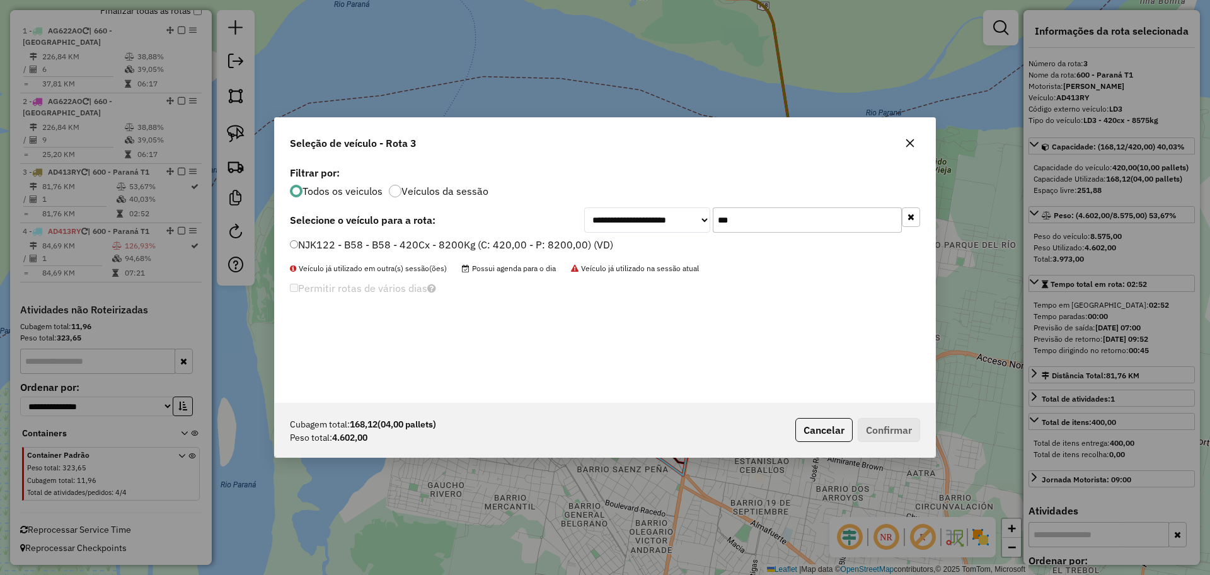
type input "***"
click at [594, 241] on label "NJK122 - B58 - B58 - 420Cx - 8200Kg (C: 420,00 - P: 8200,00) (VD)" at bounding box center [451, 244] width 323 height 15
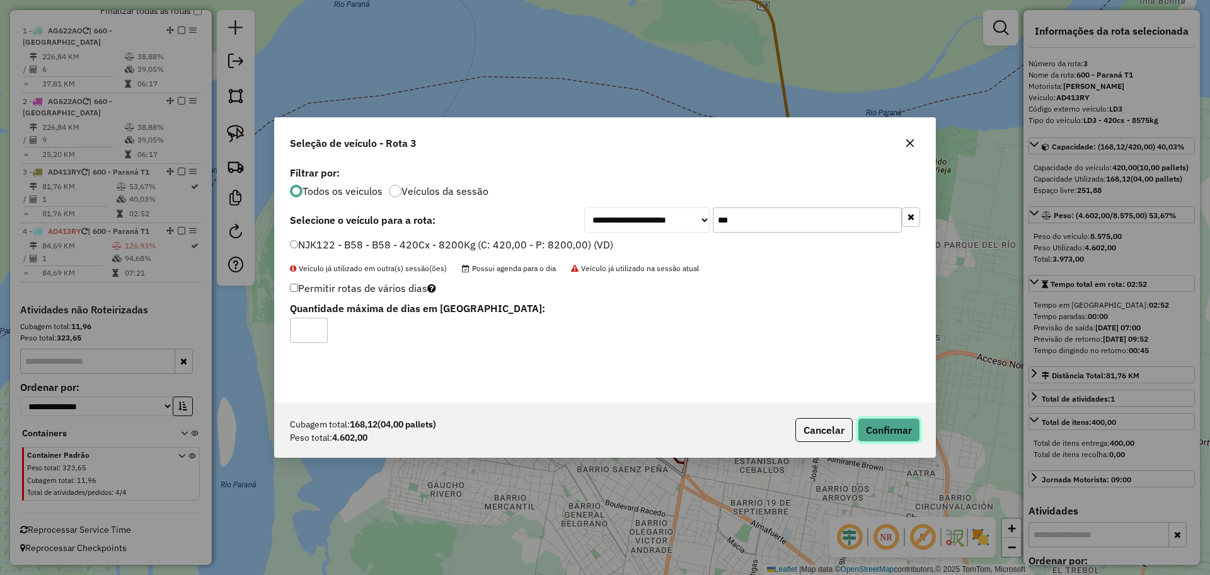
click at [887, 437] on button "Confirmar" at bounding box center [888, 430] width 62 height 24
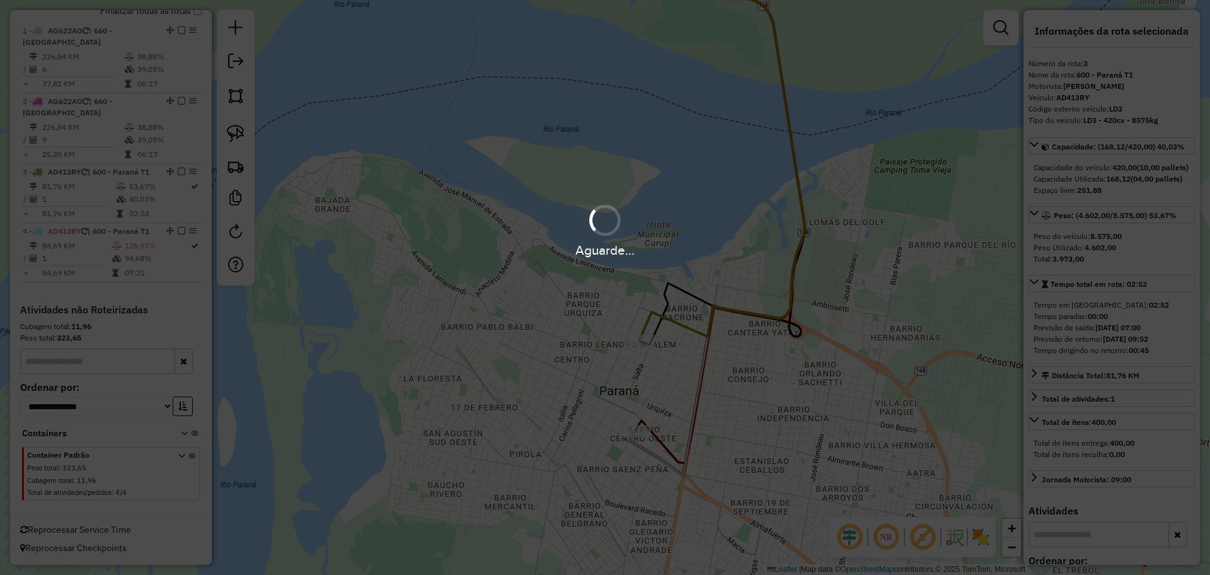
scroll to position [468, 0]
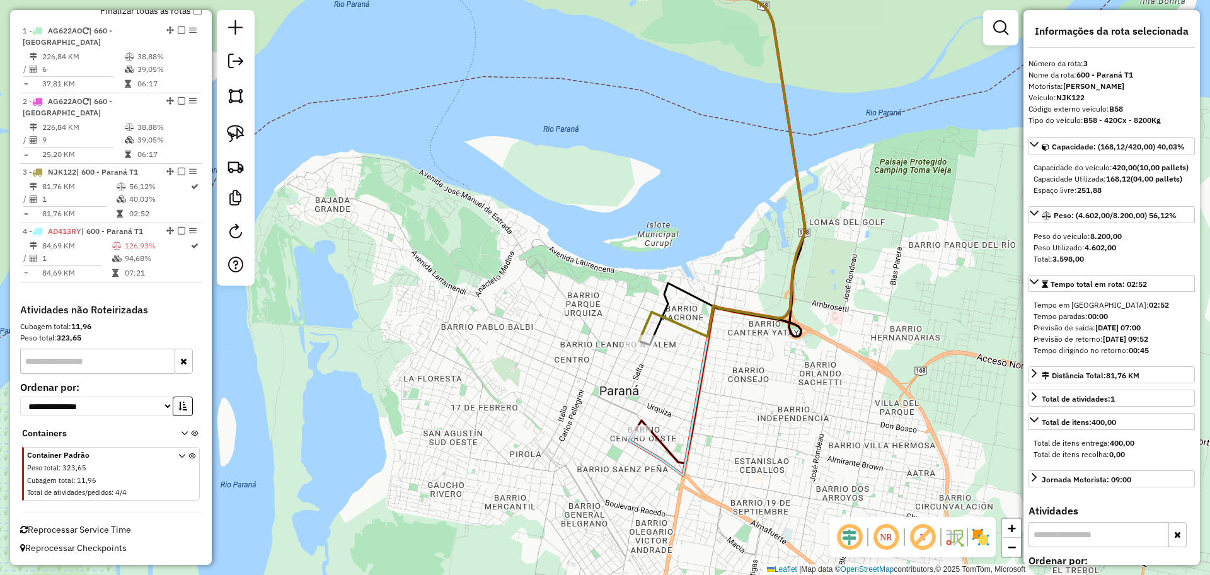
click at [677, 471] on icon at bounding box center [599, 209] width 410 height 532
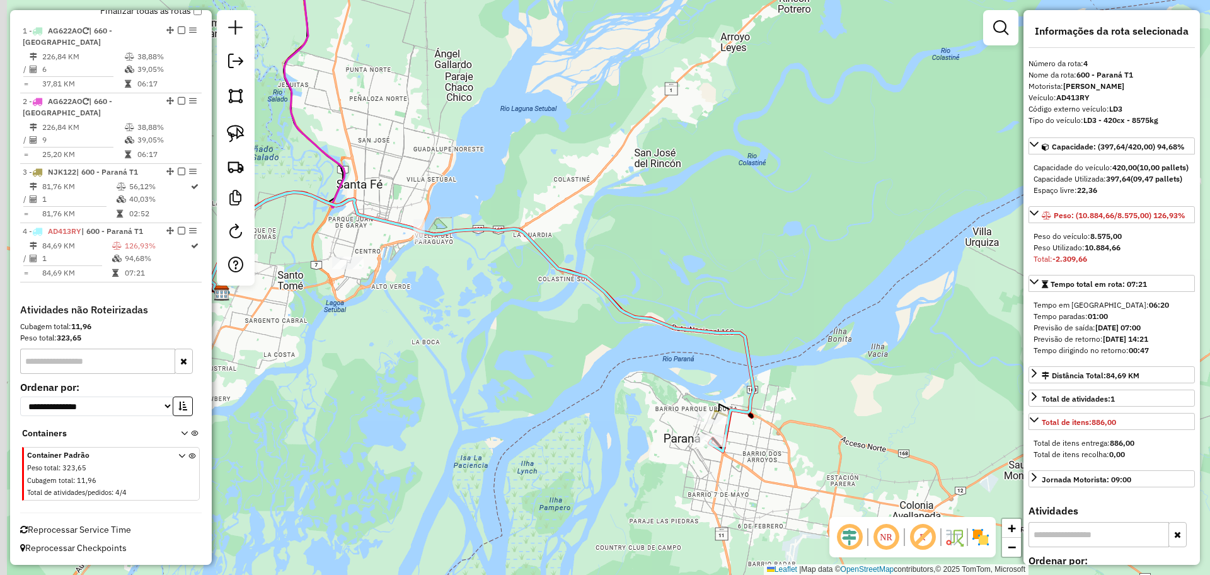
drag, startPoint x: 451, startPoint y: 354, endPoint x: 743, endPoint y: 445, distance: 305.6
click at [743, 445] on div "Janela de atendimento Grade de atendimento Capacidade Transportadoras Veículos …" at bounding box center [605, 287] width 1210 height 575
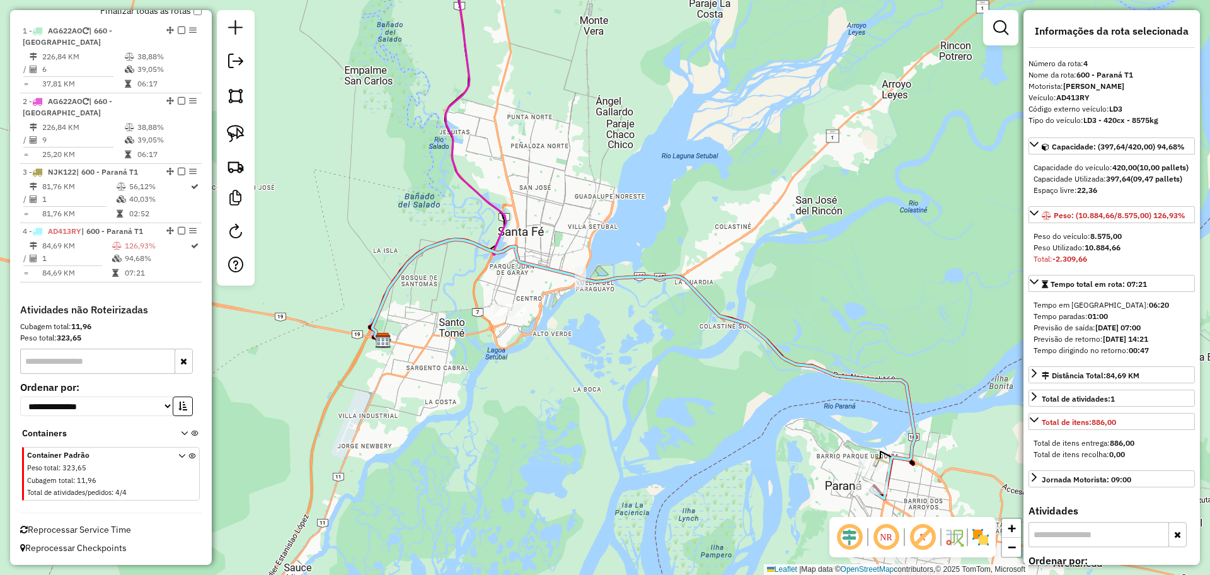
click at [495, 204] on icon at bounding box center [439, 141] width 134 height 397
click at [491, 209] on icon at bounding box center [438, 142] width 134 height 398
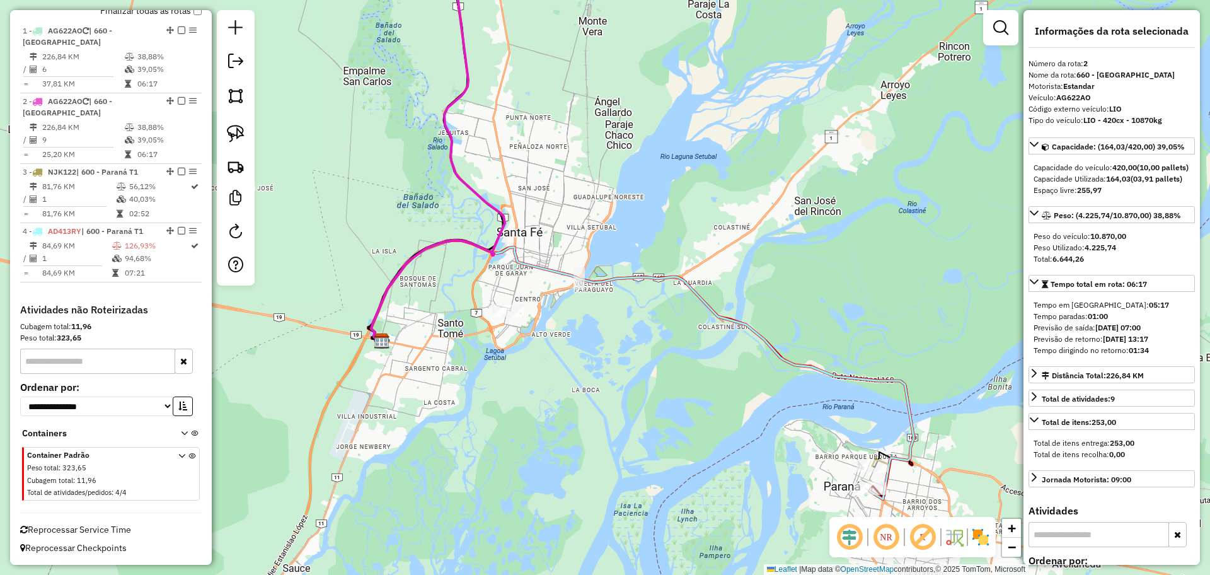
click at [229, 416] on div "Janela de atendimento Grade de atendimento Capacidade Transportadoras Veículos …" at bounding box center [605, 287] width 1210 height 575
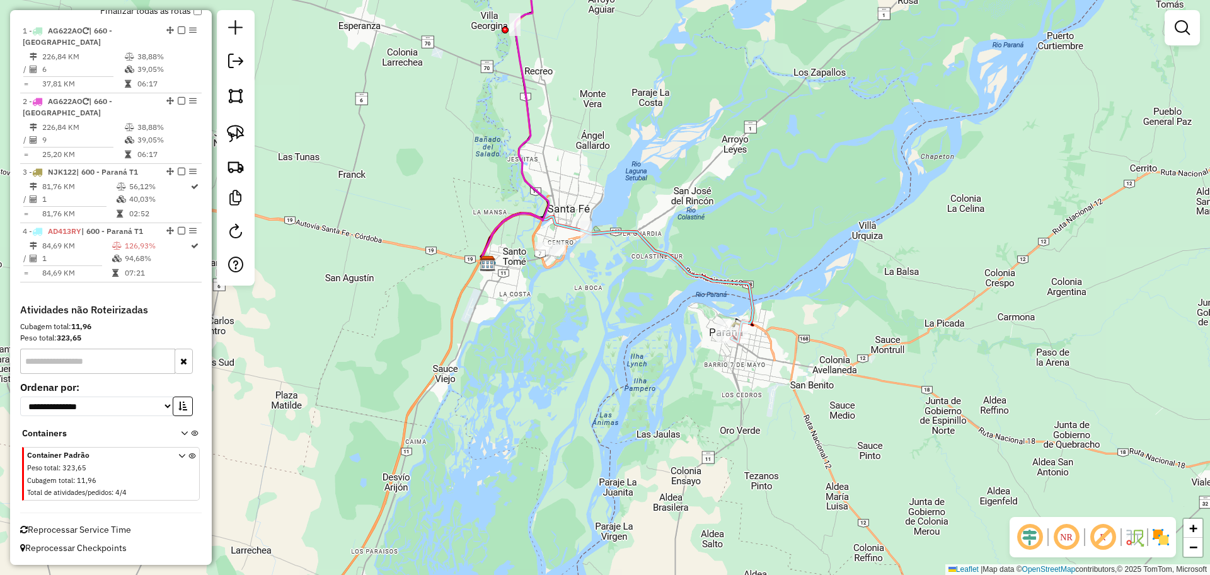
click at [526, 109] on icon at bounding box center [515, 103] width 67 height 321
select select "**********"
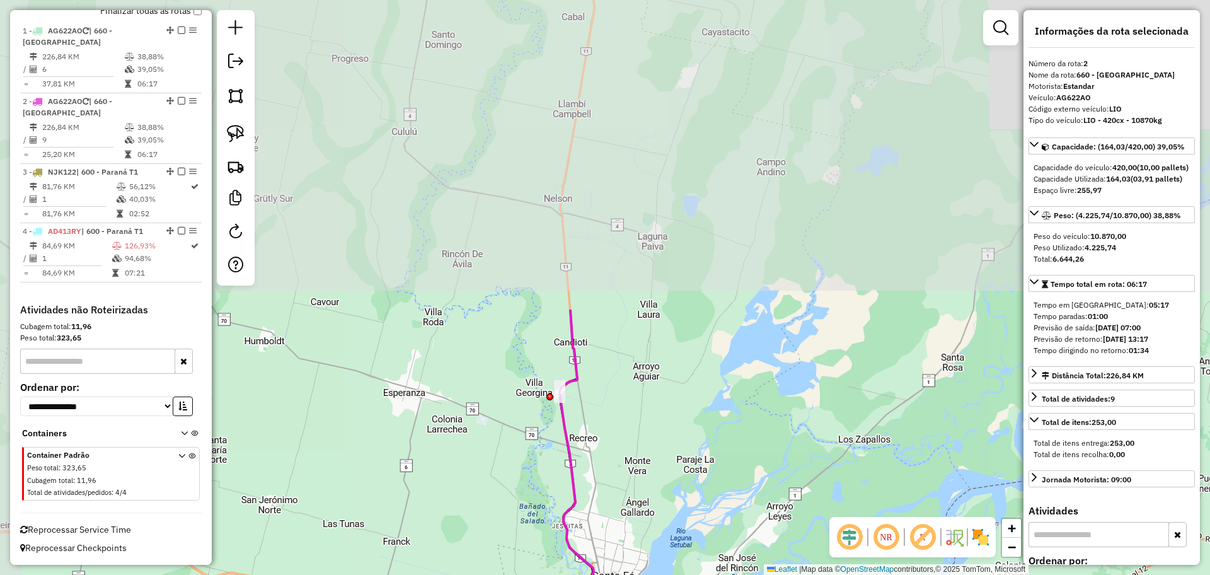
drag, startPoint x: 587, startPoint y: 91, endPoint x: 639, endPoint y: 489, distance: 402.2
click at [639, 487] on div "Janela de atendimento Grade de atendimento Capacidade Transportadoras Veículos …" at bounding box center [605, 287] width 1210 height 575
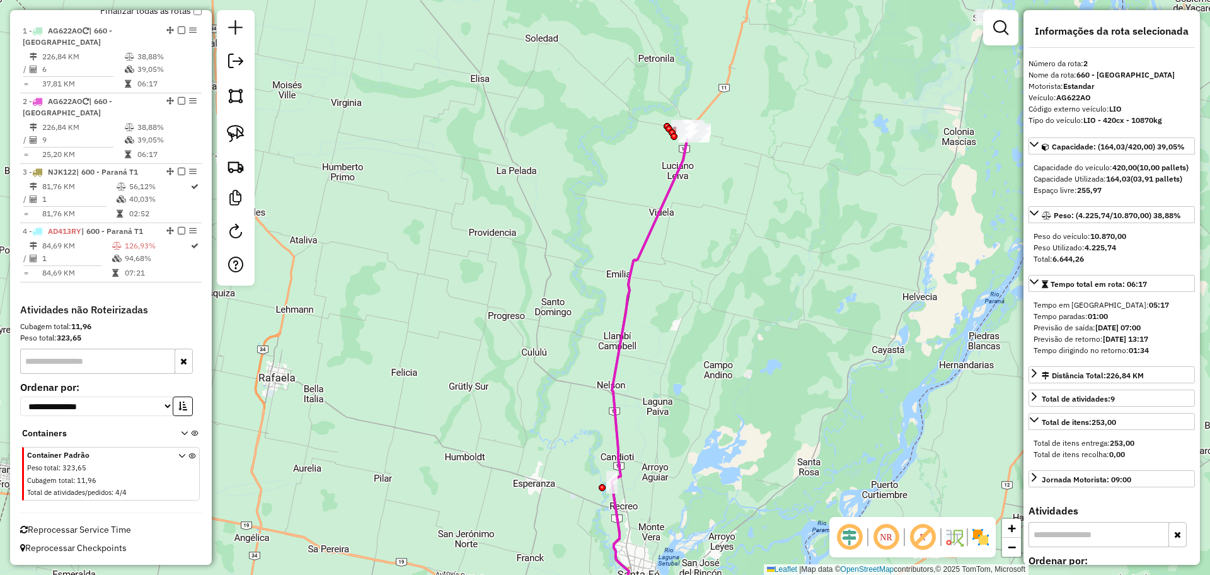
drag, startPoint x: 704, startPoint y: 226, endPoint x: 699, endPoint y: 421, distance: 196.0
click at [699, 421] on div "Janela de atendimento Grade de atendimento Capacidade Transportadoras Veículos …" at bounding box center [605, 287] width 1210 height 575
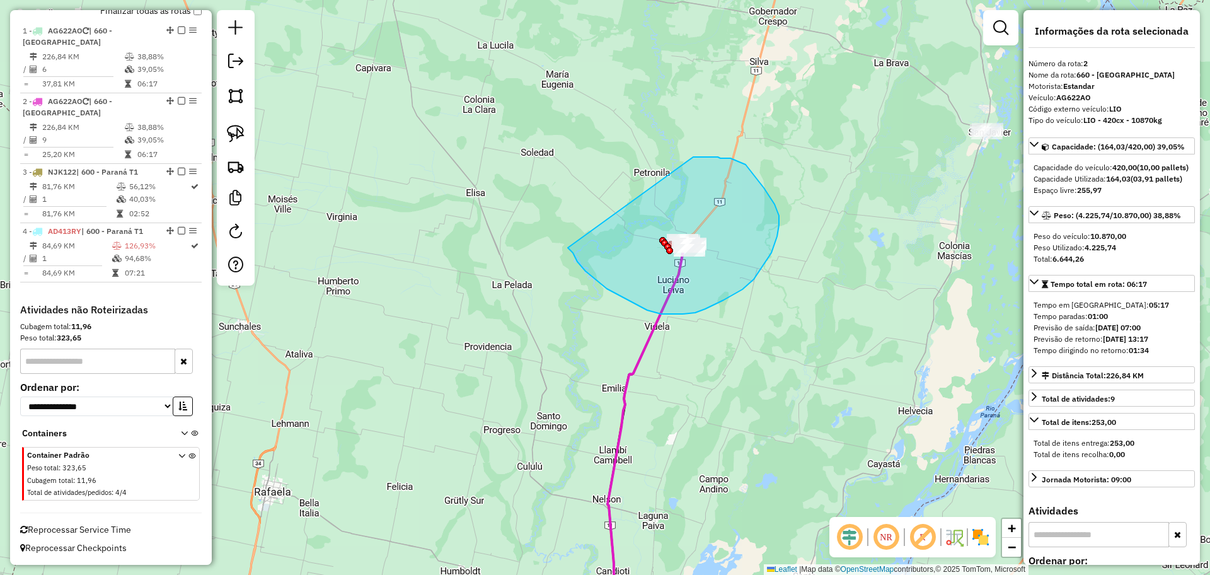
drag, startPoint x: 568, startPoint y: 248, endPoint x: 693, endPoint y: 157, distance: 154.7
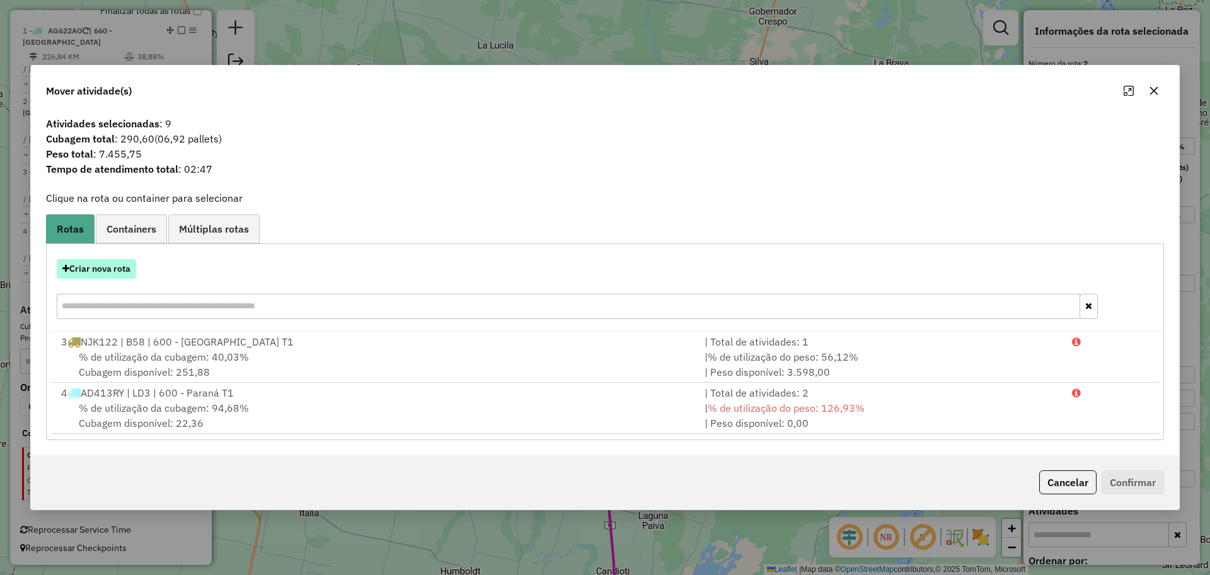
click at [126, 278] on button "Criar nova rota" at bounding box center [96, 269] width 79 height 20
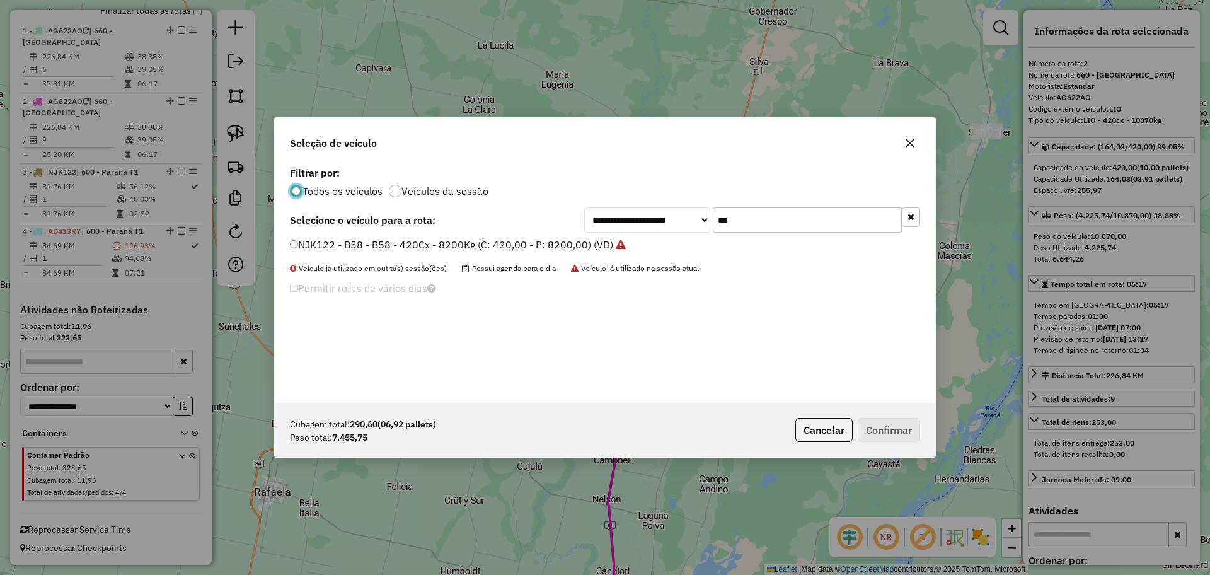
scroll to position [7, 4]
drag, startPoint x: 761, startPoint y: 214, endPoint x: 641, endPoint y: 215, distance: 120.3
click at [641, 215] on div "**********" at bounding box center [752, 219] width 336 height 25
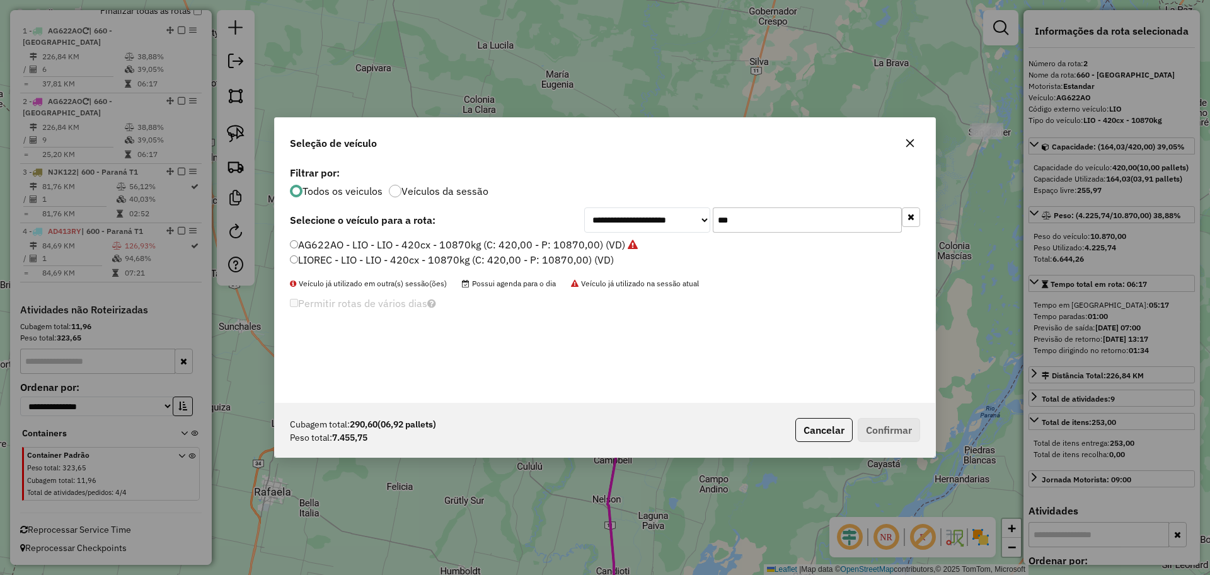
type input "***"
click at [609, 241] on label "AG622AO - LIO - LIO - 420cx - 10870kg (C: 420,00 - P: 10870,00) (VD)" at bounding box center [464, 244] width 348 height 15
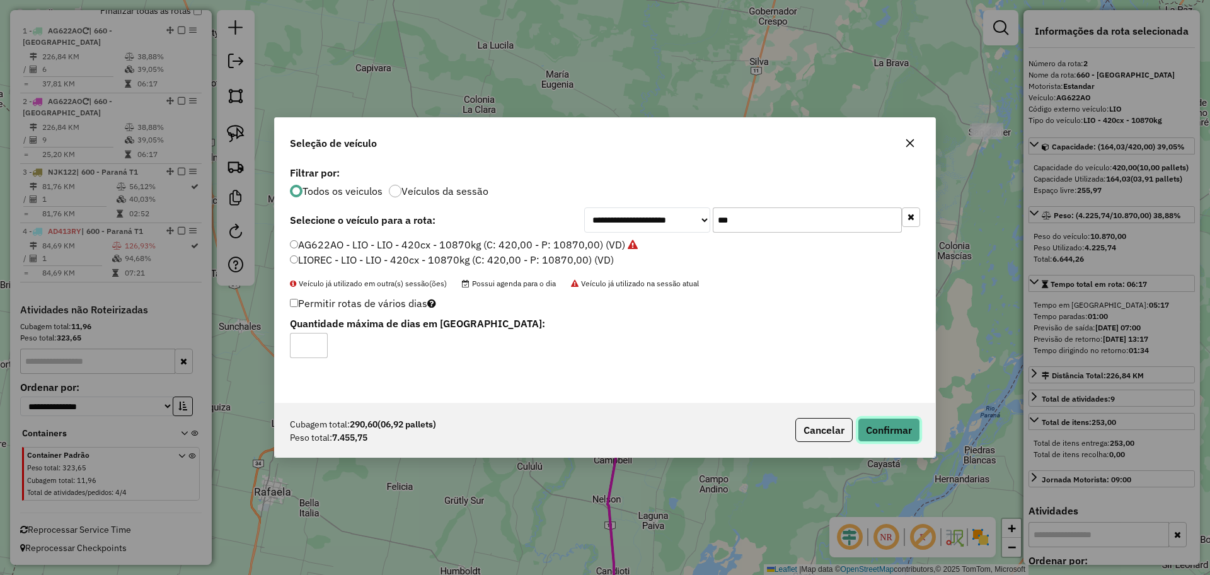
click at [890, 429] on button "Confirmar" at bounding box center [888, 430] width 62 height 24
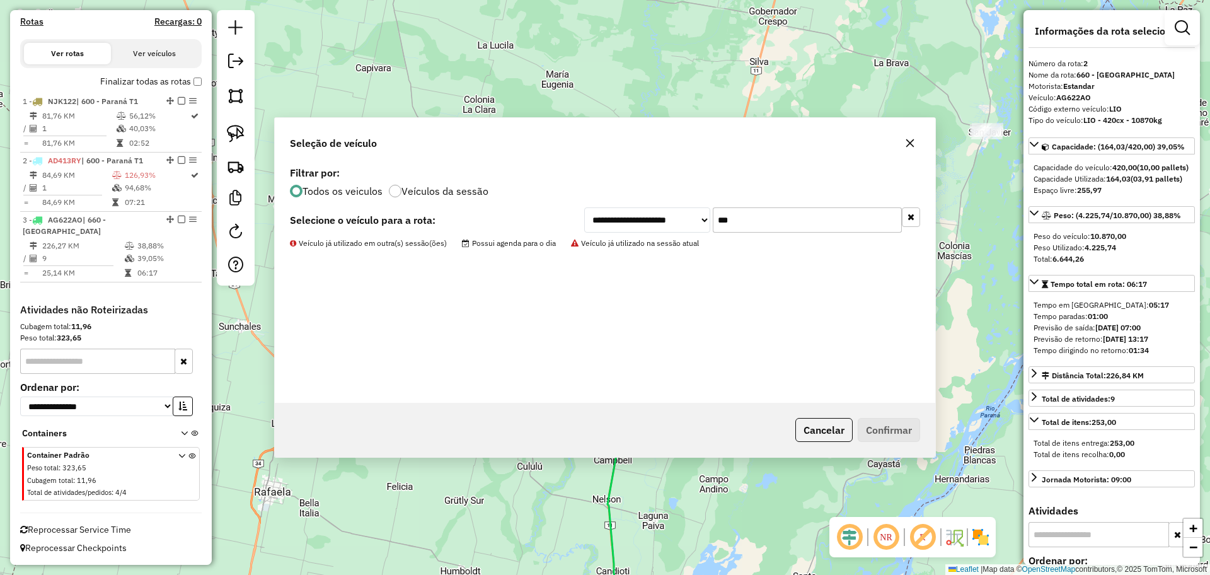
scroll to position [350, 0]
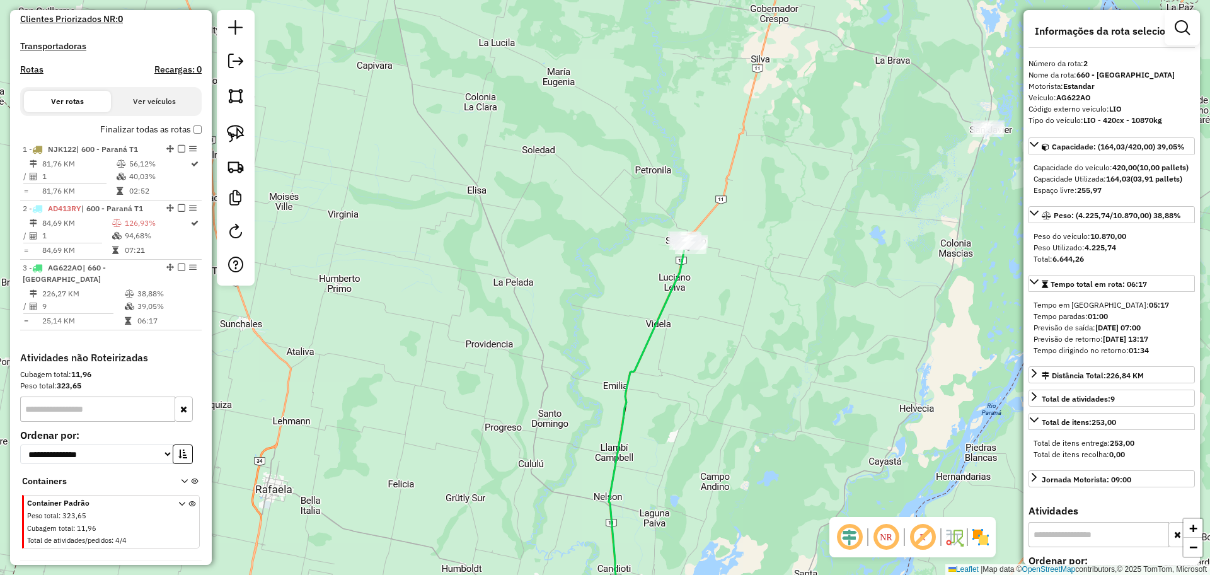
click at [236, 450] on div "Janela de atendimento Grade de atendimento Capacidade Transportadoras Veículos …" at bounding box center [605, 287] width 1210 height 575
click at [672, 279] on icon at bounding box center [648, 434] width 76 height 396
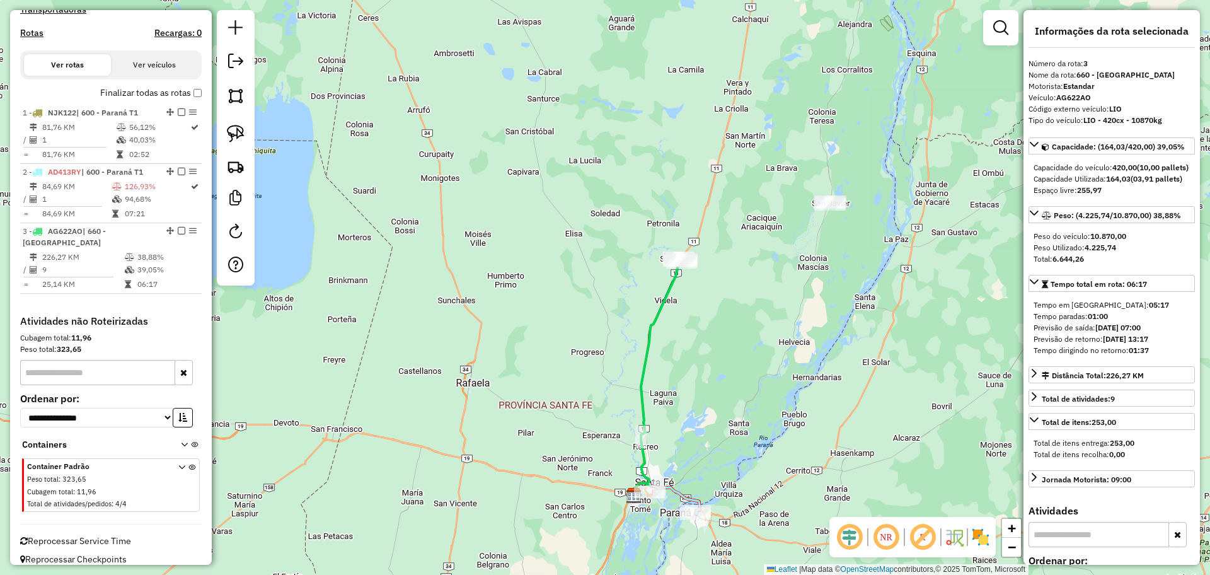
click at [672, 279] on icon at bounding box center [655, 376] width 47 height 237
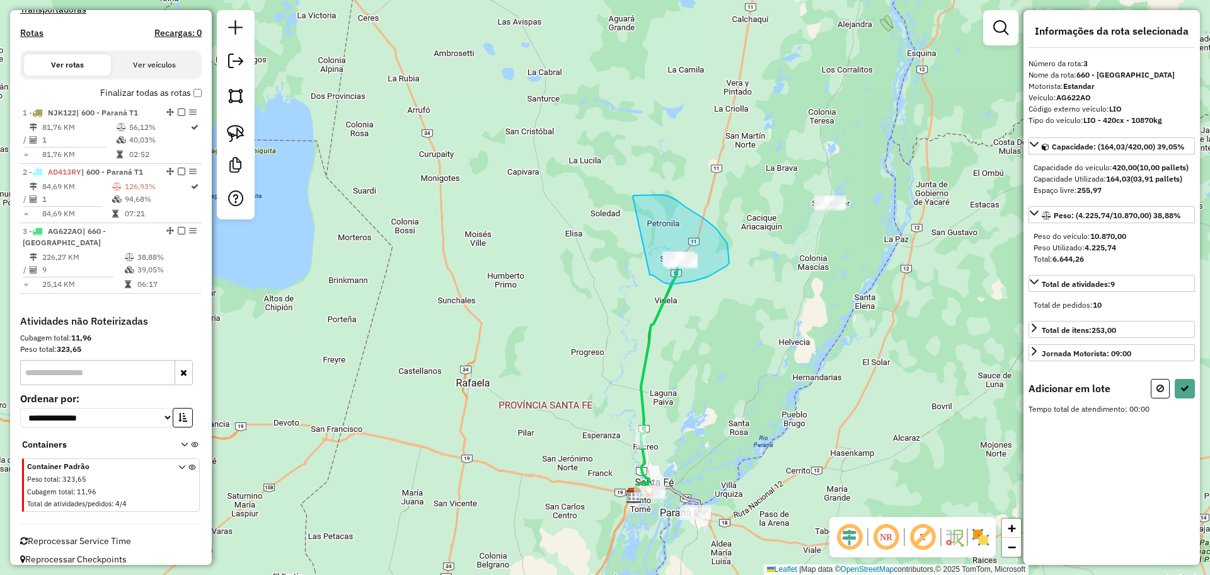
drag, startPoint x: 649, startPoint y: 275, endPoint x: 632, endPoint y: 197, distance: 79.9
click at [1160, 392] on icon at bounding box center [1160, 388] width 8 height 9
select select "**********"
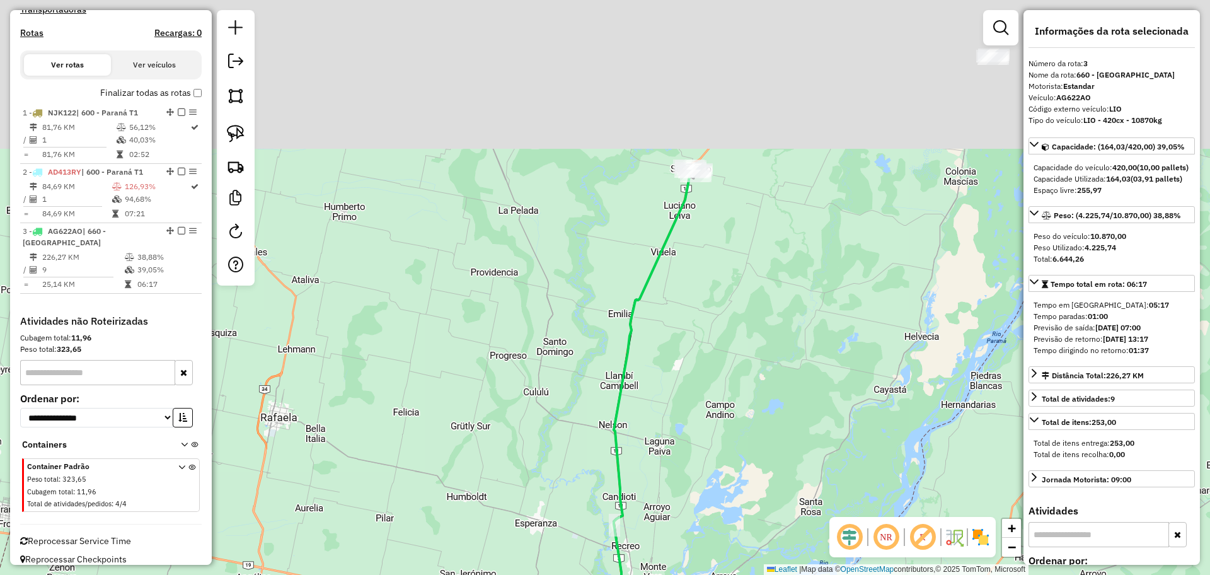
drag, startPoint x: 679, startPoint y: 86, endPoint x: 756, endPoint y: 441, distance: 362.9
click at [756, 441] on div "Janela de atendimento Grade de atendimento Capacidade Transportadoras Veículos …" at bounding box center [605, 287] width 1210 height 575
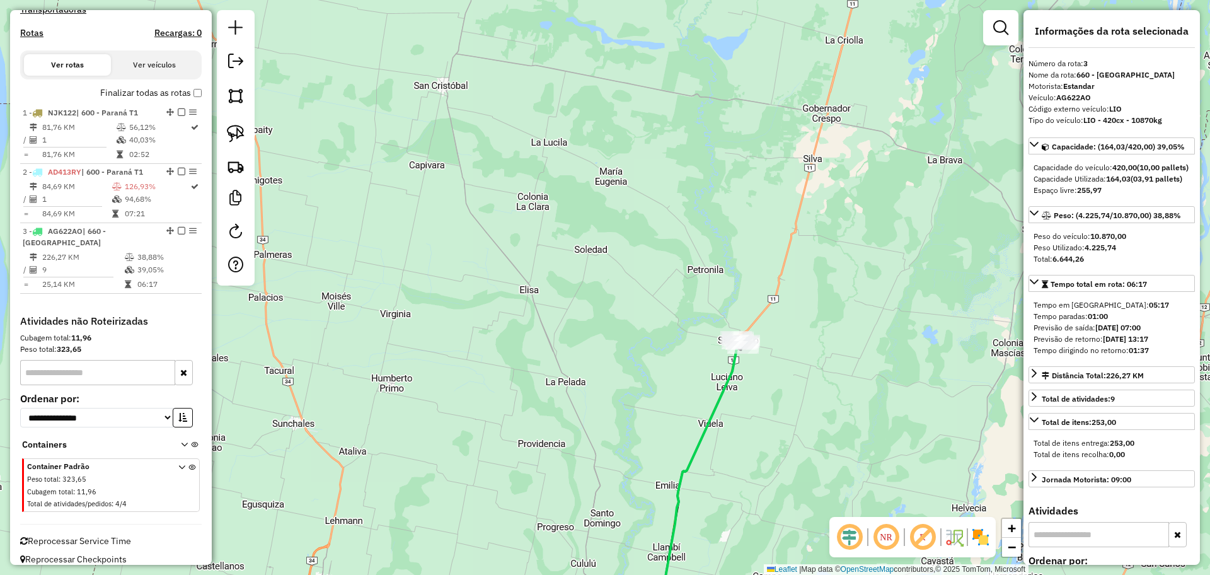
click at [736, 376] on icon at bounding box center [699, 484] width 76 height 295
click at [735, 373] on icon at bounding box center [699, 484] width 76 height 295
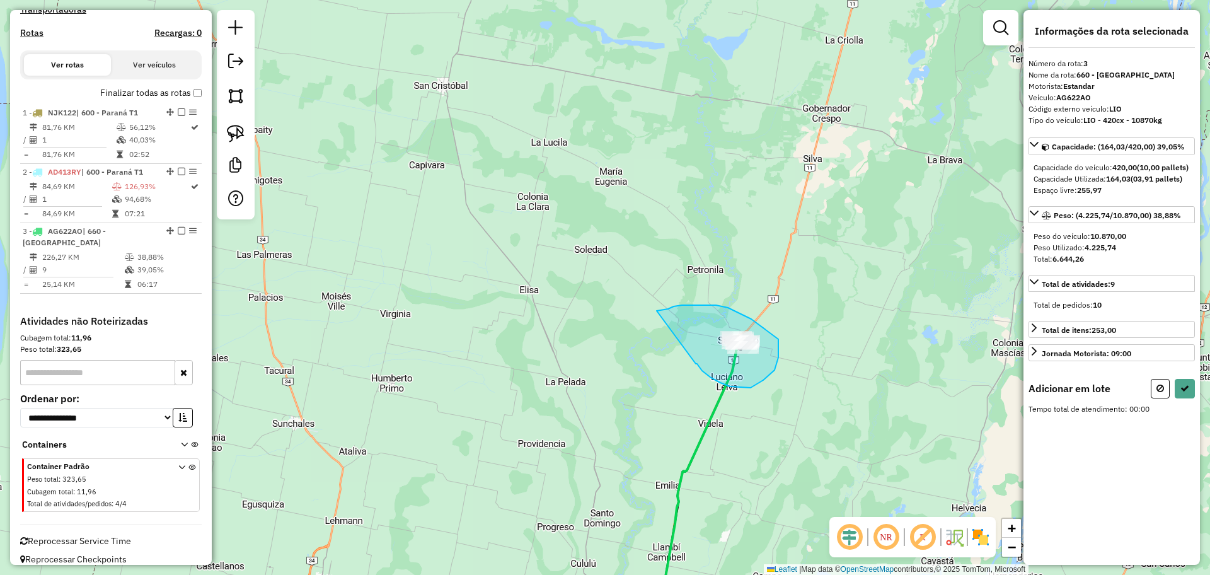
drag, startPoint x: 695, startPoint y: 363, endPoint x: 656, endPoint y: 311, distance: 65.8
click at [1163, 392] on icon at bounding box center [1160, 388] width 8 height 9
select select "**********"
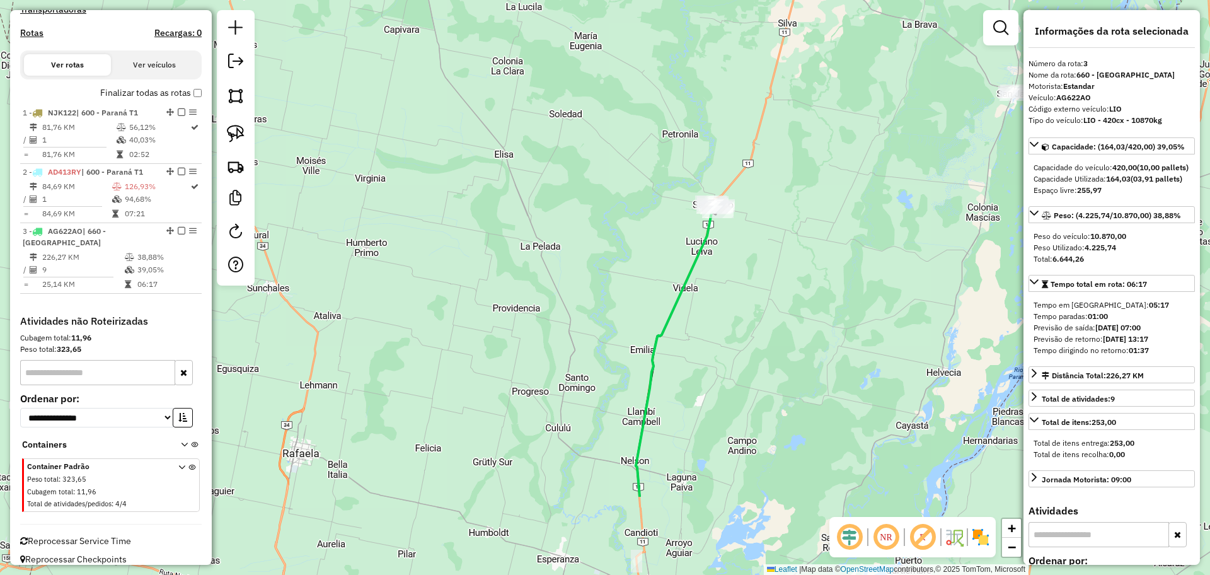
drag, startPoint x: 794, startPoint y: 505, endPoint x: 626, endPoint y: 145, distance: 397.1
click at [748, 323] on div "Janela de atendimento Grade de atendimento Capacidade Transportadoras Veículos …" at bounding box center [605, 287] width 1210 height 575
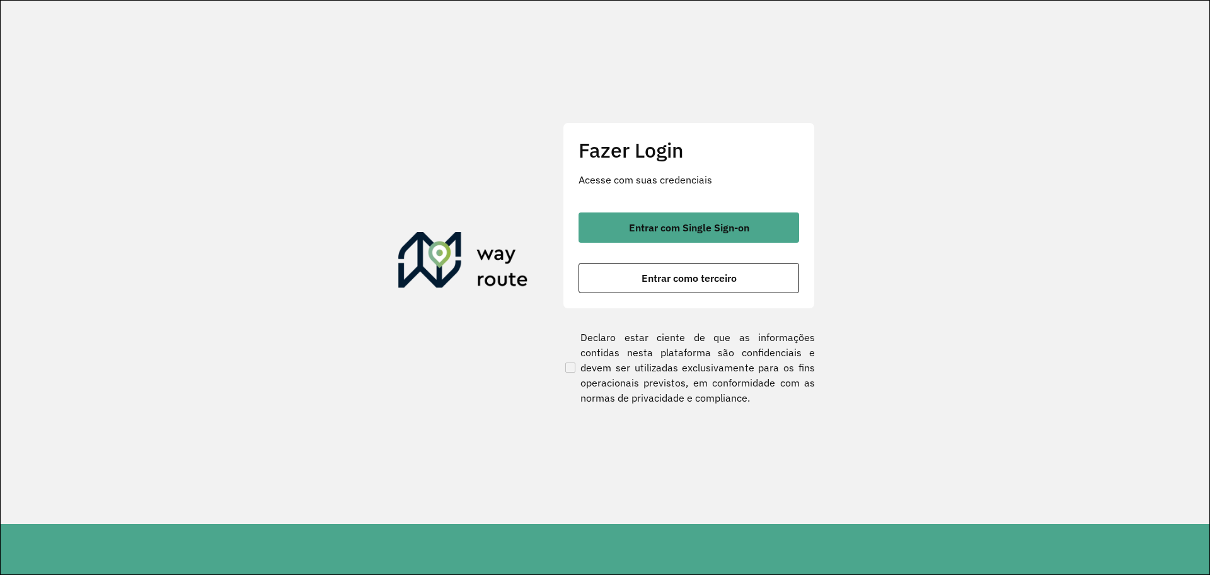
click at [763, 243] on div "Entrar com Single Sign-on Entrar como terceiro" at bounding box center [688, 252] width 220 height 81
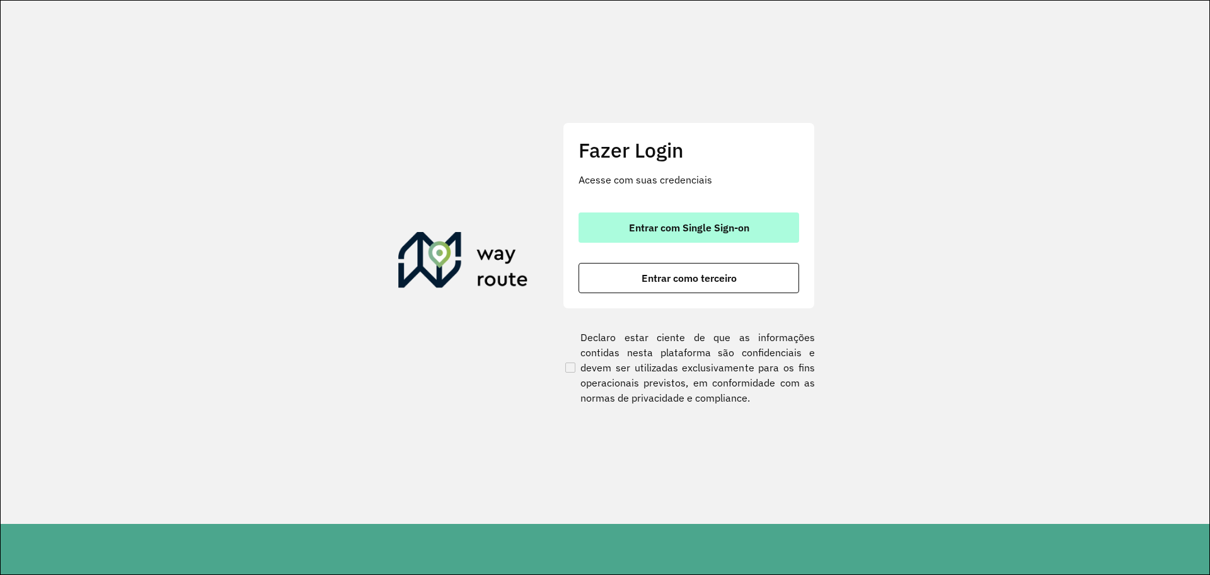
click at [759, 241] on button "Entrar com Single Sign-on" at bounding box center [688, 227] width 220 height 30
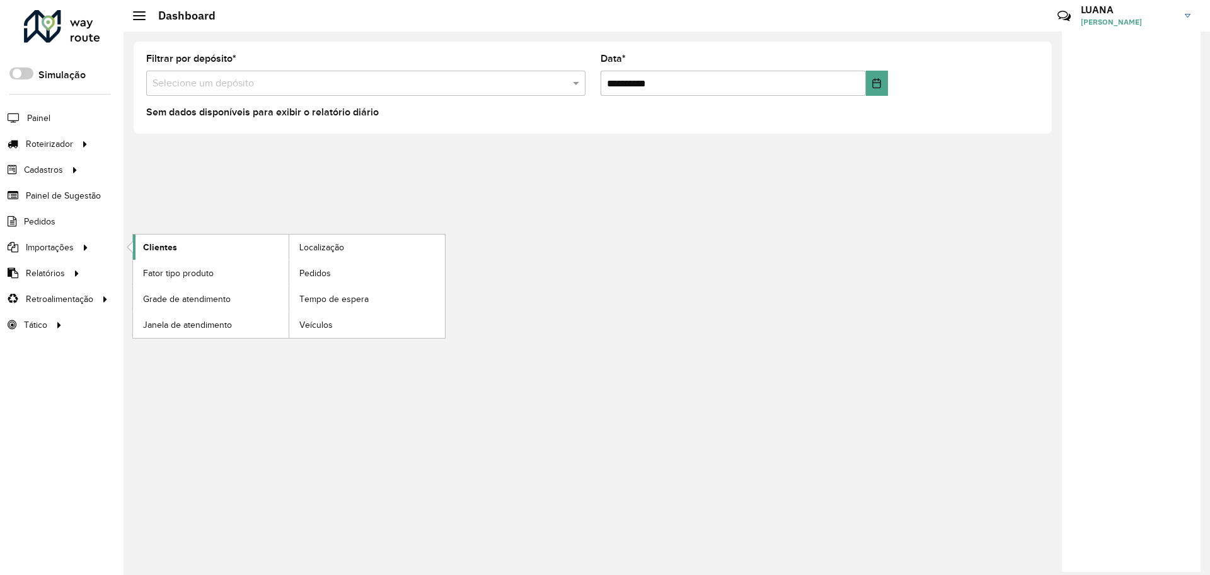
click at [233, 249] on link "Clientes" at bounding box center [211, 246] width 156 height 25
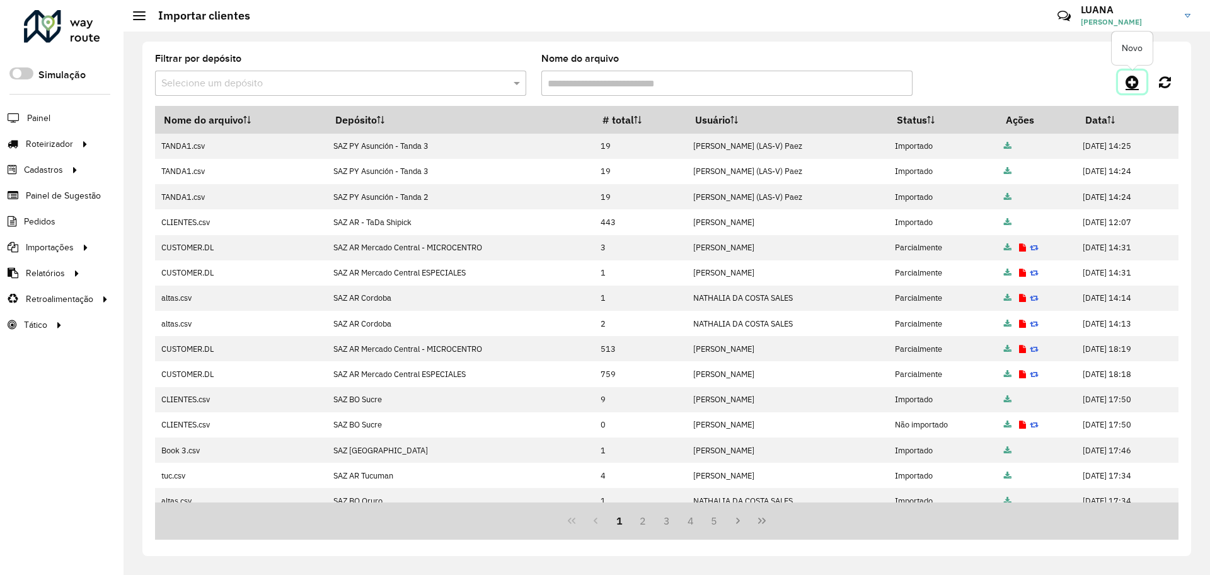
click at [1123, 83] on link at bounding box center [1132, 82] width 28 height 23
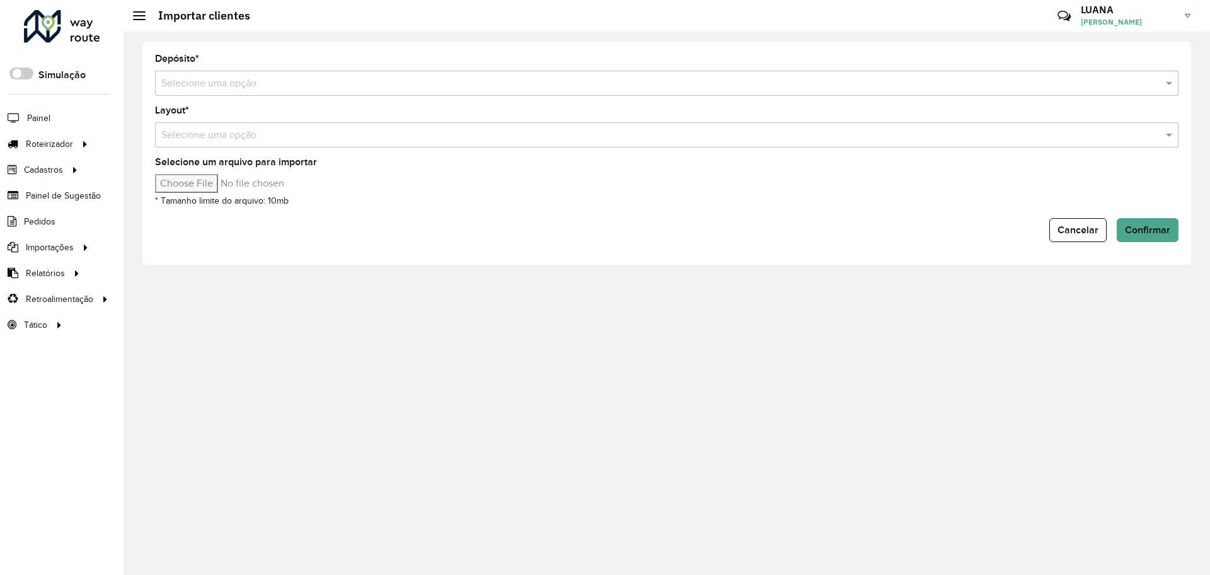
click at [967, 88] on input "text" at bounding box center [653, 83] width 985 height 15
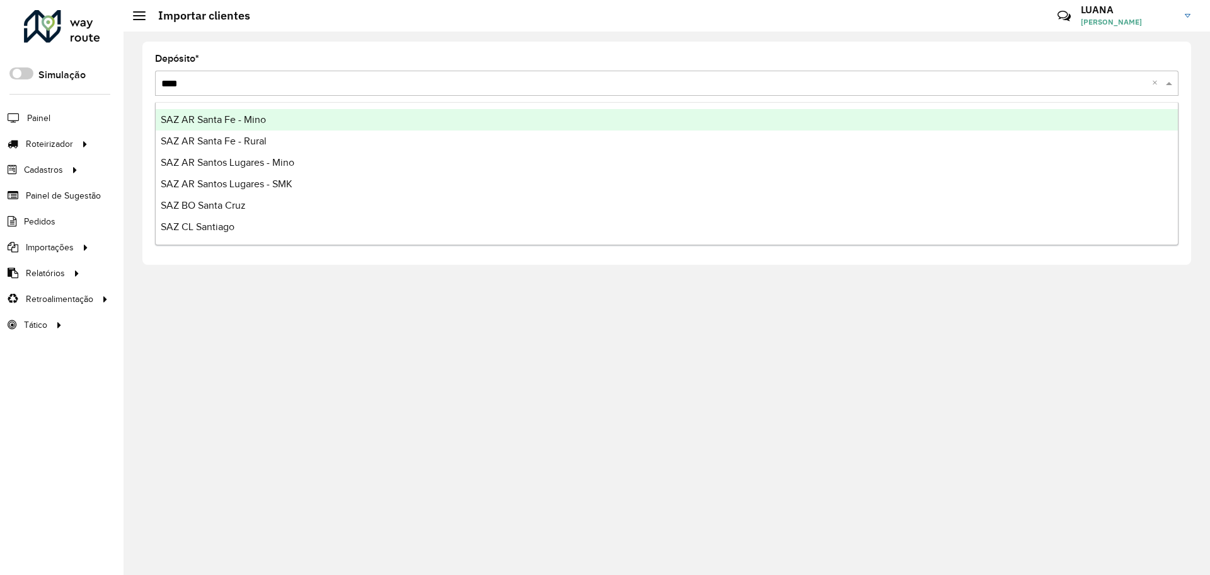
type input "*****"
click at [961, 129] on div "SAZ AR Santa Fe - Mino" at bounding box center [667, 119] width 1022 height 21
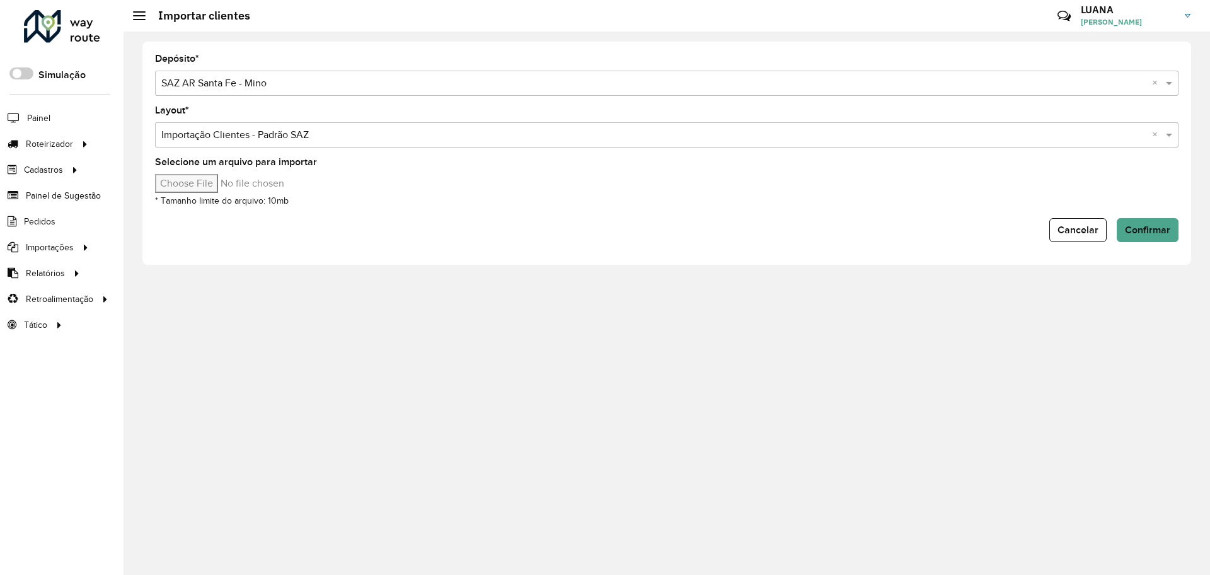
click at [208, 179] on input "Selecione um arquivo para importar" at bounding box center [262, 183] width 214 height 19
type input "**********"
click at [1132, 226] on span "Confirmar" at bounding box center [1146, 229] width 45 height 11
